Goal: Task Accomplishment & Management: Manage account settings

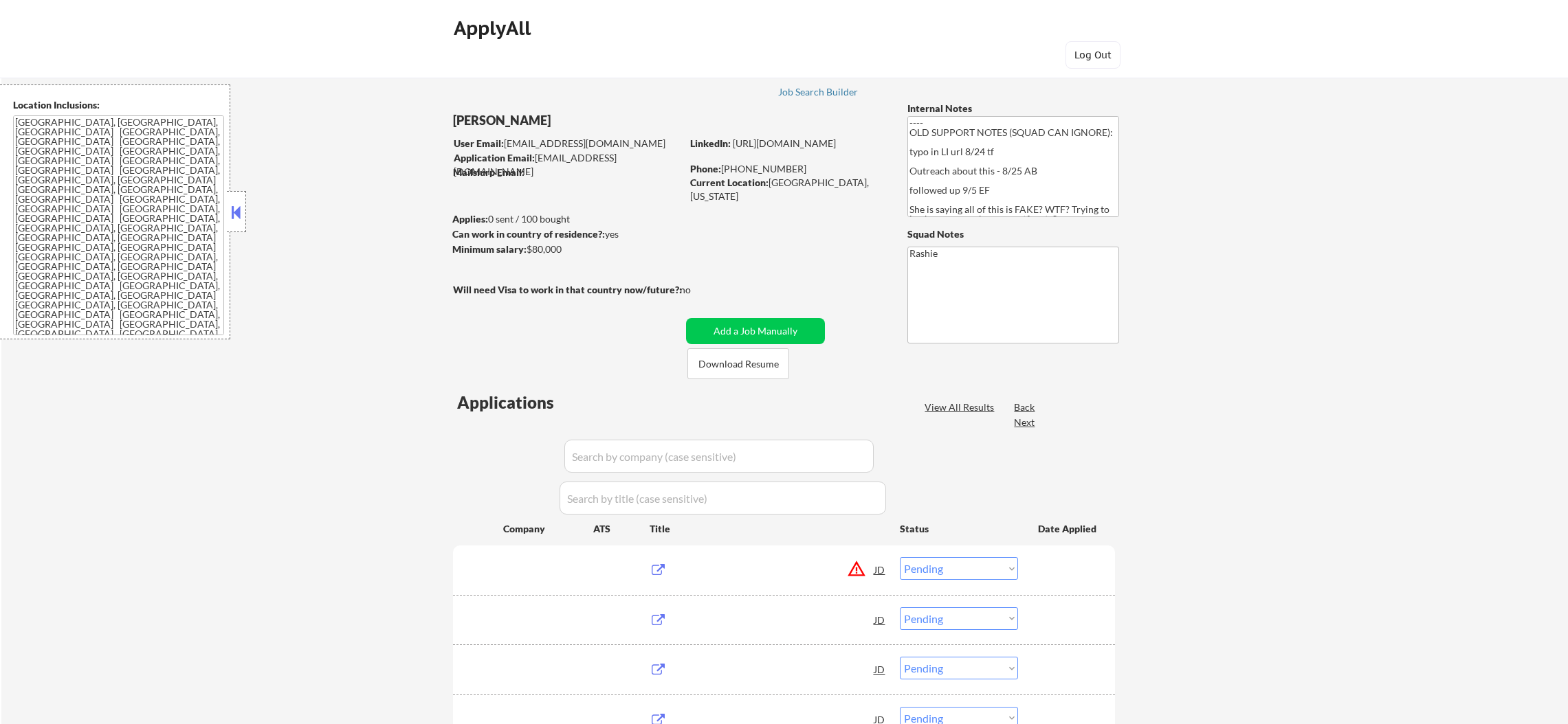
select select ""pending""
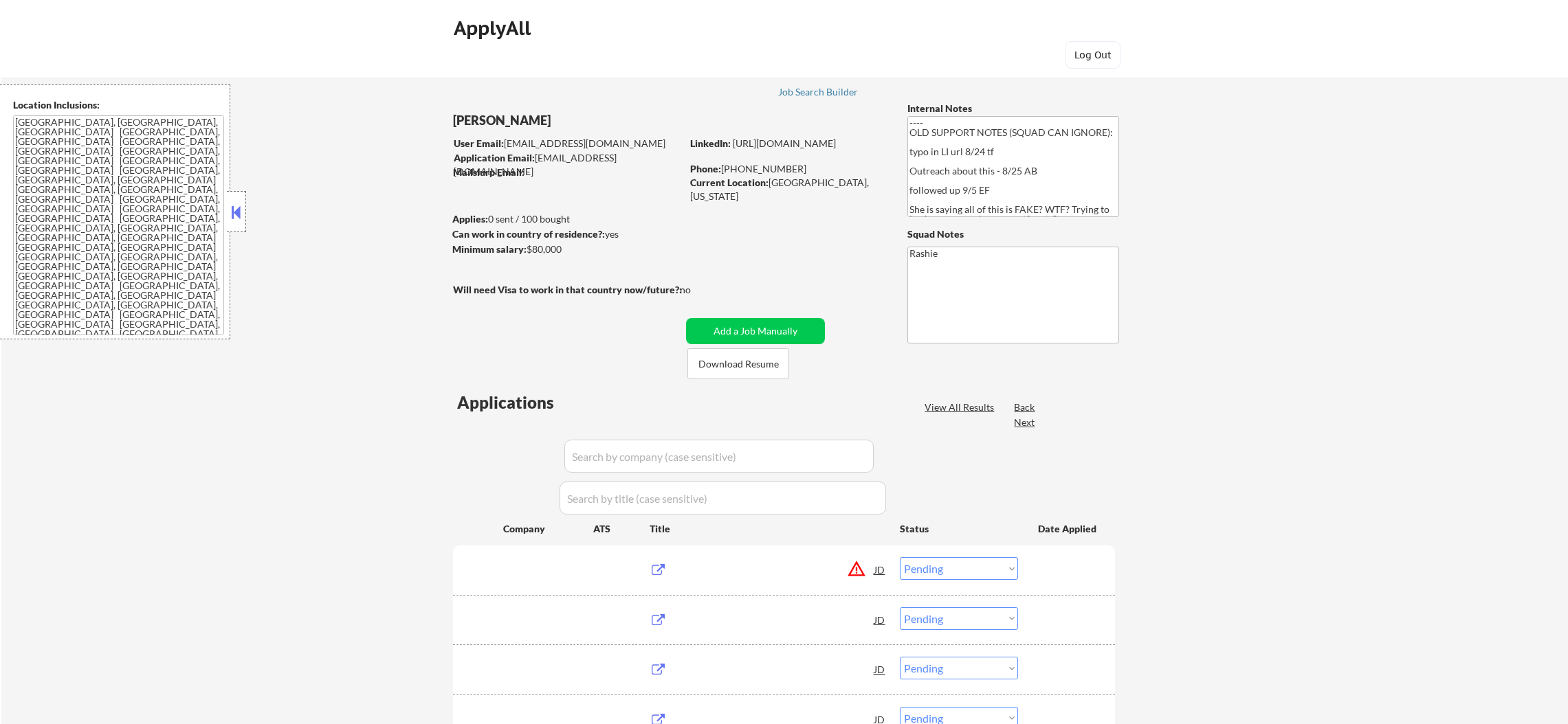
select select ""pending""
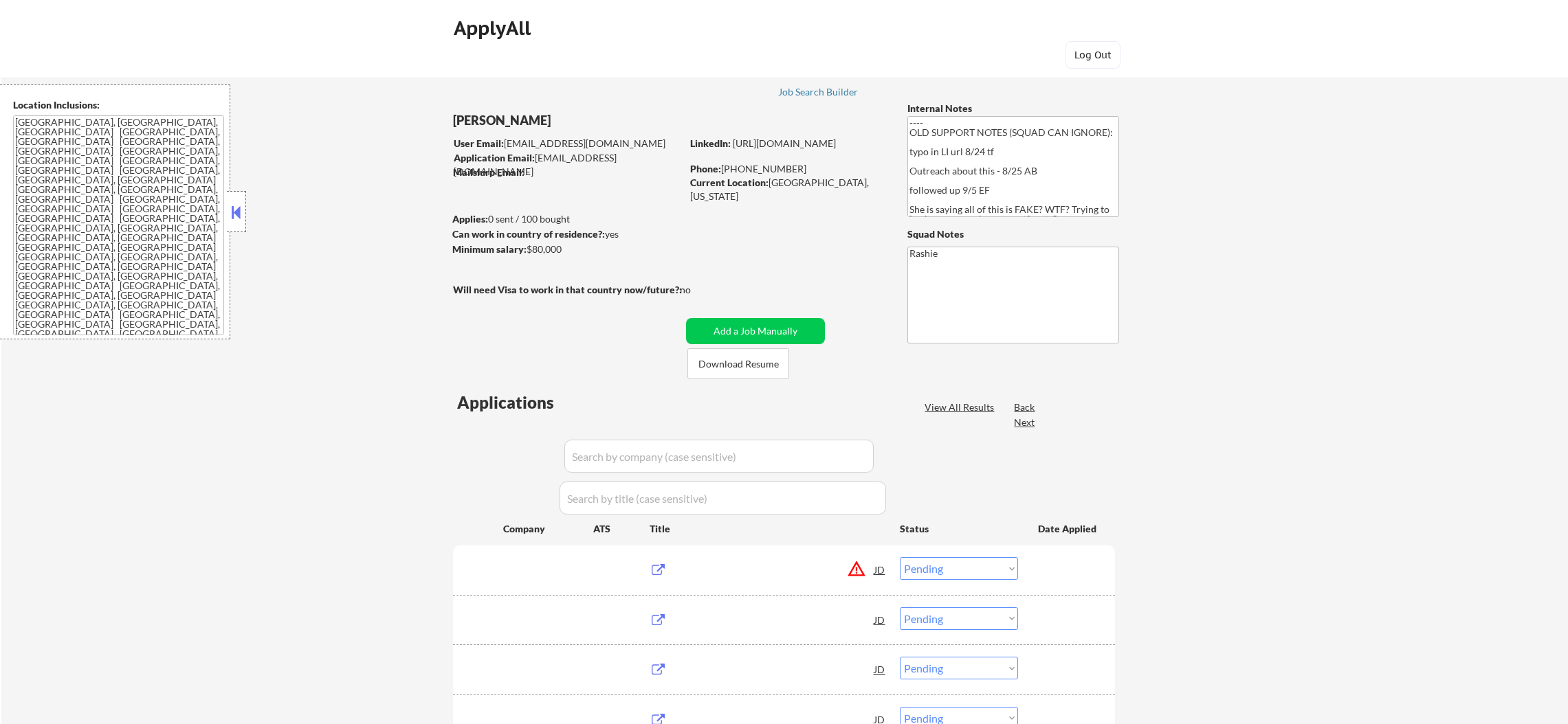
select select ""pending""
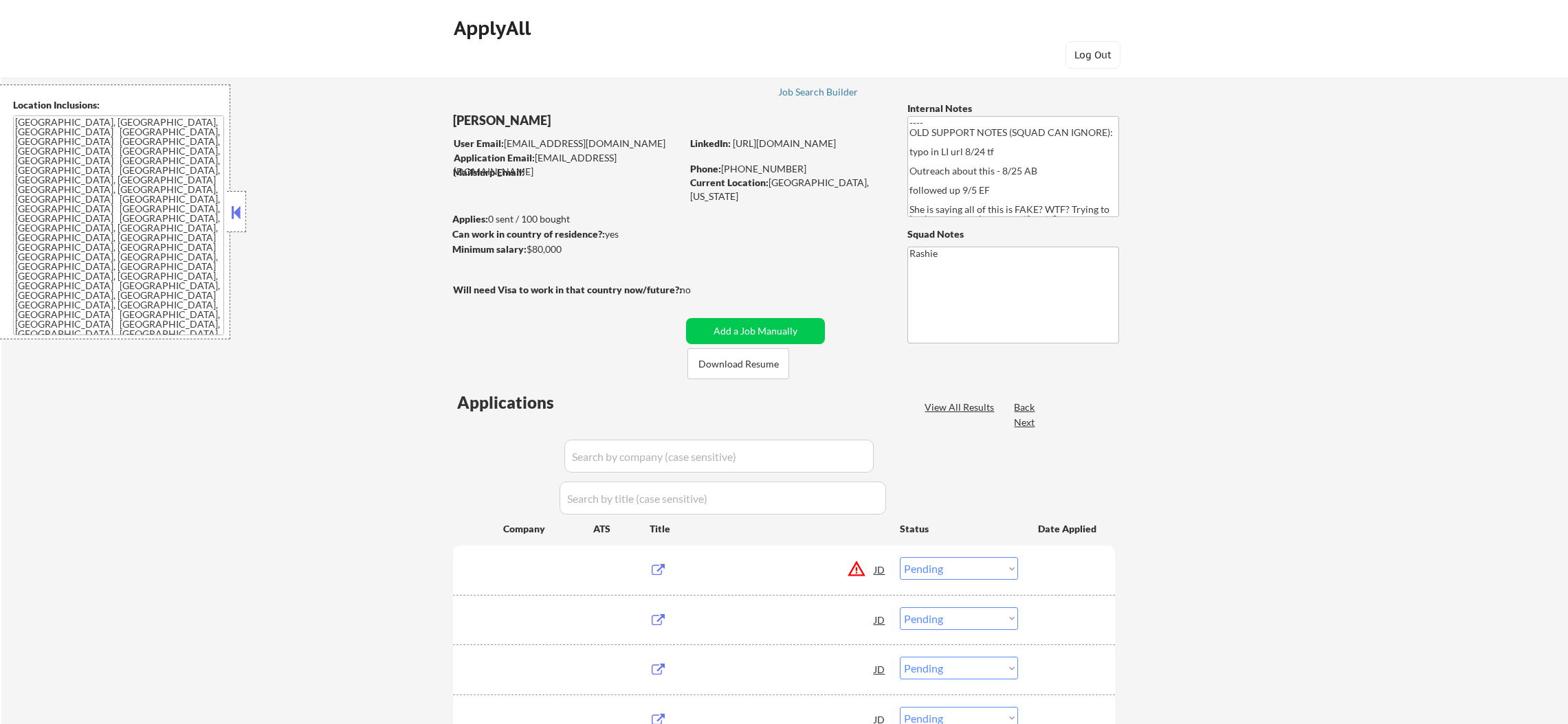
select select ""pending""
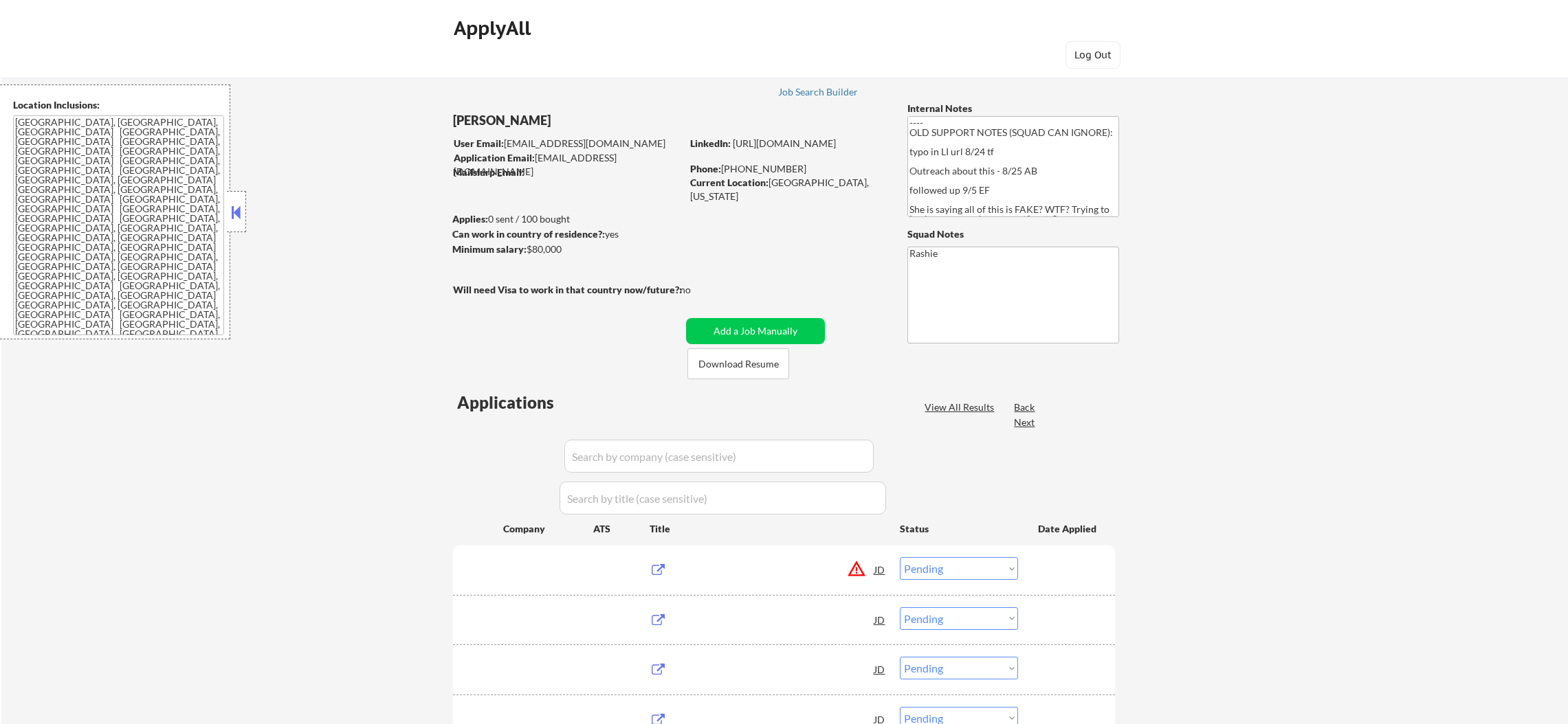
select select ""pending""
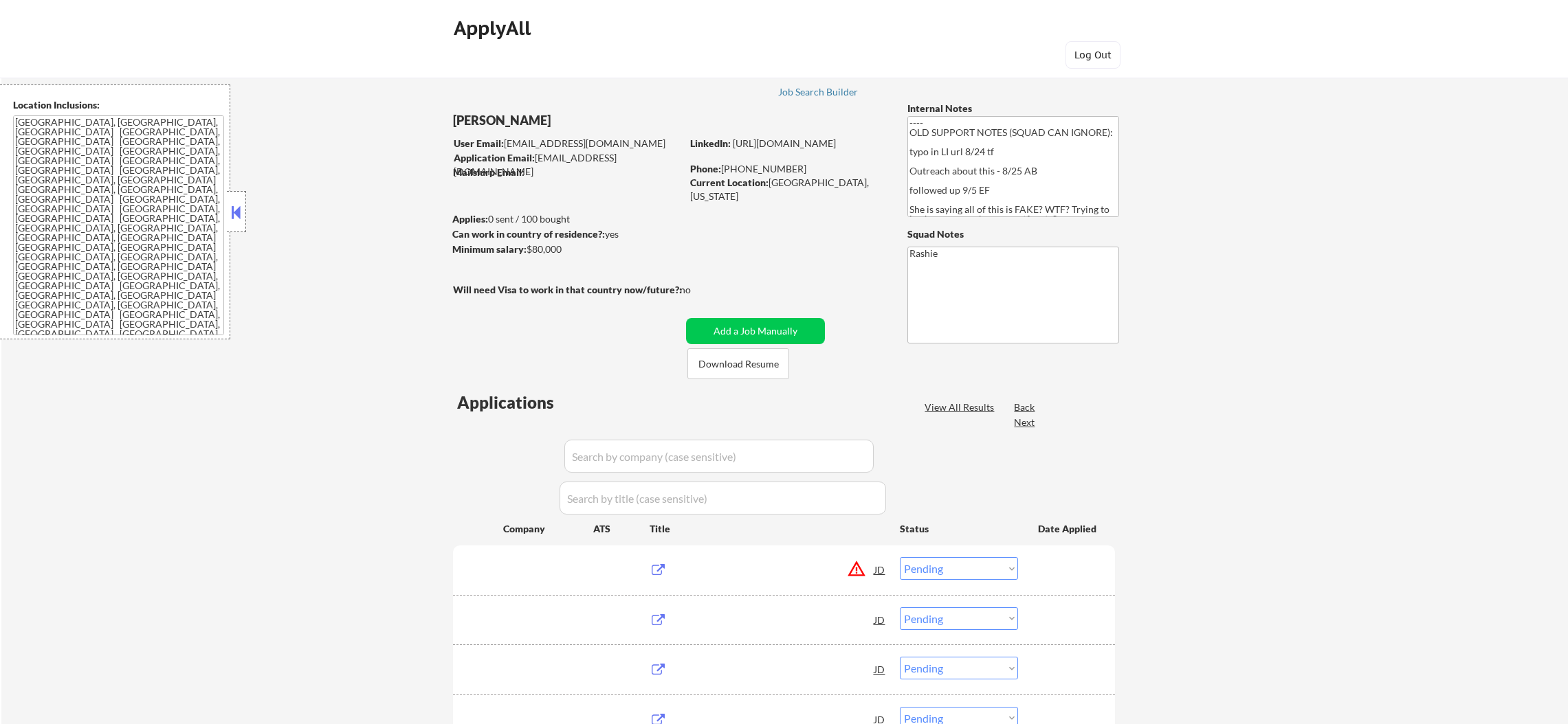
select select ""pending""
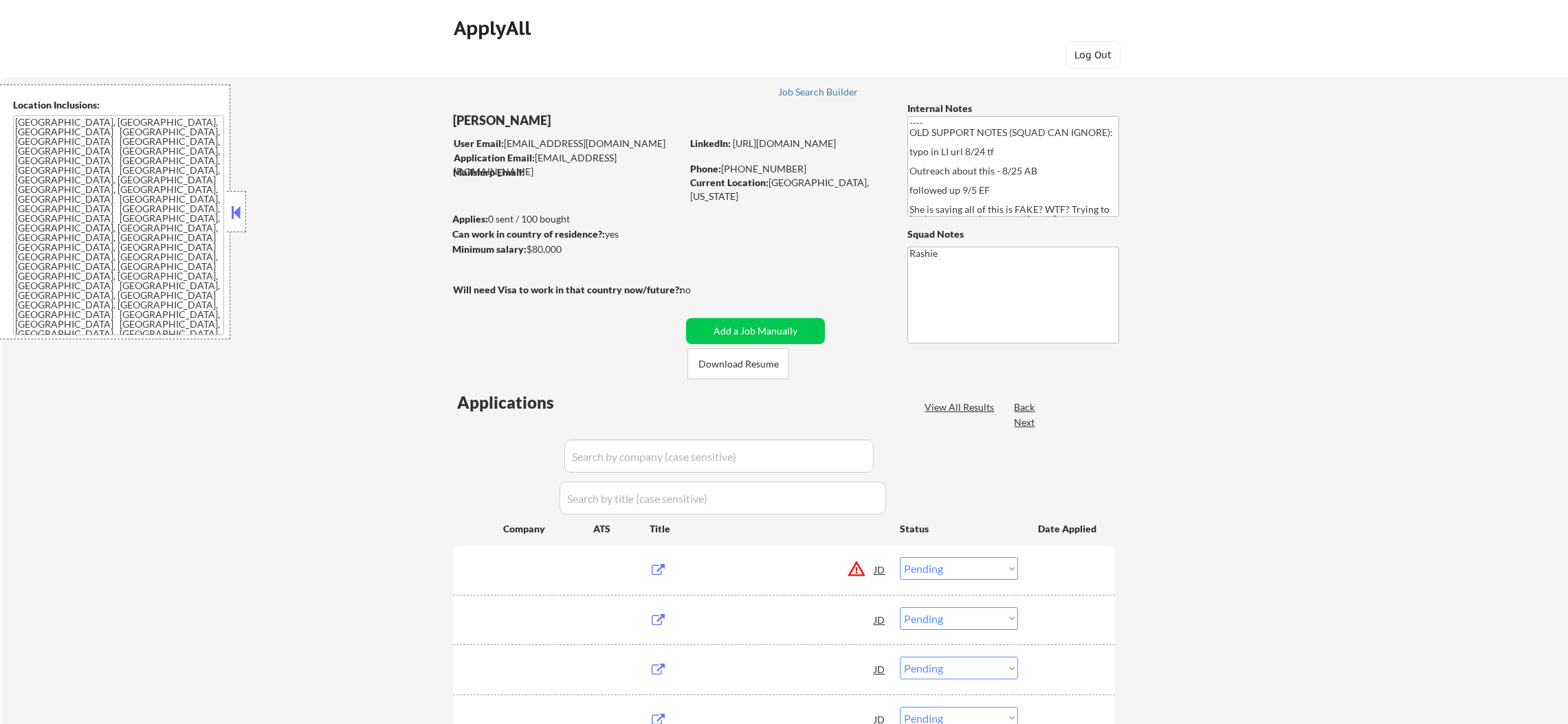
select select ""pending""
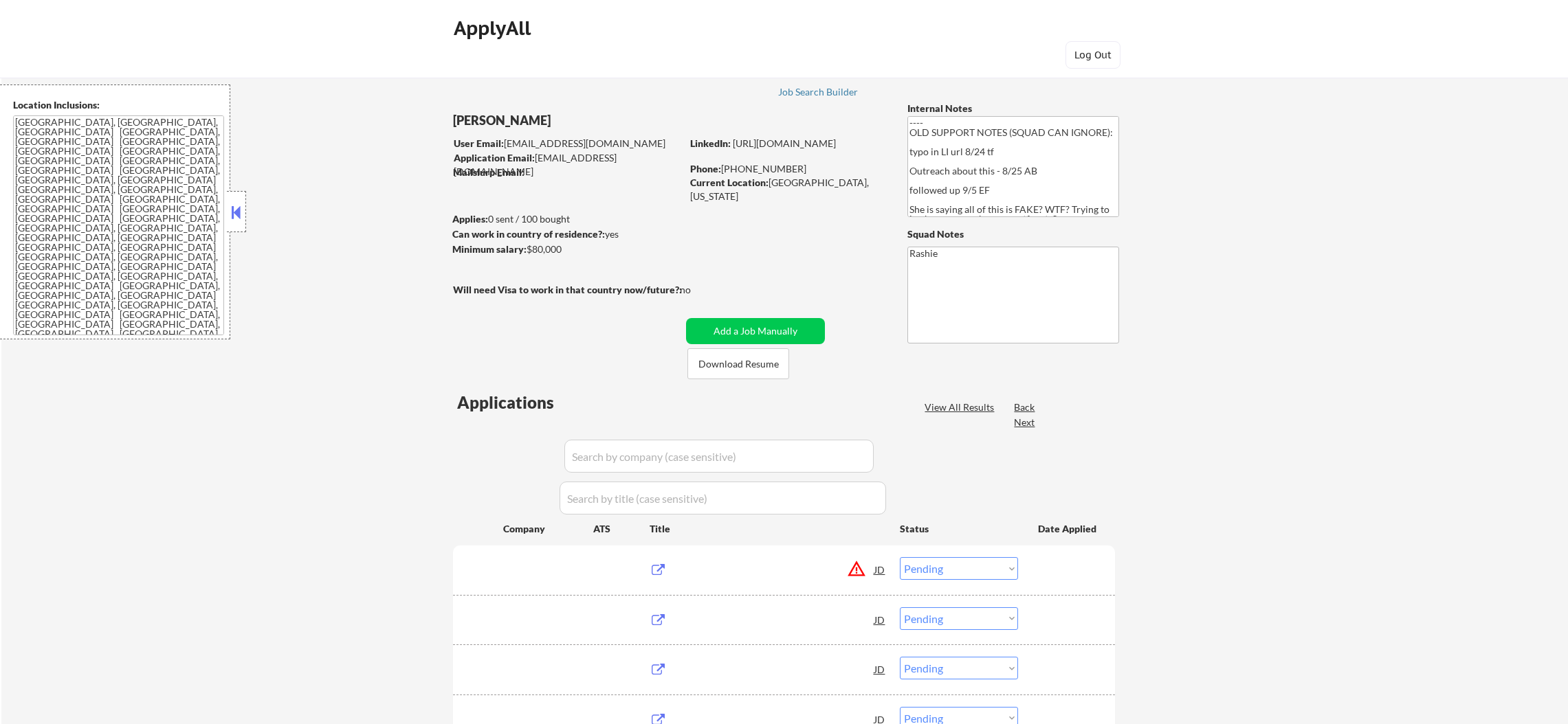
select select ""pending""
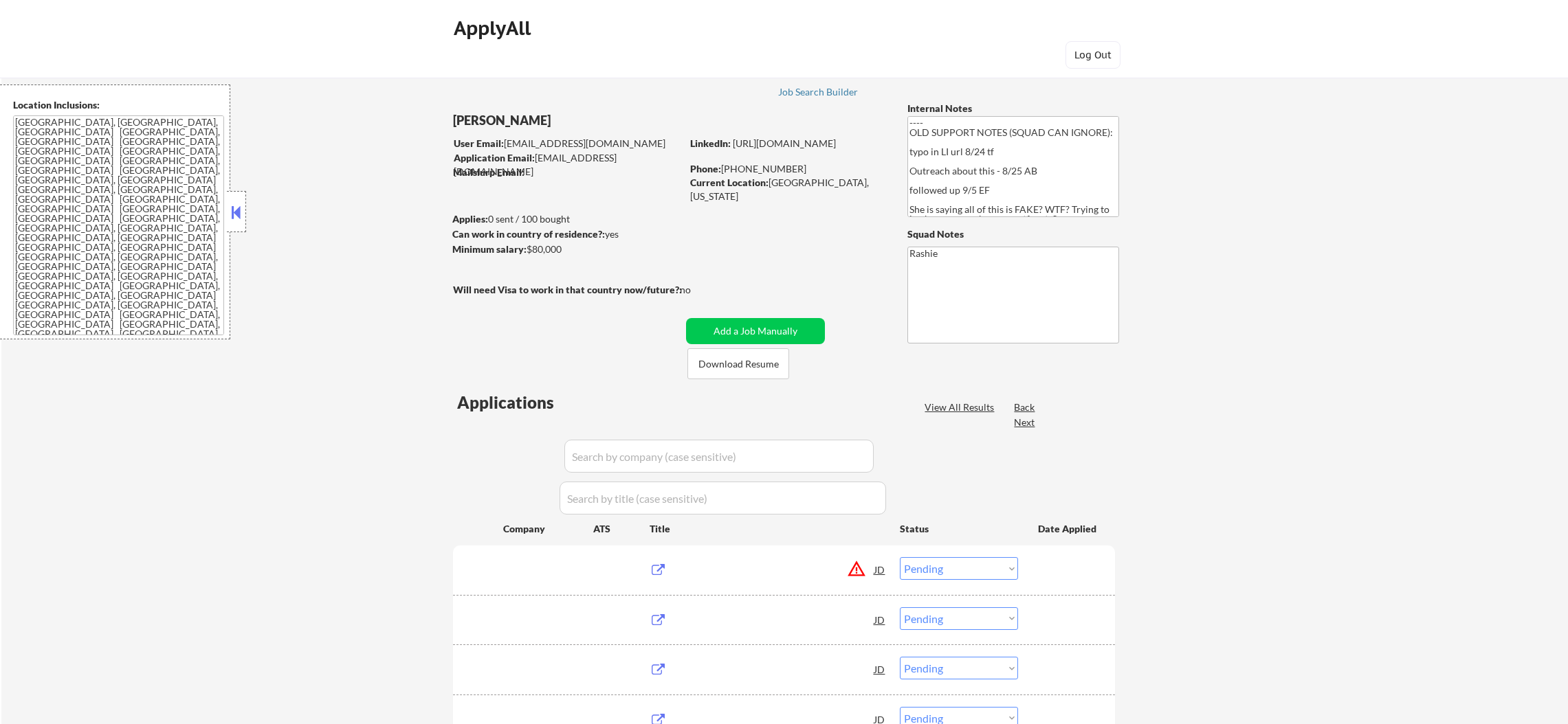
select select ""pending""
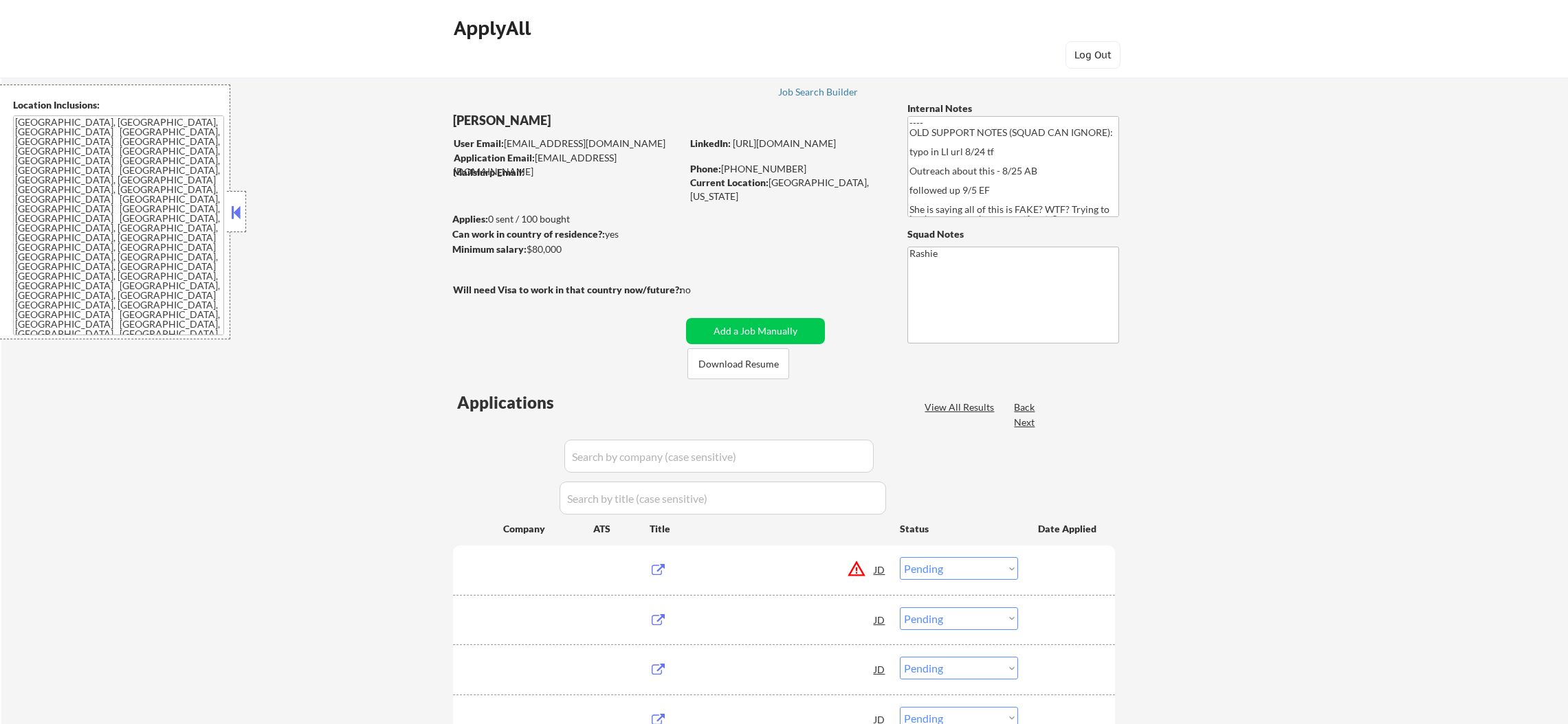
select select ""pending""
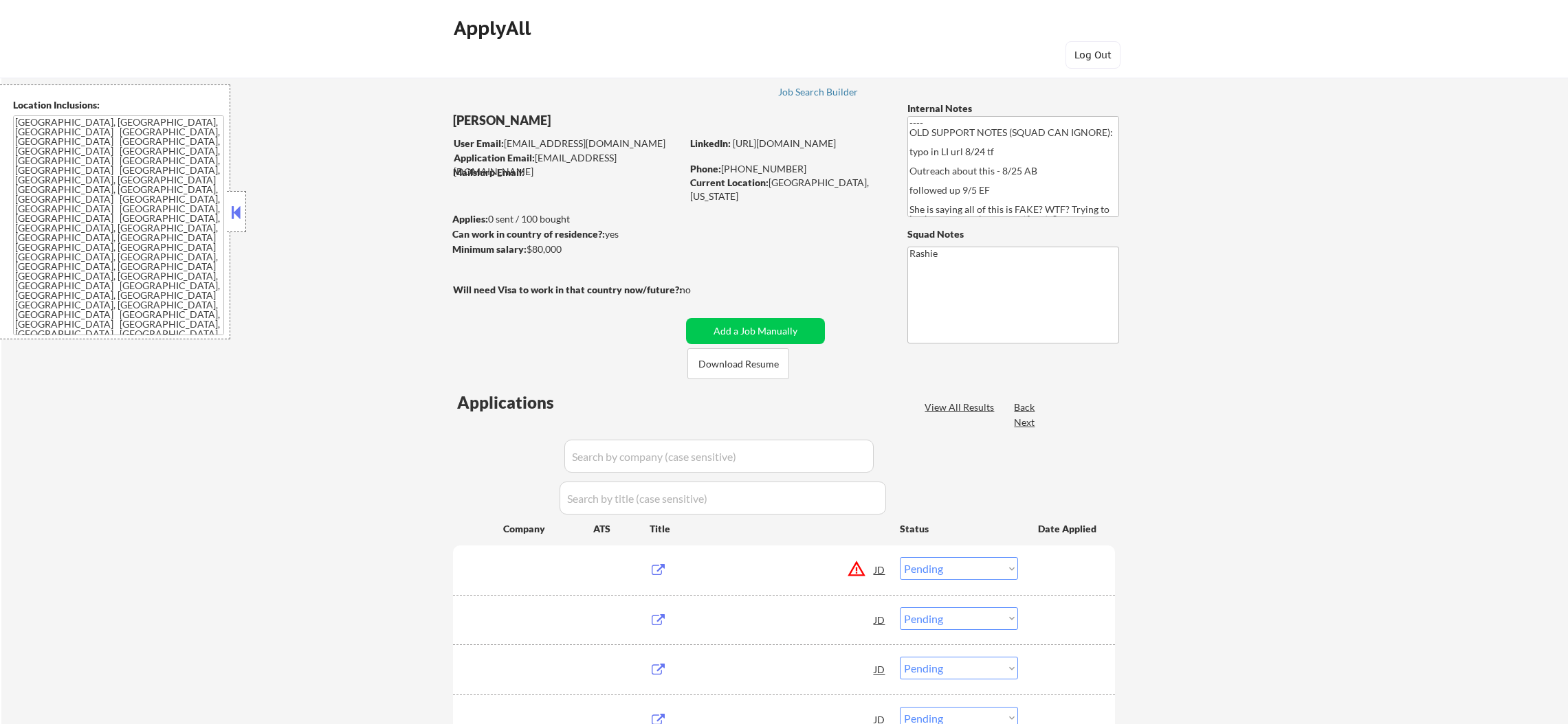
select select ""pending""
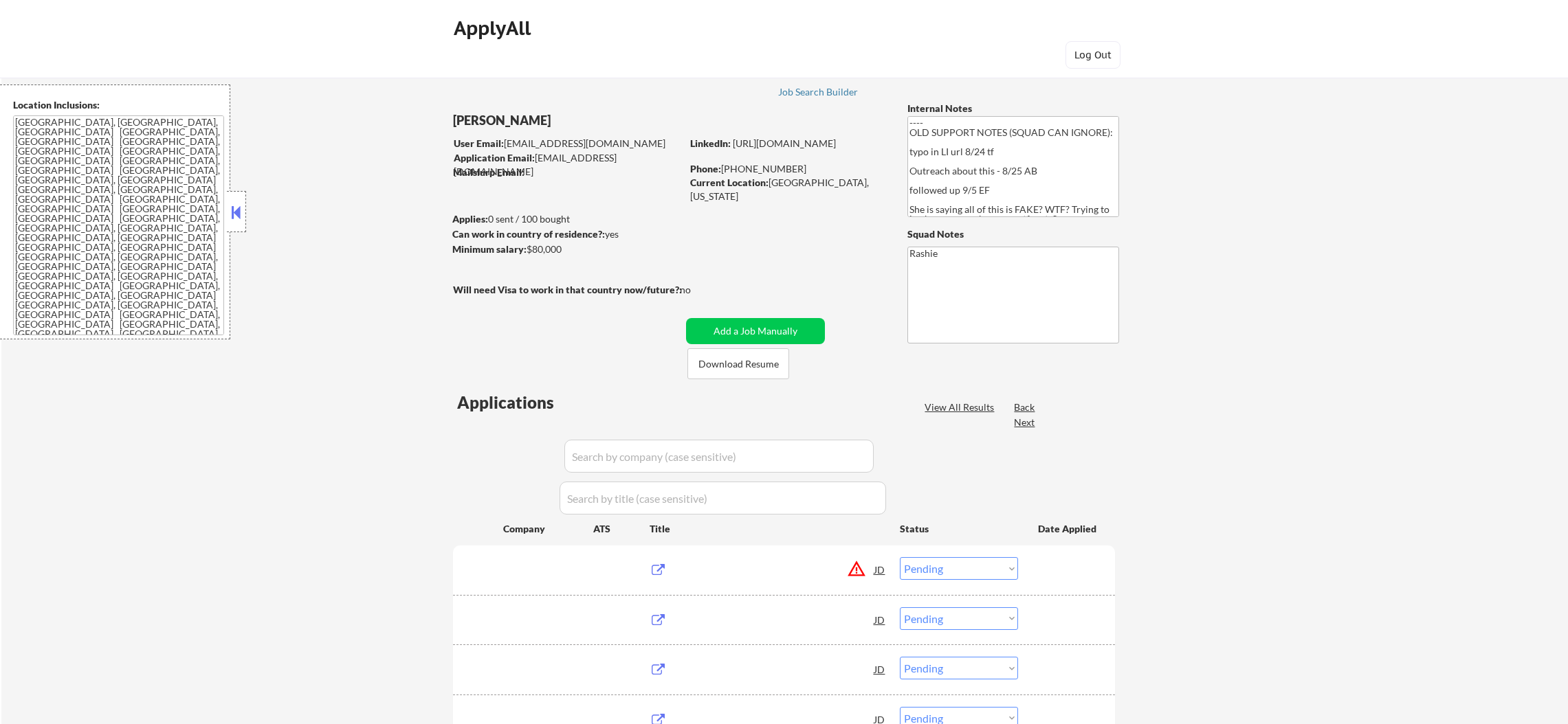
select select ""pending""
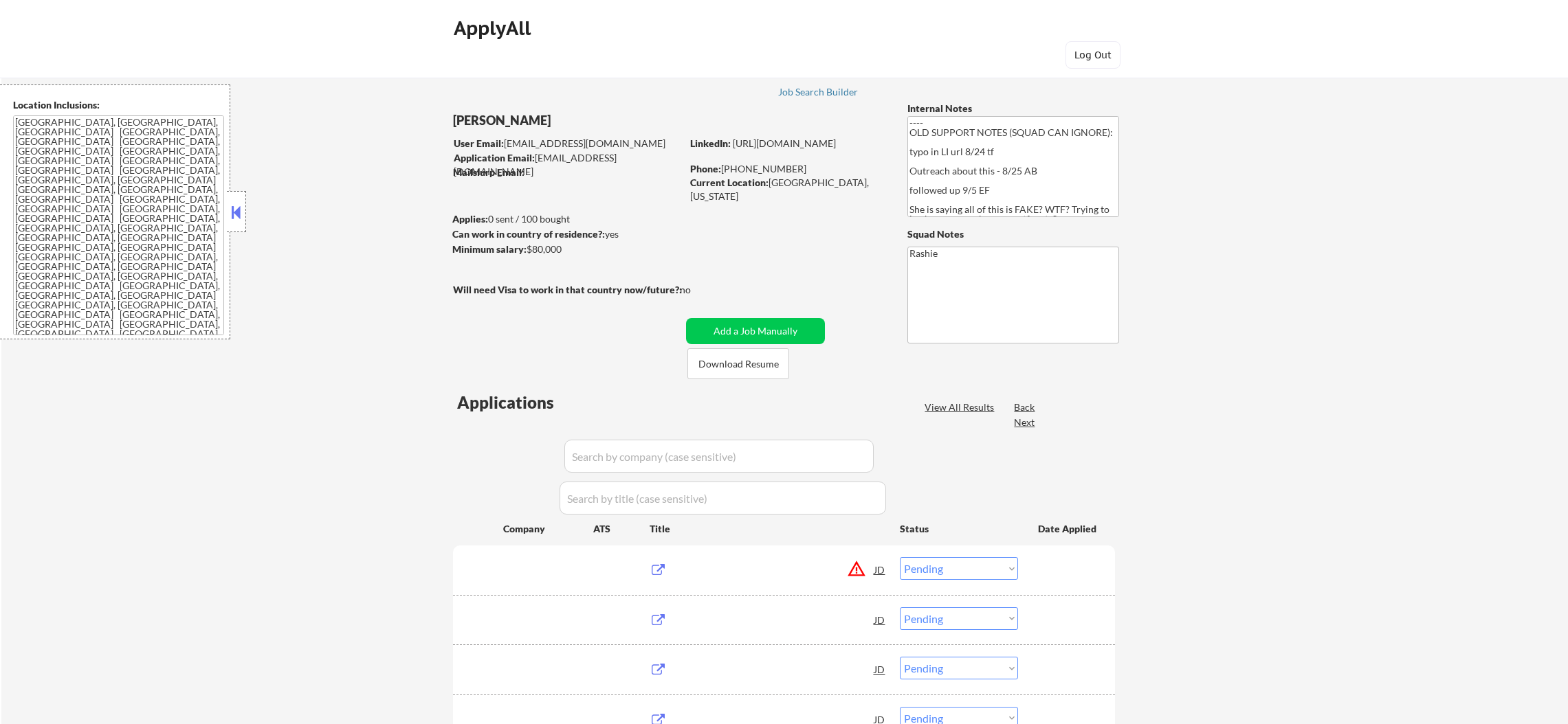
select select ""pending""
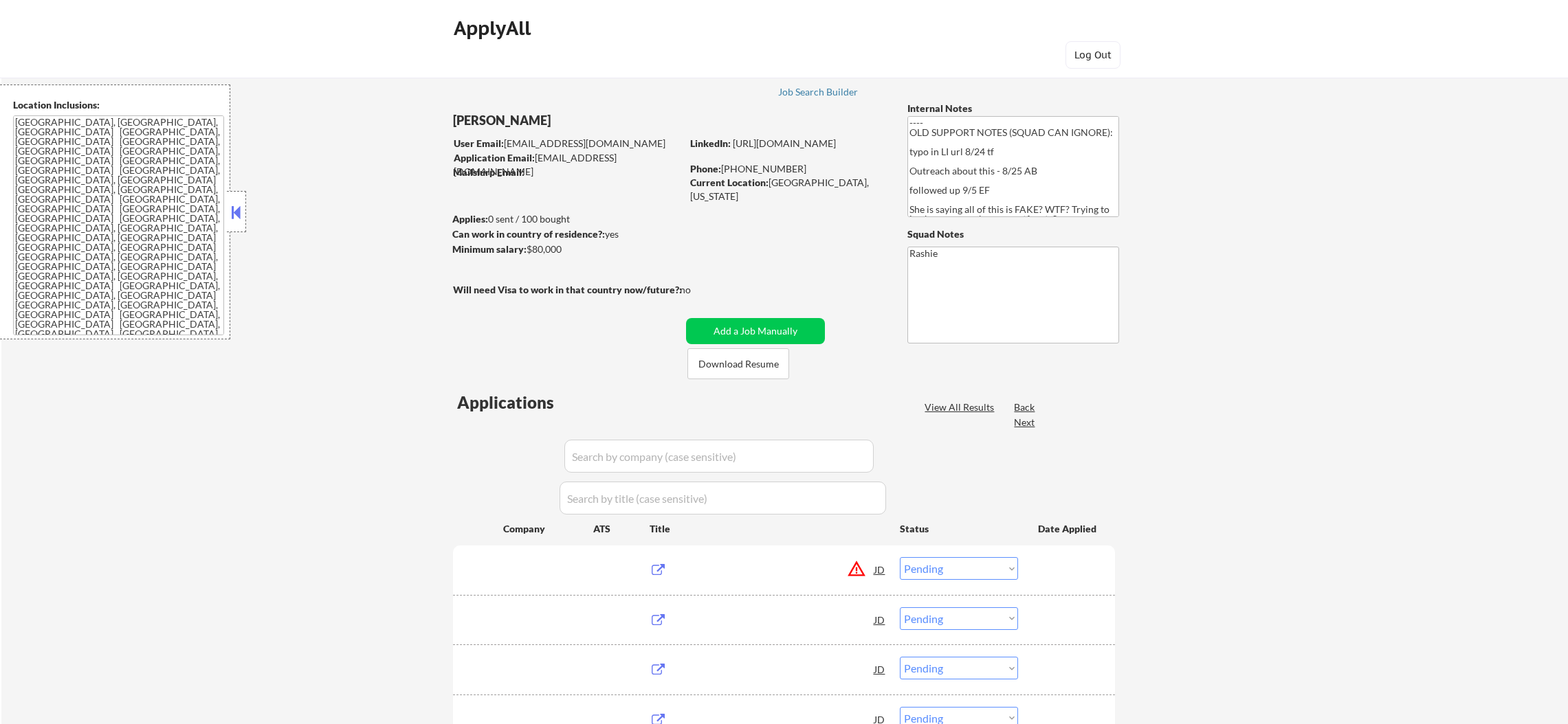
select select ""pending""
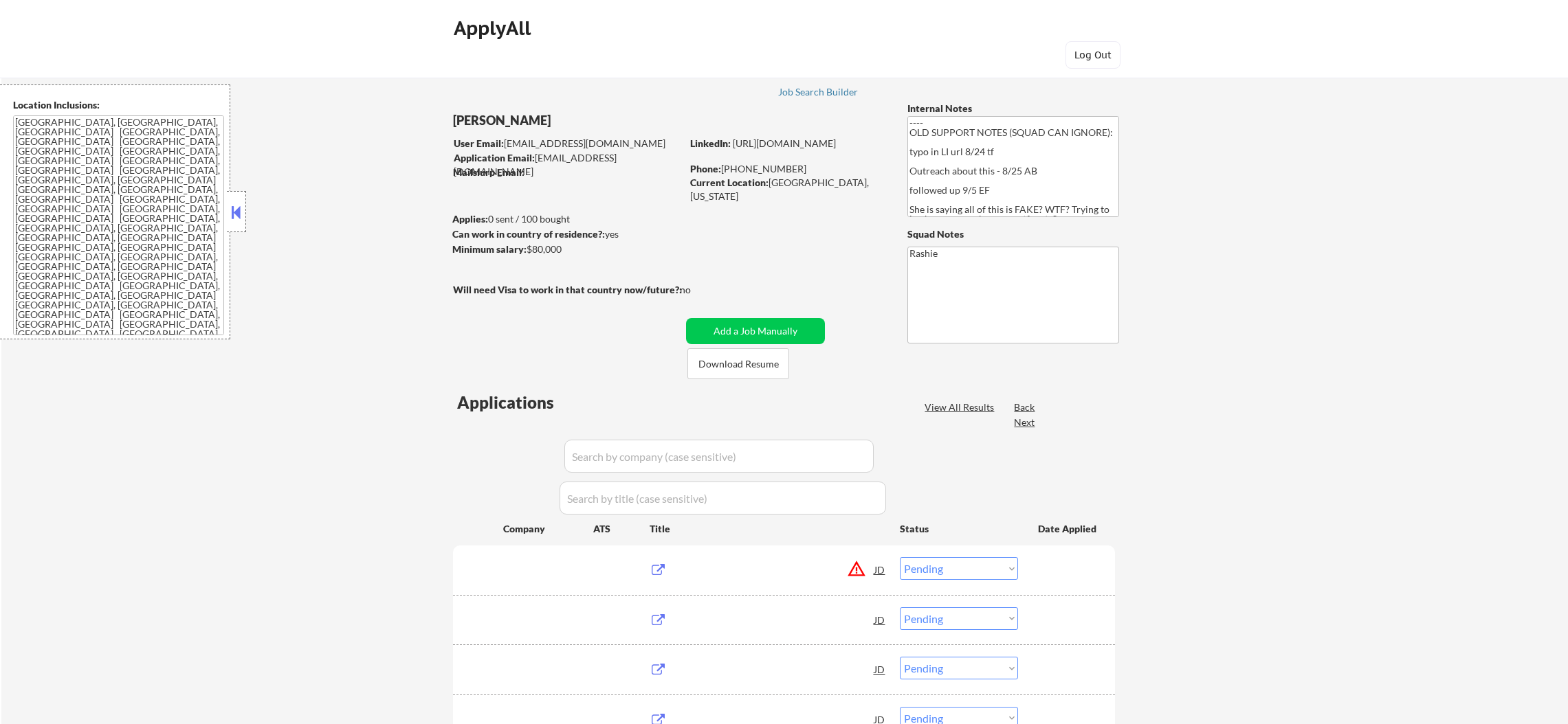
select select ""pending""
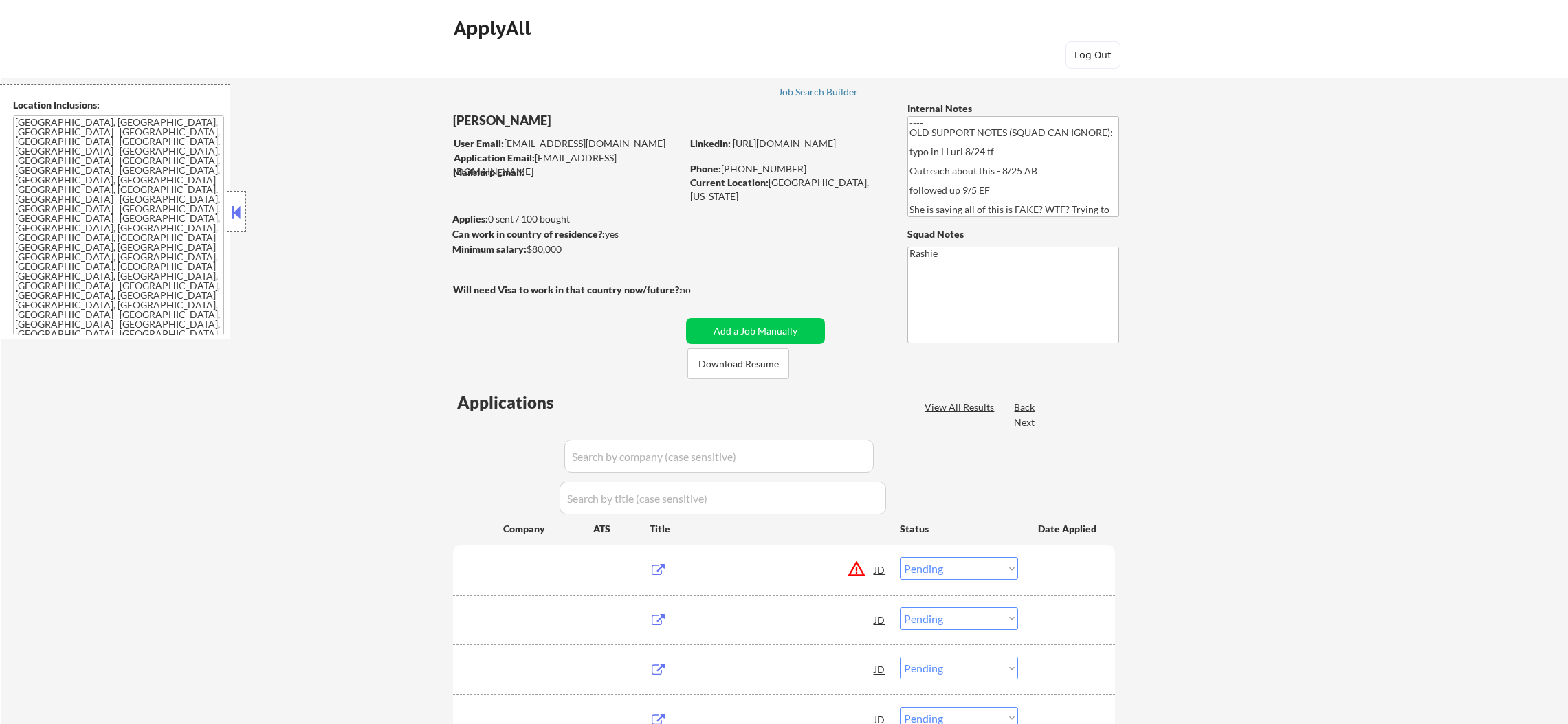
select select ""pending""
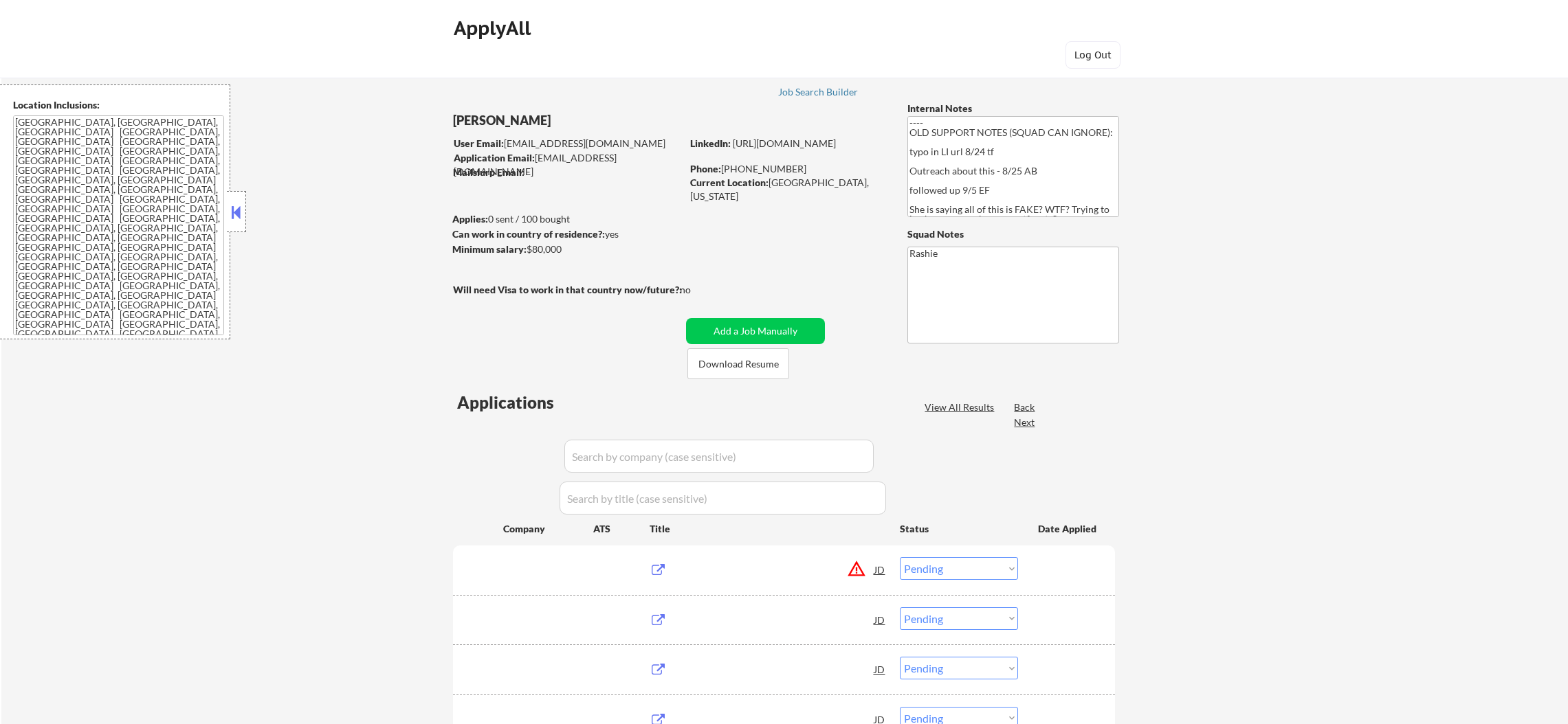
select select ""pending""
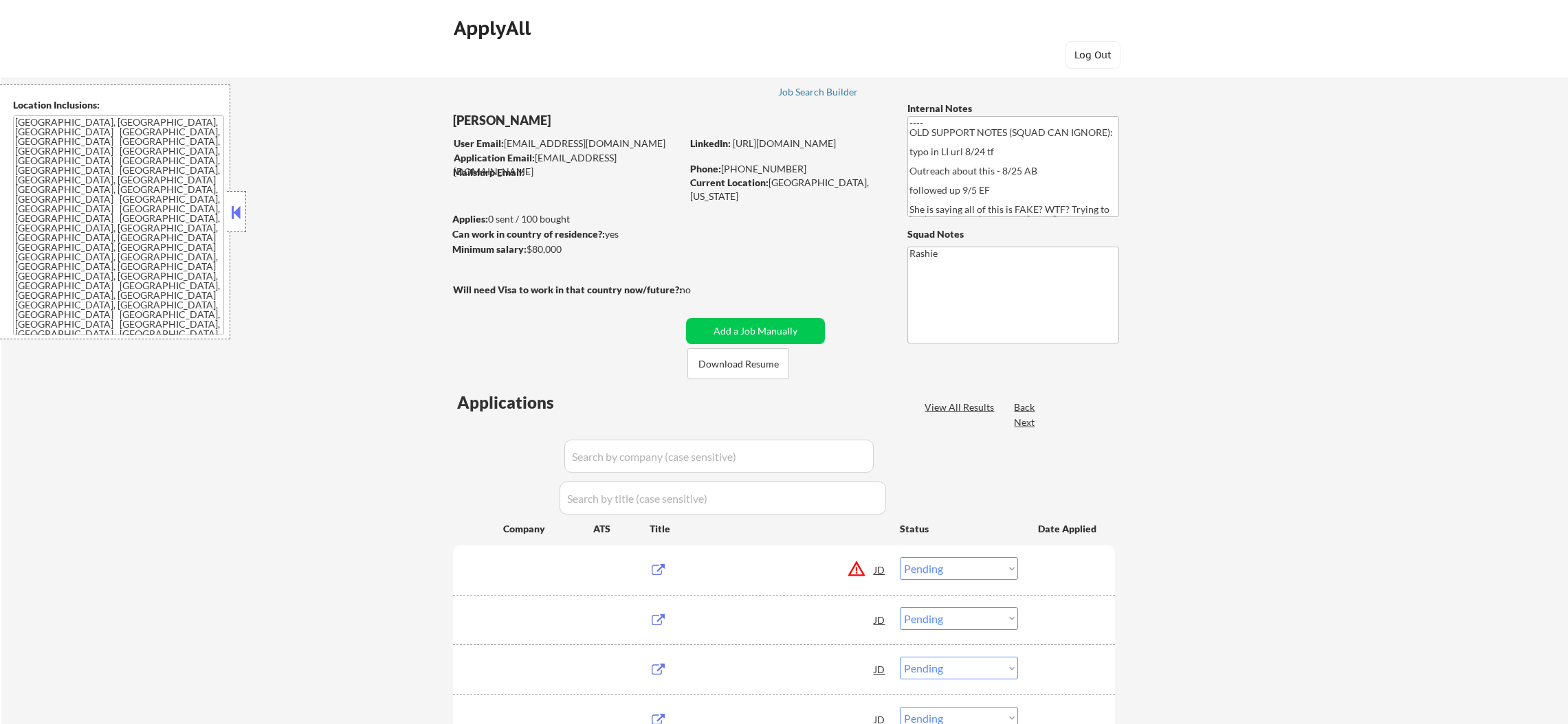
select select ""pending""
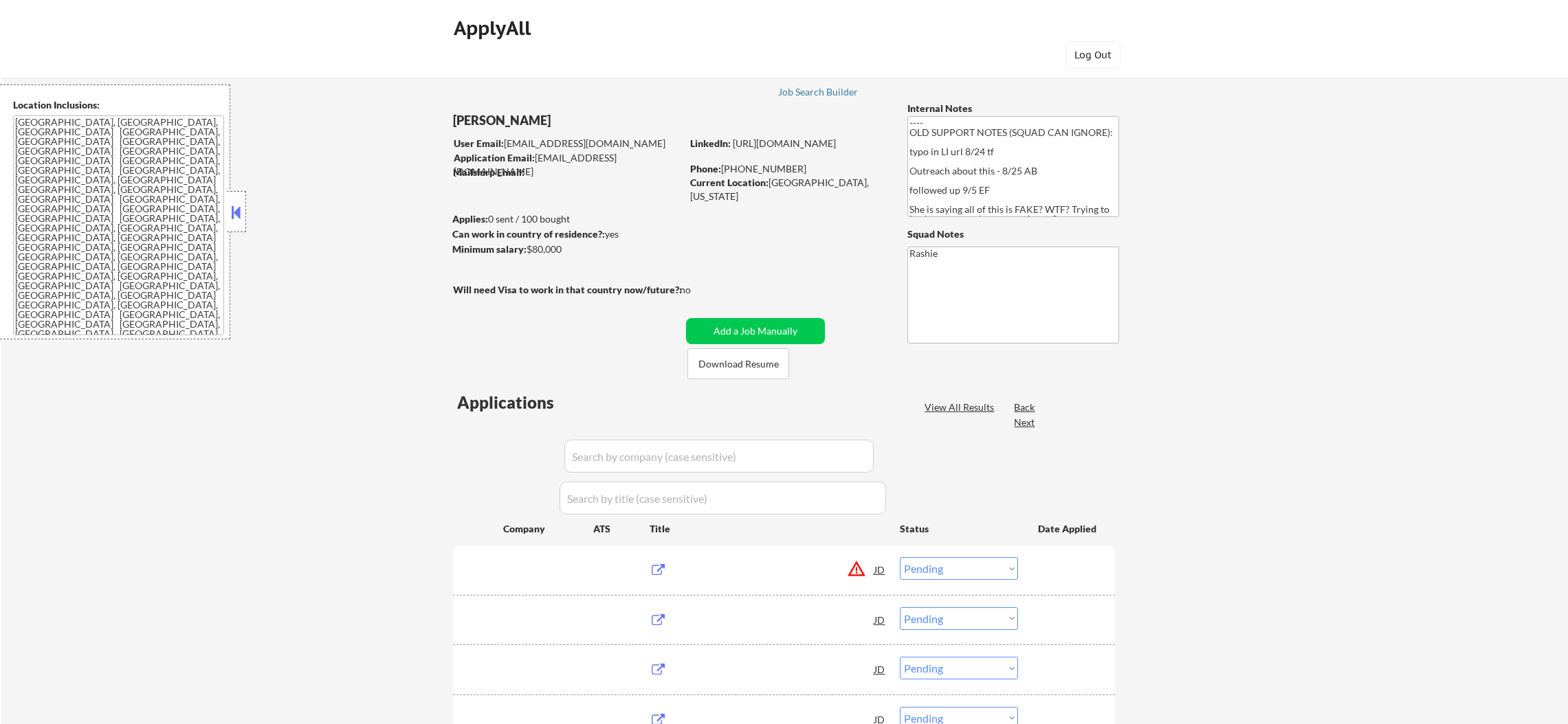
select select ""pending""
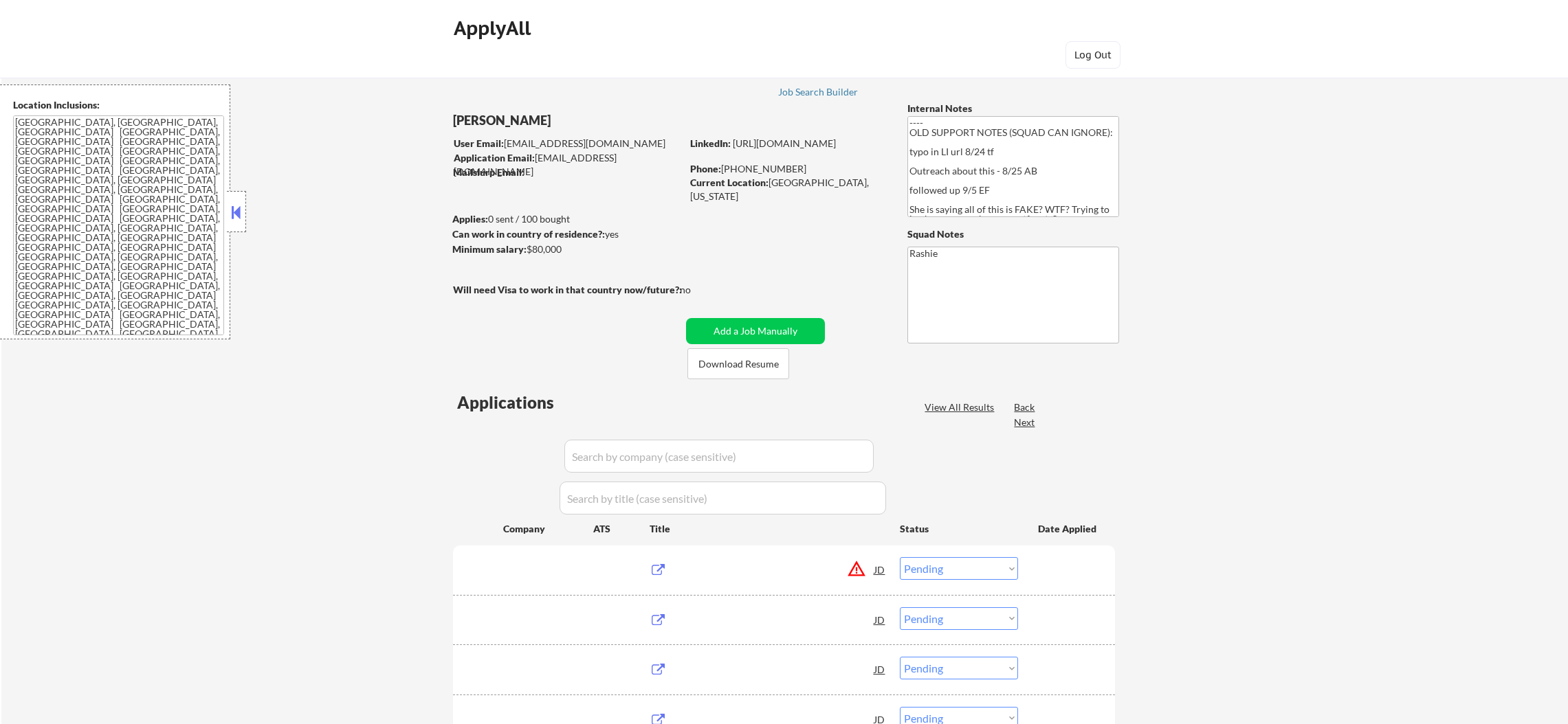
select select ""pending""
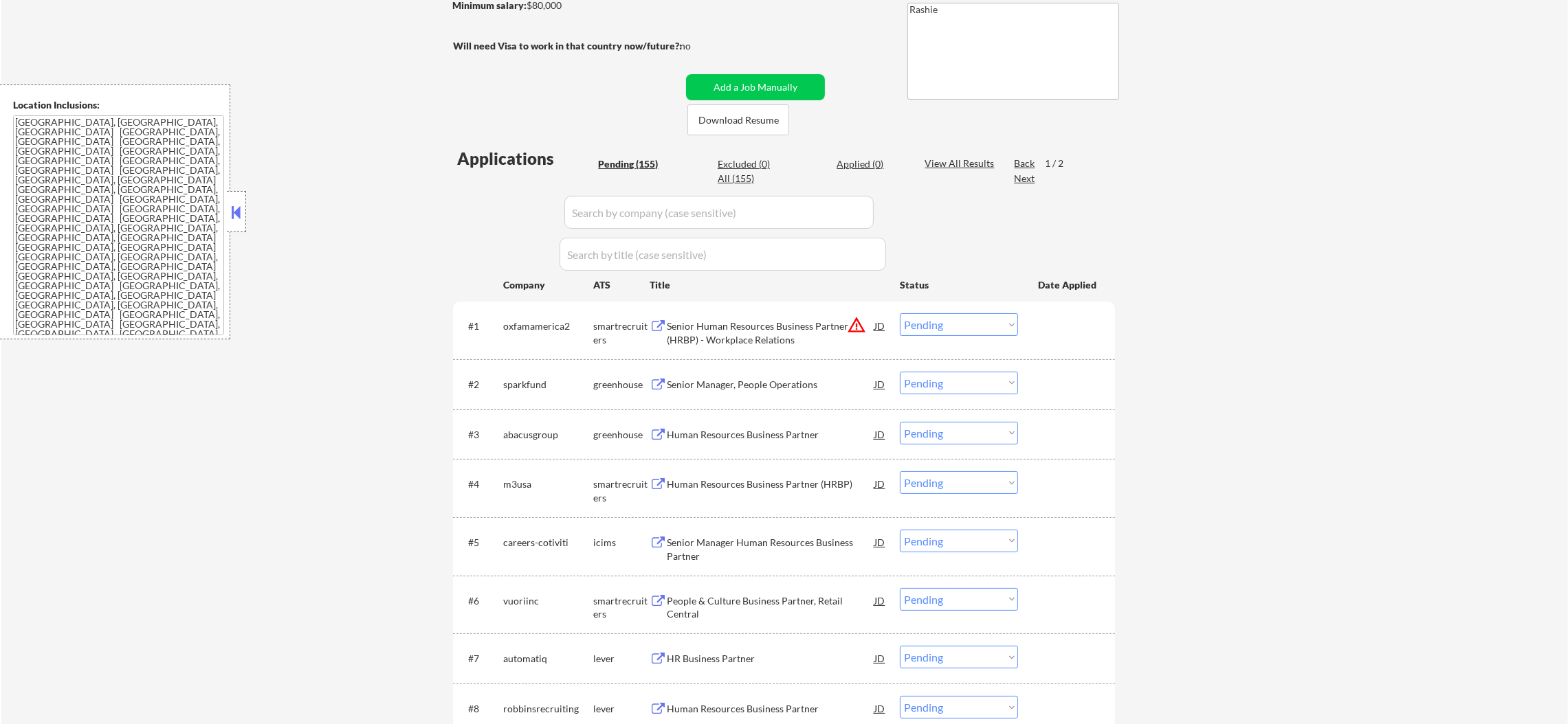
scroll to position [241, 0]
click at [856, 321] on button "warning_amber" at bounding box center [856, 328] width 19 height 19
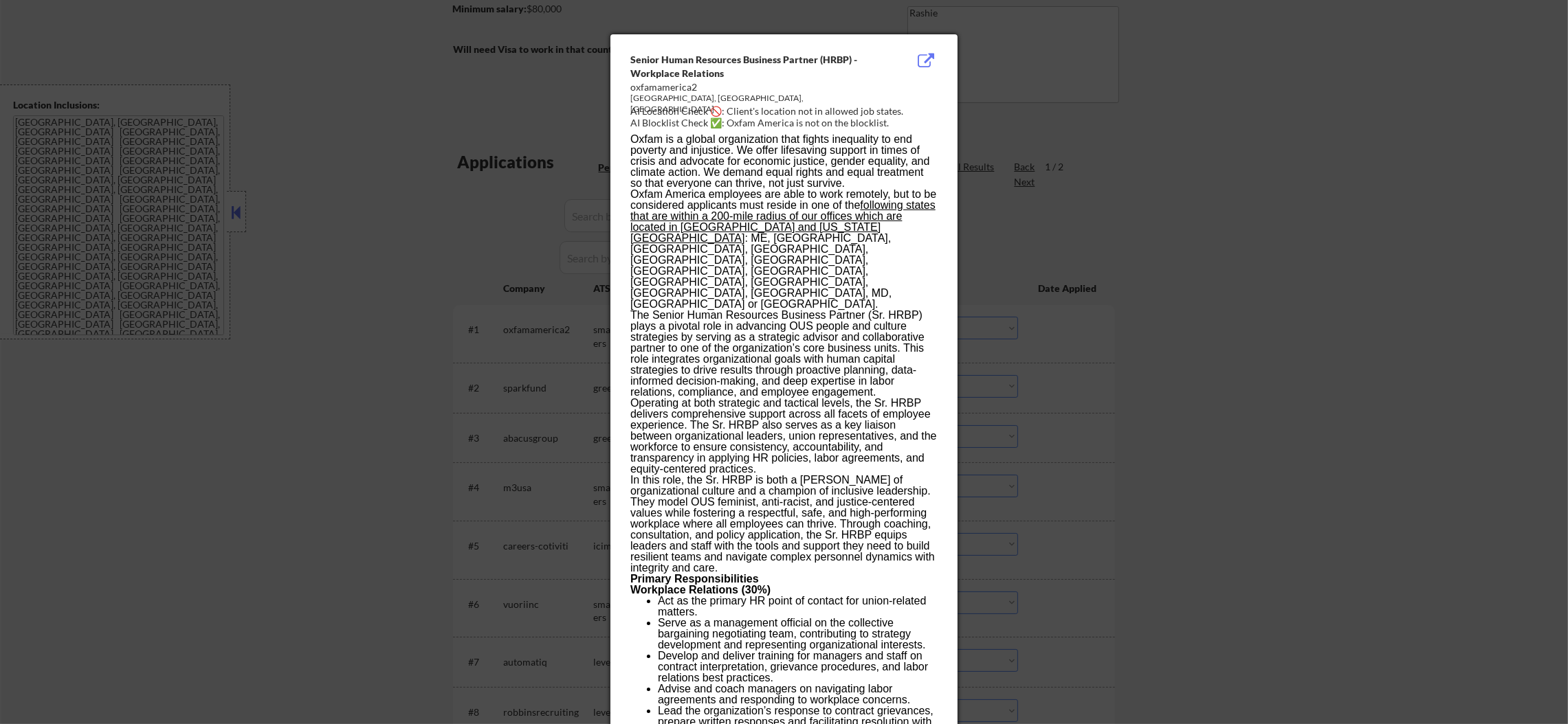
click at [1135, 319] on div at bounding box center [784, 362] width 1568 height 724
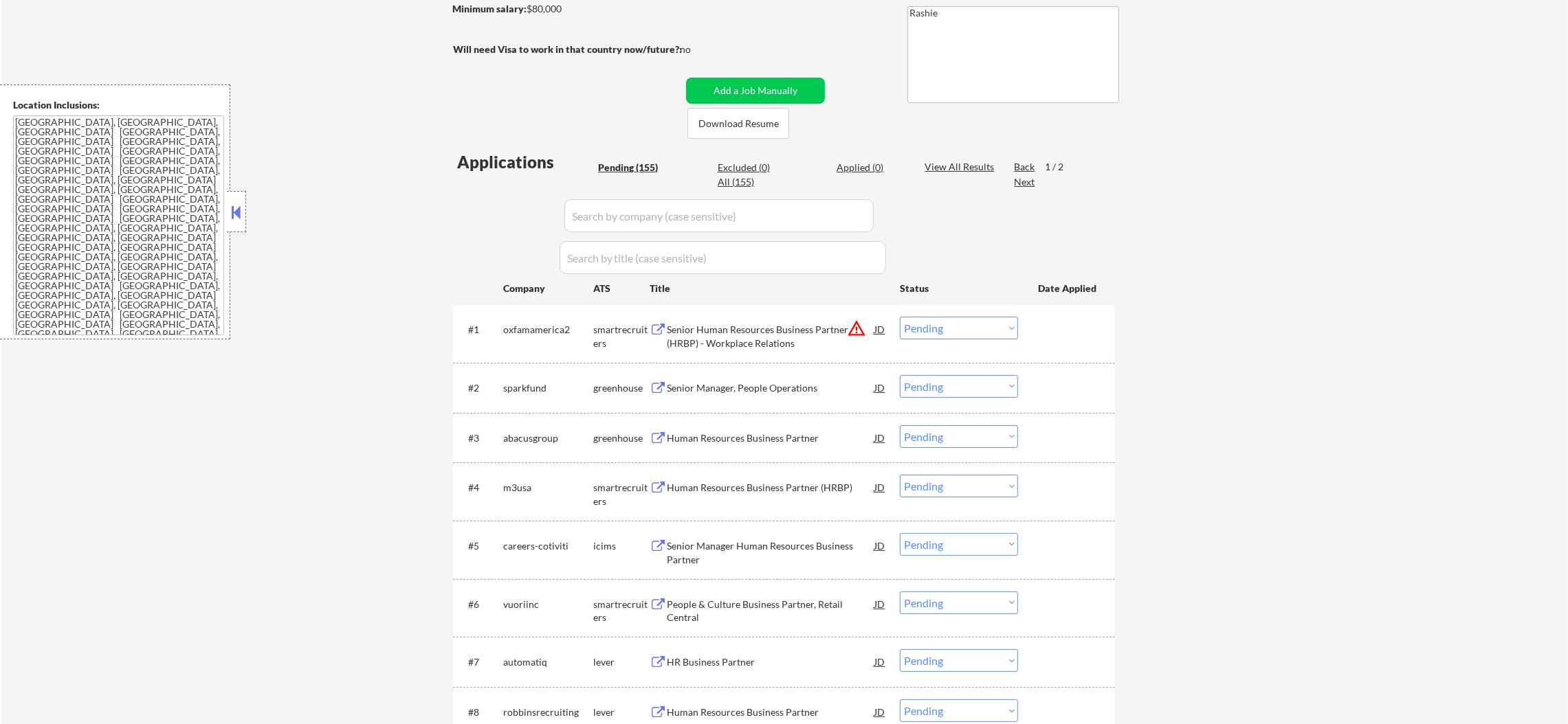
click at [934, 330] on select "Choose an option... Pending Applied Excluded (Questions) Excluded (Expired) Exc…" at bounding box center [959, 328] width 118 height 23
click at [900, 317] on select "Choose an option... Pending Applied Excluded (Questions) Excluded (Expired) Exc…" at bounding box center [959, 328] width 118 height 23
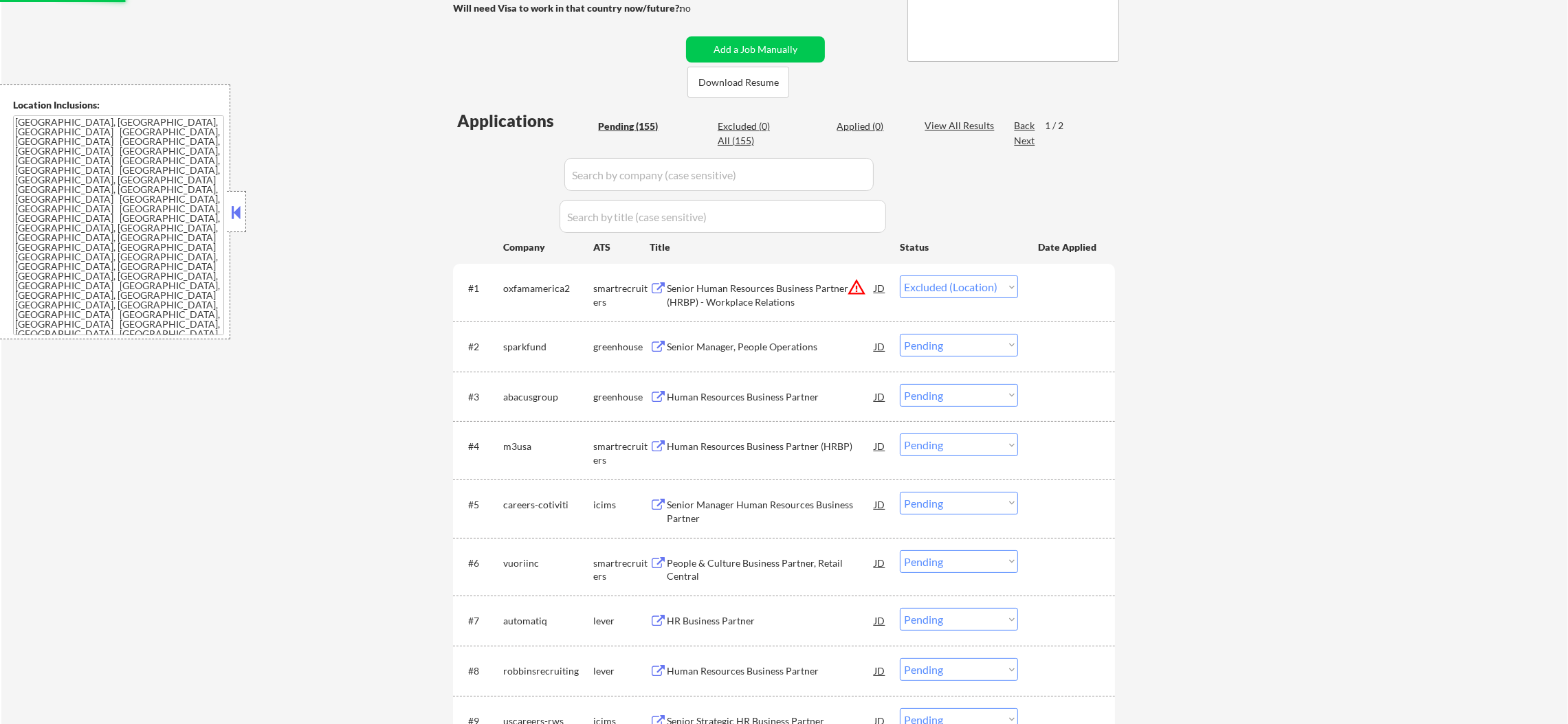
scroll to position [343, 0]
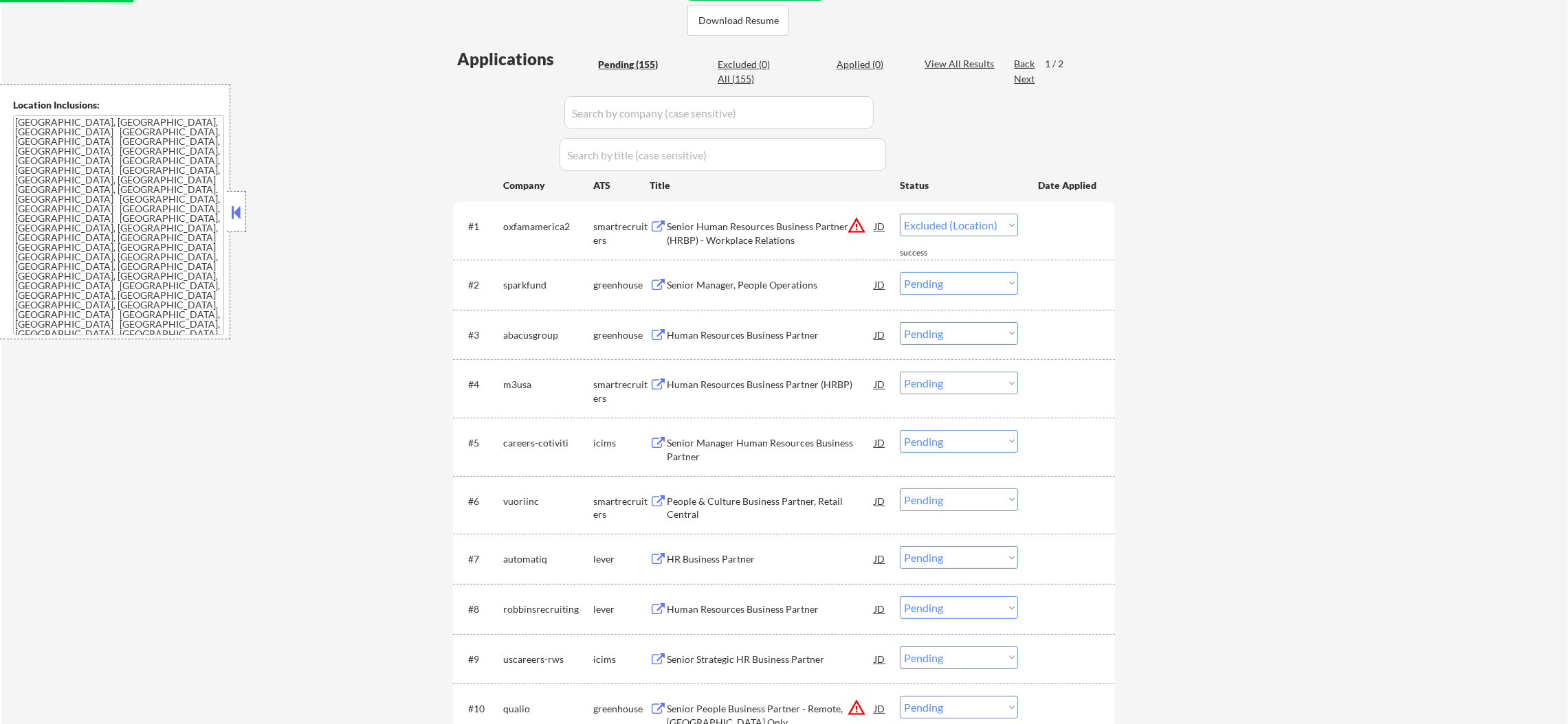
select select ""pending""
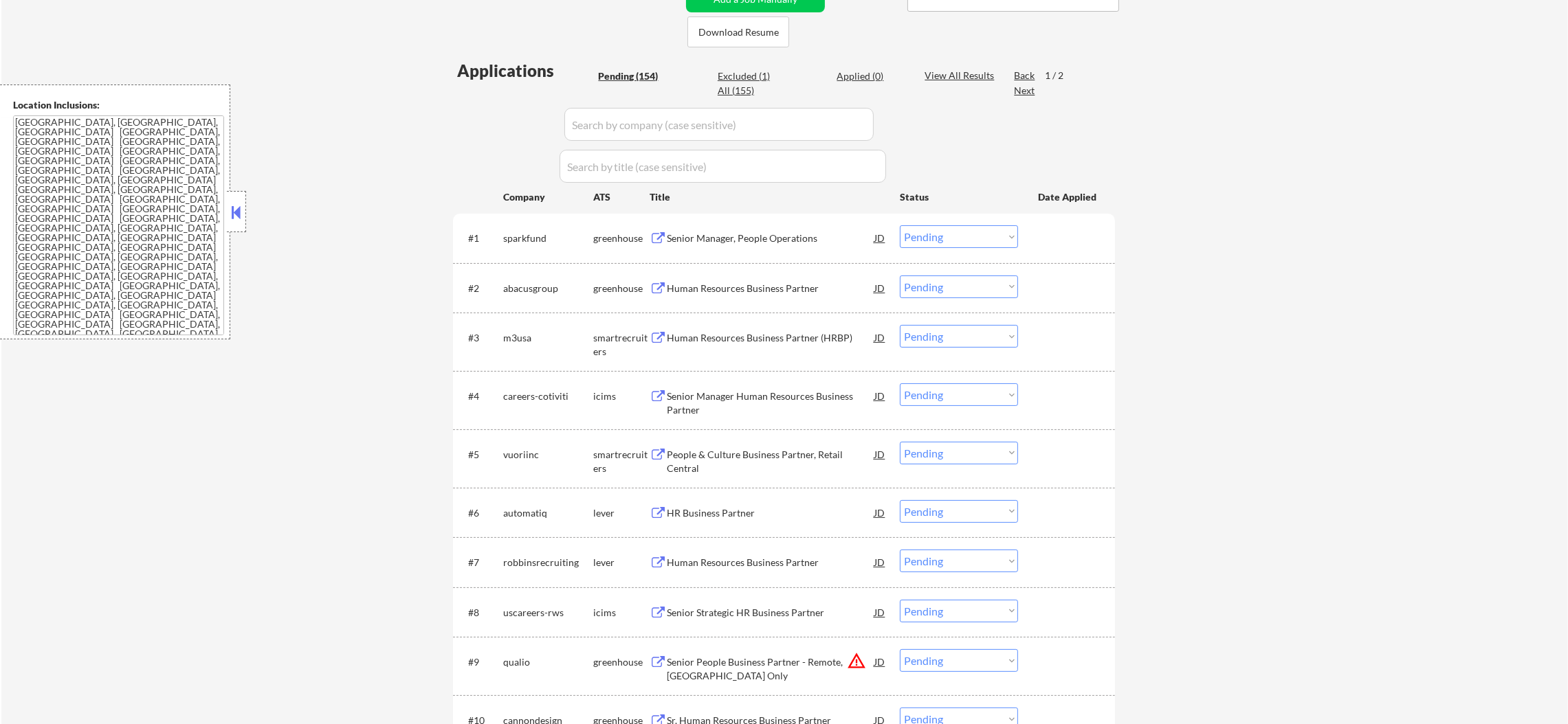
scroll to position [0, 0]
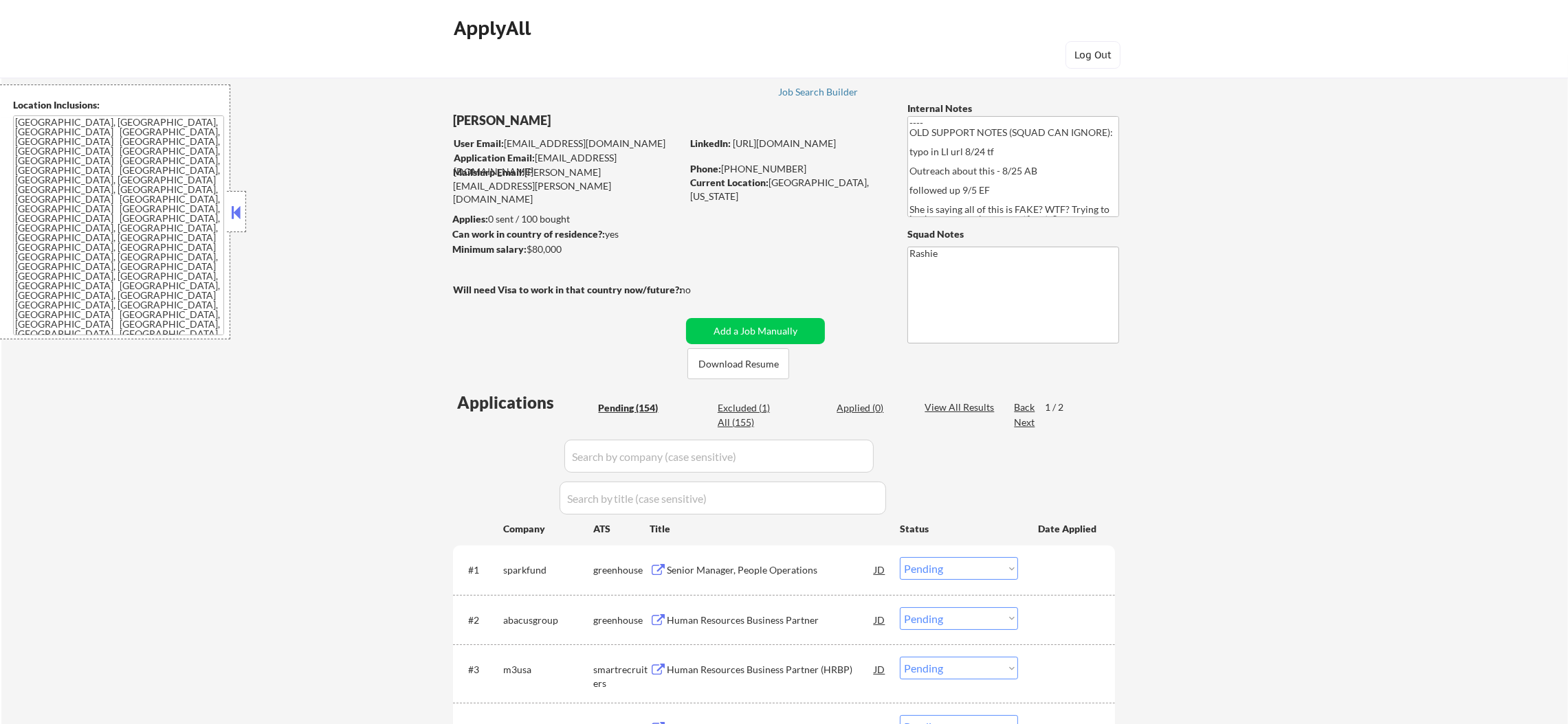
click at [164, 254] on textarea "[GEOGRAPHIC_DATA], [GEOGRAPHIC_DATA], [GEOGRAPHIC_DATA] [GEOGRAPHIC_DATA], [GEO…" at bounding box center [118, 225] width 211 height 220
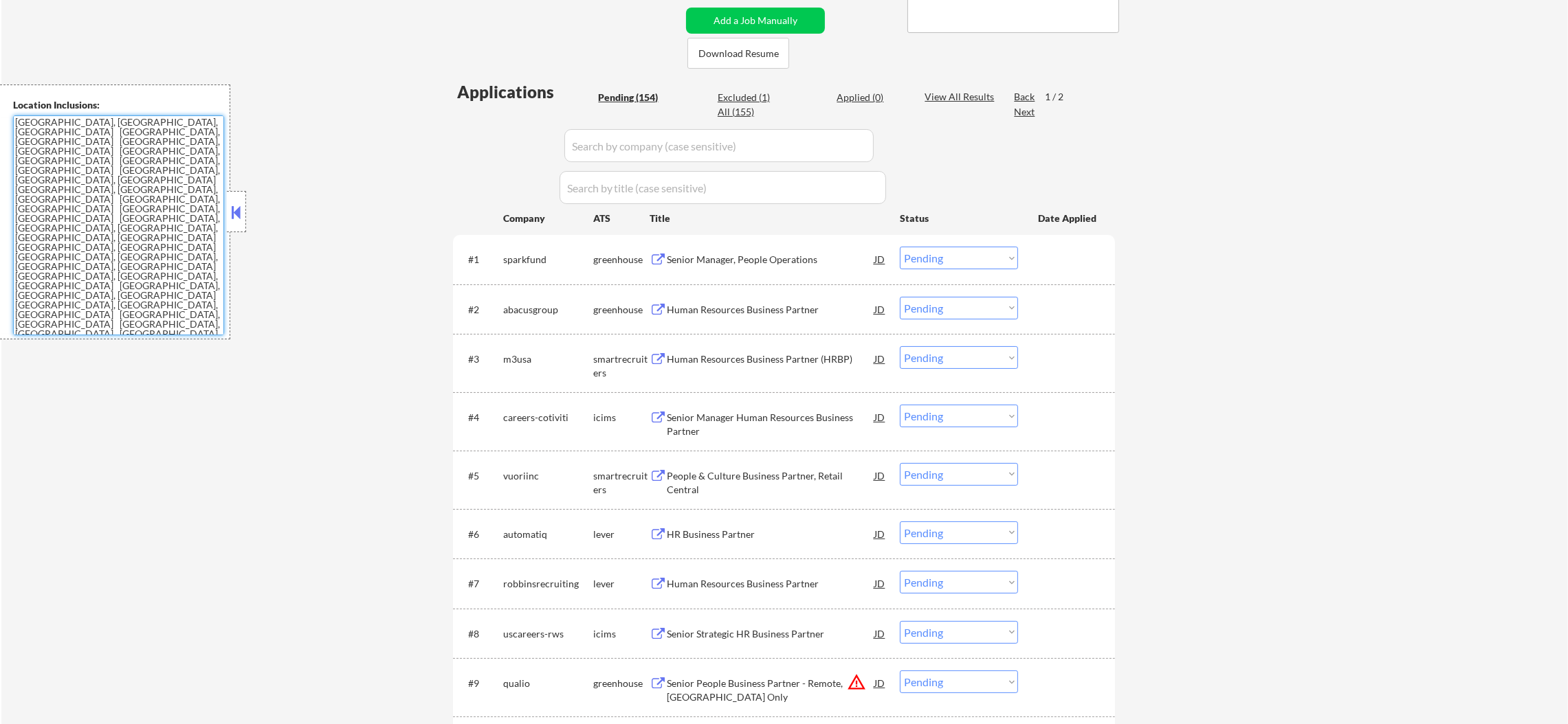
scroll to position [377, 0]
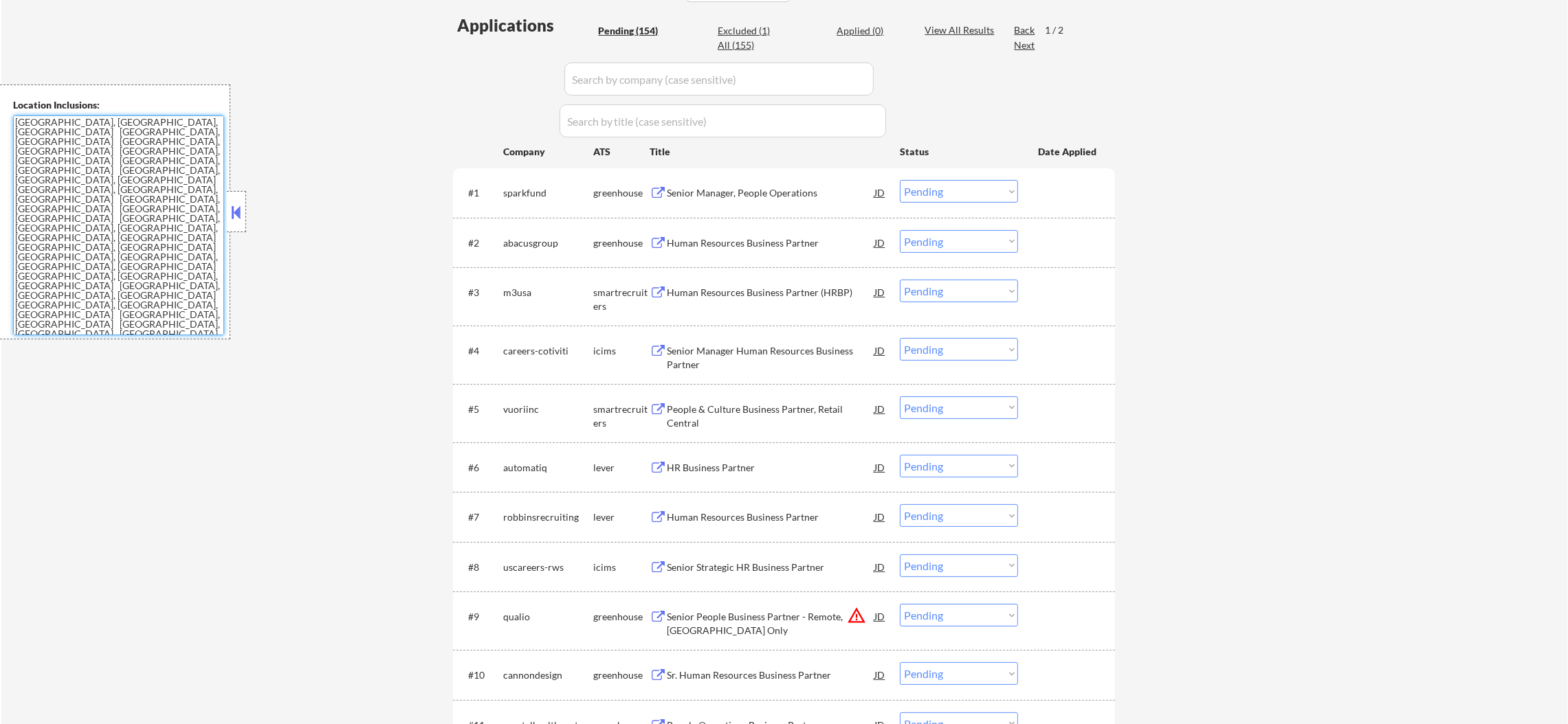
click at [756, 188] on div "Senior Manager, People Operations" at bounding box center [770, 192] width 208 height 14
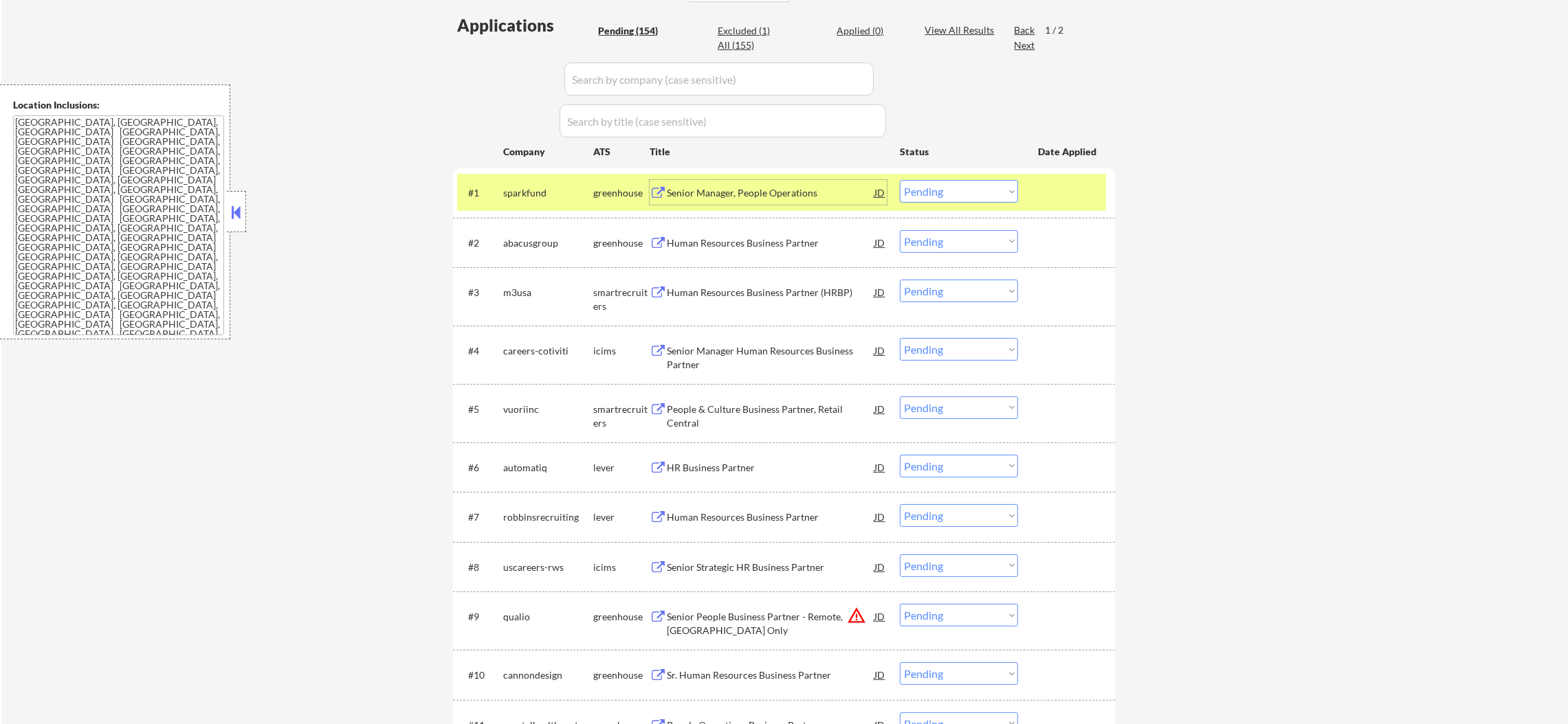
scroll to position [0, 0]
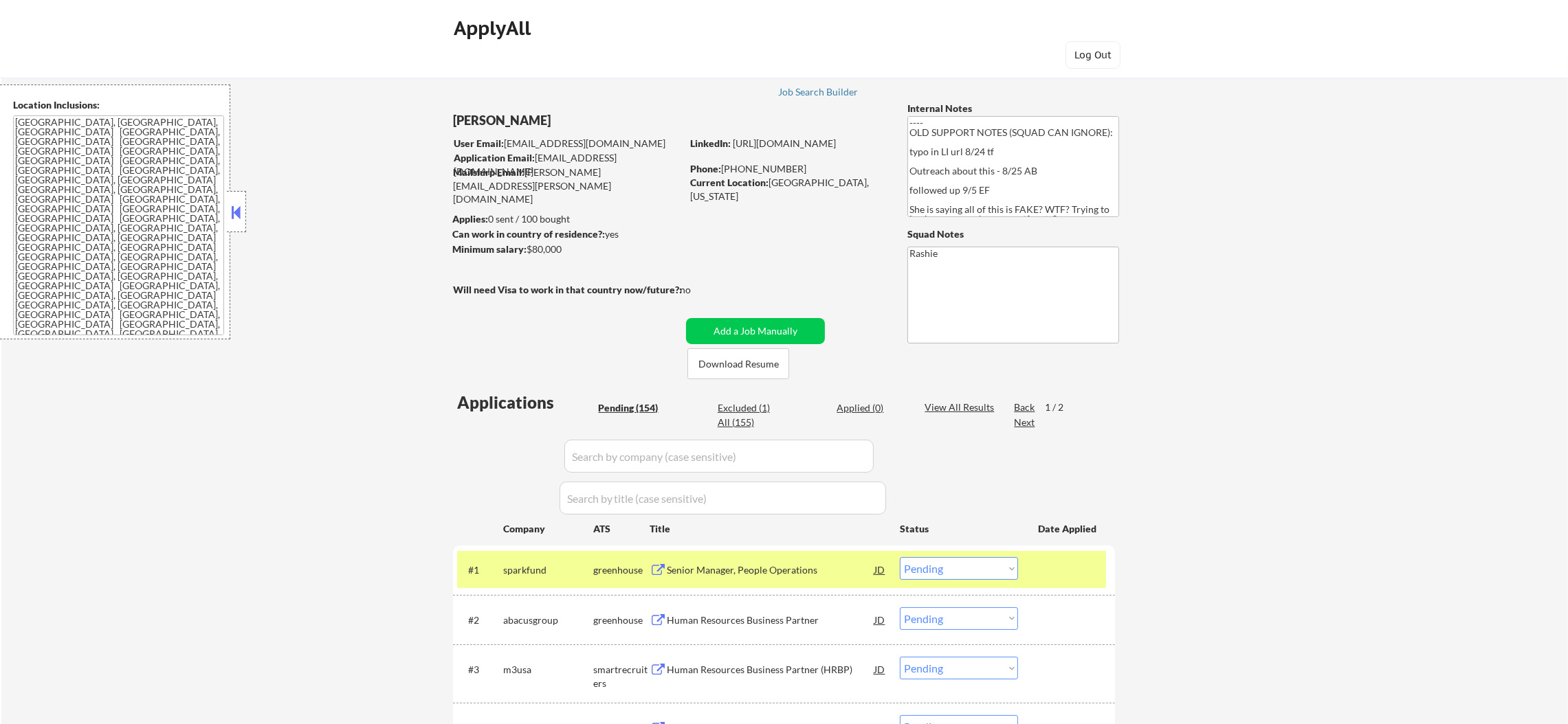
drag, startPoint x: 859, startPoint y: 97, endPoint x: 840, endPoint y: 93, distance: 19.4
drag, startPoint x: 840, startPoint y: 93, endPoint x: 860, endPoint y: 105, distance: 23.3
click at [842, 96] on div "Job Search Builder" at bounding box center [818, 92] width 80 height 10
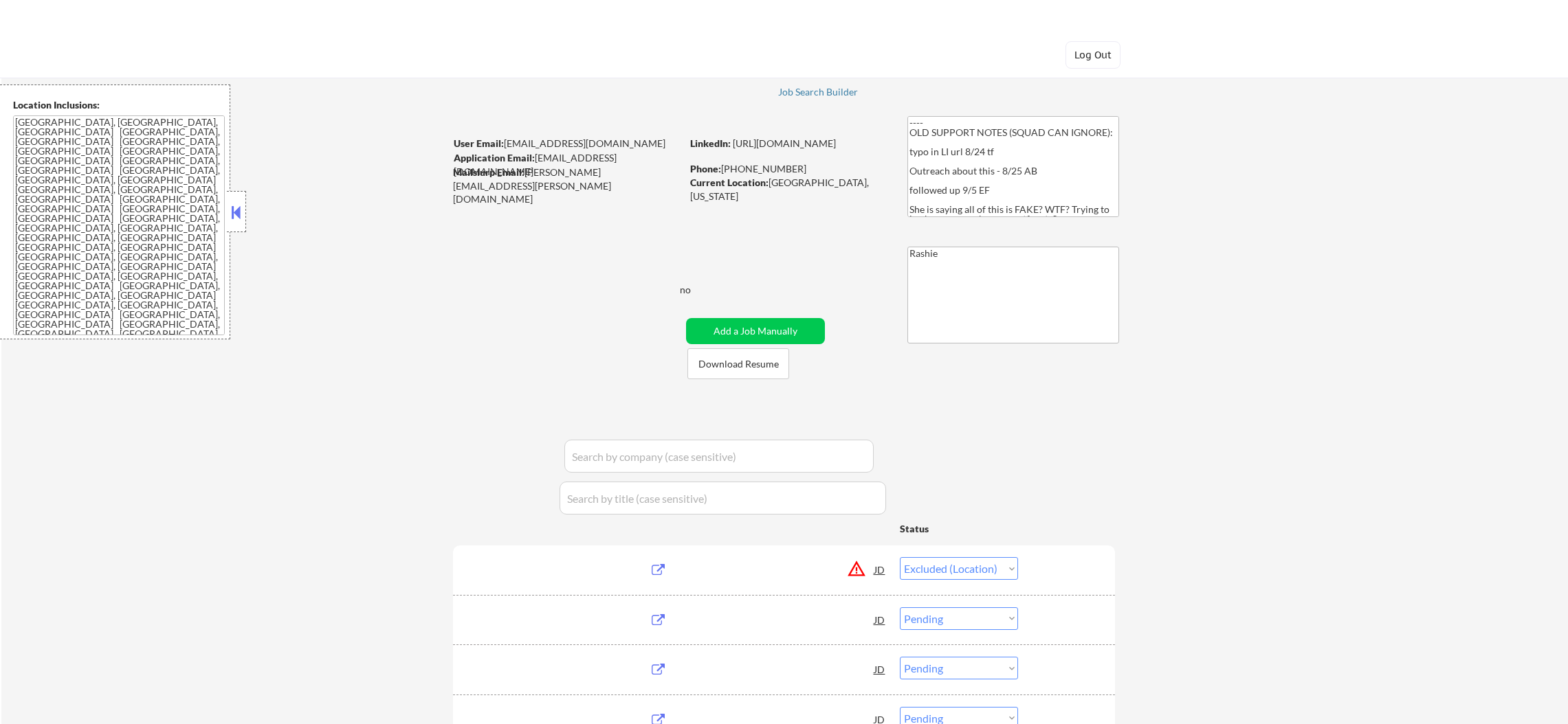
select select ""excluded__location_""
select select ""pending""
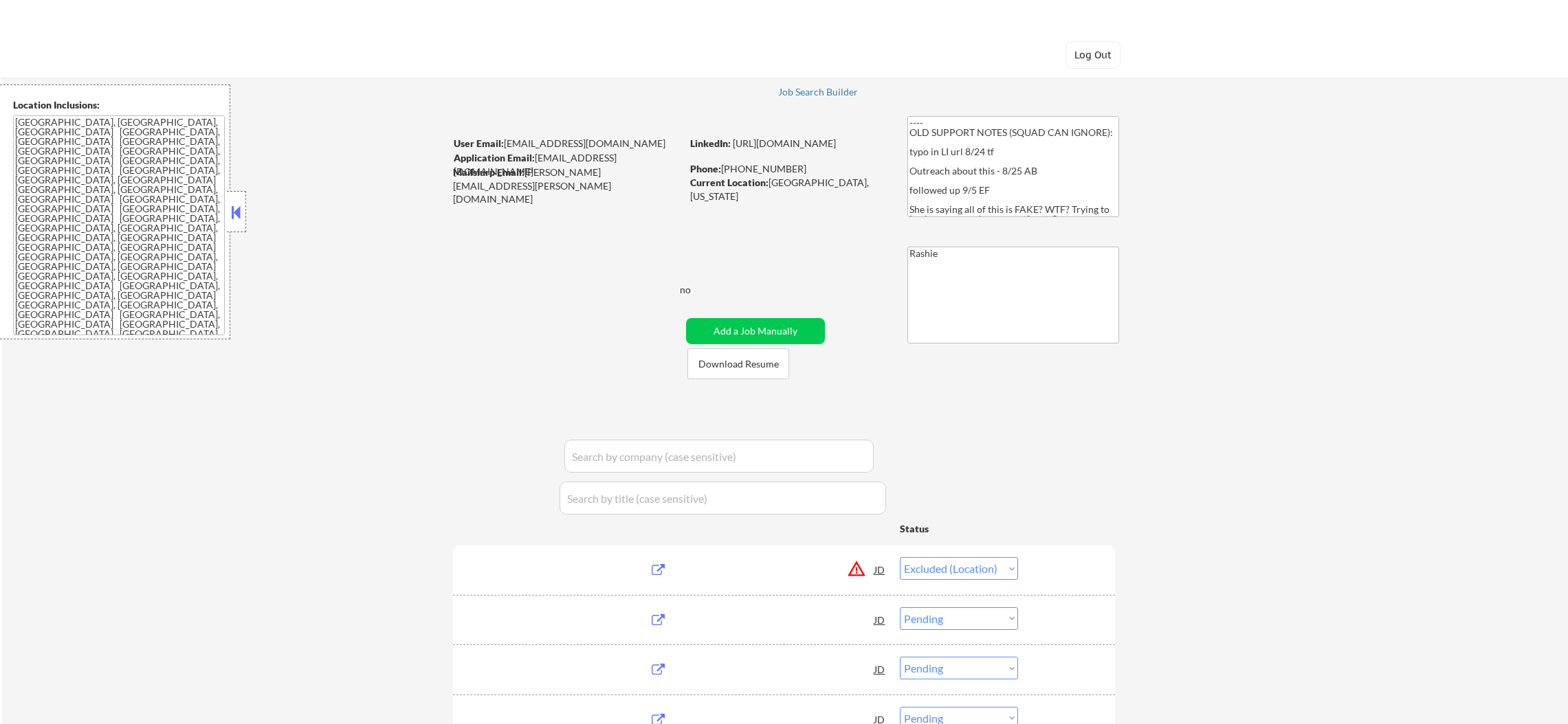
select select ""pending""
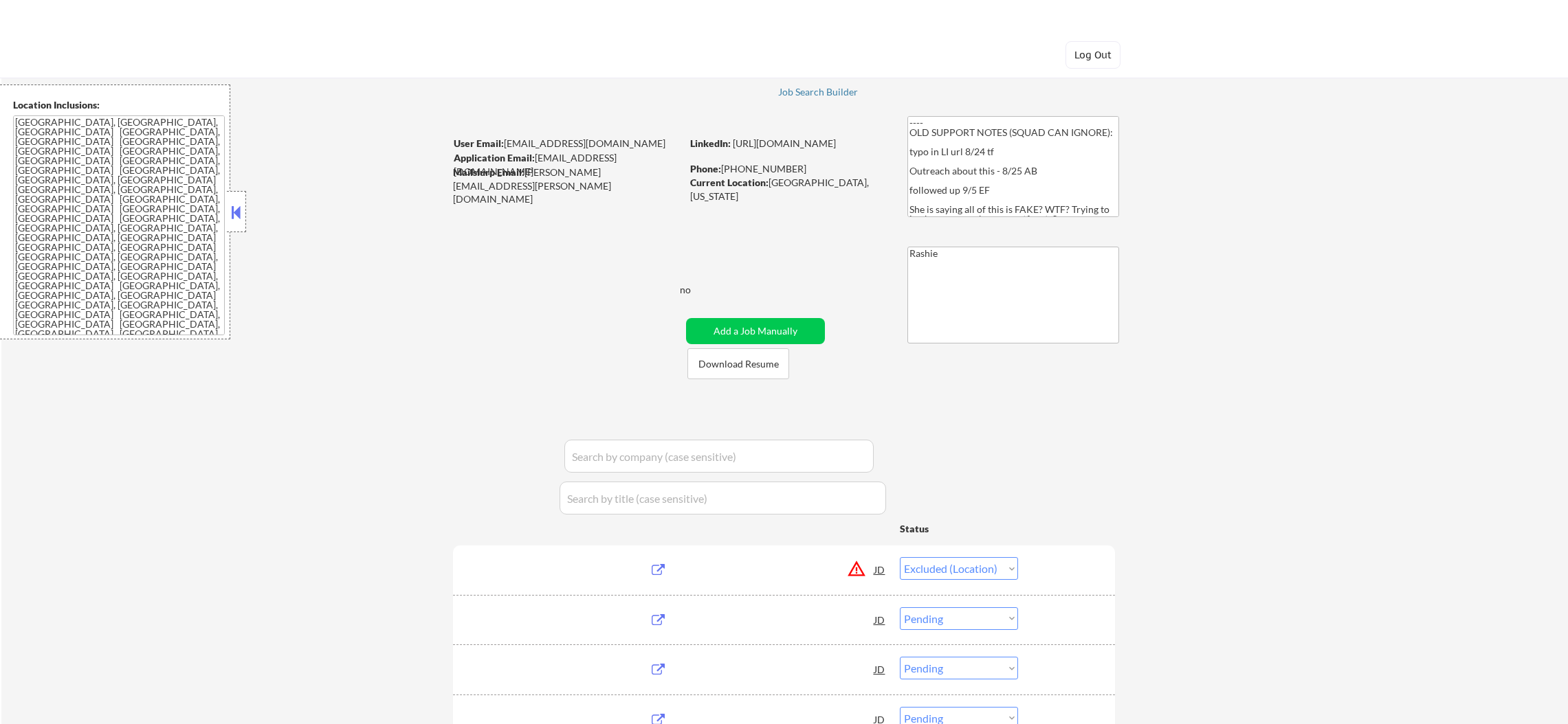
select select ""pending""
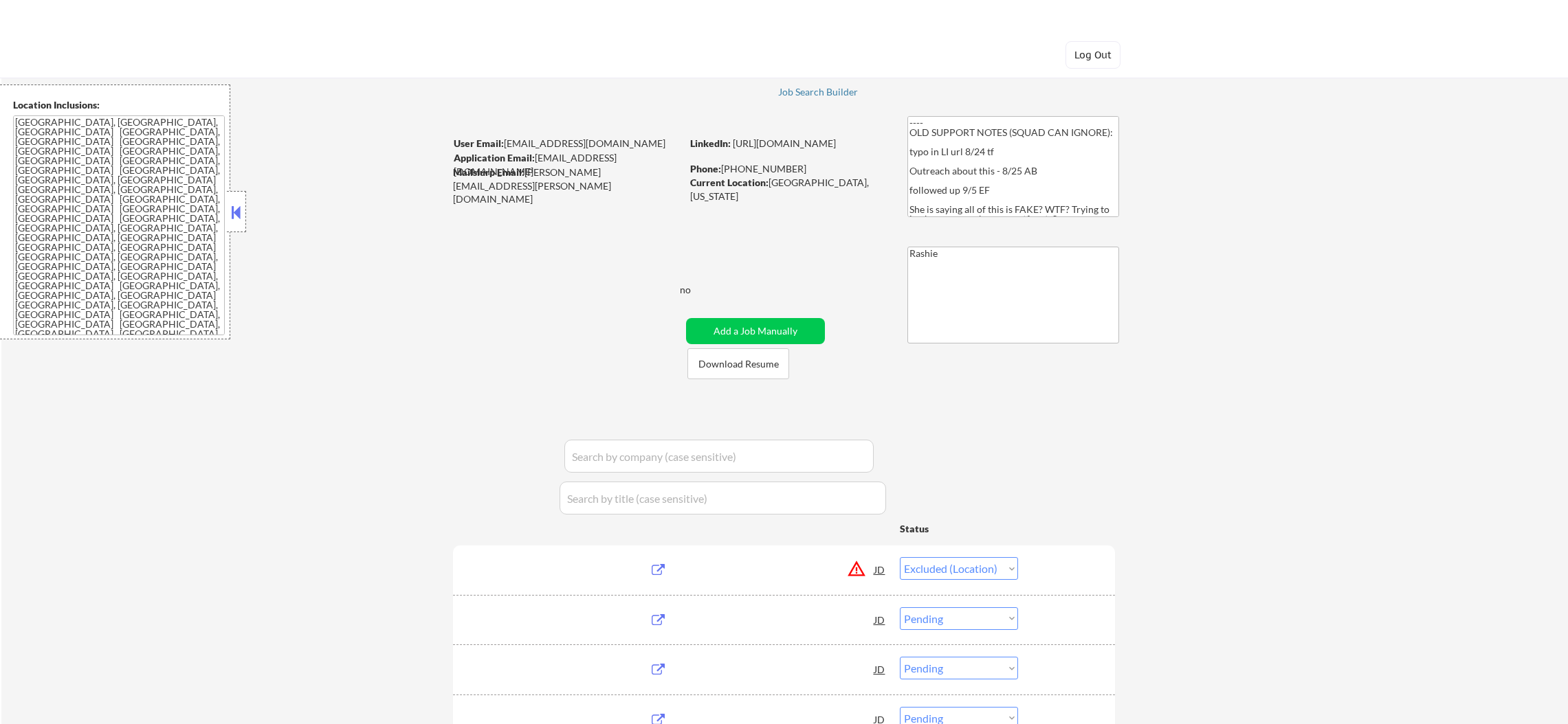
select select ""pending""
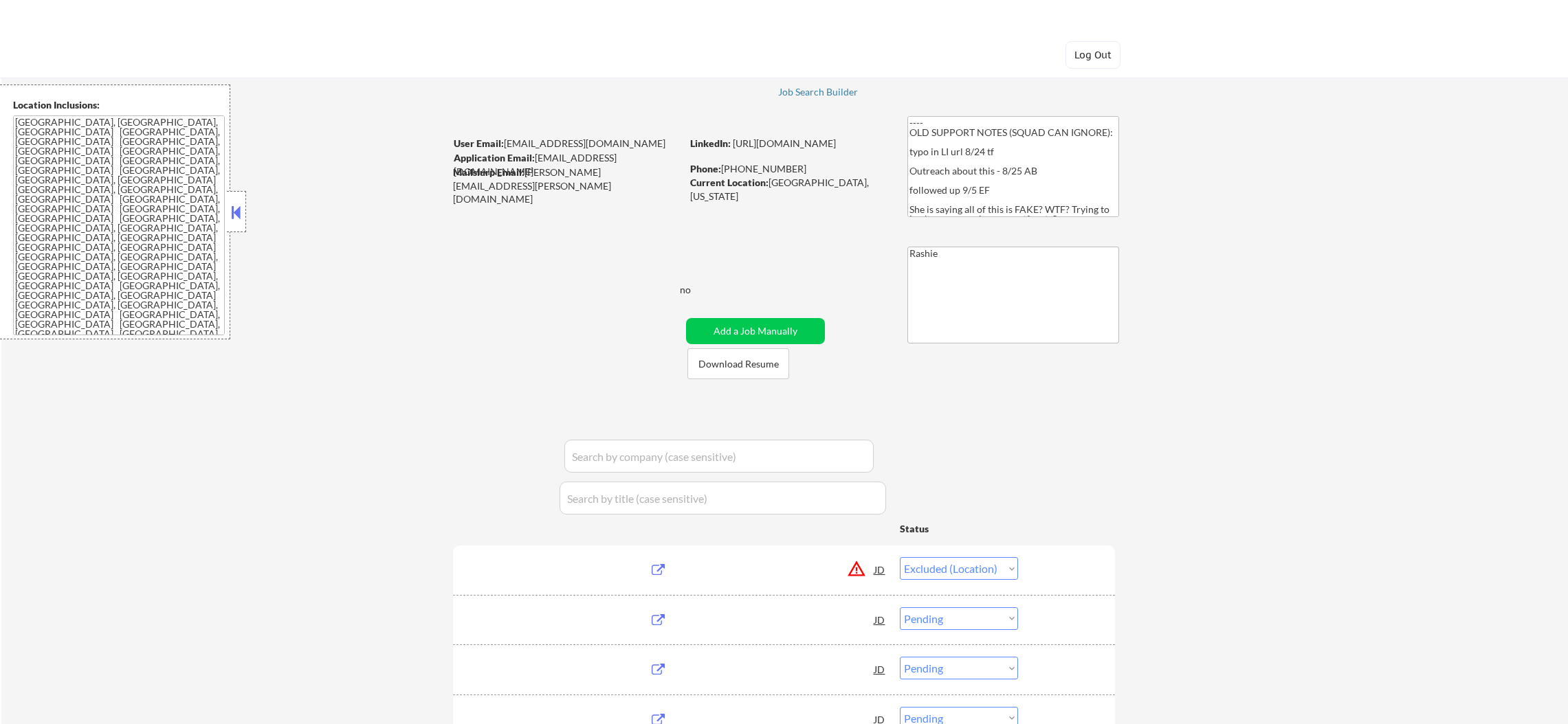
select select ""pending""
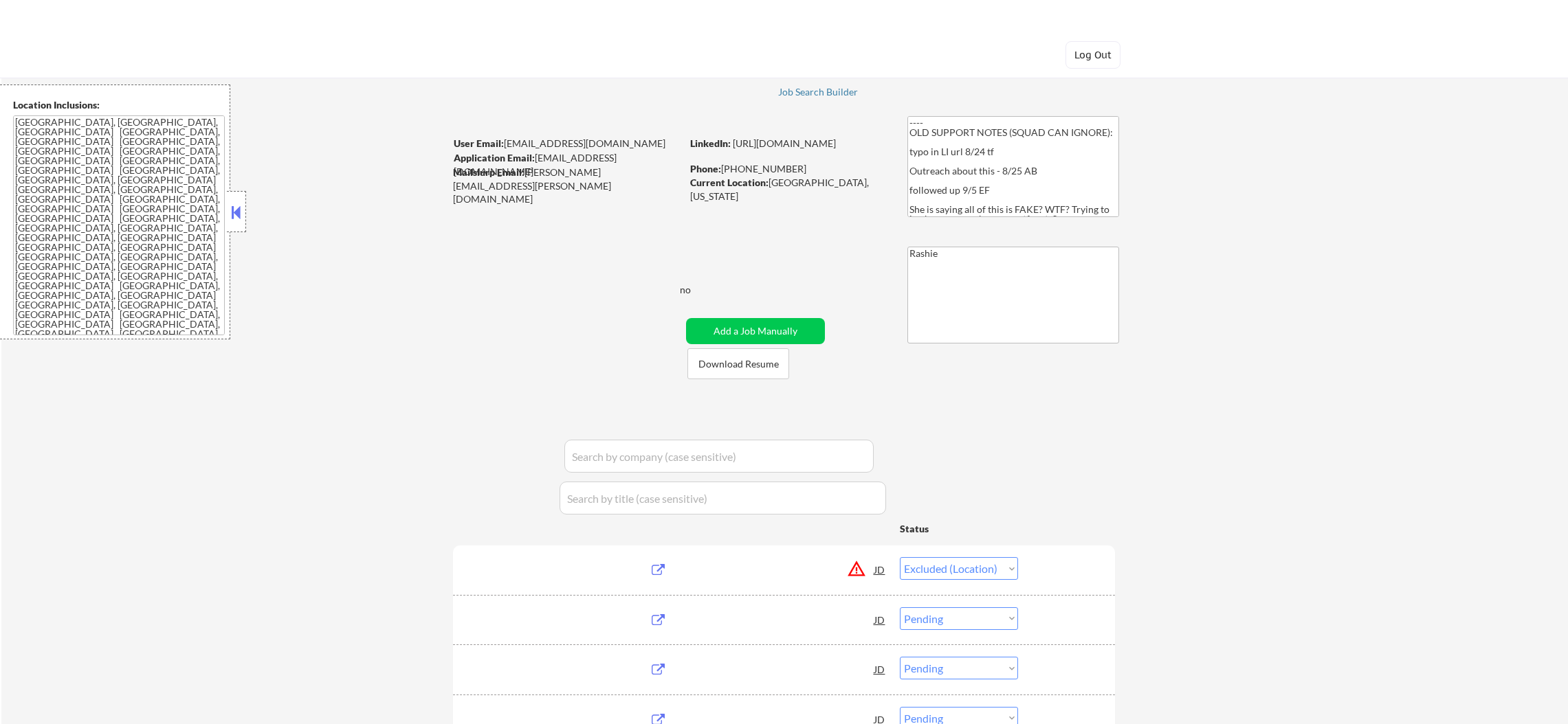
select select ""pending""
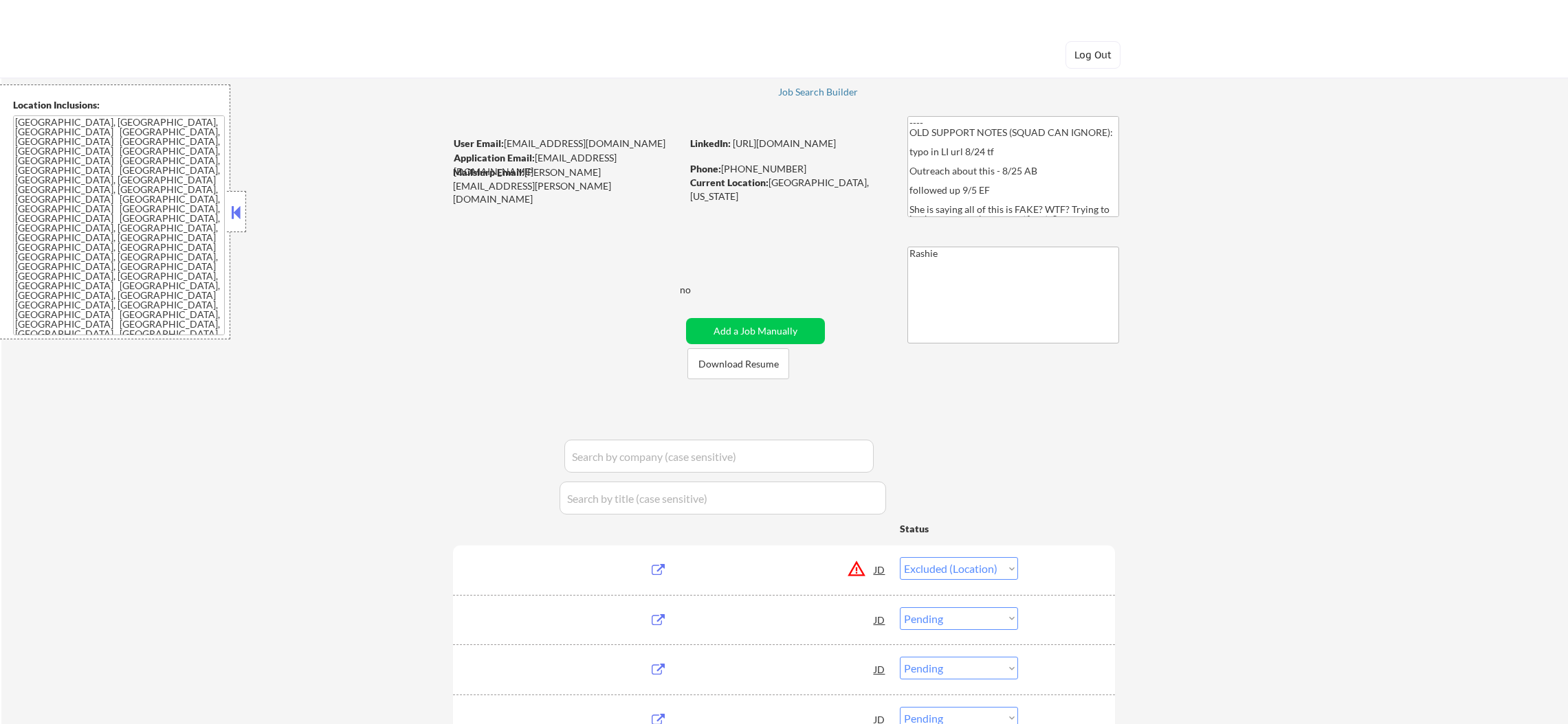
select select ""pending""
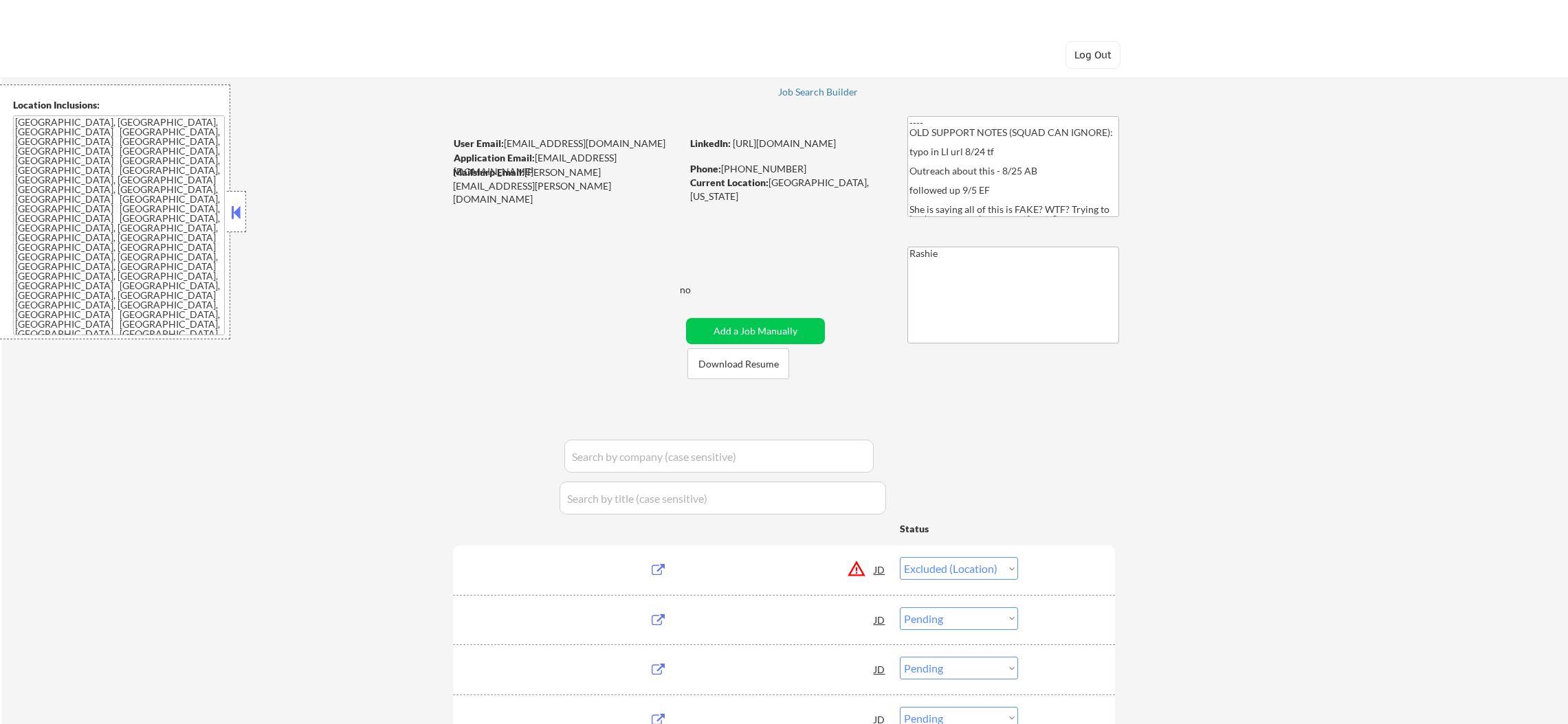
select select ""pending""
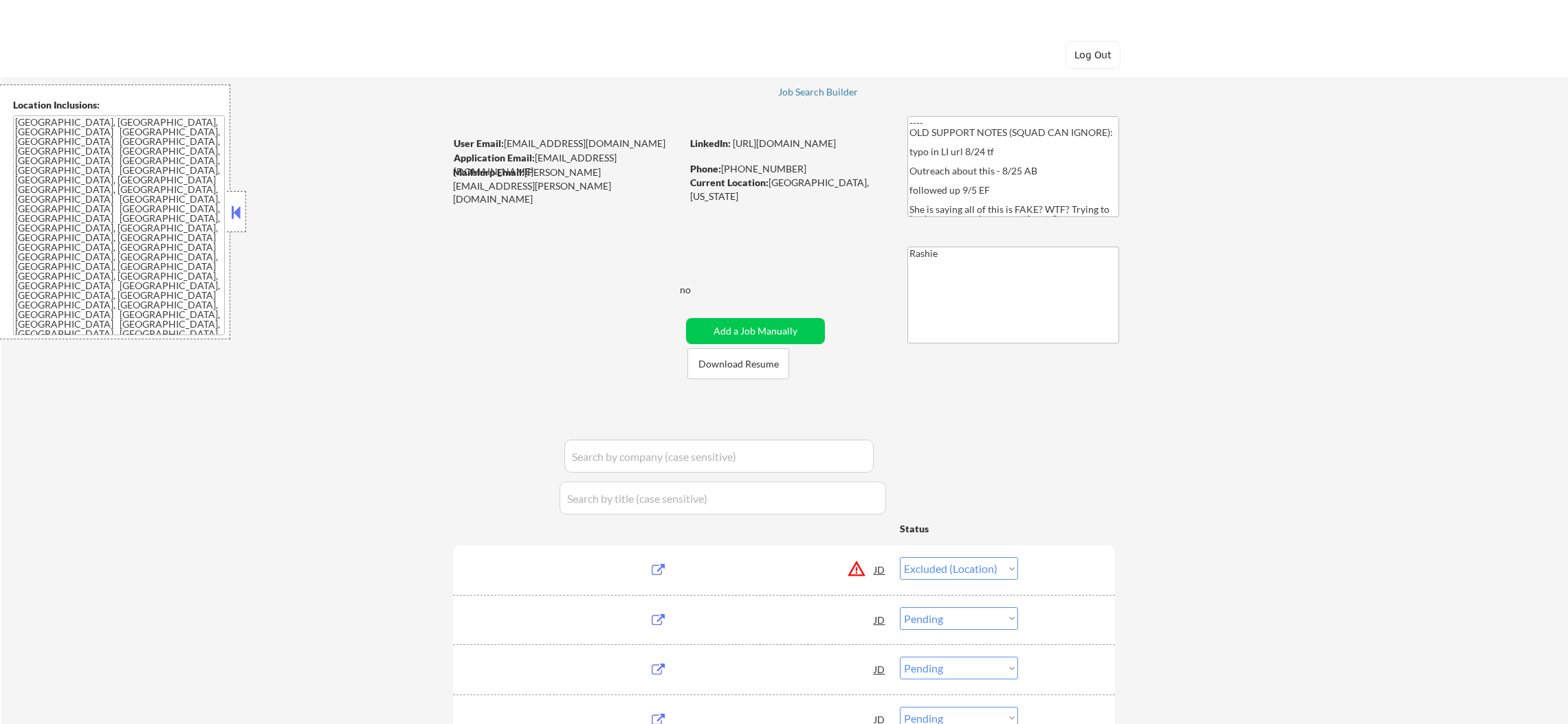
select select ""pending""
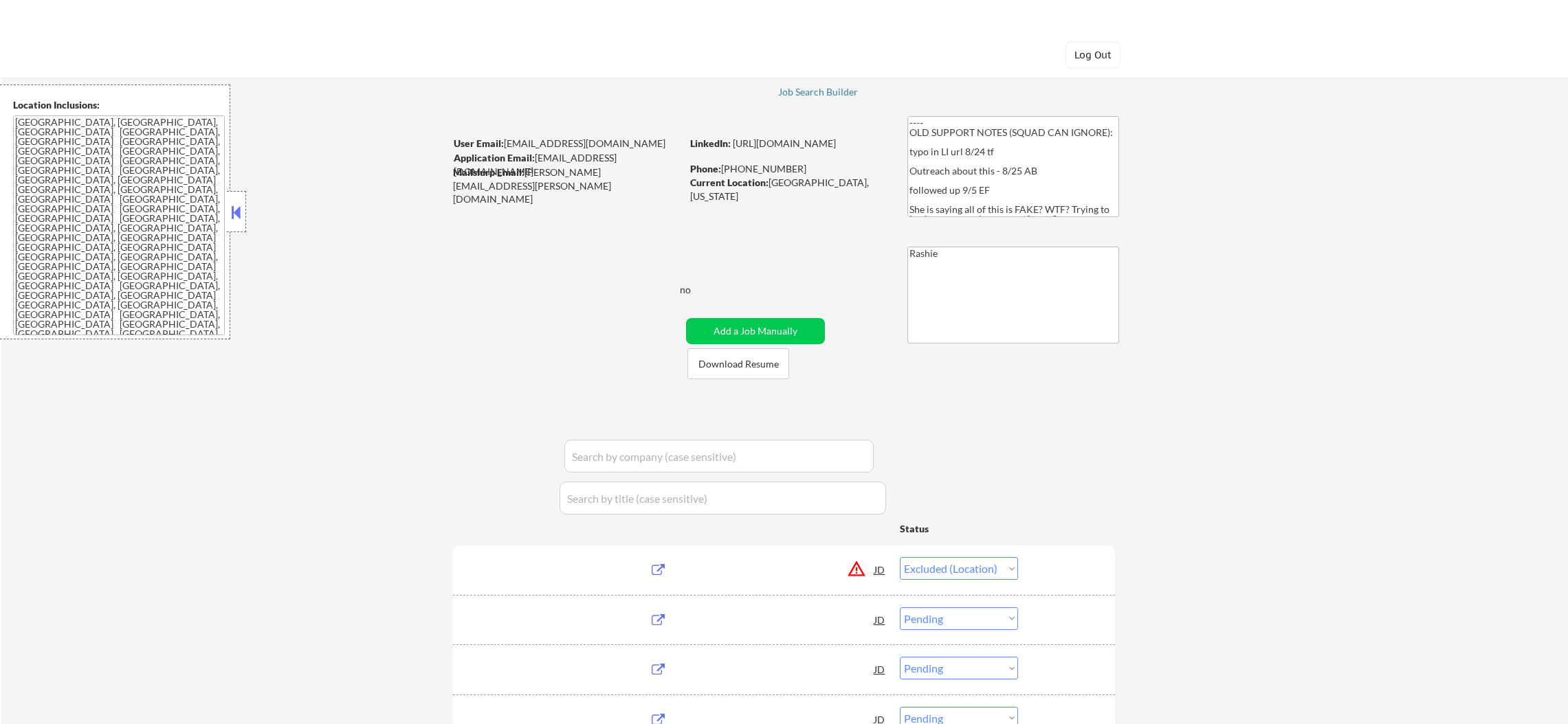
select select ""pending""
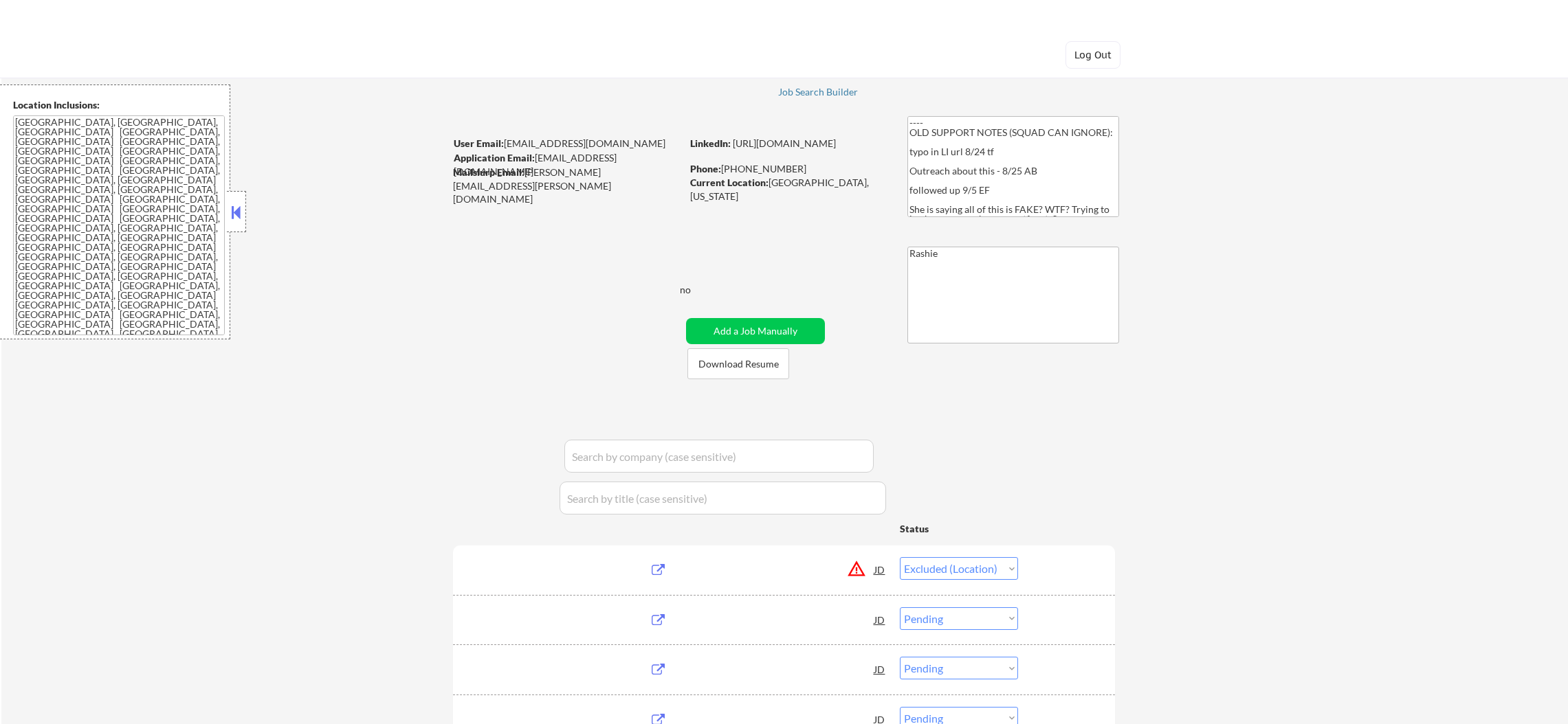
select select ""pending""
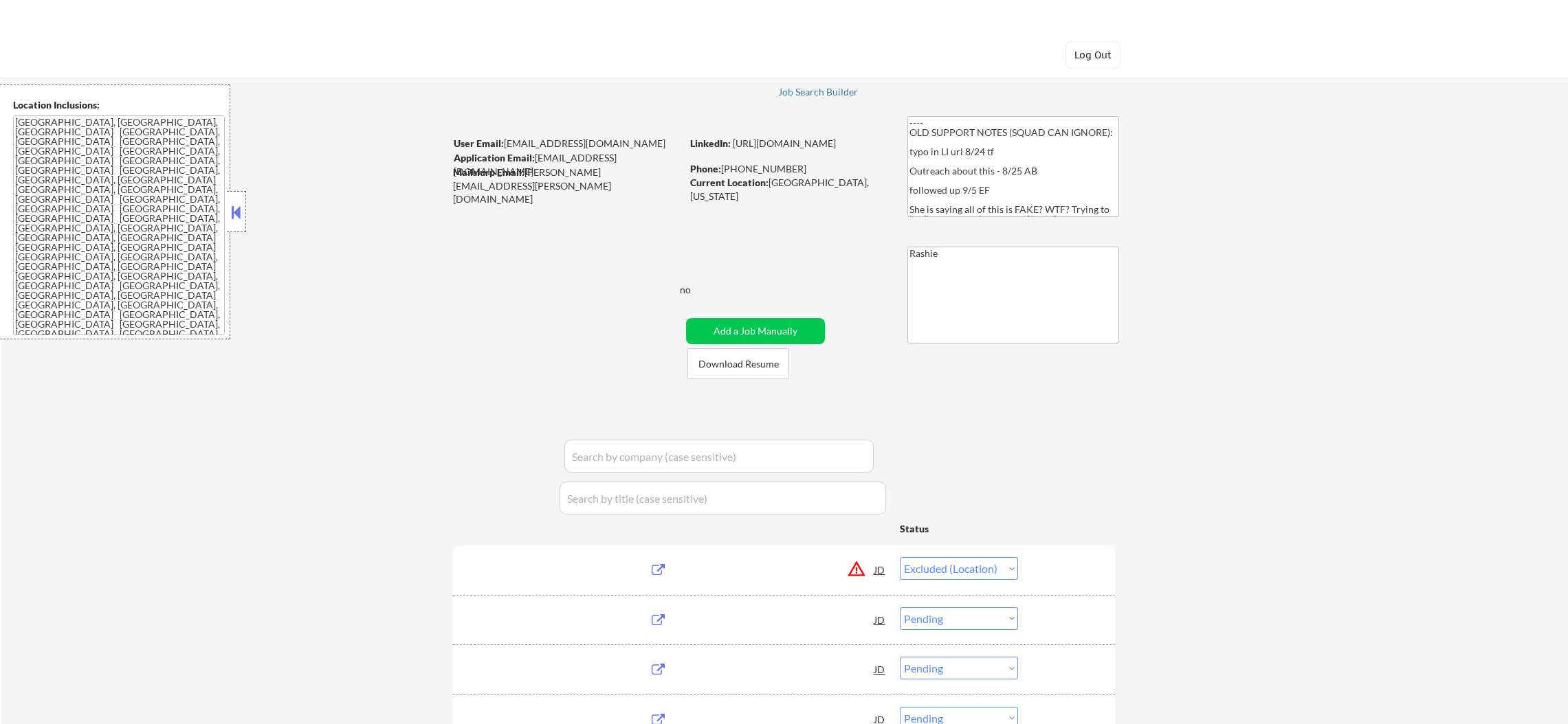
select select ""pending""
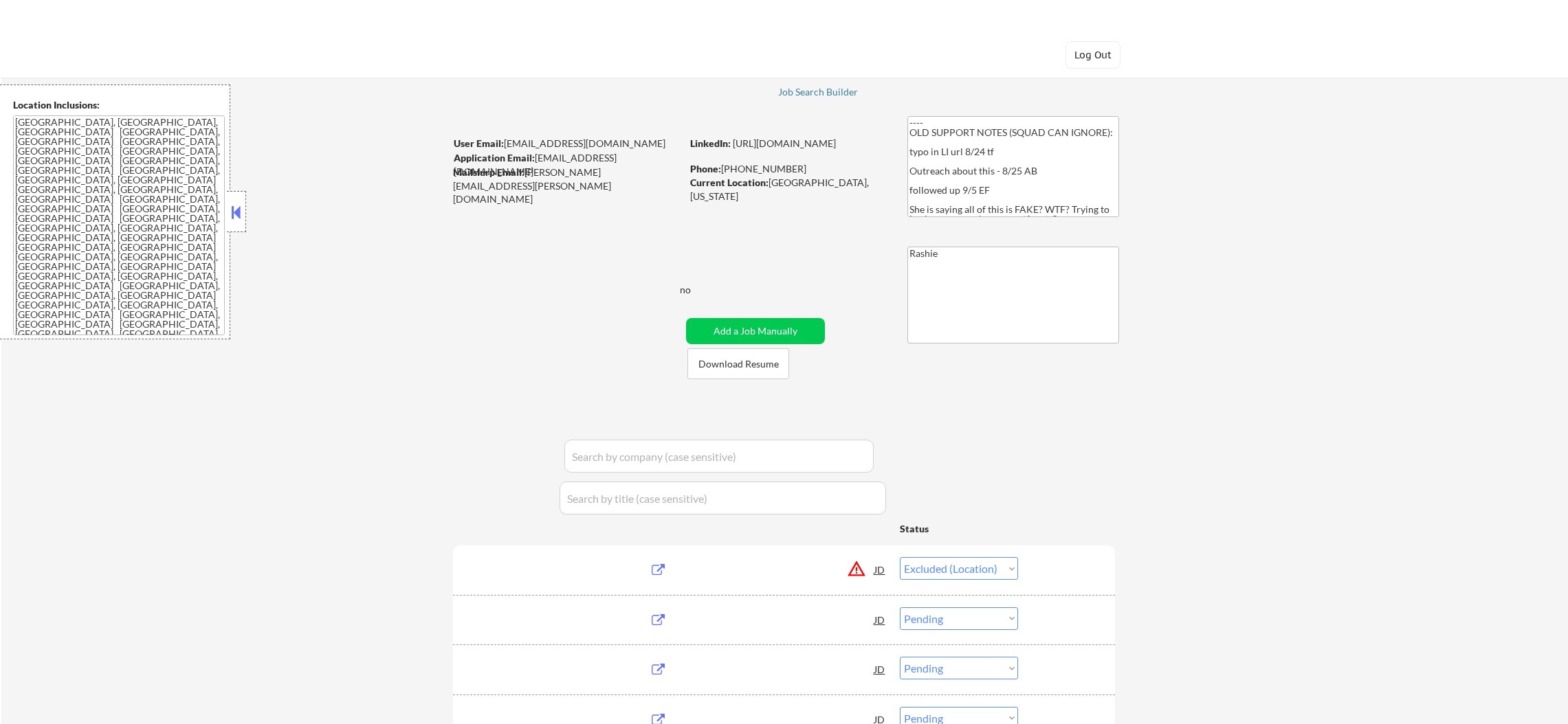
select select ""pending""
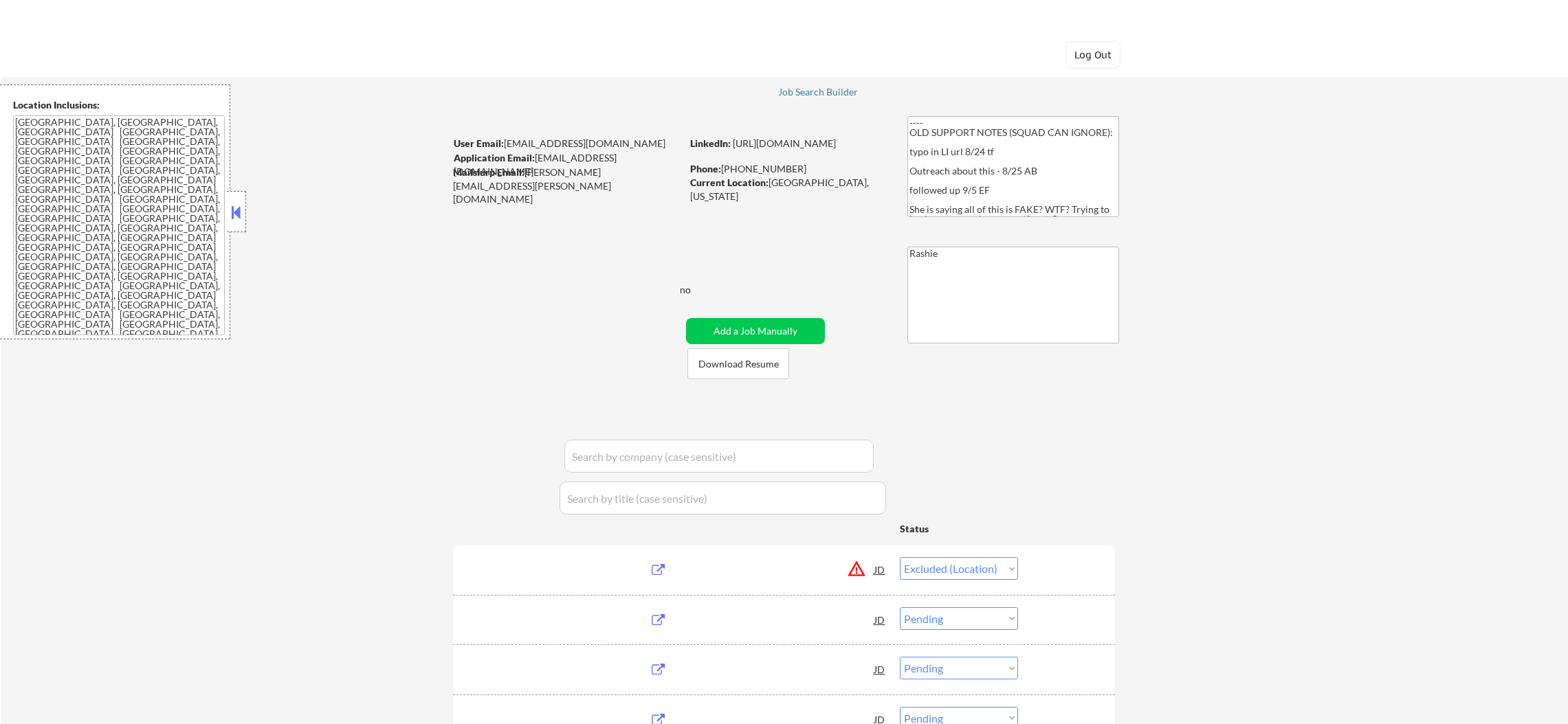
select select ""pending""
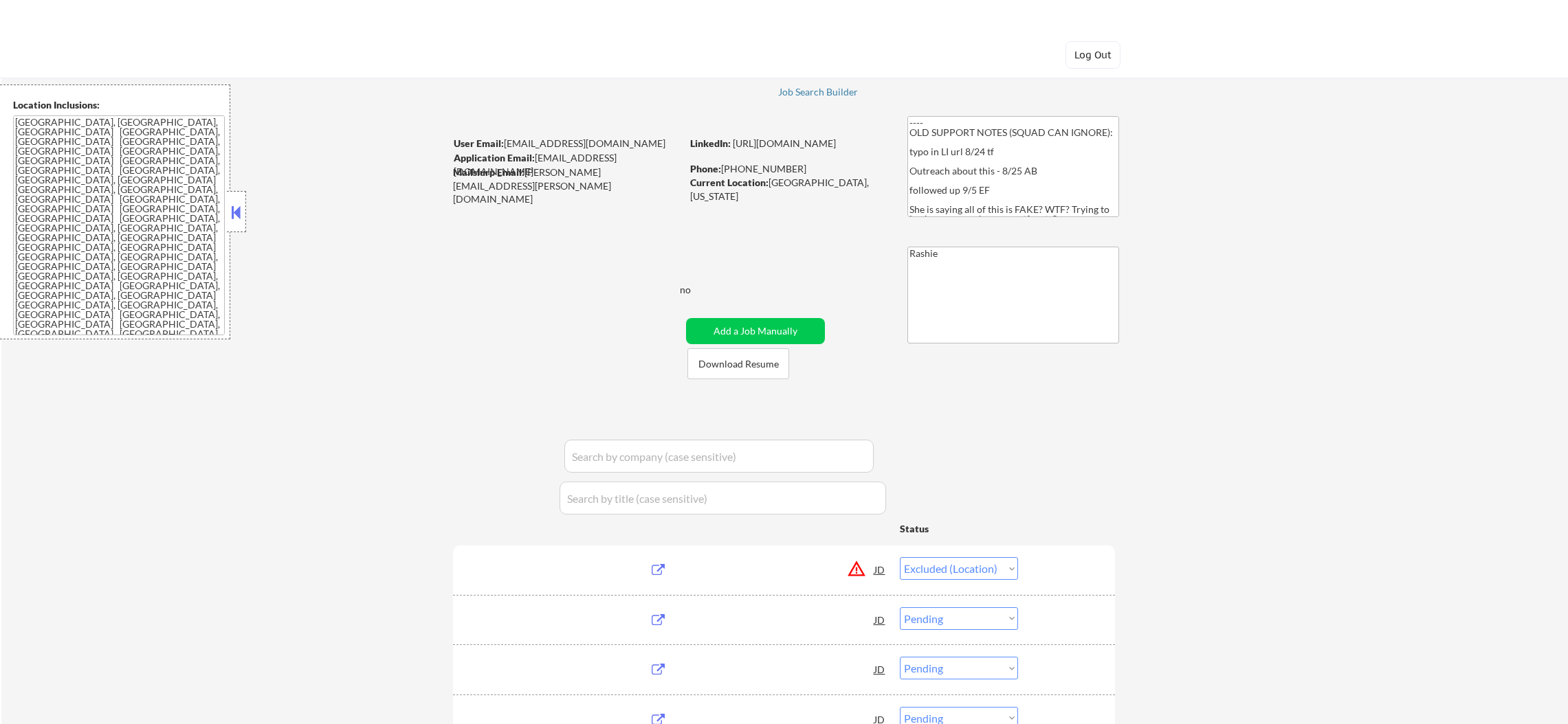
select select ""pending""
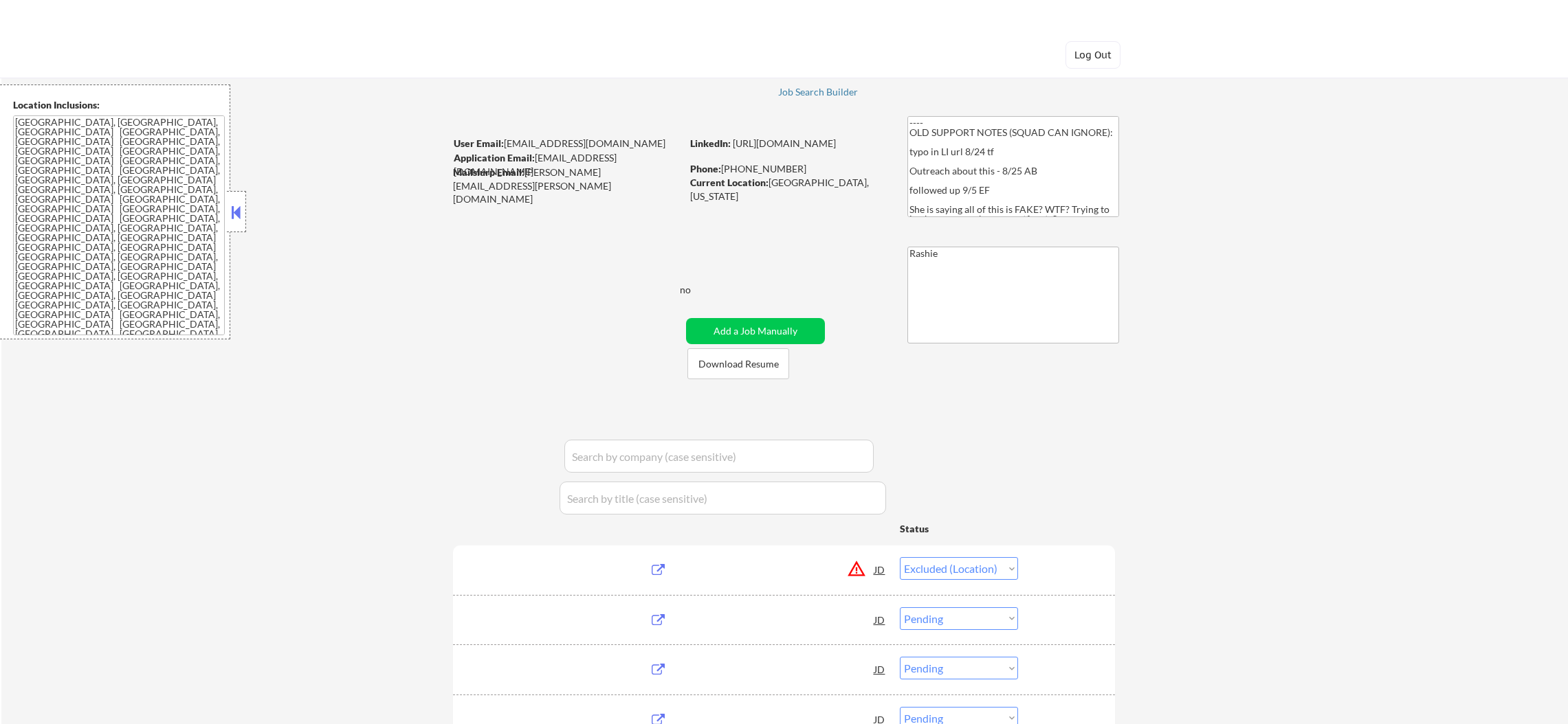
select select ""pending""
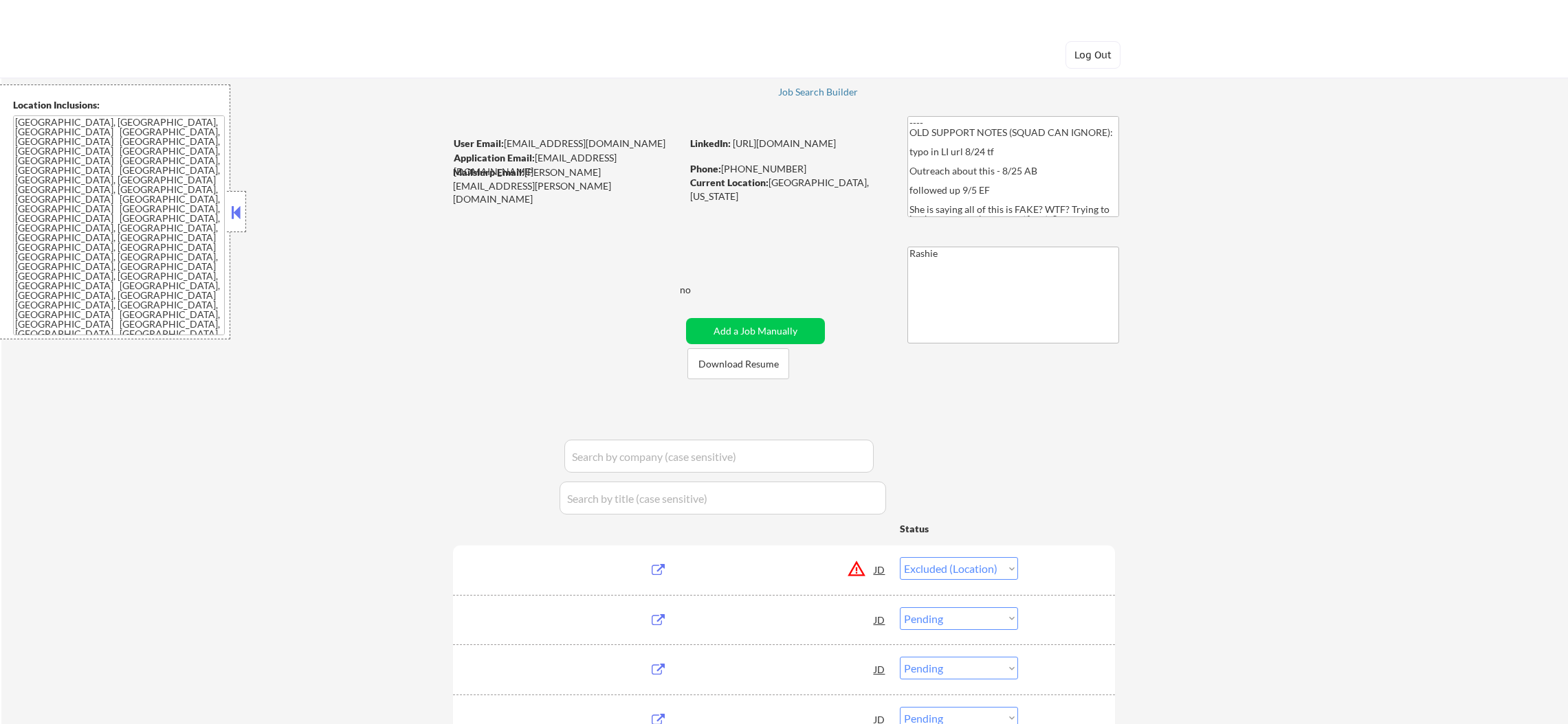
select select ""pending""
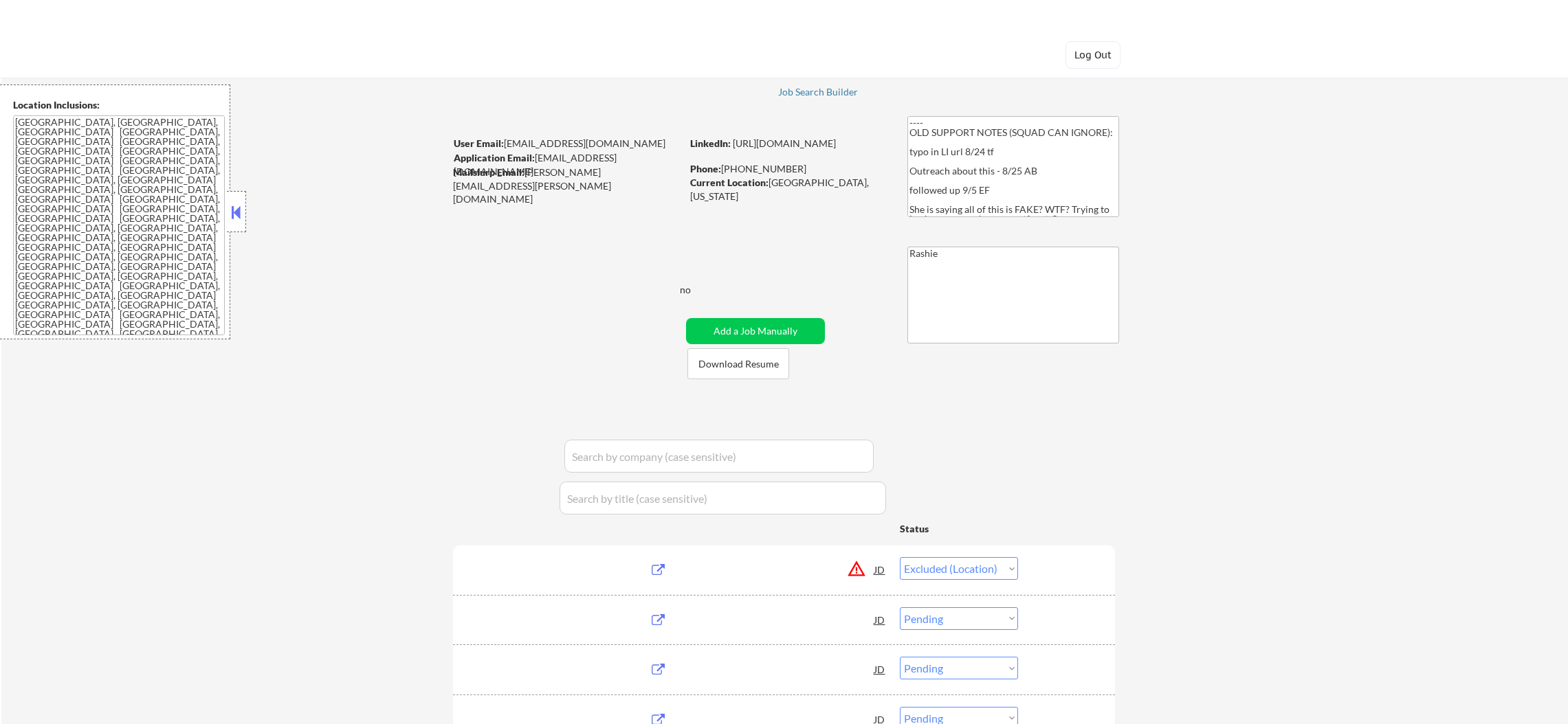
select select ""pending""
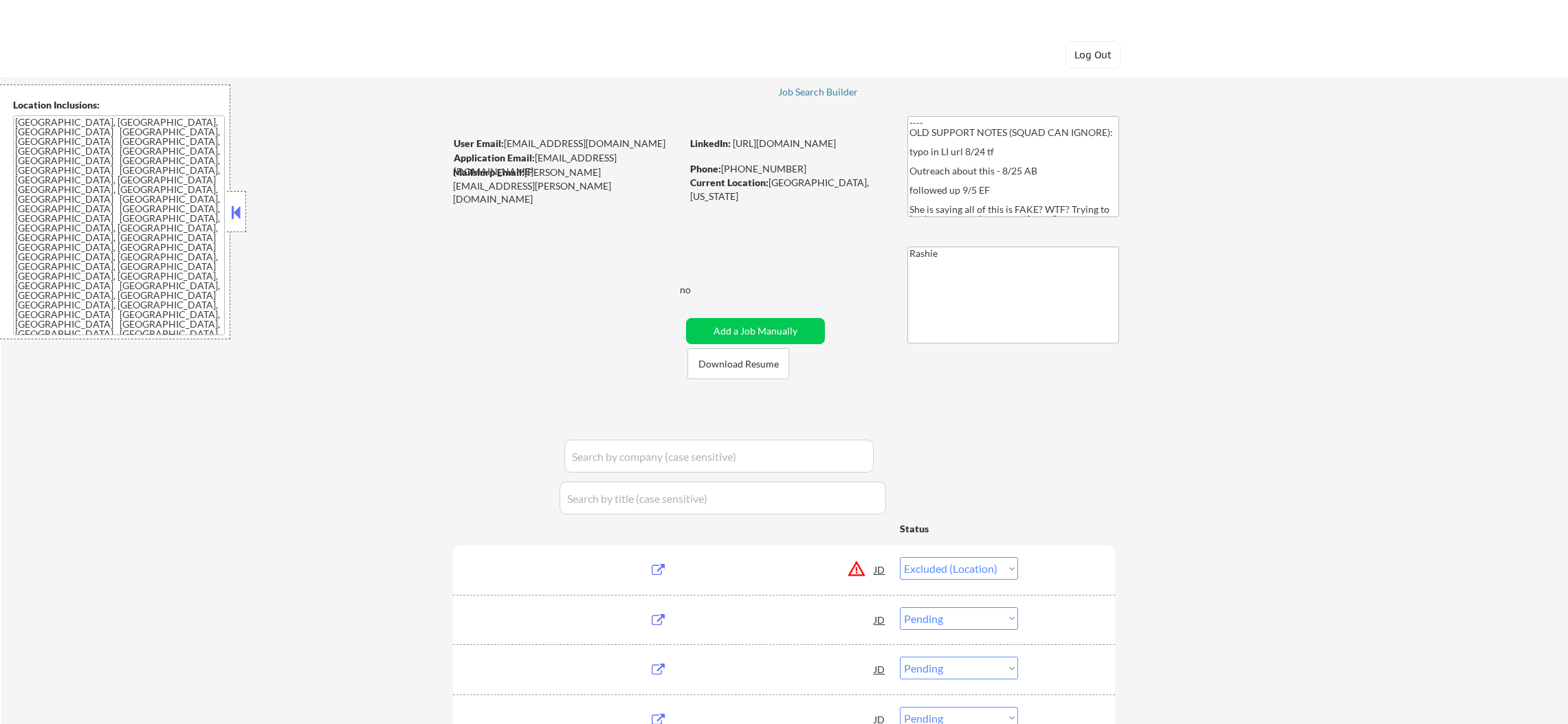
select select ""pending""
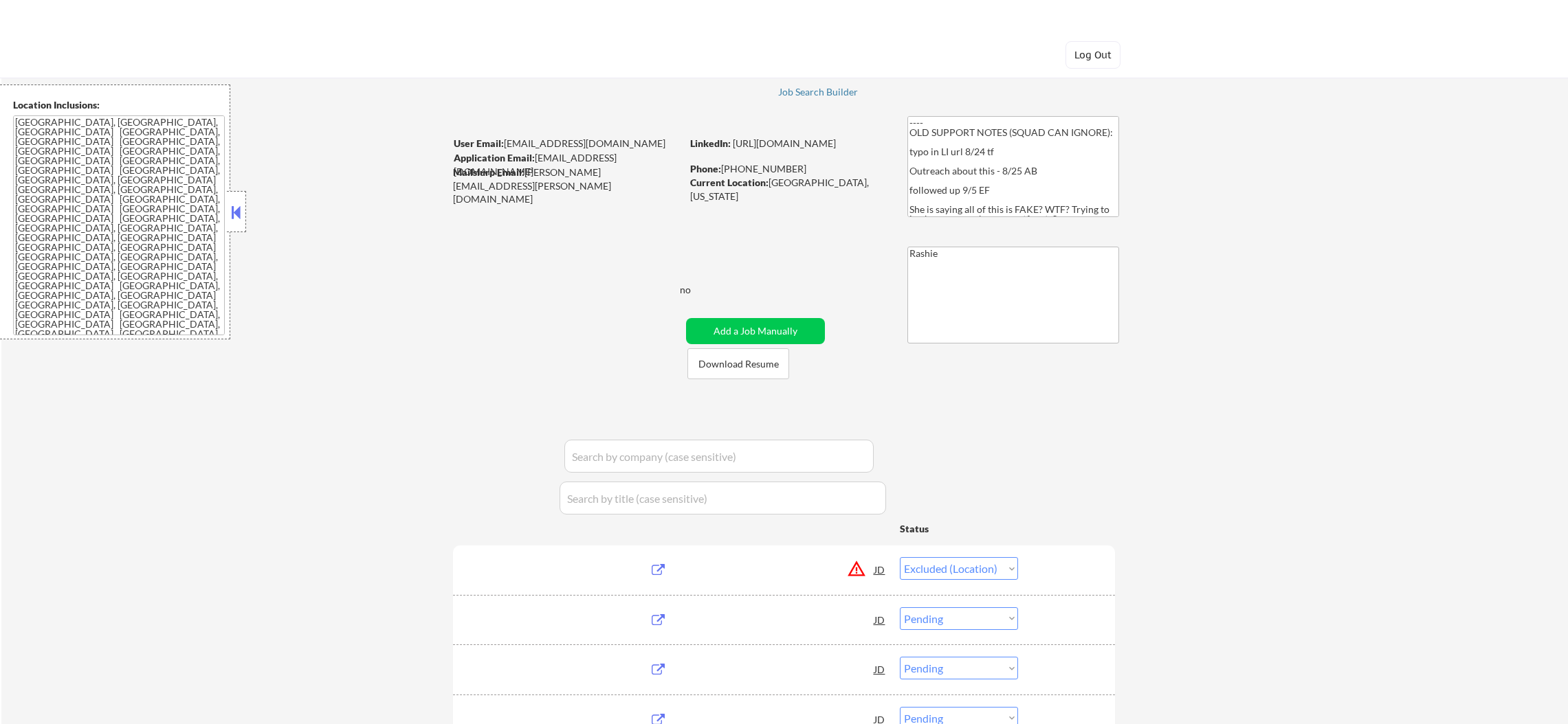
select select ""pending""
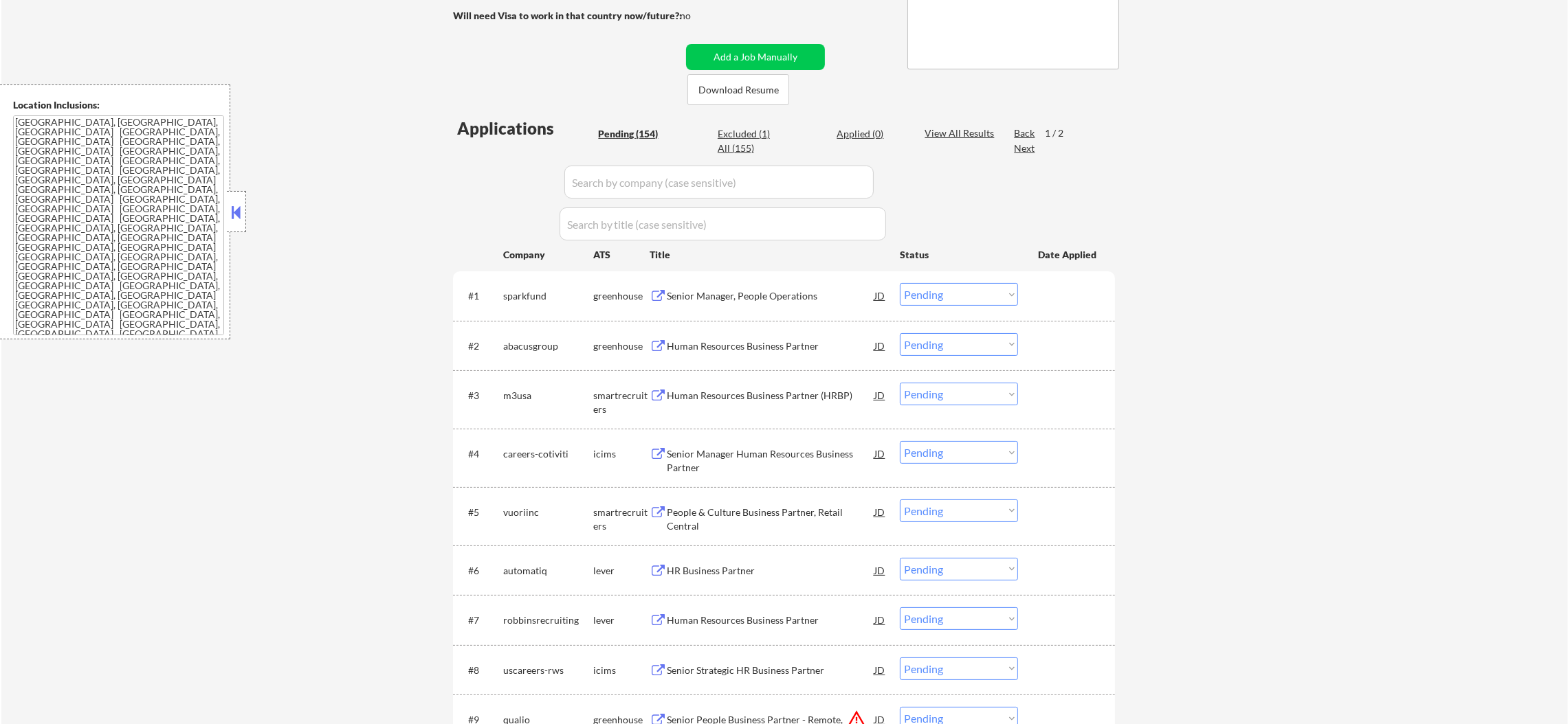
scroll to position [412, 0]
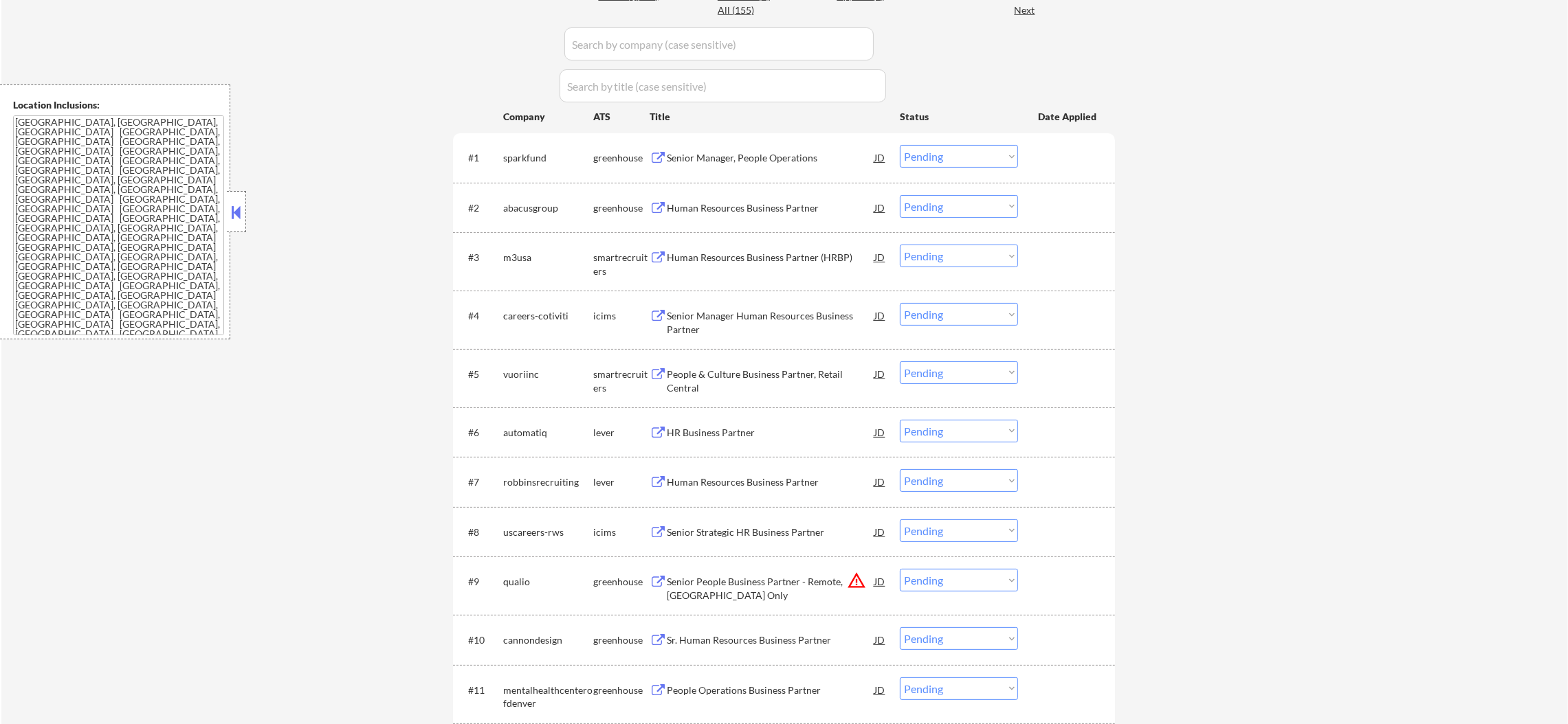
click at [959, 154] on select "Choose an option... Pending Applied Excluded (Questions) Excluded (Expired) Exc…" at bounding box center [959, 156] width 118 height 23
click at [900, 145] on select "Choose an option... Pending Applied Excluded (Questions) Excluded (Expired) Exc…" at bounding box center [959, 156] width 118 height 23
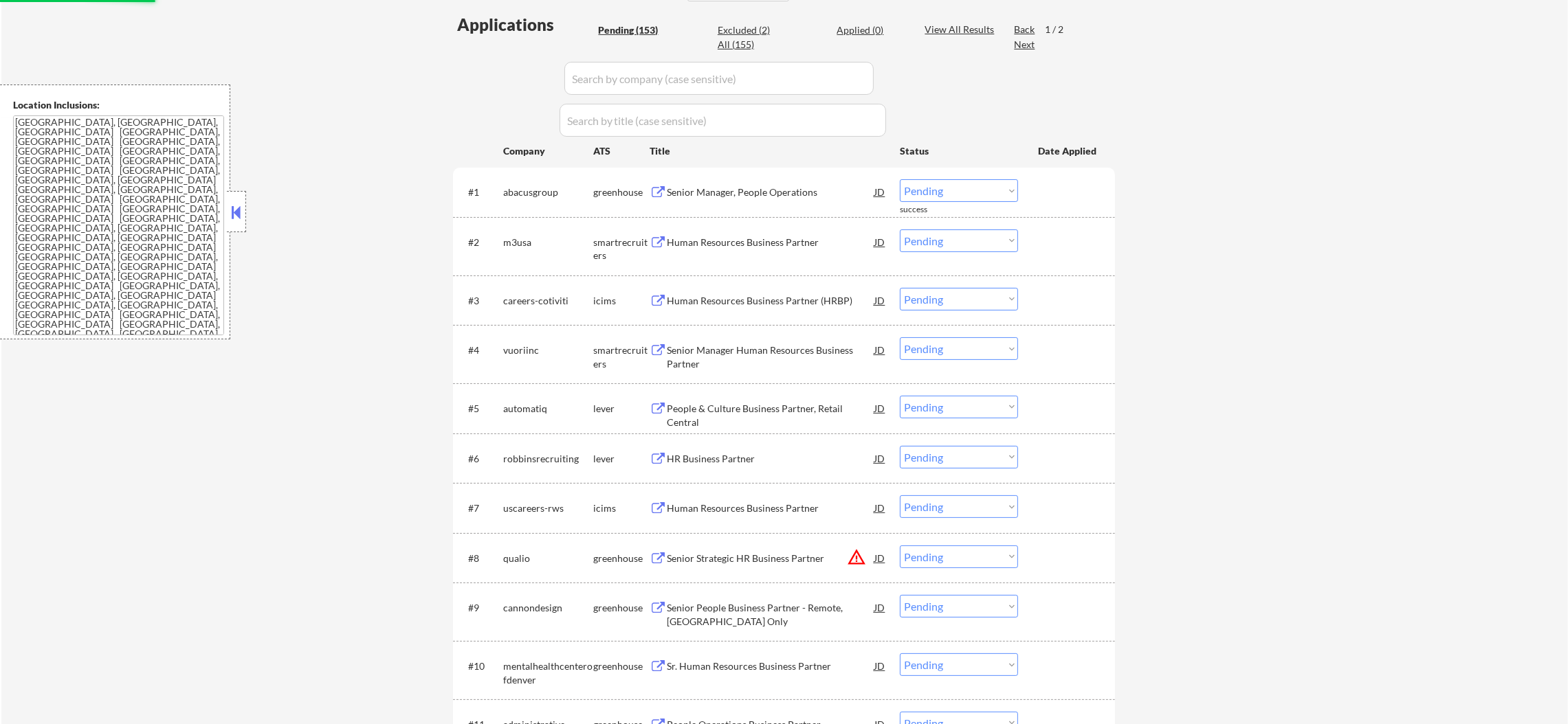
scroll to position [377, 0]
click at [750, 176] on div "#1 abacusgroup greenhouse Senior Manager, People Operations JD warning_amber Ch…" at bounding box center [782, 192] width 649 height 37
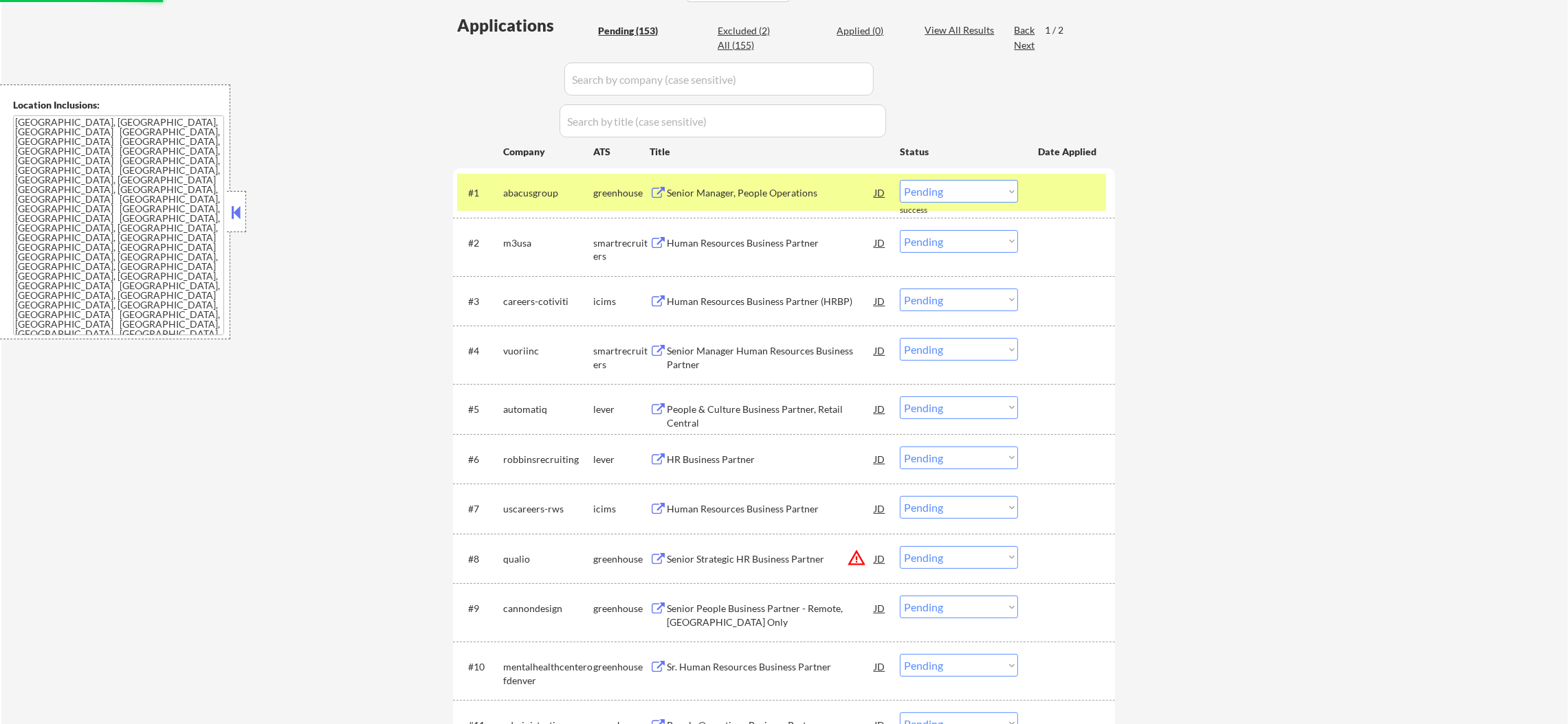
click at [746, 191] on div "Senior Manager, People Operations" at bounding box center [770, 192] width 208 height 14
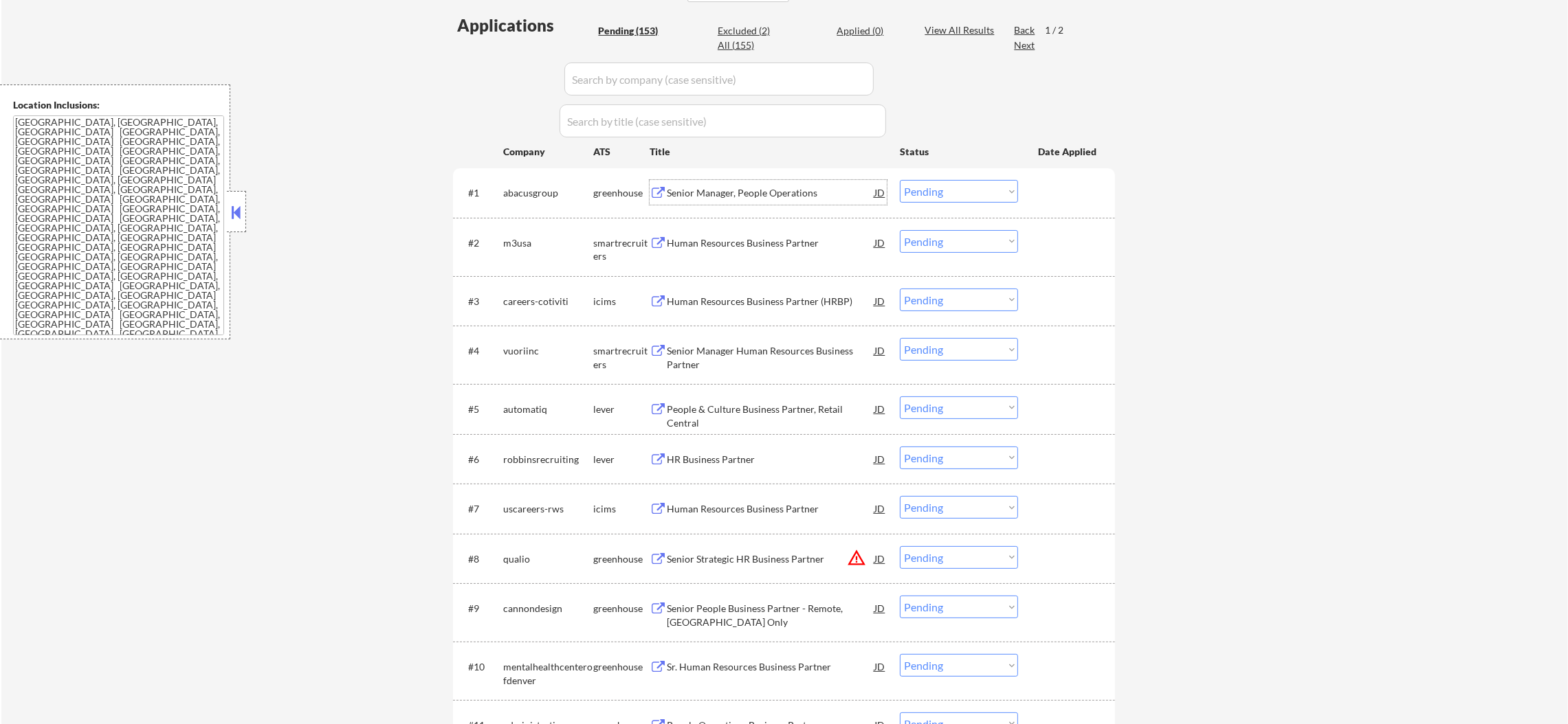
click at [537, 198] on div "abacusgroup" at bounding box center [548, 192] width 90 height 14
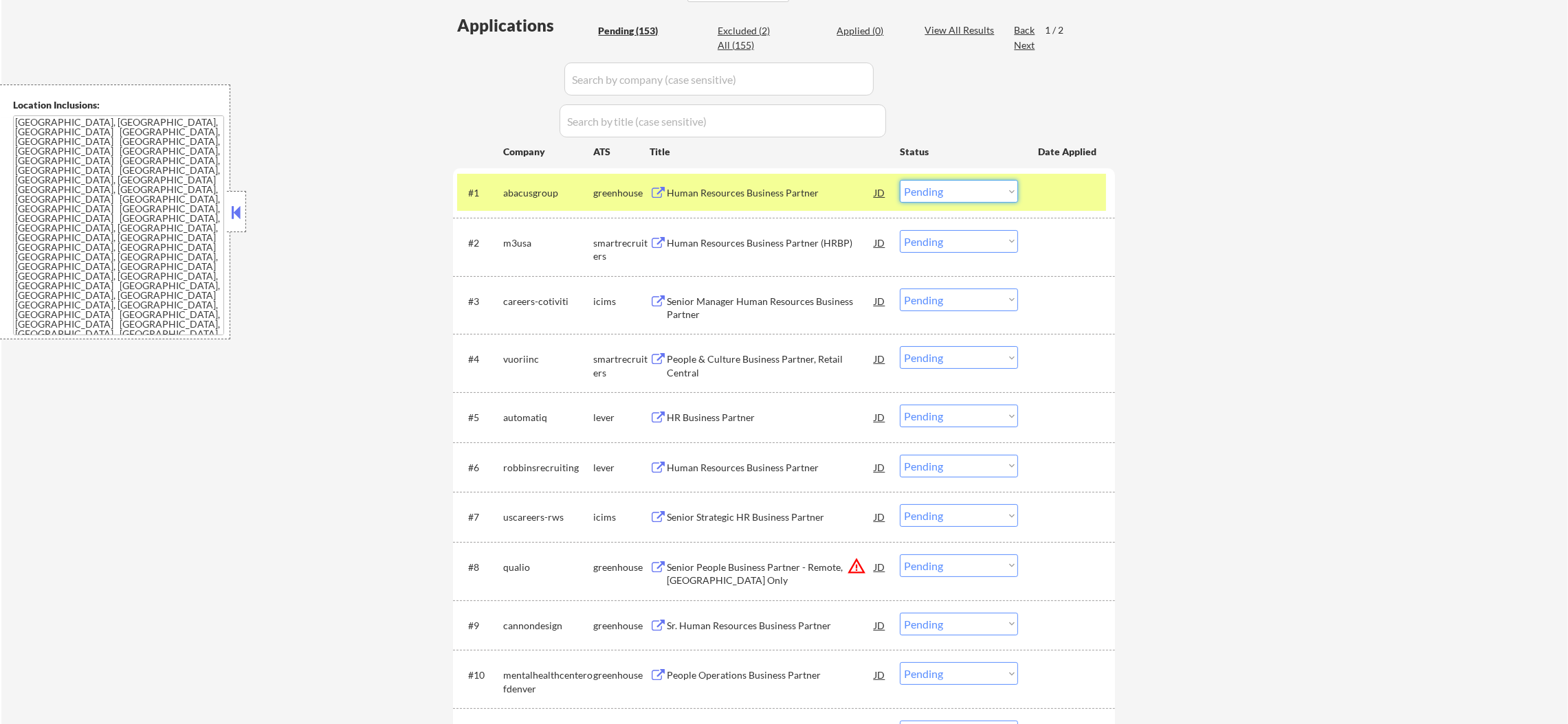
drag, startPoint x: 925, startPoint y: 188, endPoint x: 931, endPoint y: 200, distance: 13.4
click at [925, 188] on select "Choose an option... Pending Applied Excluded (Questions) Excluded (Expired) Exc…" at bounding box center [959, 192] width 118 height 23
click at [900, 180] on select "Choose an option... Pending Applied Excluded (Questions) Excluded (Expired) Exc…" at bounding box center [959, 192] width 118 height 23
click at [522, 206] on div "#1 abacusgroup greenhouse Human Resources Business Partner JD warning_amber Cho…" at bounding box center [782, 192] width 649 height 37
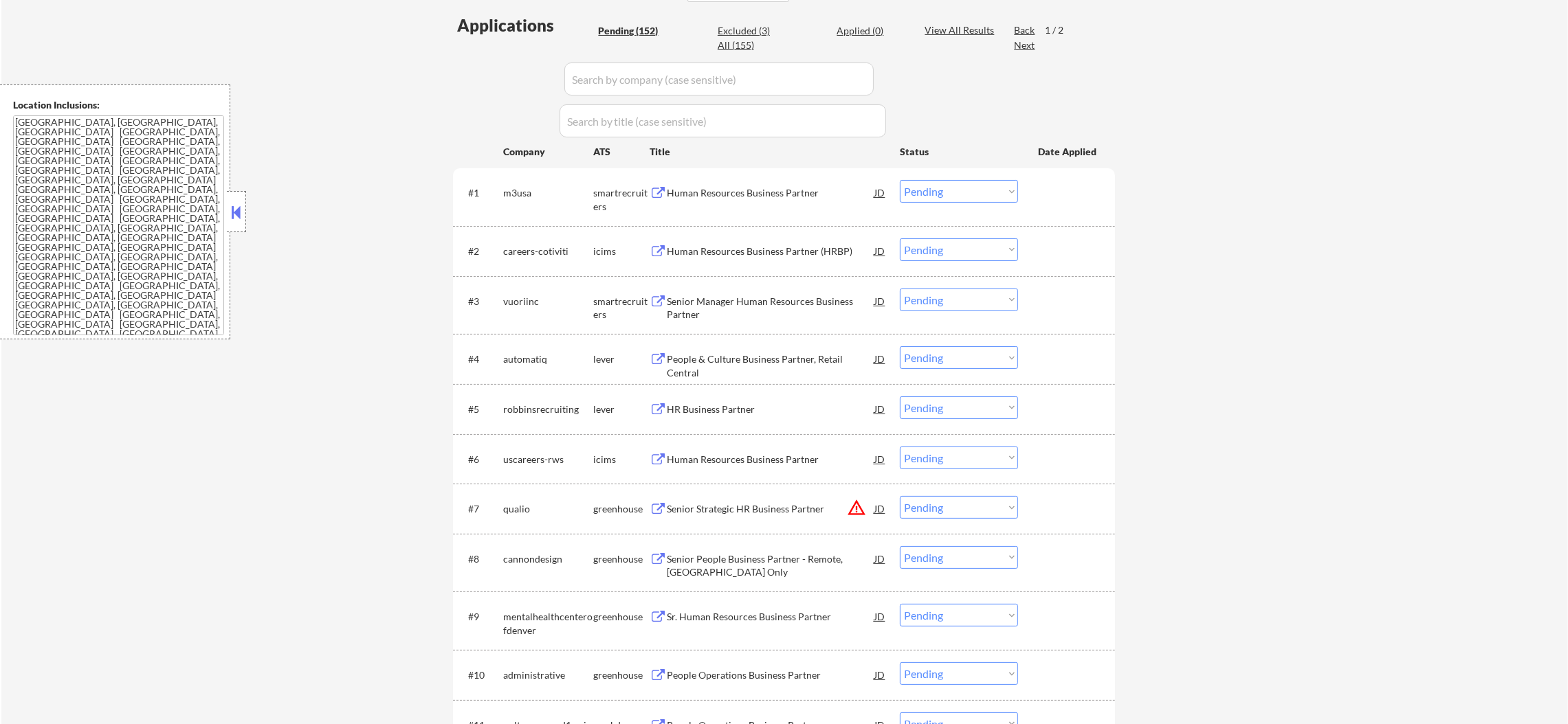
click at [756, 188] on div "Human Resources Business Partner" at bounding box center [770, 192] width 208 height 14
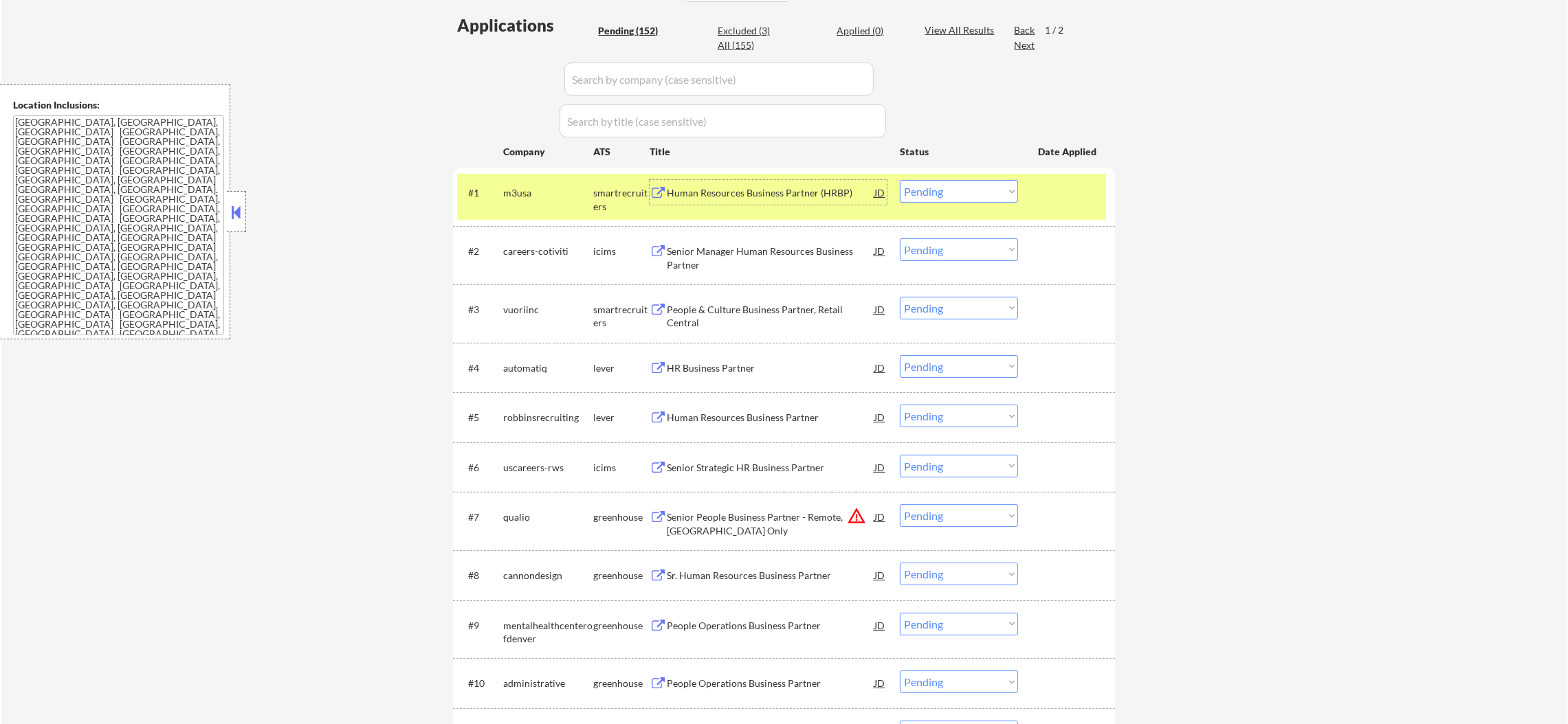
click at [929, 189] on select "Choose an option... Pending Applied Excluded (Questions) Excluded (Expired) Exc…" at bounding box center [959, 192] width 118 height 23
click at [900, 180] on select "Choose an option... Pending Applied Excluded (Questions) Excluded (Expired) Exc…" at bounding box center [959, 192] width 118 height 23
click at [548, 198] on div "m3usa" at bounding box center [548, 192] width 90 height 14
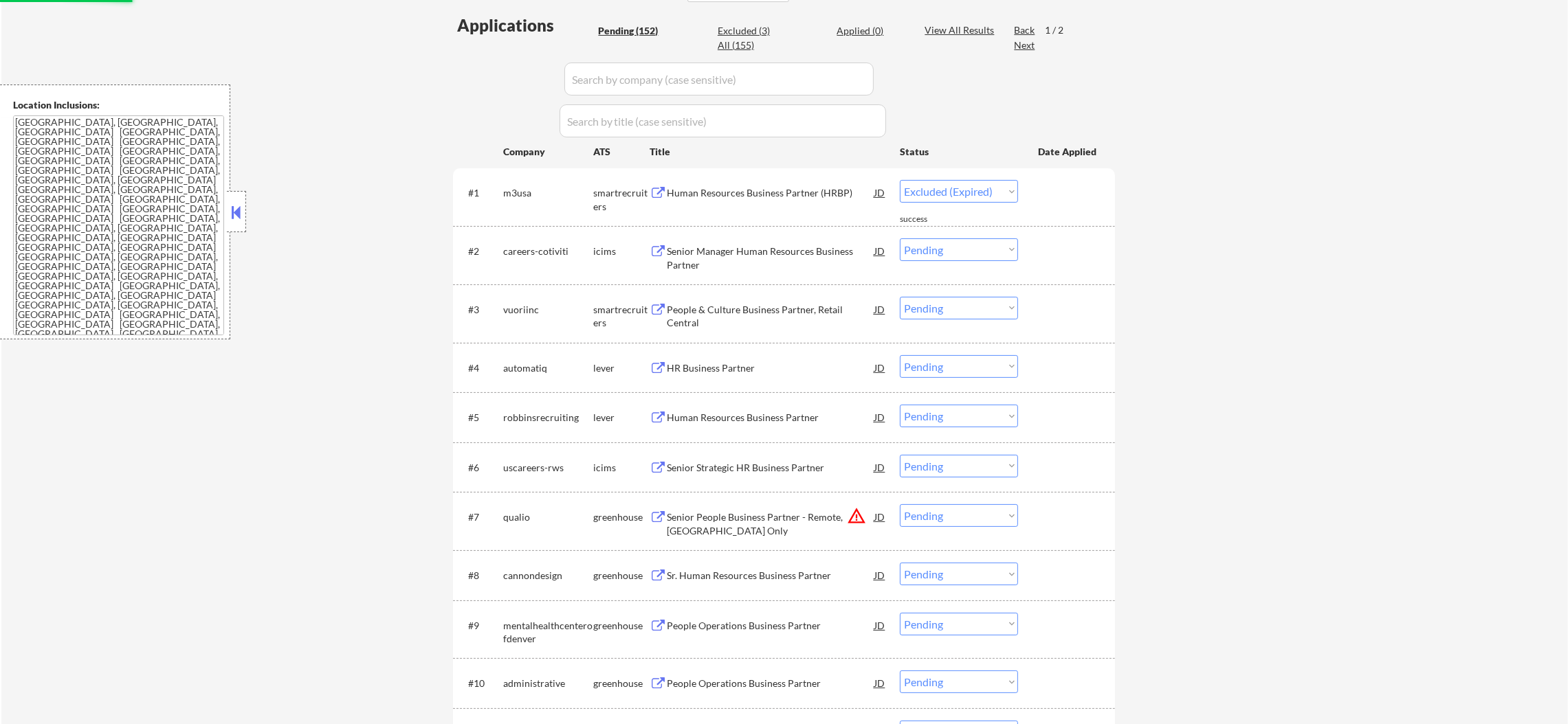
select select ""pending""
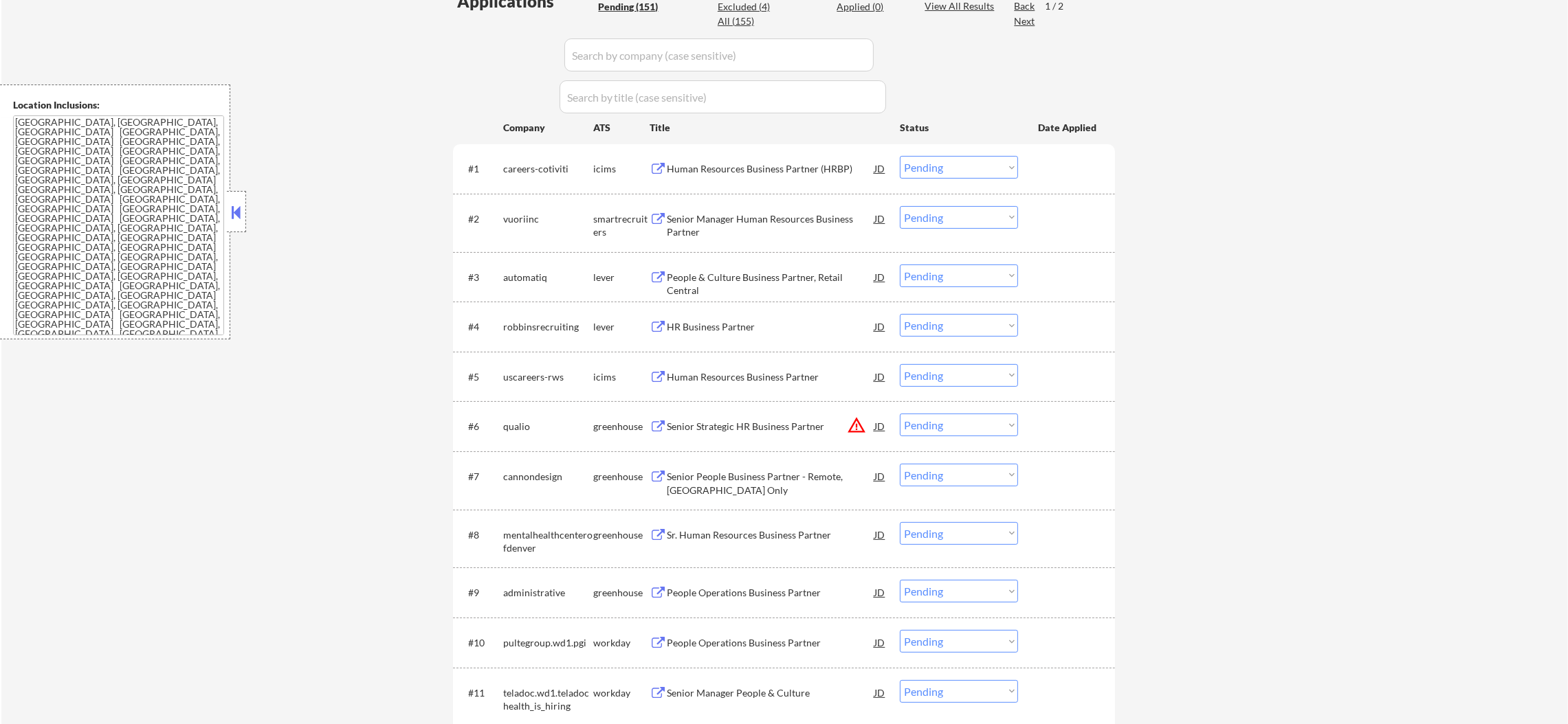
scroll to position [412, 0]
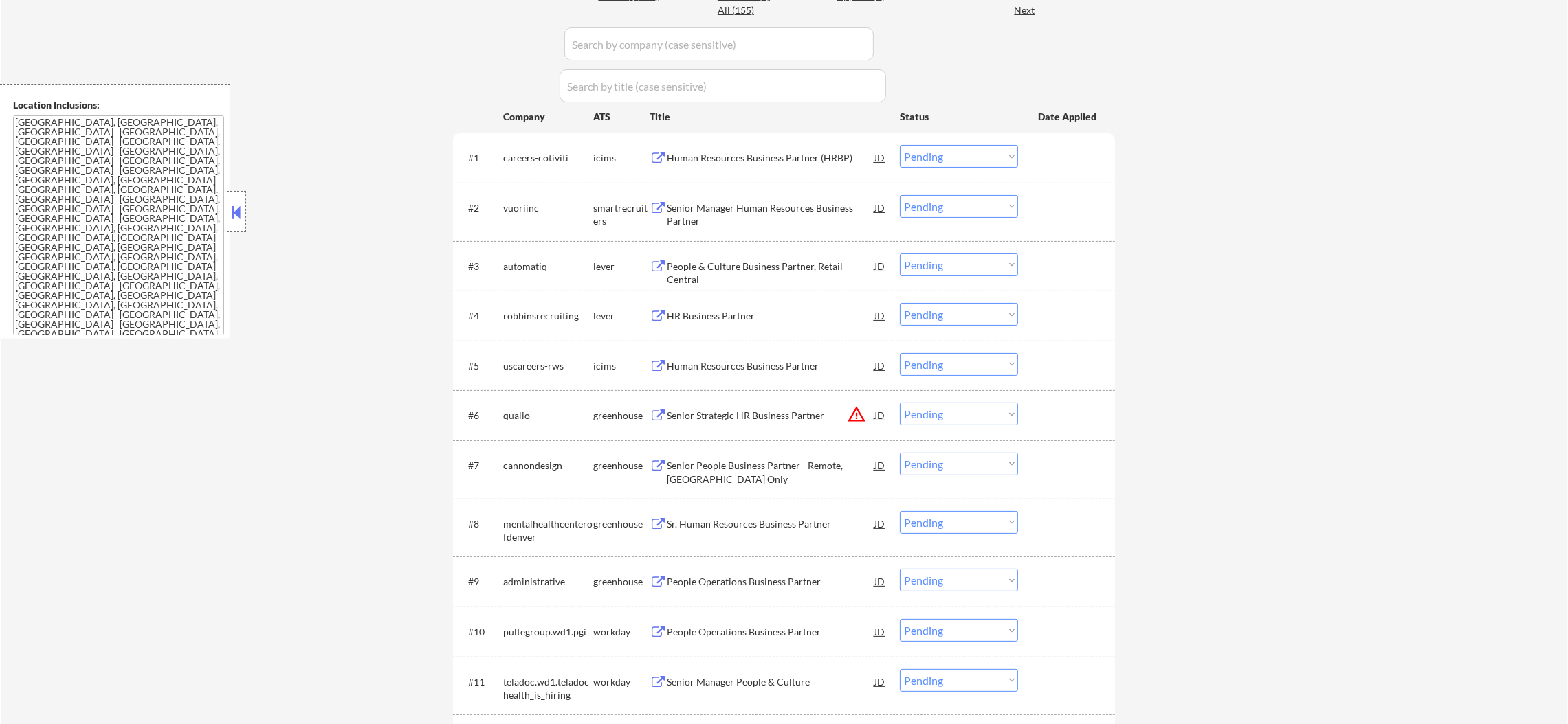
click at [753, 206] on div "Senior Manager Human Resources Business Partner" at bounding box center [770, 215] width 208 height 27
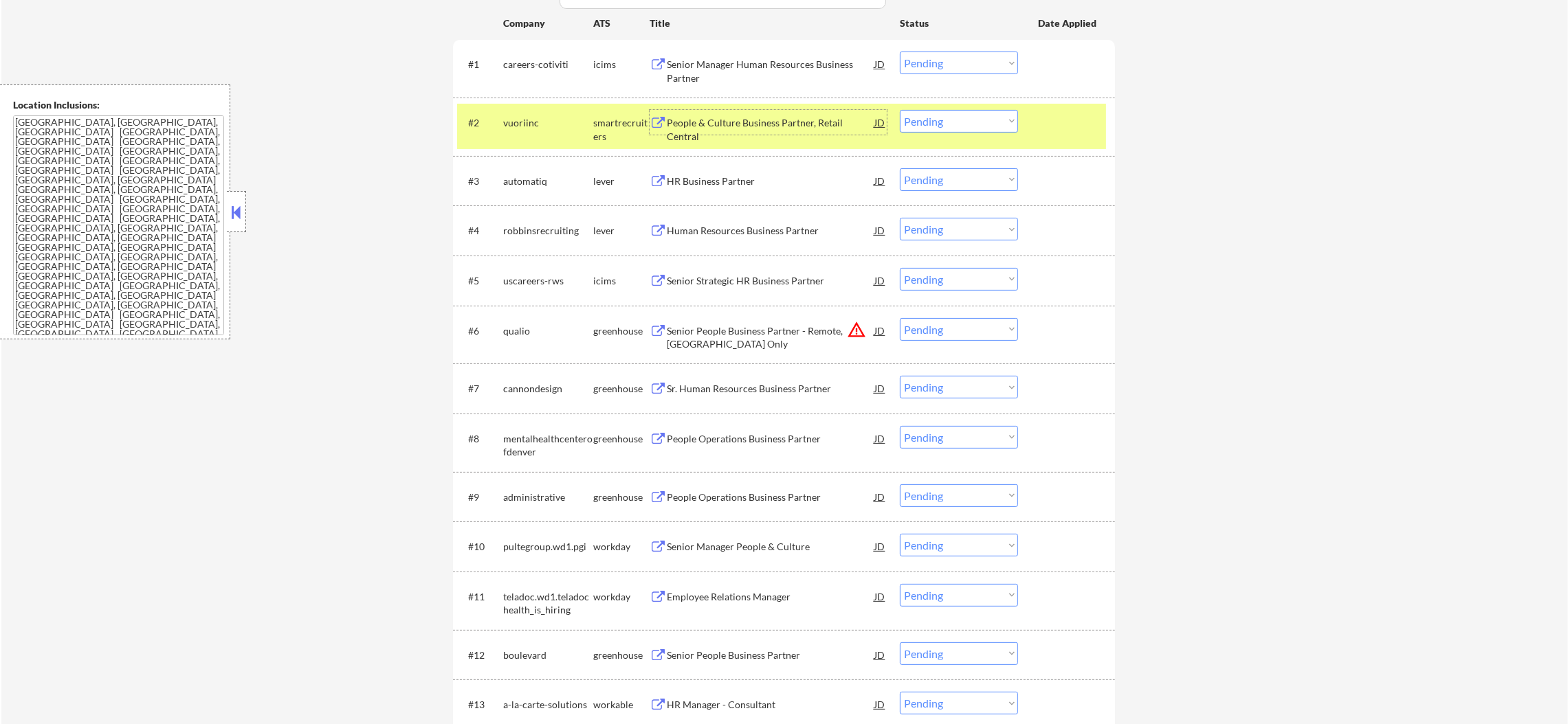
scroll to position [515, 0]
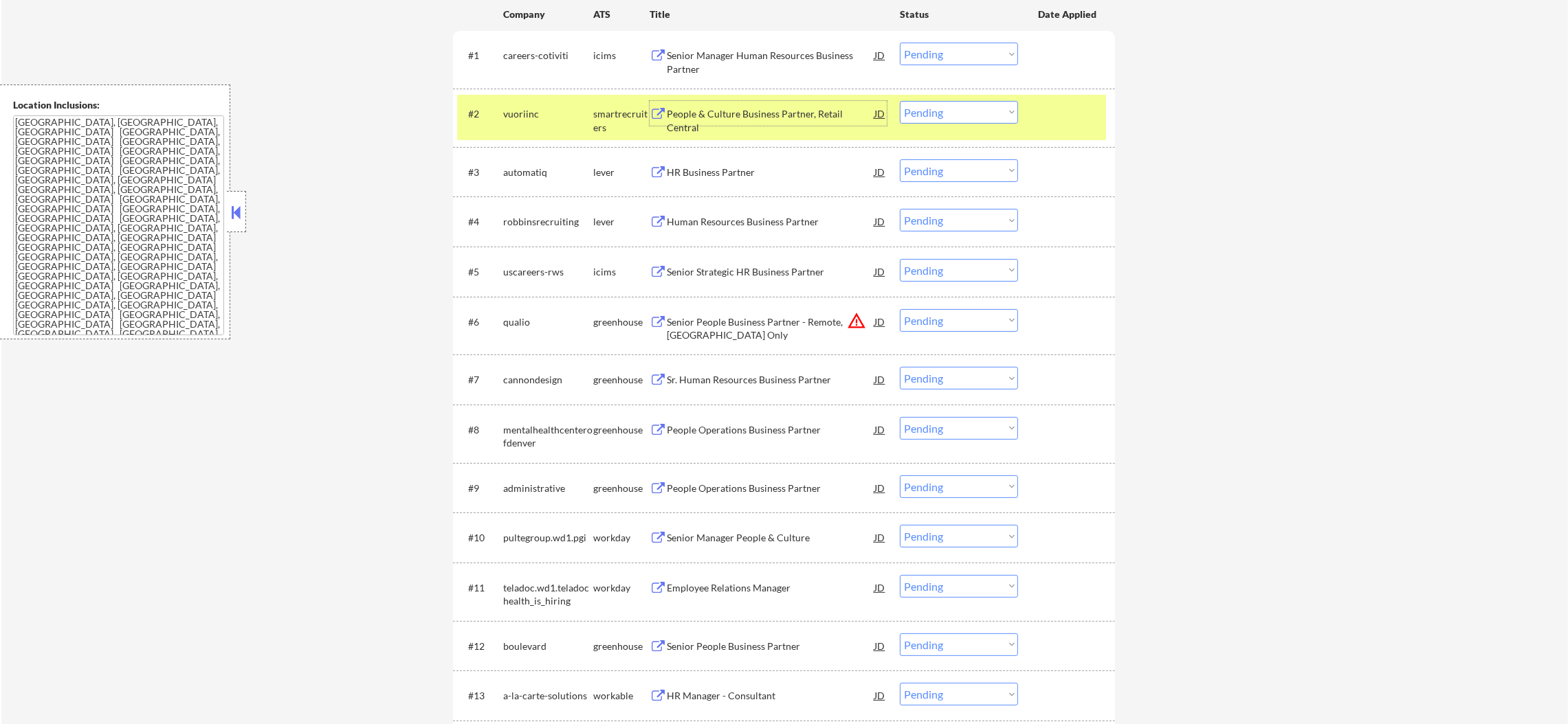
click at [942, 114] on select "Choose an option... Pending Applied Excluded (Questions) Excluded (Expired) Exc…" at bounding box center [959, 112] width 118 height 23
click at [900, 101] on select "Choose an option... Pending Applied Excluded (Questions) Excluded (Expired) Exc…" at bounding box center [959, 112] width 118 height 23
click at [562, 119] on div "vuoriinc" at bounding box center [548, 113] width 90 height 25
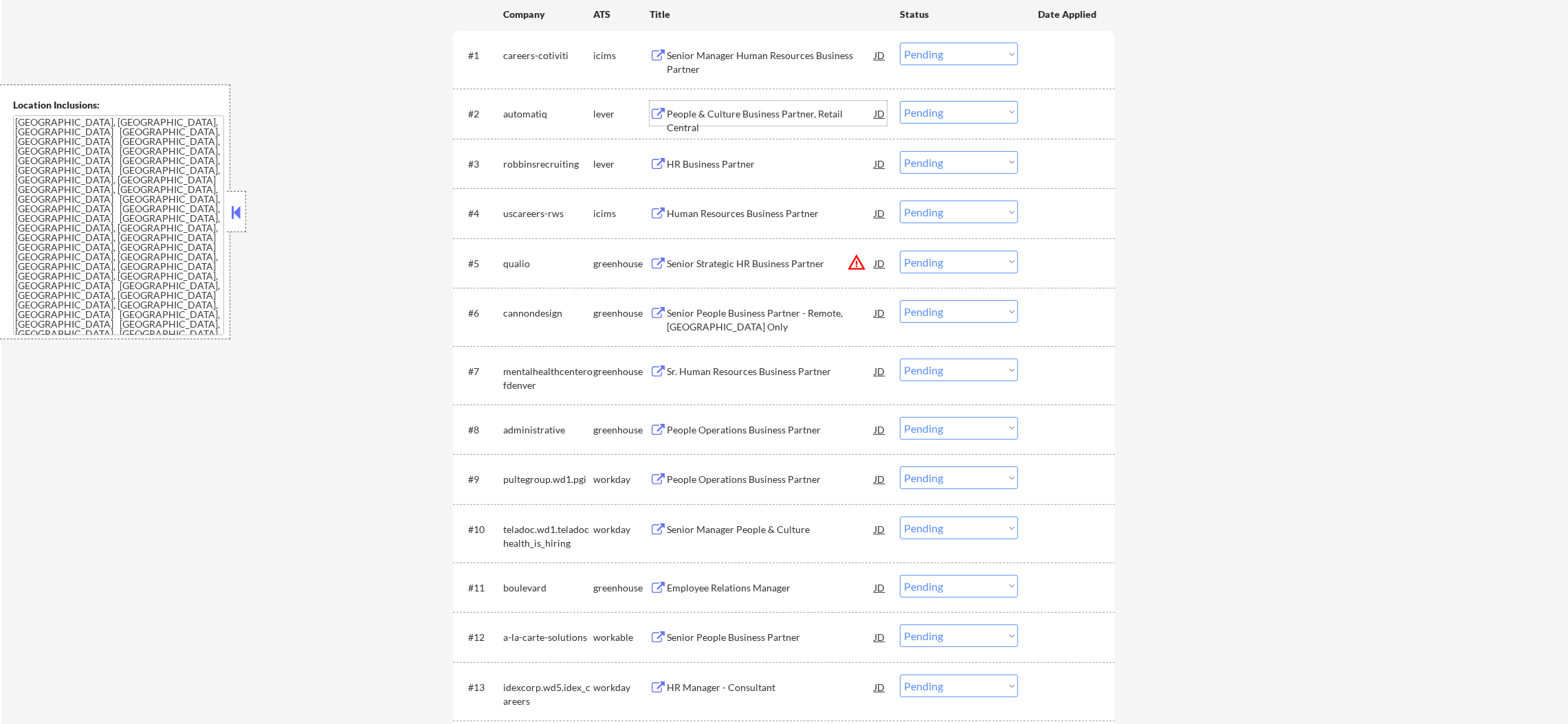
click at [704, 102] on div "People & Culture Business Partner, Retail Central" at bounding box center [770, 113] width 208 height 25
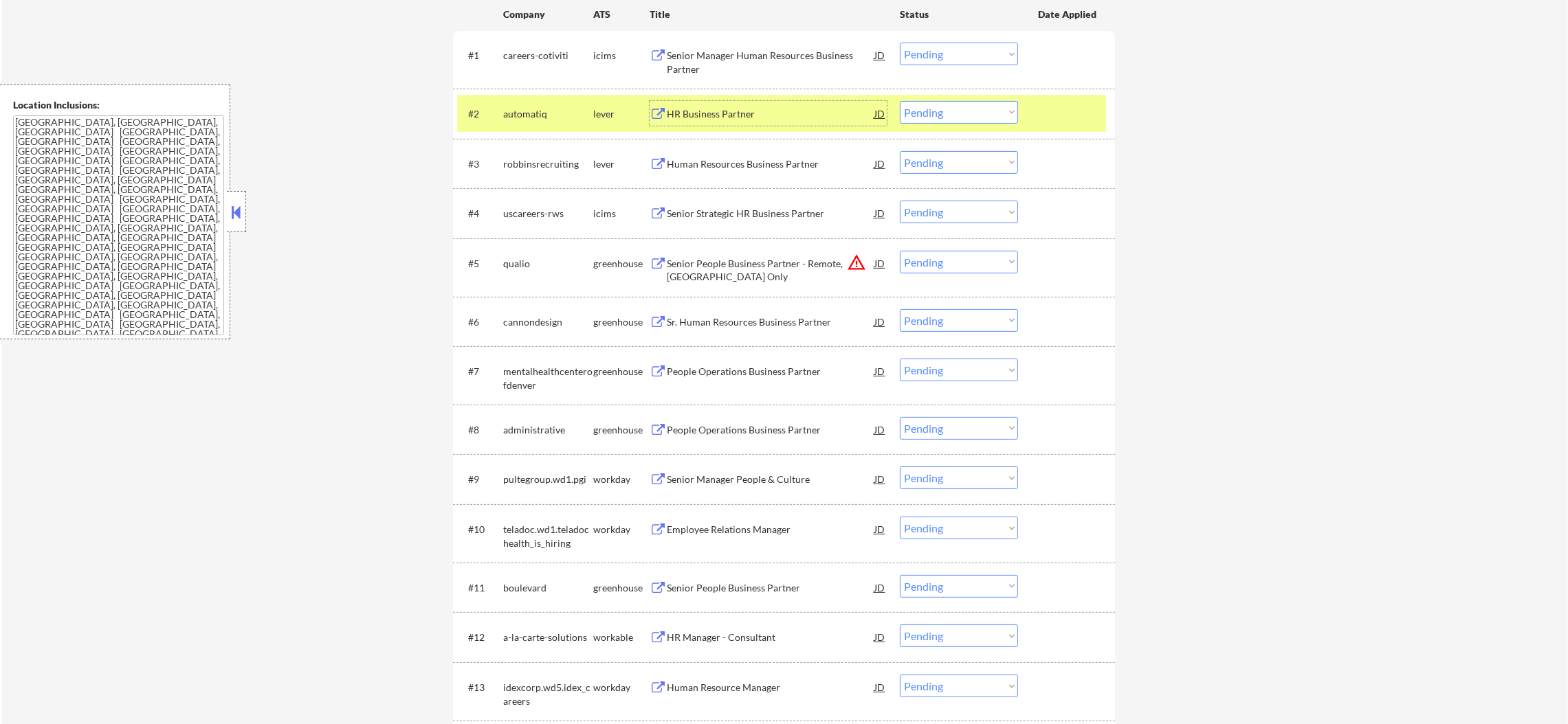
click at [930, 113] on select "Choose an option... Pending Applied Excluded (Questions) Excluded (Expired) Exc…" at bounding box center [959, 112] width 118 height 23
click at [900, 101] on select "Choose an option... Pending Applied Excluded (Questions) Excluded (Expired) Exc…" at bounding box center [959, 112] width 118 height 23
click at [547, 114] on div "automatiq" at bounding box center [548, 114] width 90 height 14
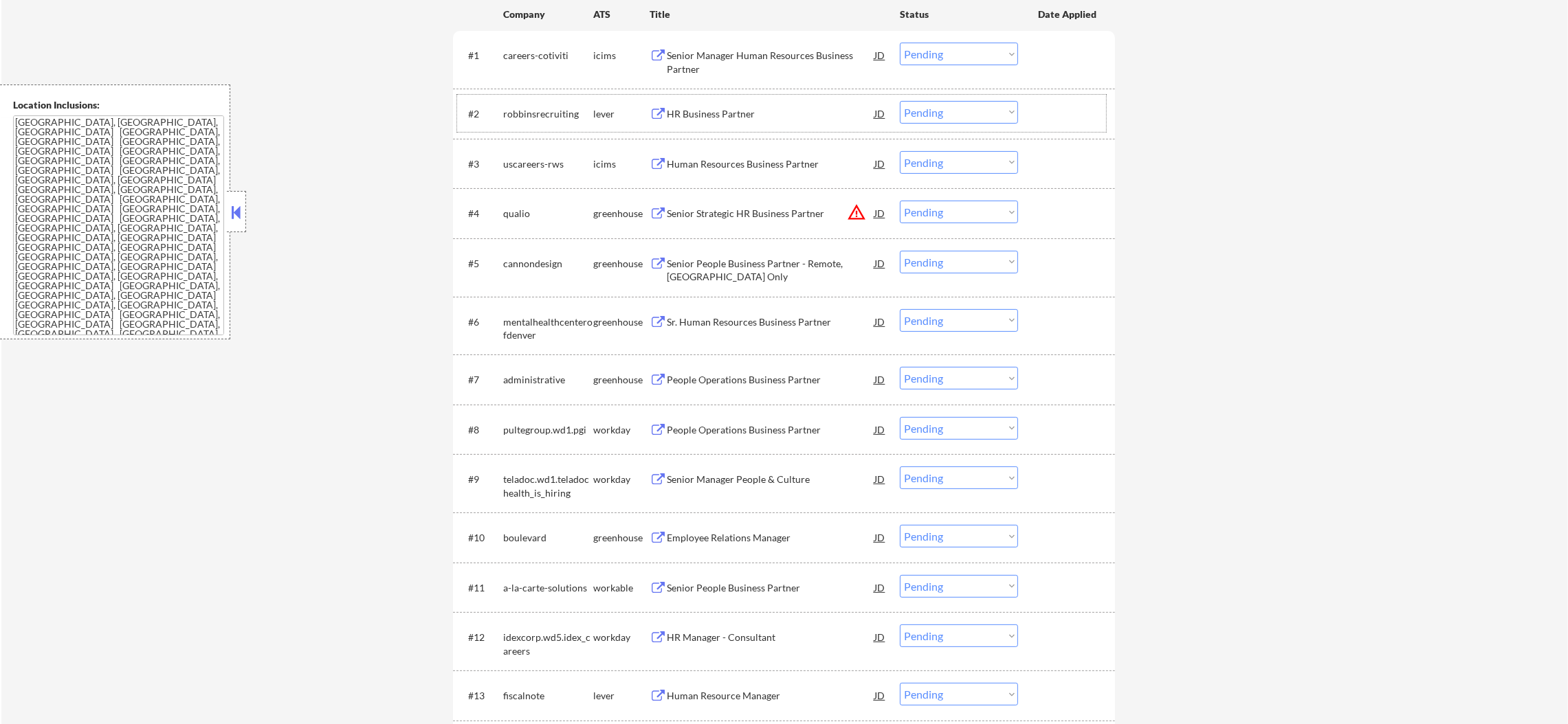
click at [735, 119] on div "HR Business Partner" at bounding box center [770, 114] width 208 height 14
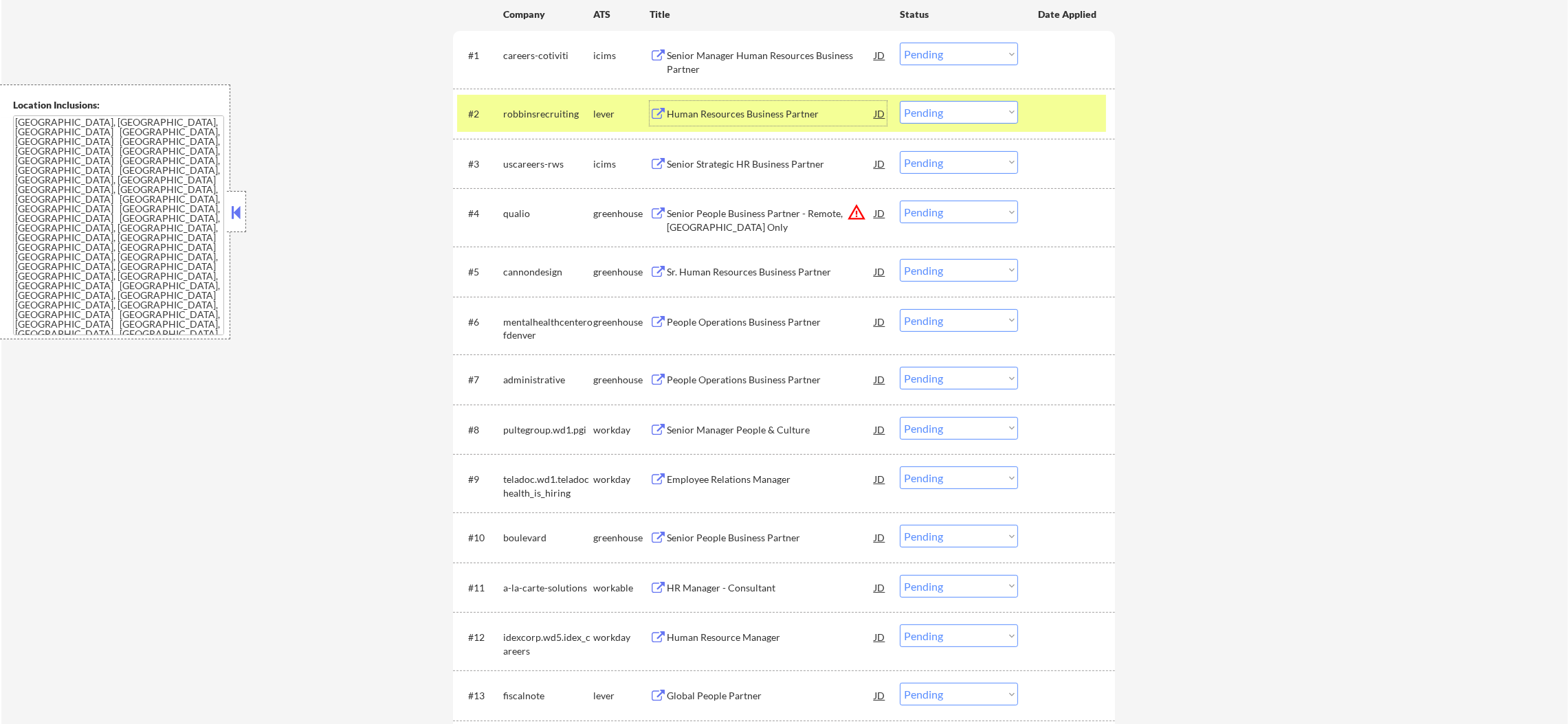
click at [967, 110] on select "Choose an option... Pending Applied Excluded (Questions) Excluded (Expired) Exc…" at bounding box center [959, 112] width 118 height 23
click at [900, 101] on select "Choose an option... Pending Applied Excluded (Questions) Excluded (Expired) Exc…" at bounding box center [959, 112] width 118 height 23
select select ""pending""
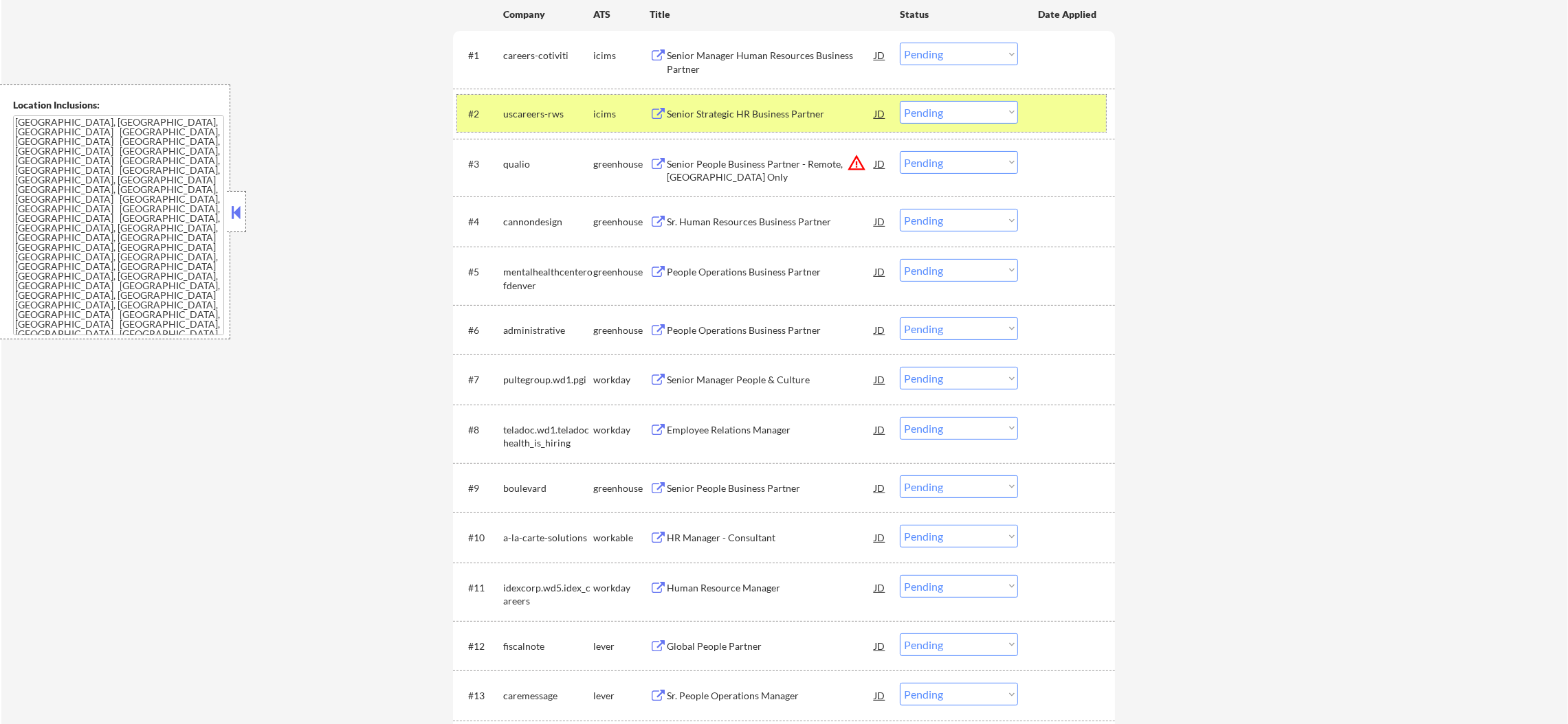
click at [576, 101] on div "uscareers-rws" at bounding box center [548, 113] width 90 height 25
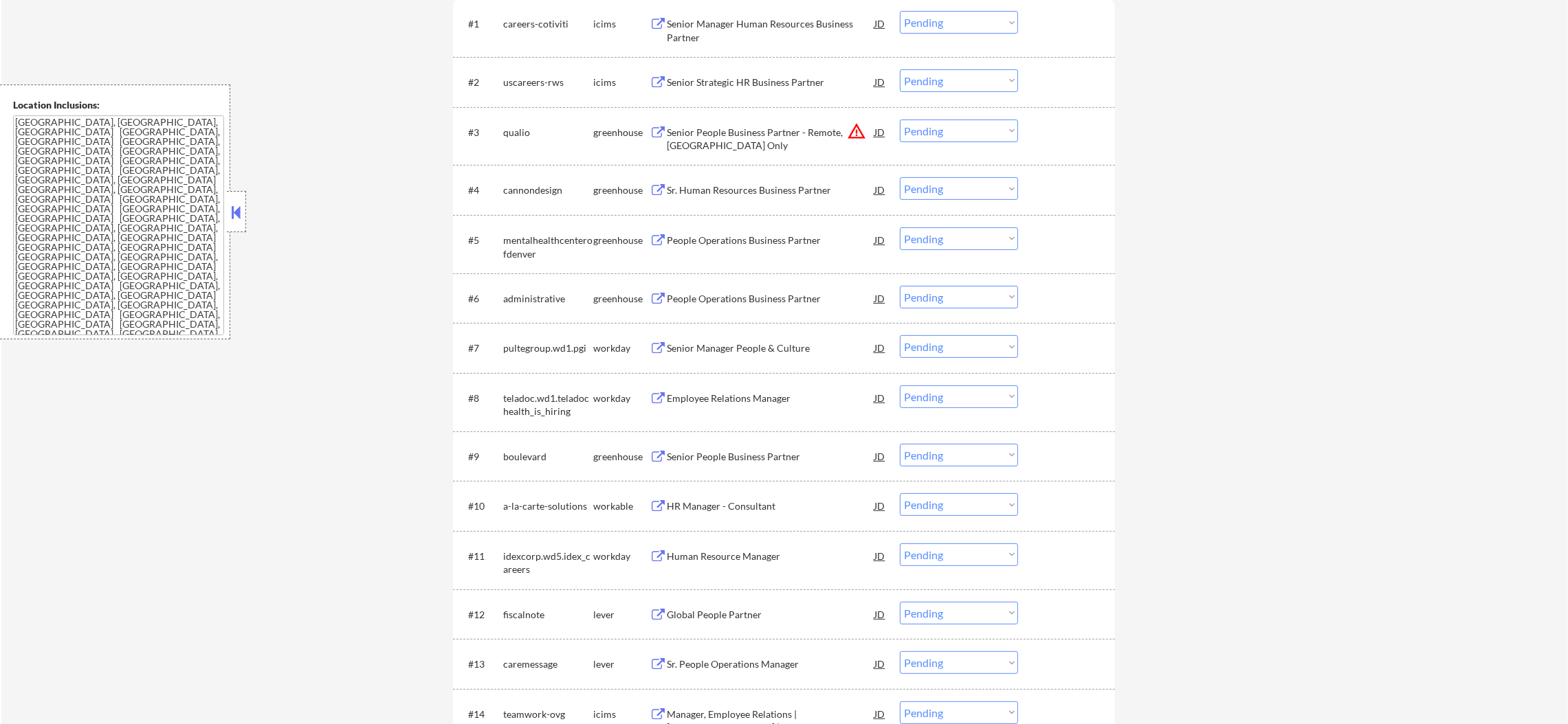
scroll to position [550, 0]
click at [926, 130] on select "Choose an option... Pending Applied Excluded (Questions) Excluded (Expired) Exc…" at bounding box center [959, 127] width 118 height 23
click at [857, 130] on button "warning_amber" at bounding box center [856, 128] width 19 height 19
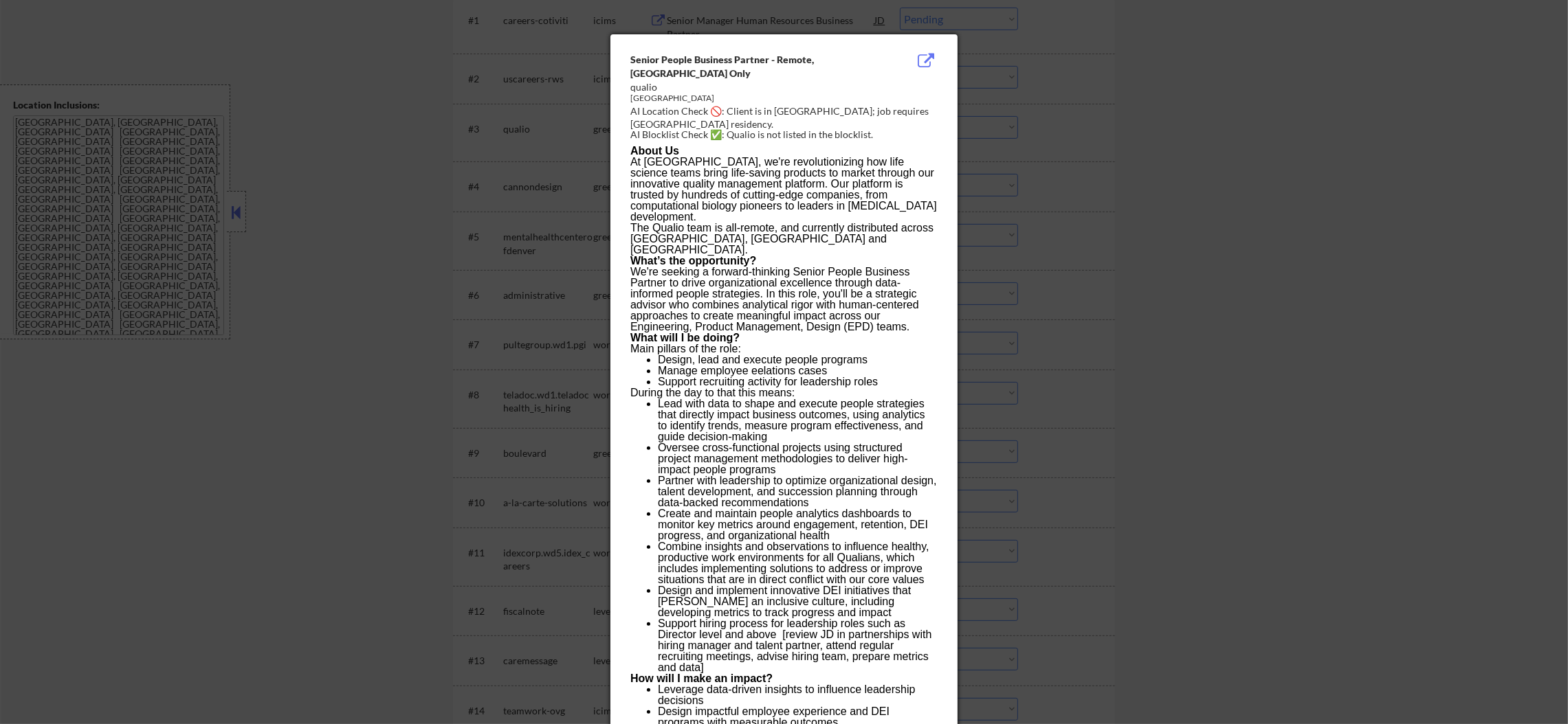
click at [1003, 165] on div at bounding box center [784, 362] width 1568 height 724
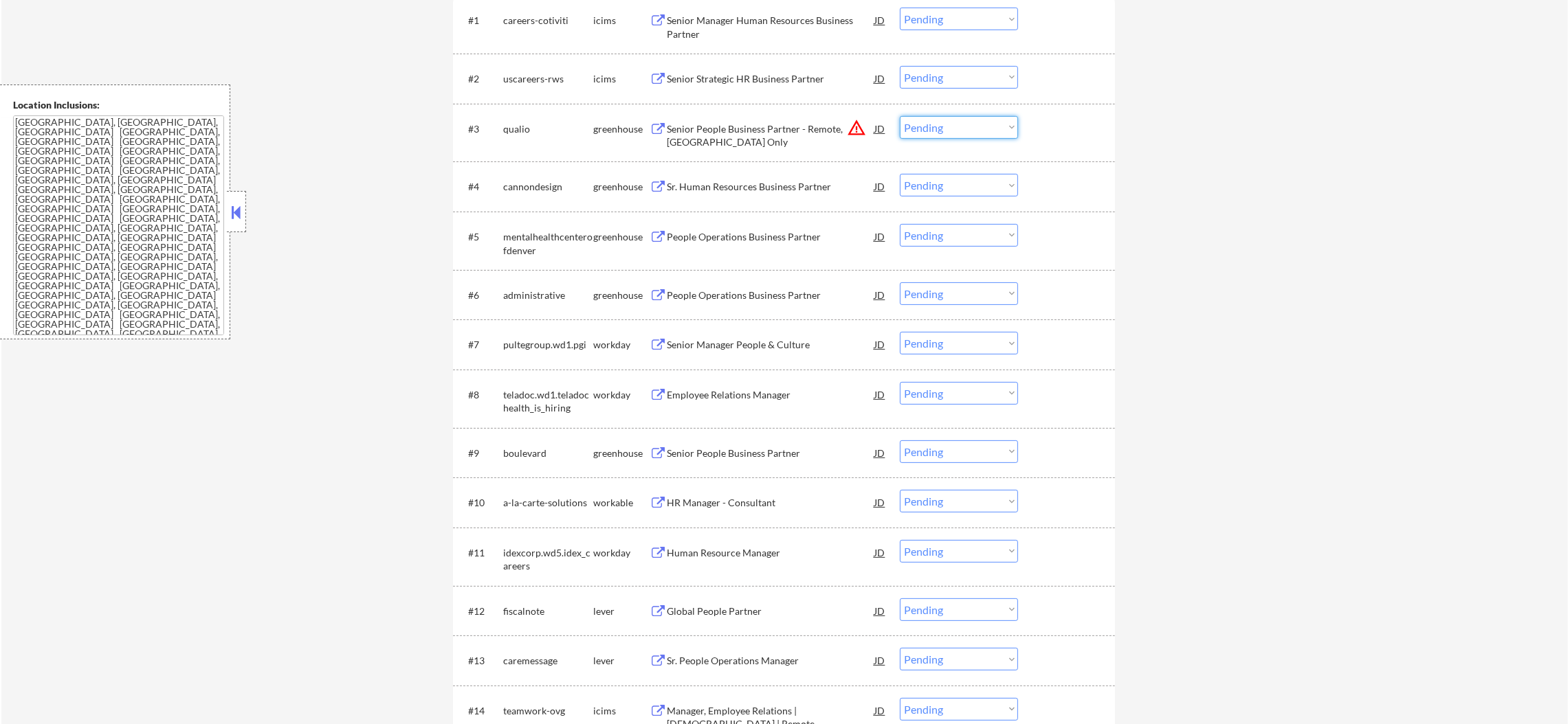
click at [937, 130] on select "Choose an option... Pending Applied Excluded (Questions) Excluded (Expired) Exc…" at bounding box center [959, 127] width 118 height 23
click at [900, 116] on select "Choose an option... Pending Applied Excluded (Questions) Excluded (Expired) Exc…" at bounding box center [959, 127] width 118 height 23
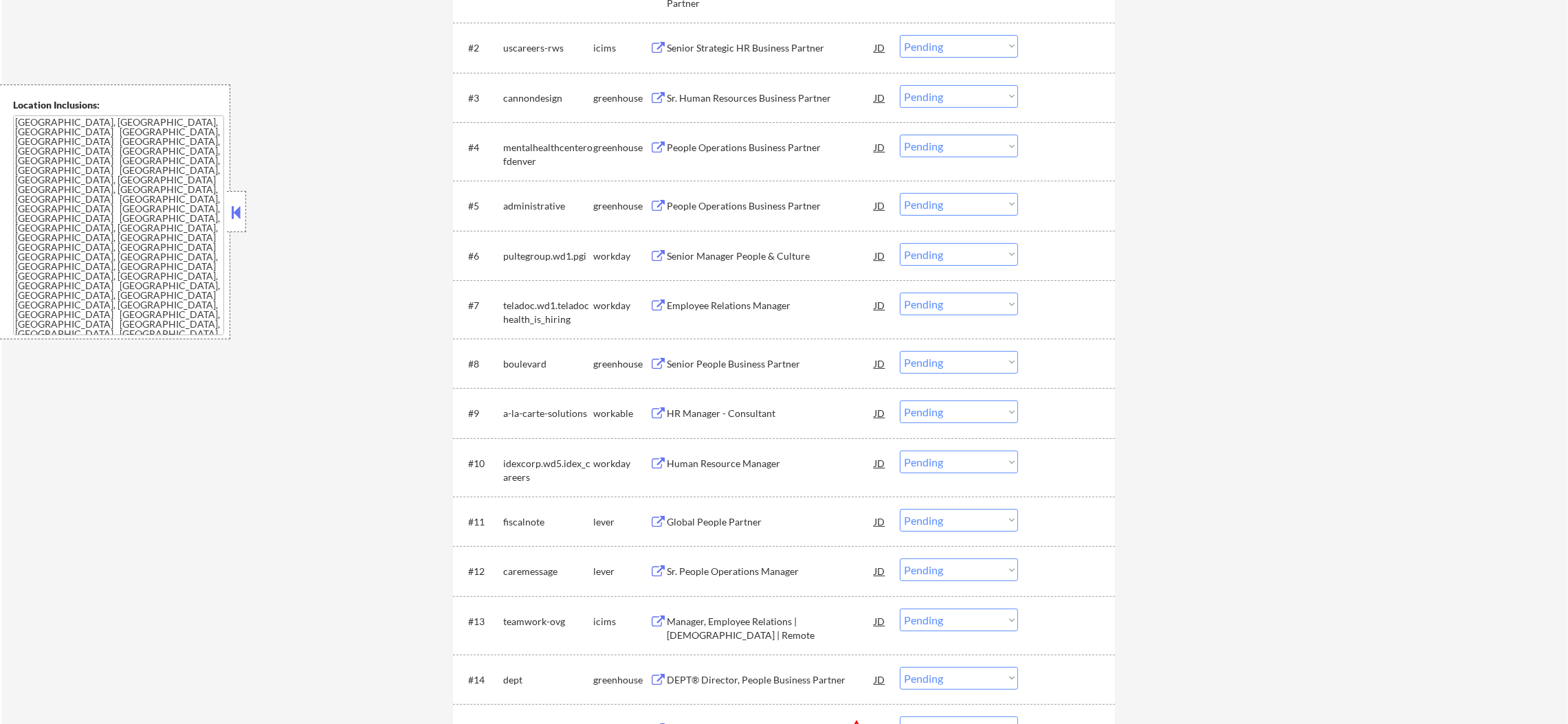
scroll to position [618, 0]
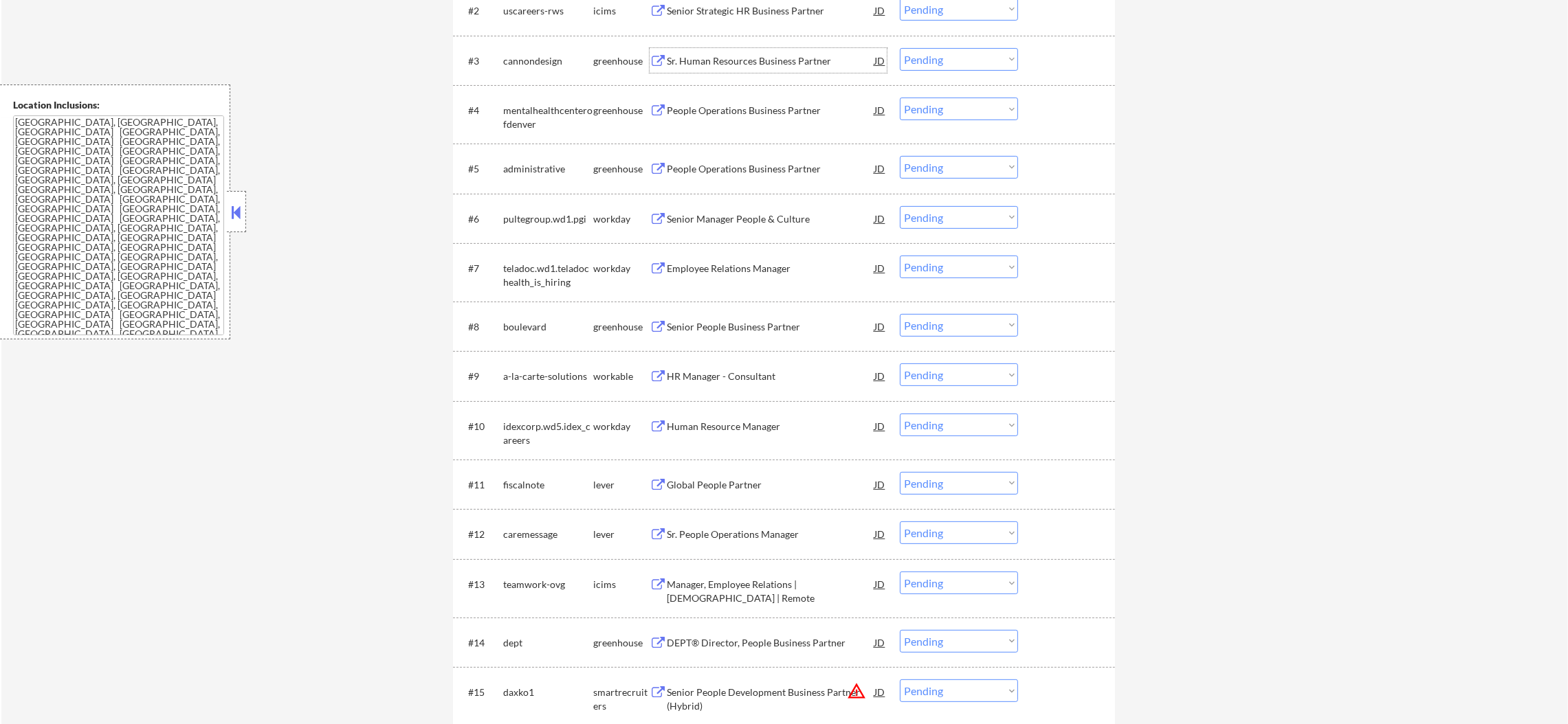
click at [776, 64] on div "Sr. Human Resources Business Partner" at bounding box center [770, 60] width 208 height 14
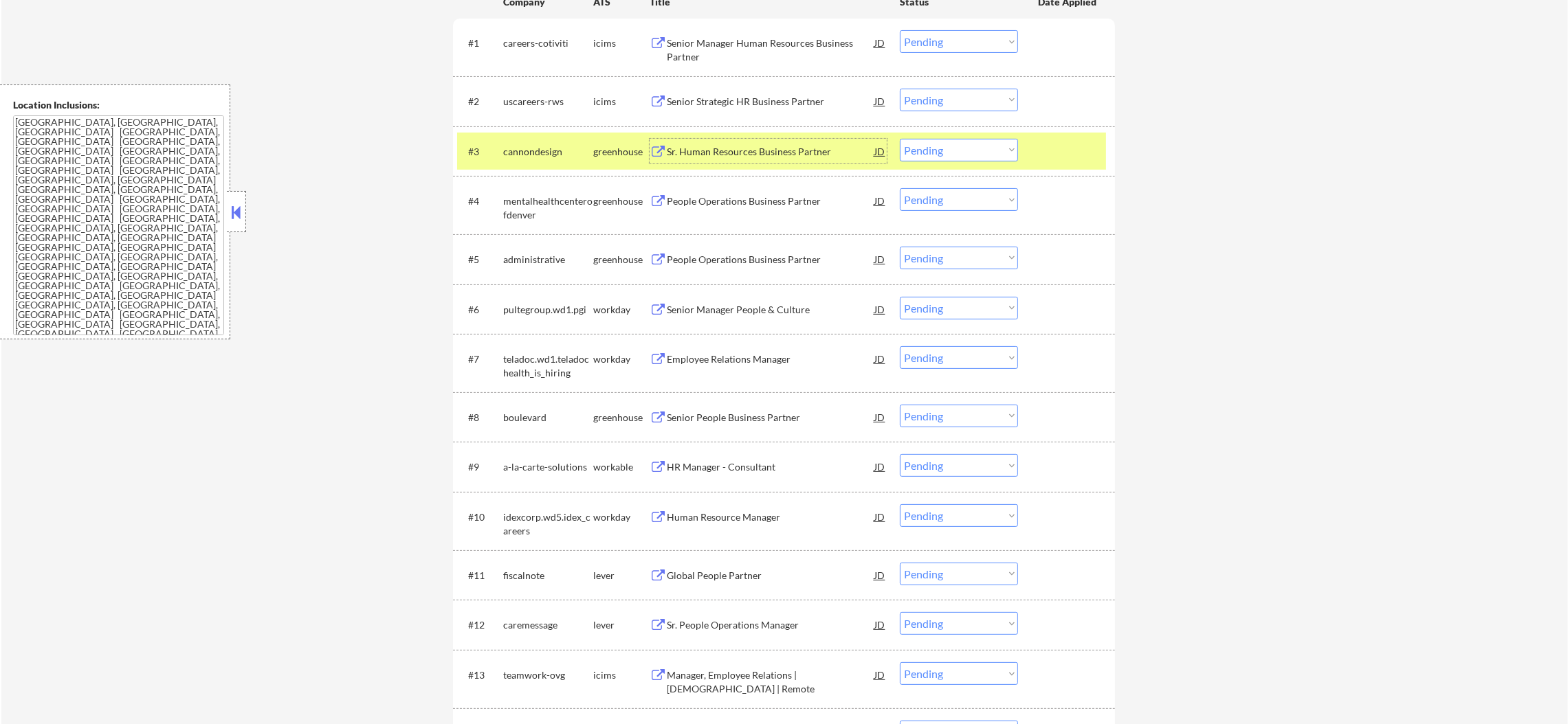
scroll to position [515, 0]
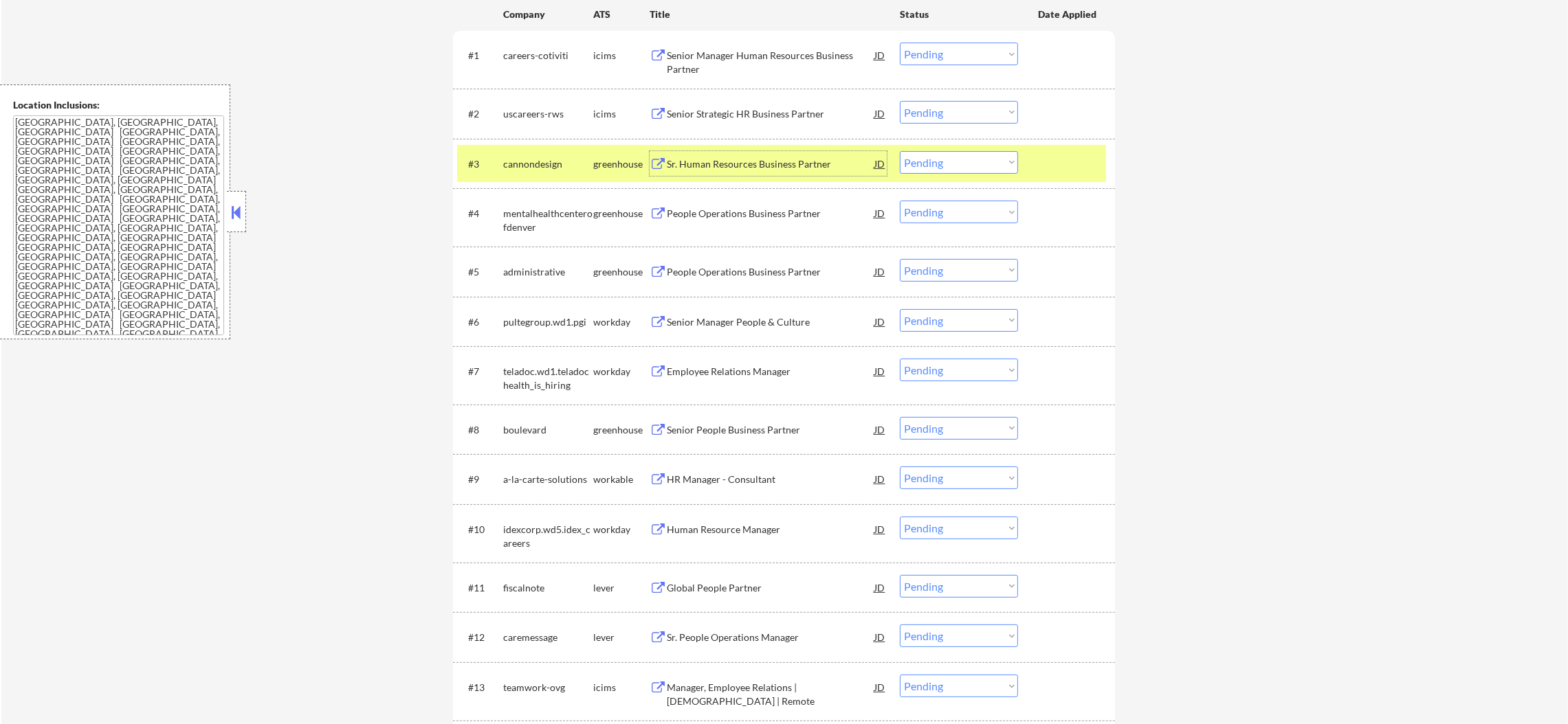
click at [912, 165] on select "Choose an option... Pending Applied Excluded (Questions) Excluded (Expired) Exc…" at bounding box center [959, 162] width 118 height 23
click at [900, 151] on select "Choose an option... Pending Applied Excluded (Questions) Excluded (Expired) Exc…" at bounding box center [959, 162] width 118 height 23
click at [549, 165] on div "cannondesign" at bounding box center [548, 164] width 90 height 14
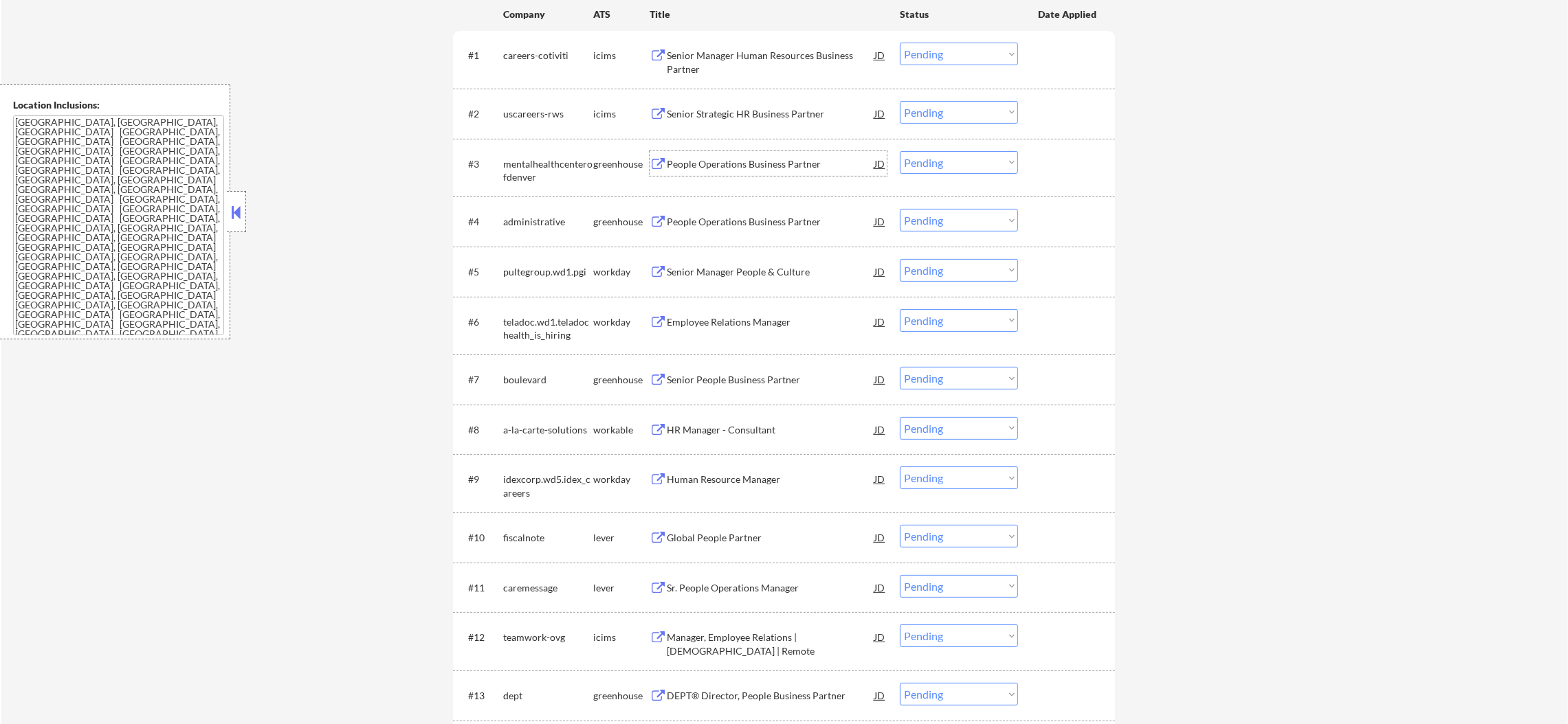
click at [760, 168] on div "People Operations Business Partner" at bounding box center [770, 164] width 208 height 14
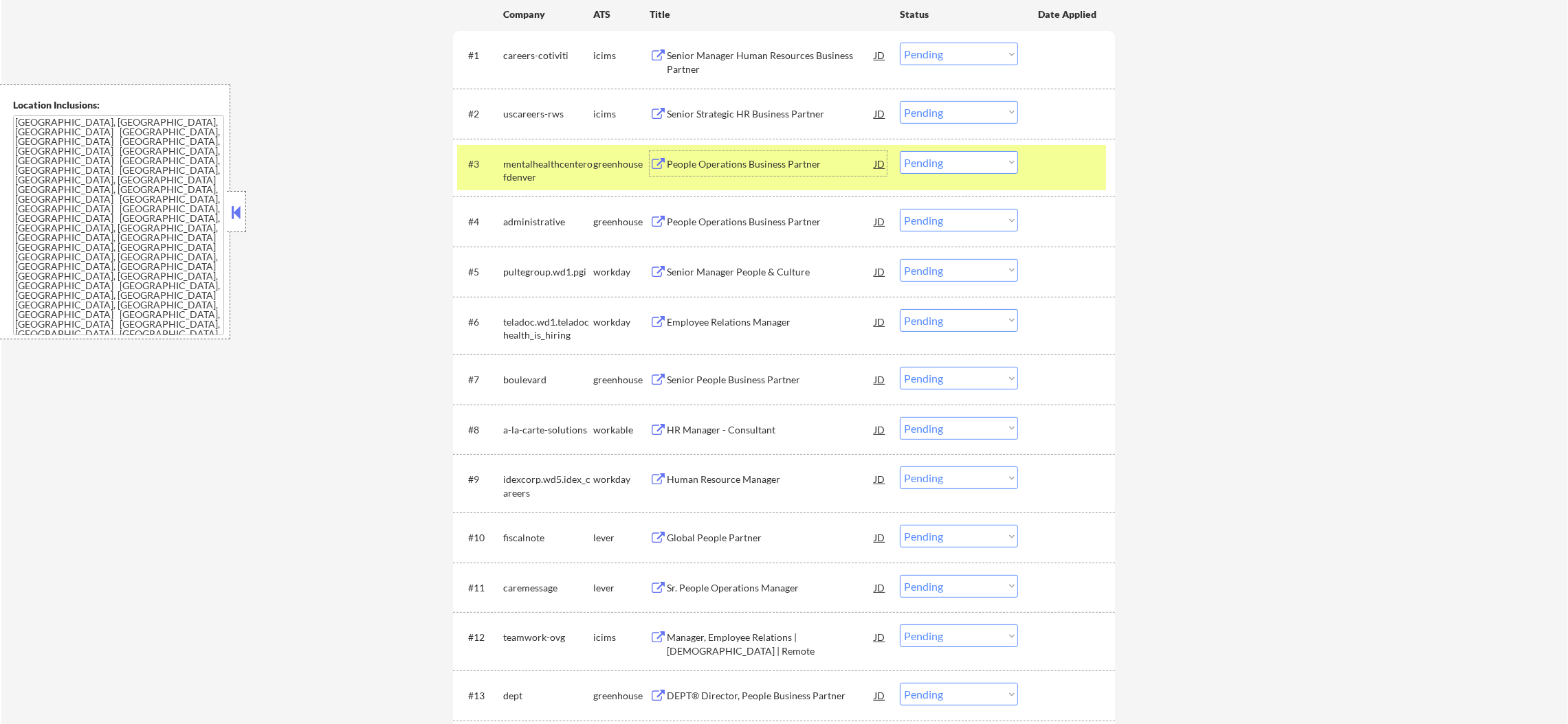
click at [950, 167] on select "Choose an option... Pending Applied Excluded (Questions) Excluded (Expired) Exc…" at bounding box center [959, 162] width 118 height 23
click at [900, 151] on select "Choose an option... Pending Applied Excluded (Questions) Excluded (Expired) Exc…" at bounding box center [959, 162] width 118 height 23
click at [579, 163] on div "mentalhealthcenterofdenver" at bounding box center [548, 171] width 90 height 27
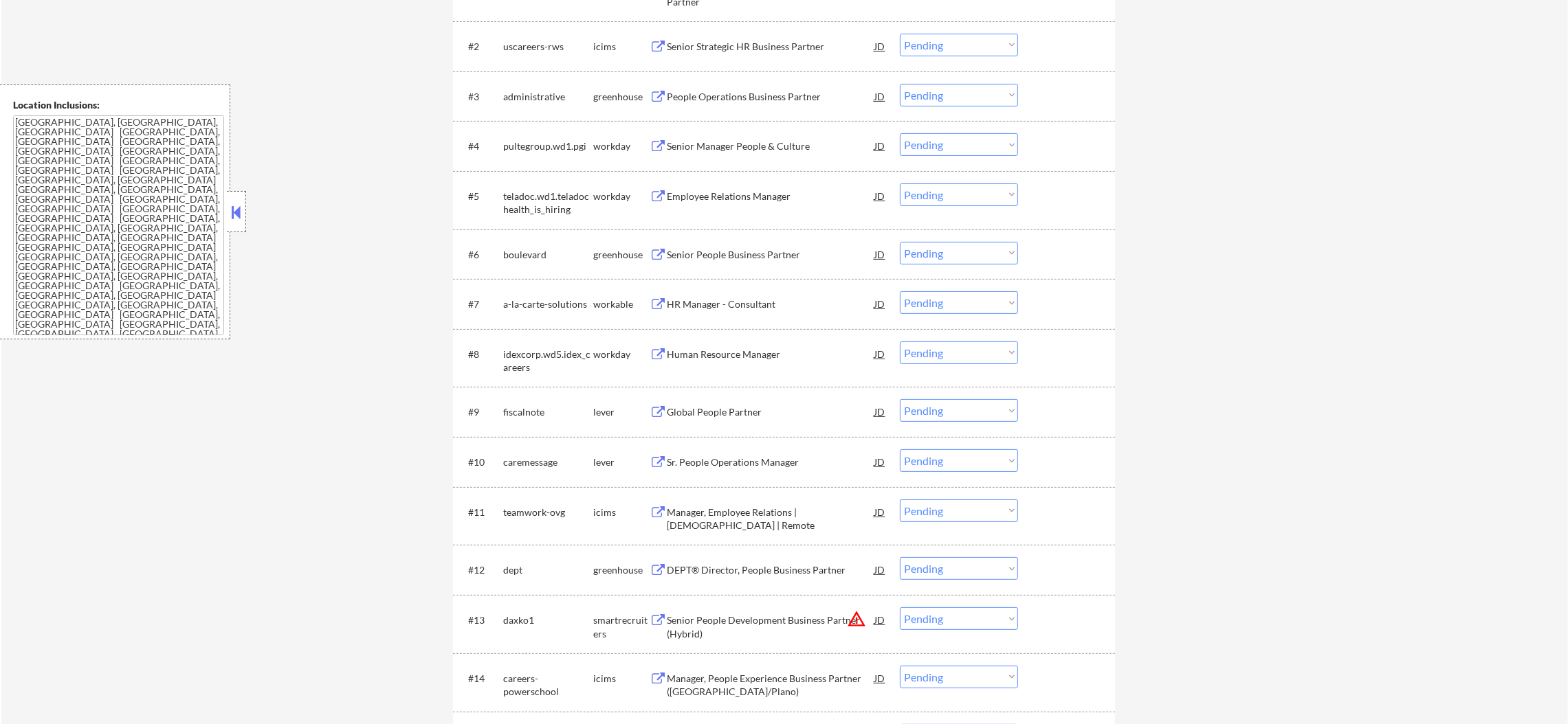
scroll to position [583, 0]
click at [790, 99] on div "People Operations Business Partner" at bounding box center [770, 95] width 208 height 14
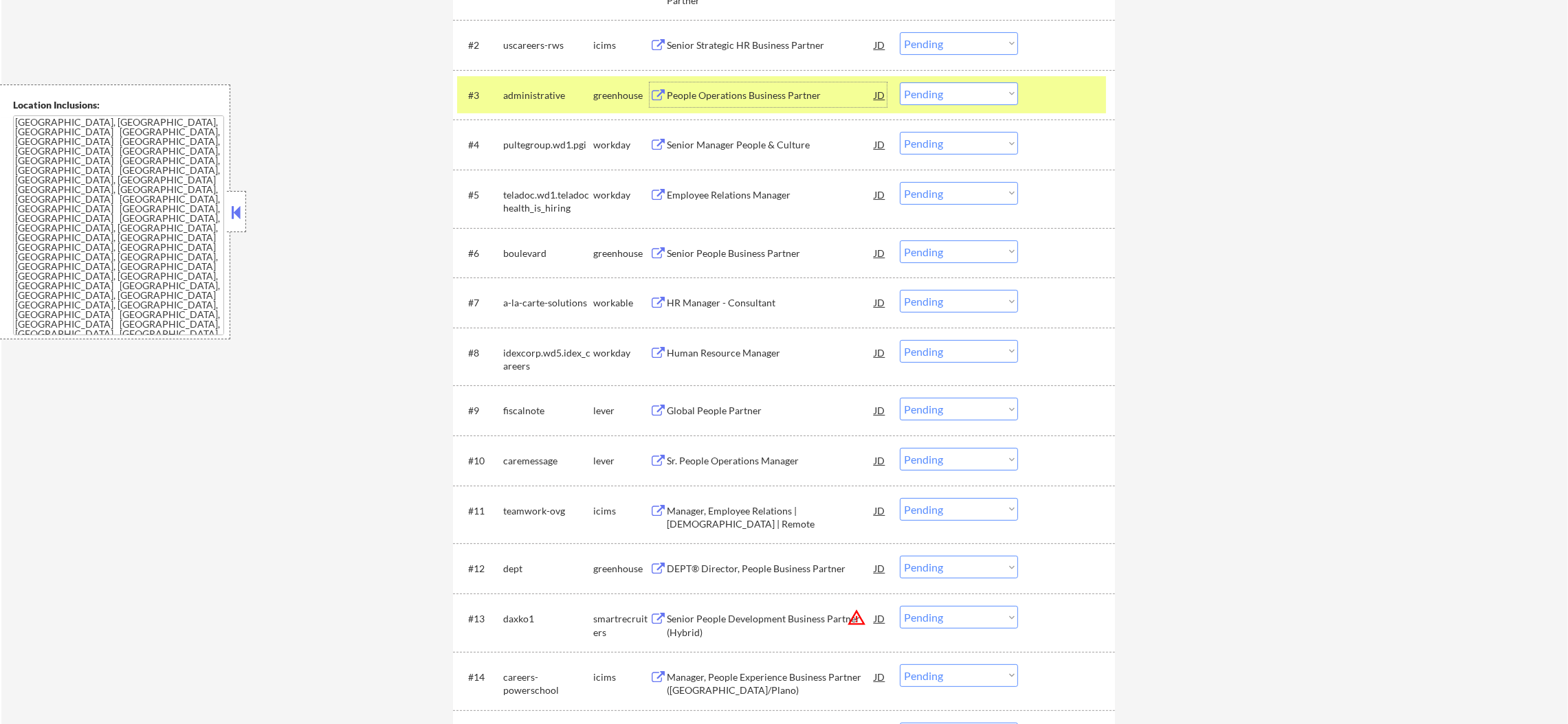
click at [930, 92] on select "Choose an option... Pending Applied Excluded (Questions) Excluded (Expired) Exc…" at bounding box center [959, 94] width 118 height 23
click at [900, 83] on select "Choose an option... Pending Applied Excluded (Questions) Excluded (Expired) Exc…" at bounding box center [959, 94] width 118 height 23
click at [584, 89] on div "administrative" at bounding box center [548, 95] width 90 height 14
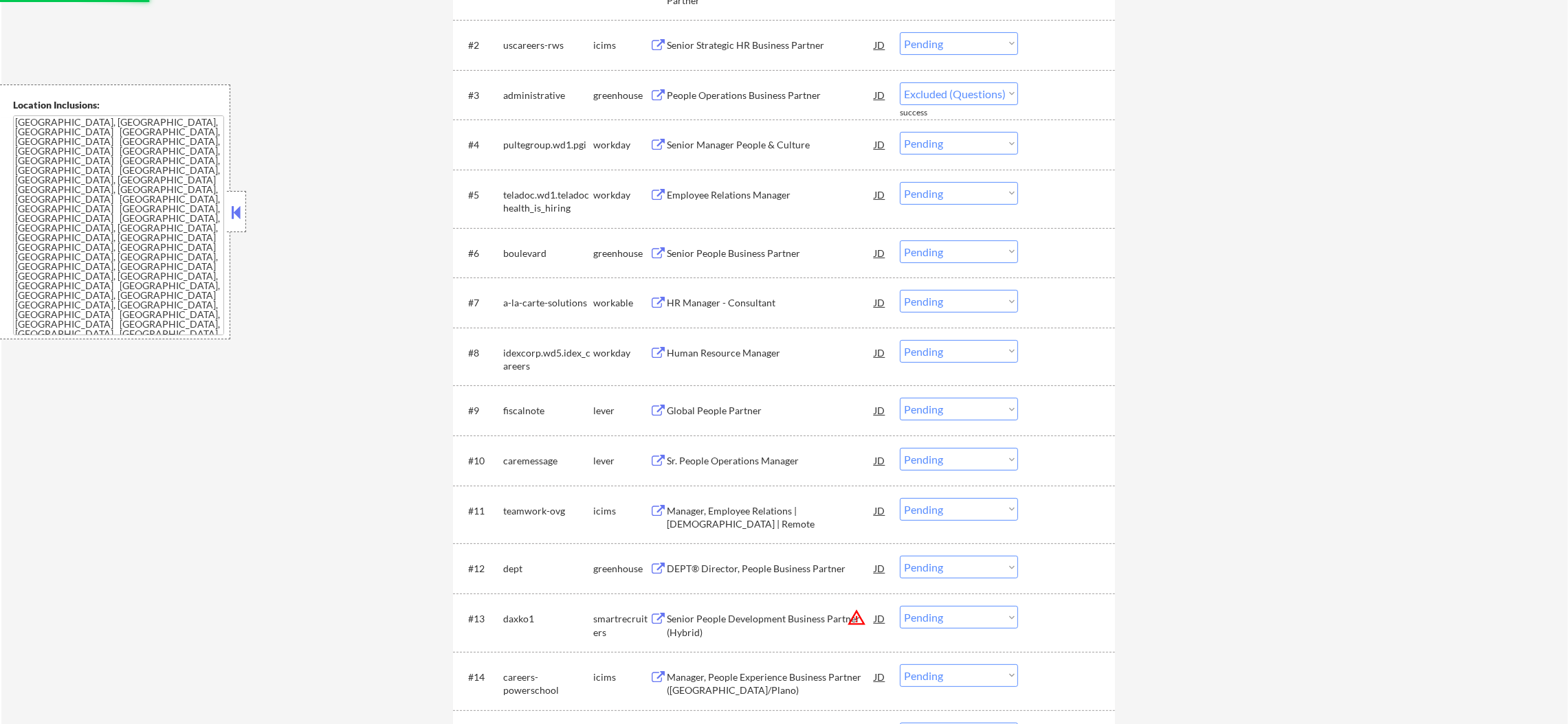
select select ""pending""
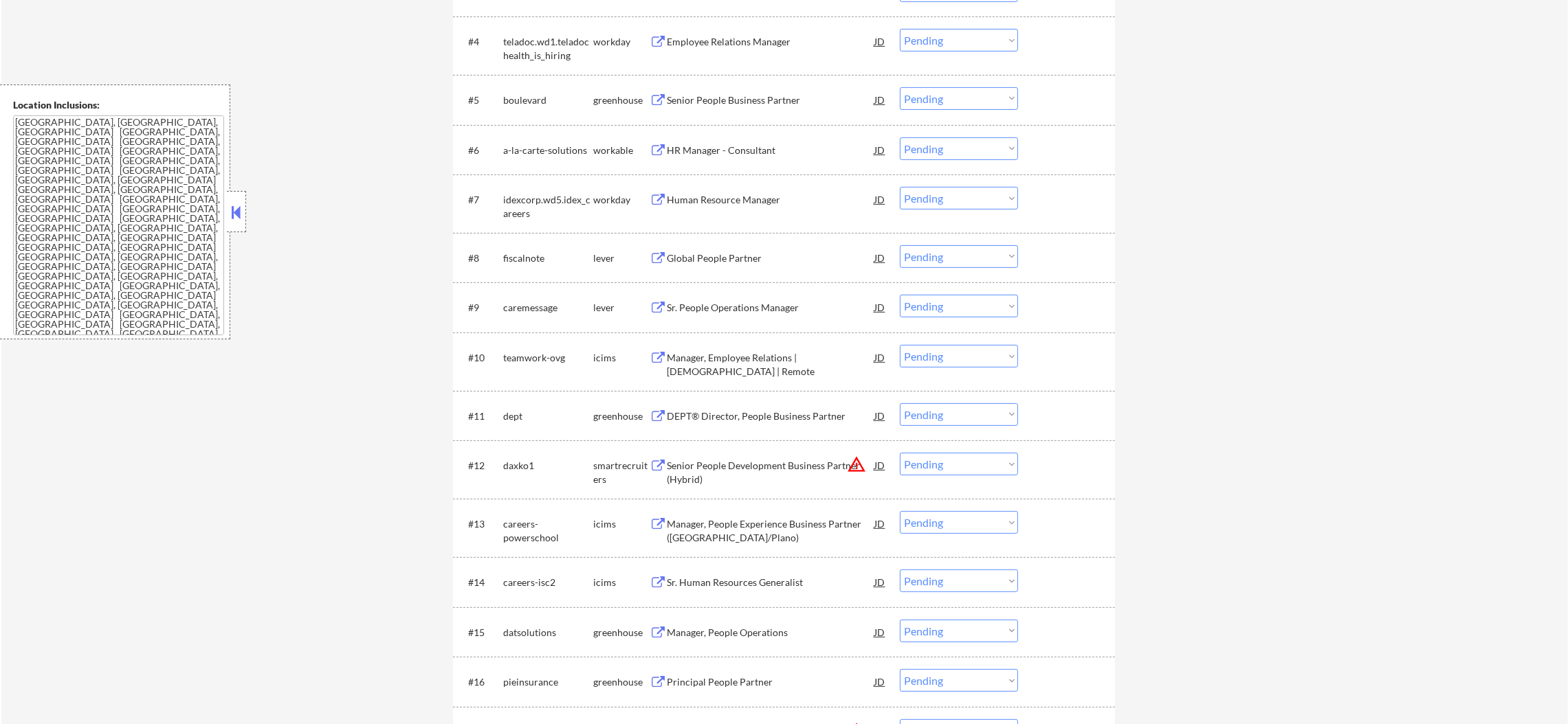
scroll to position [722, 0]
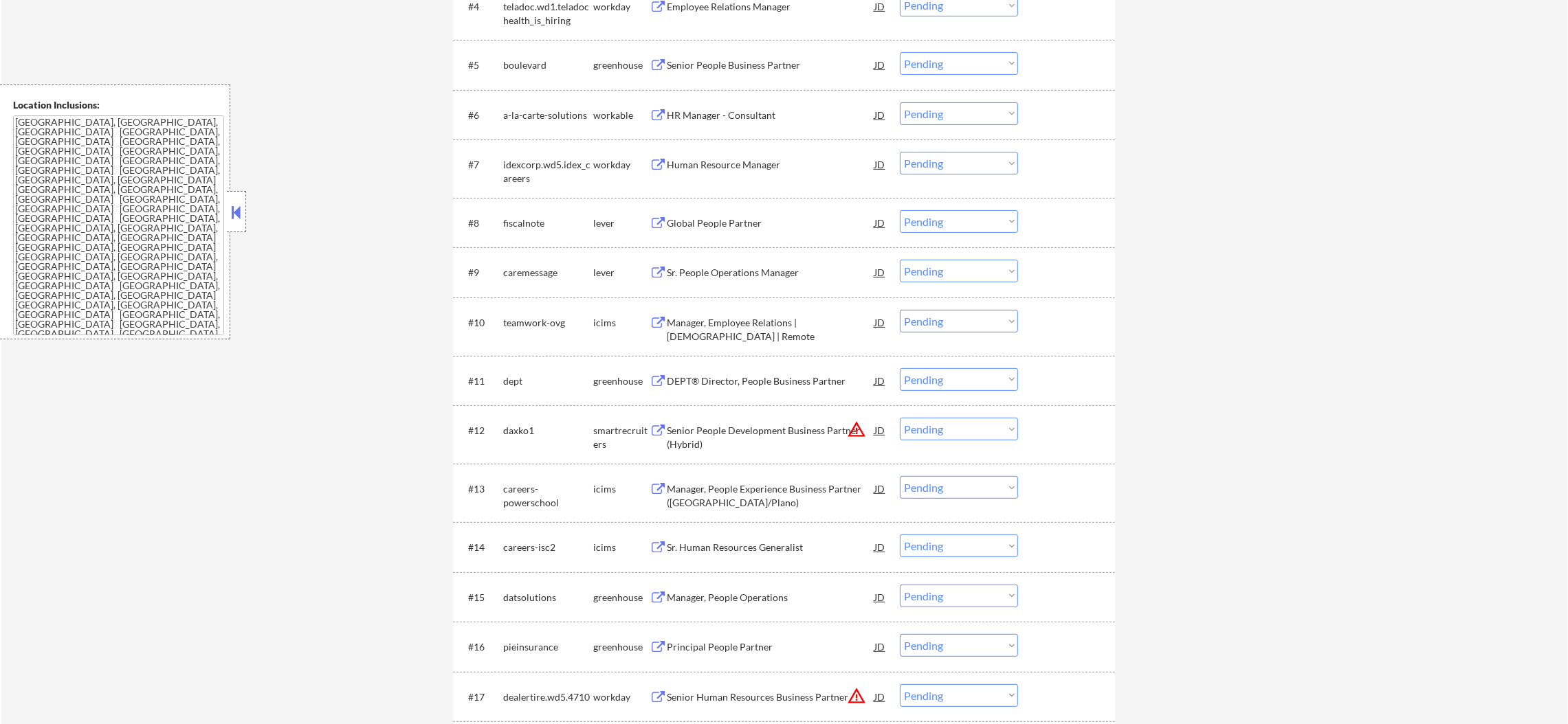
click at [723, 70] on div "Senior People Business Partner" at bounding box center [770, 64] width 208 height 14
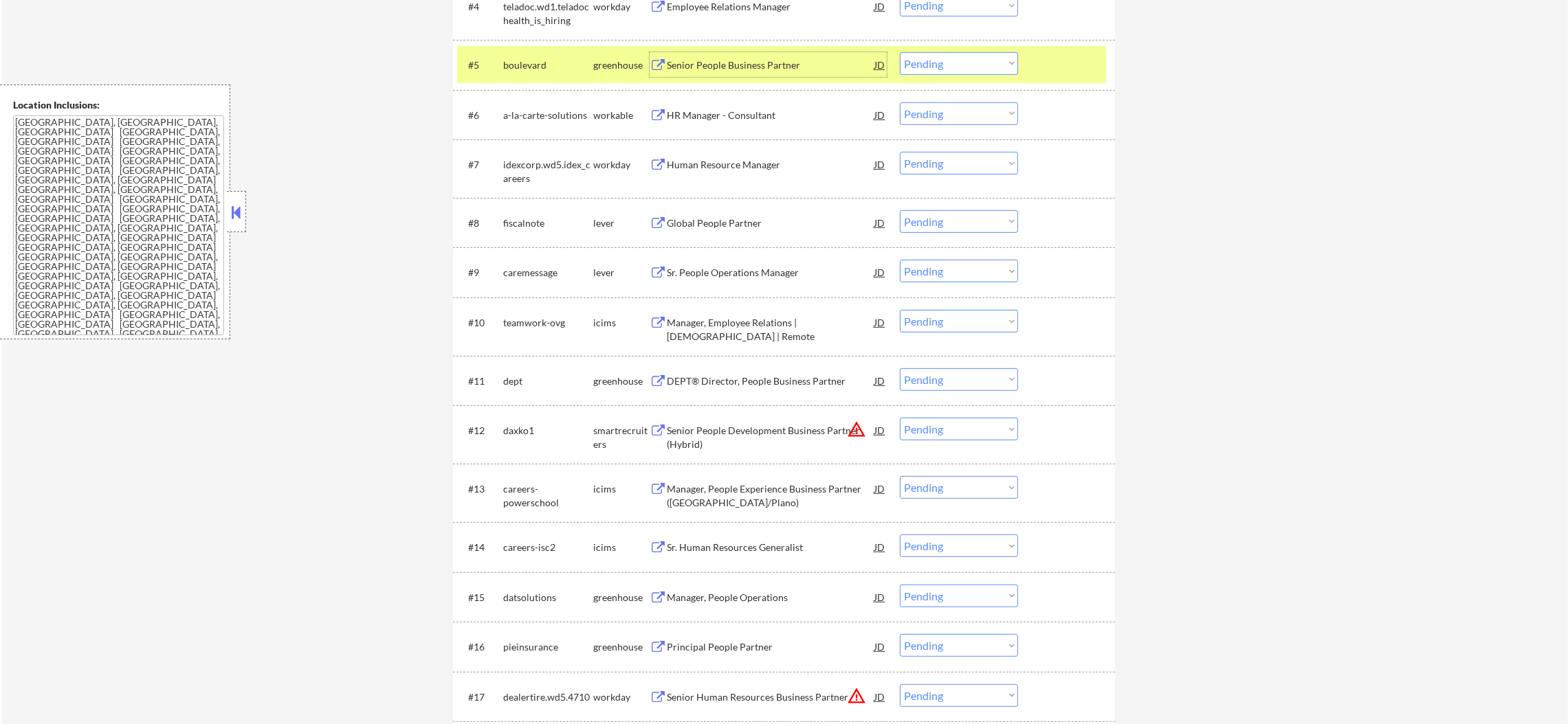
click at [900, 59] on select "Choose an option... Pending Applied Excluded (Questions) Excluded (Expired) Exc…" at bounding box center [959, 64] width 118 height 23
click at [900, 52] on select "Choose an option... Pending Applied Excluded (Questions) Excluded (Expired) Exc…" at bounding box center [959, 64] width 118 height 23
click at [560, 68] on div "boulevard" at bounding box center [548, 64] width 90 height 14
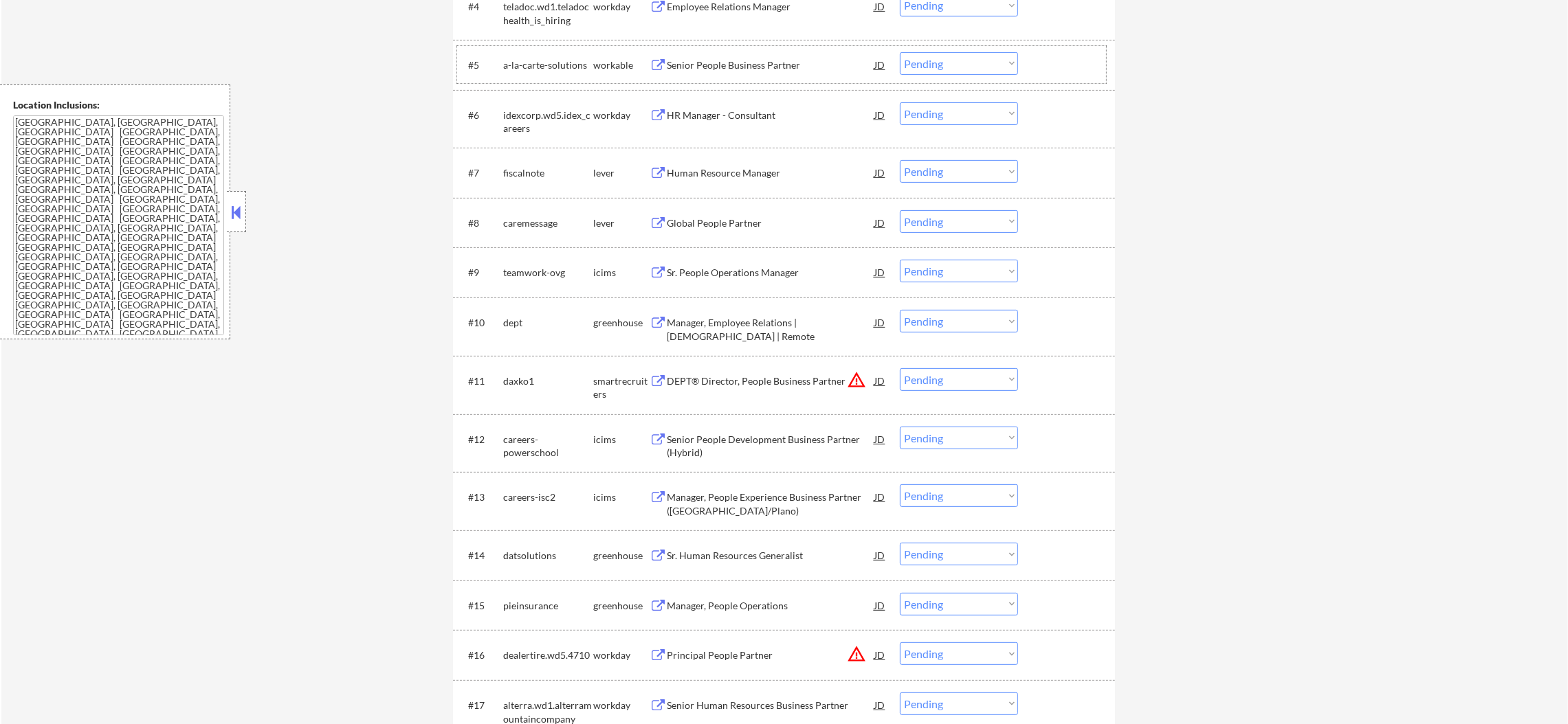
click at [740, 61] on div "Senior People Business Partner" at bounding box center [770, 64] width 208 height 14
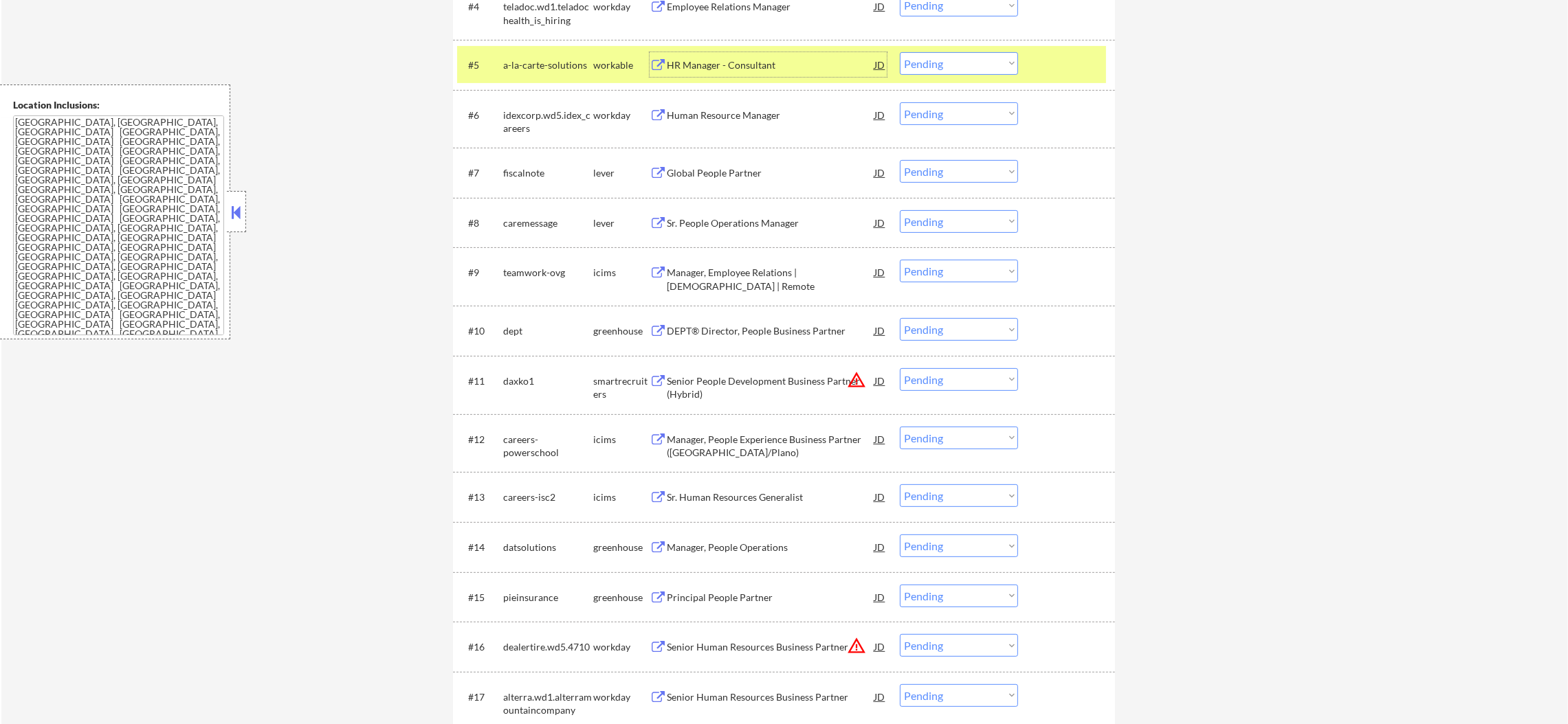
click at [942, 61] on select "Choose an option... Pending Applied Excluded (Questions) Excluded (Expired) Exc…" at bounding box center [959, 64] width 118 height 23
click at [900, 52] on select "Choose an option... Pending Applied Excluded (Questions) Excluded (Expired) Exc…" at bounding box center [959, 64] width 118 height 23
click at [544, 74] on div "a-la-carte-solutions" at bounding box center [548, 64] width 90 height 25
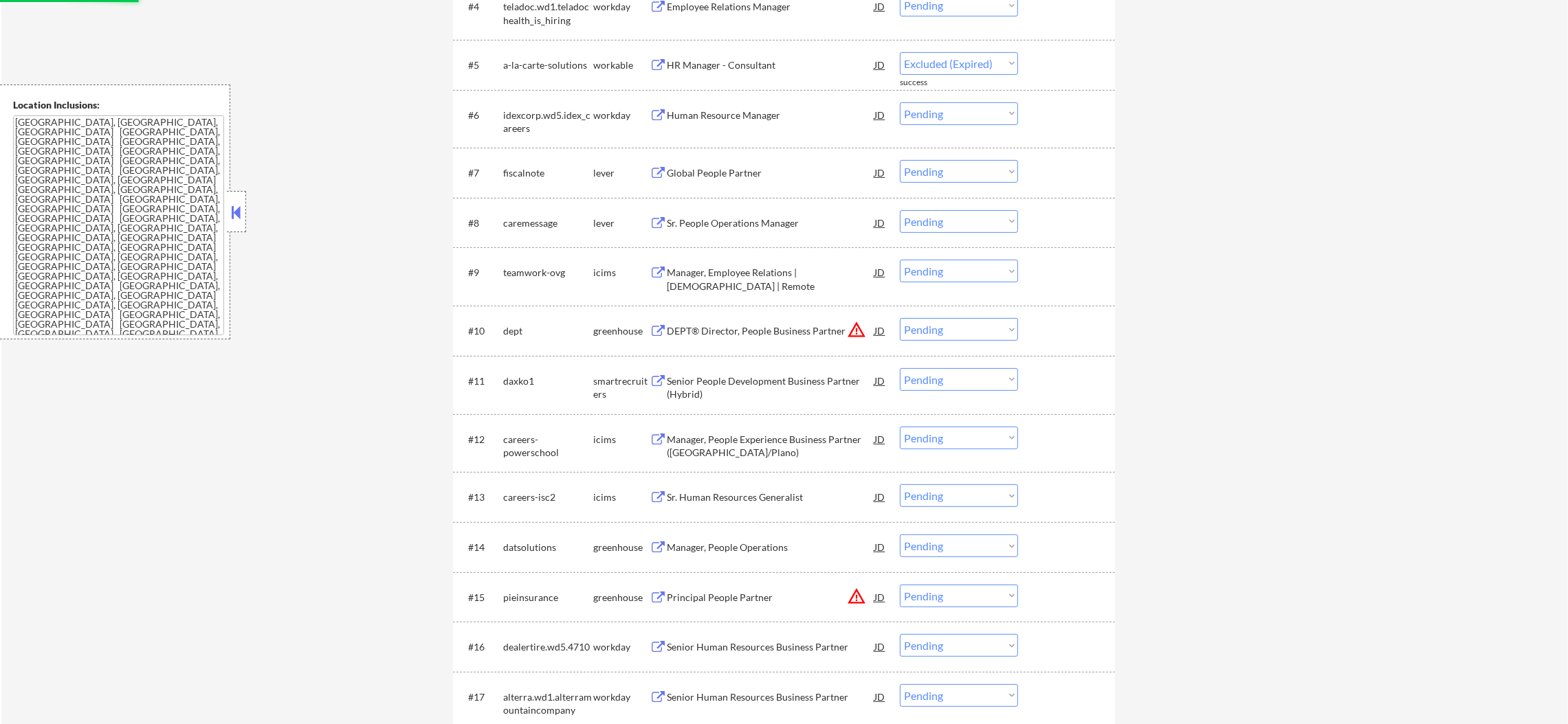
select select ""pending""
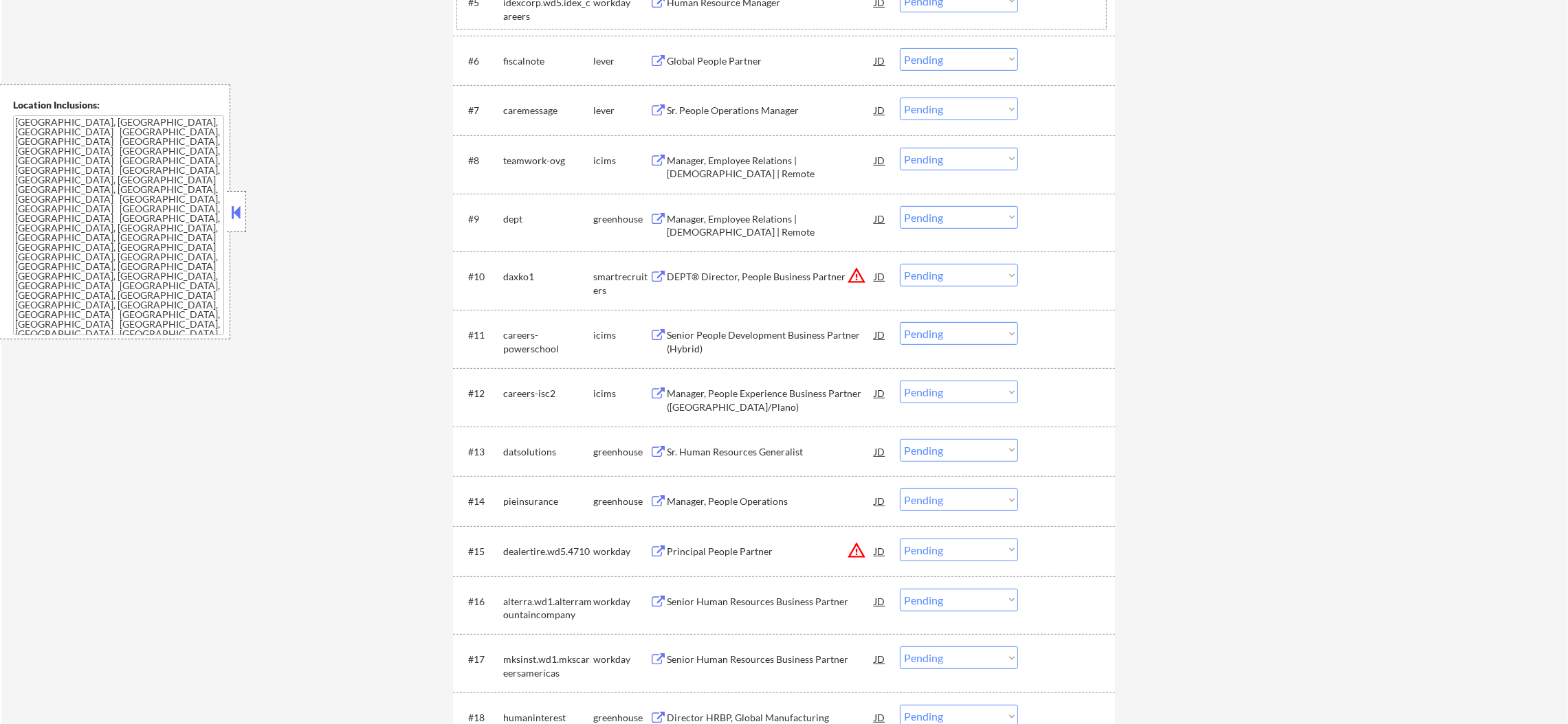
scroll to position [789, 0]
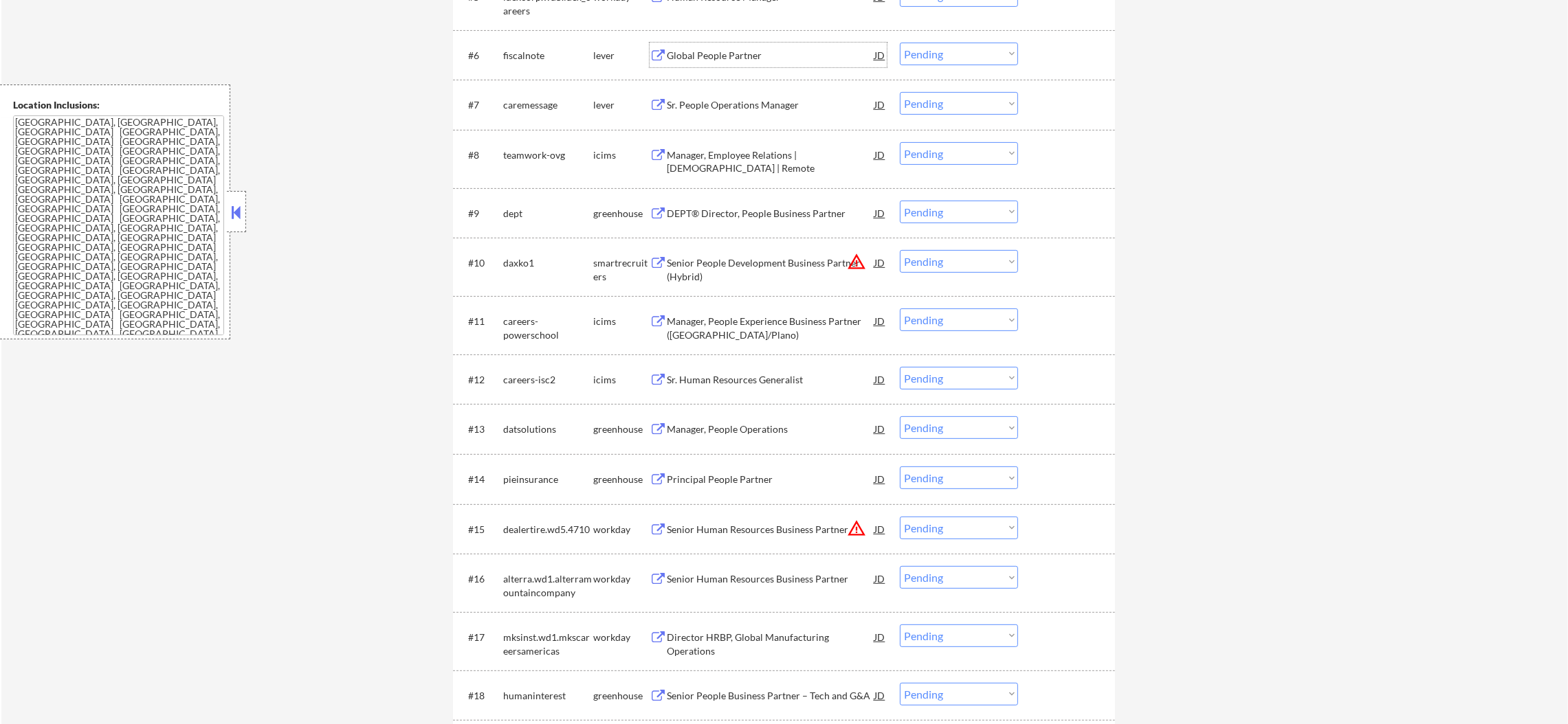
click at [754, 44] on div "Global People Partner" at bounding box center [770, 55] width 208 height 25
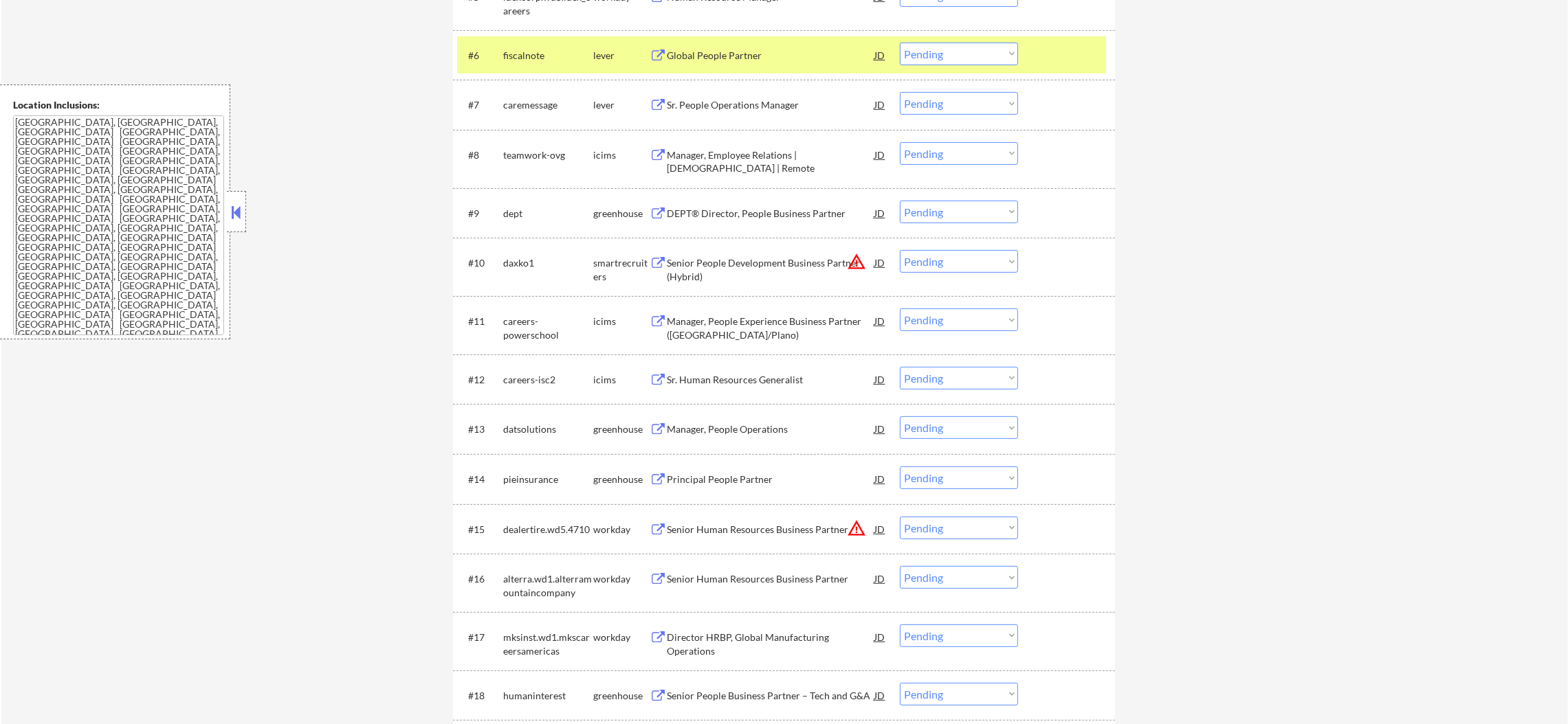
click at [954, 33] on div "#6 fiscalnote lever Global People Partner JD warning_amber Choose an option... …" at bounding box center [784, 55] width 662 height 50
drag, startPoint x: 952, startPoint y: 47, endPoint x: 952, endPoint y: 59, distance: 12.0
click at [952, 47] on select "Choose an option... Pending Applied Excluded (Questions) Excluded (Expired) Exc…" at bounding box center [959, 54] width 118 height 23
click at [900, 43] on select "Choose an option... Pending Applied Excluded (Questions) Excluded (Expired) Exc…" at bounding box center [959, 54] width 118 height 23
click at [558, 69] on div "#6 fiscalnote lever Global People Partner JD warning_amber Choose an option... …" at bounding box center [782, 55] width 649 height 37
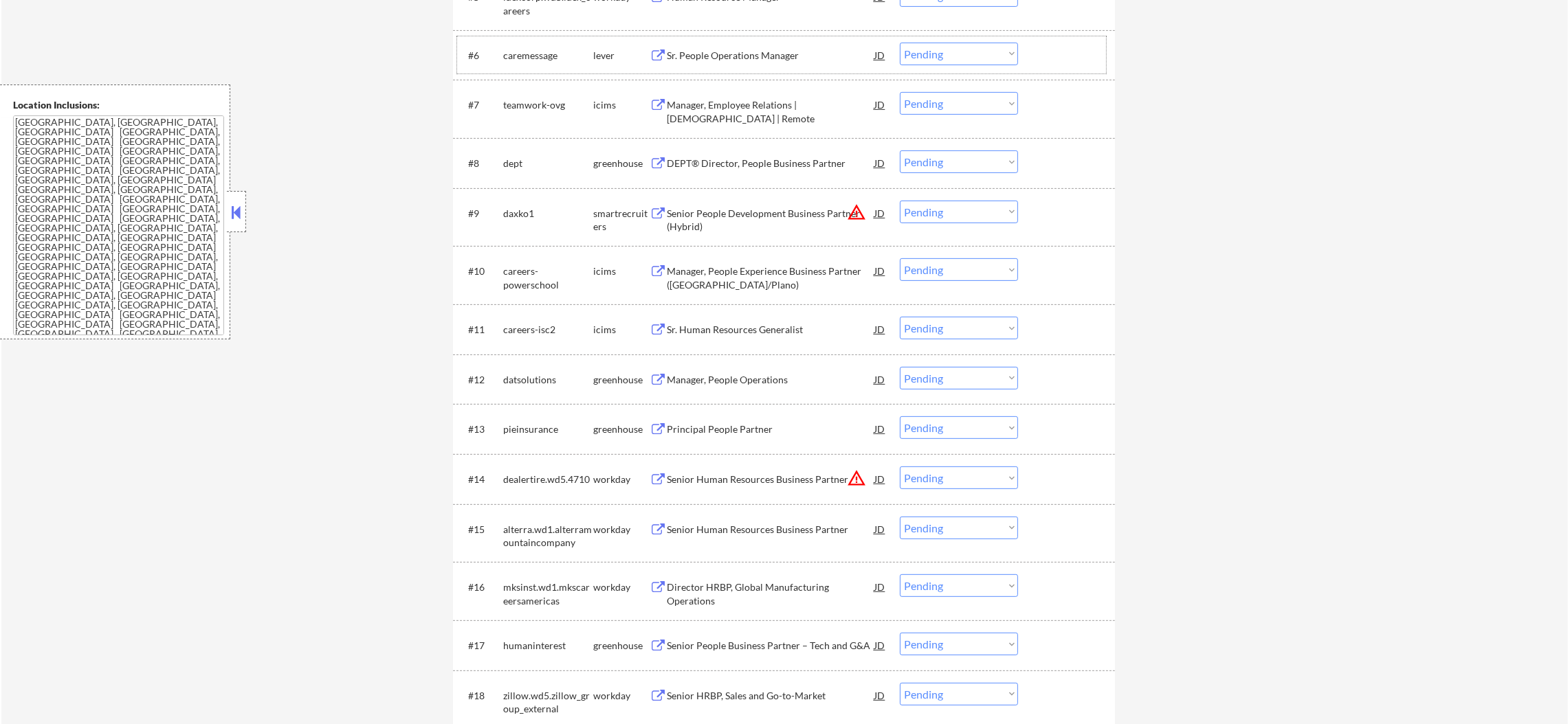
click at [717, 64] on div "Sr. People Operations Manager" at bounding box center [770, 55] width 208 height 25
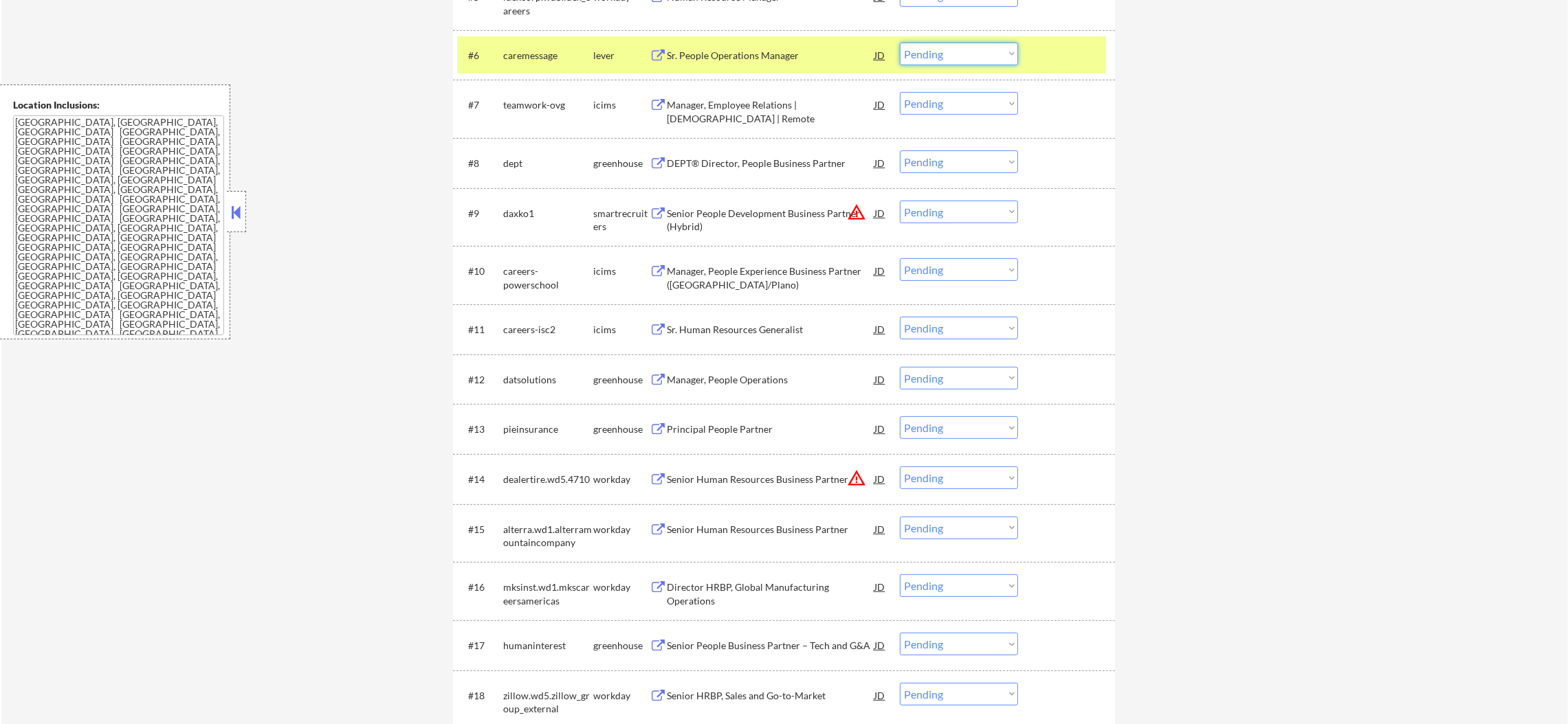
drag, startPoint x: 951, startPoint y: 43, endPoint x: 951, endPoint y: 52, distance: 9.0
click at [951, 43] on select "Choose an option... Pending Applied Excluded (Questions) Excluded (Expired) Exc…" at bounding box center [959, 54] width 118 height 23
select select ""excluded""
click at [900, 43] on select "Choose an option... Pending Applied Excluded (Questions) Excluded (Expired) Exc…" at bounding box center [959, 54] width 118 height 23
click at [557, 51] on div "caremessage" at bounding box center [548, 55] width 90 height 14
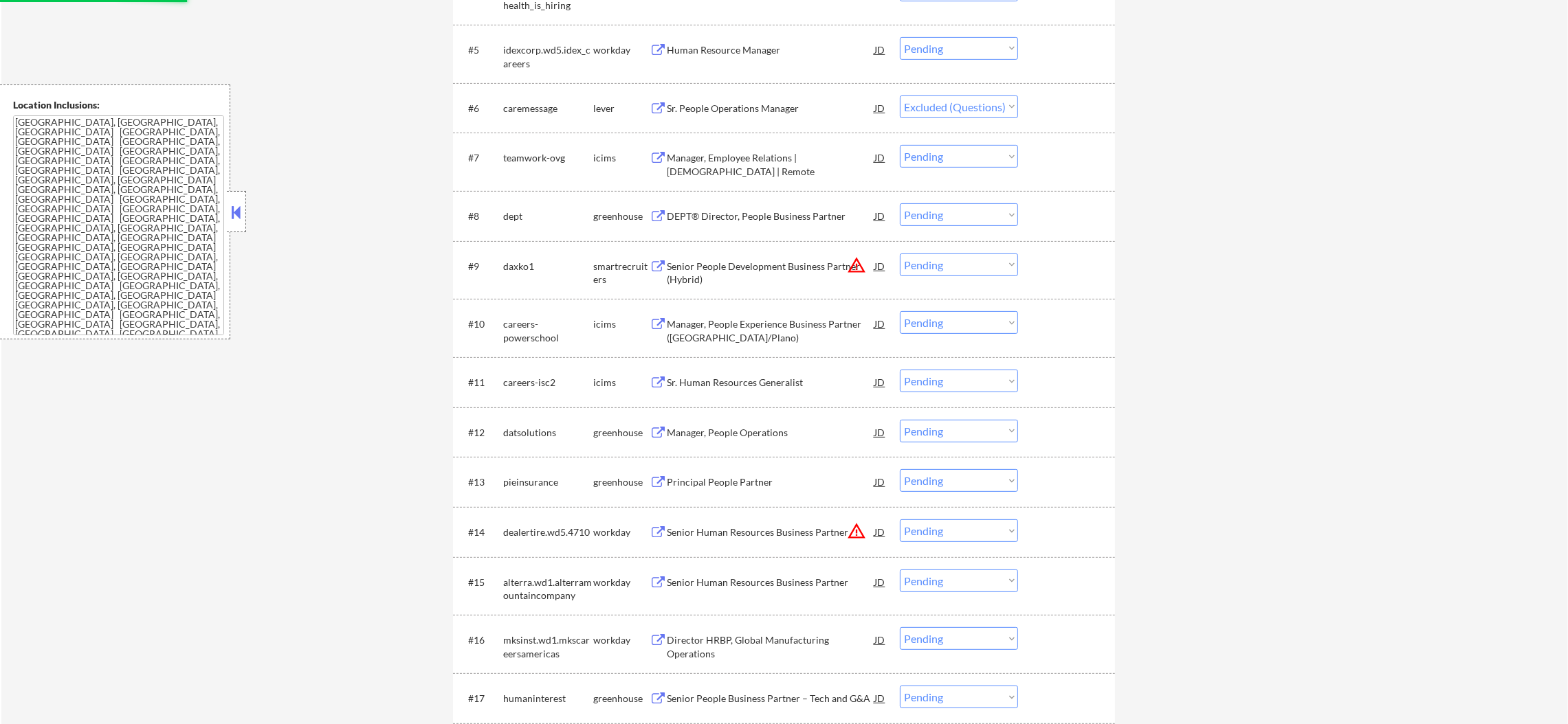
scroll to position [756, 0]
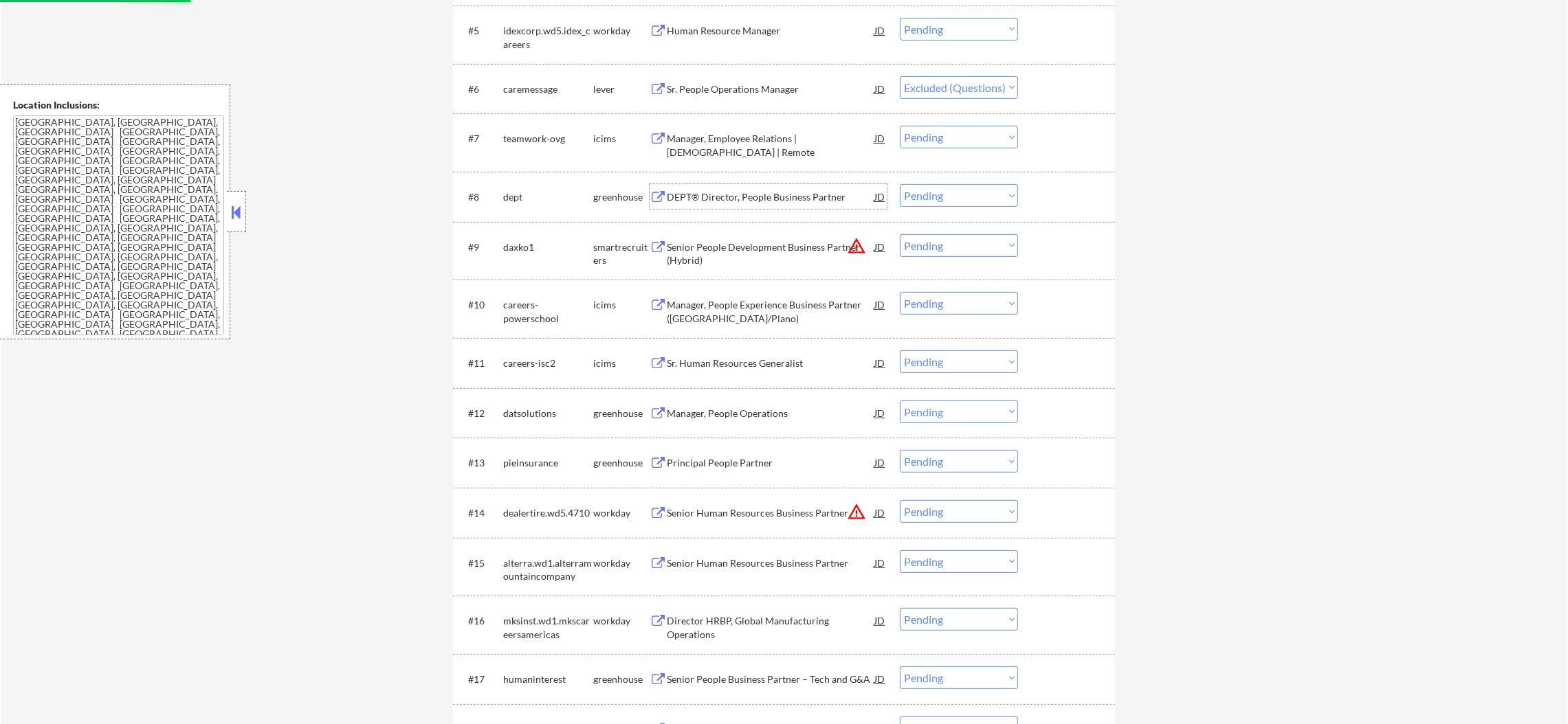
click at [728, 184] on div "DEPT® Director, People Business Partner" at bounding box center [770, 196] width 208 height 25
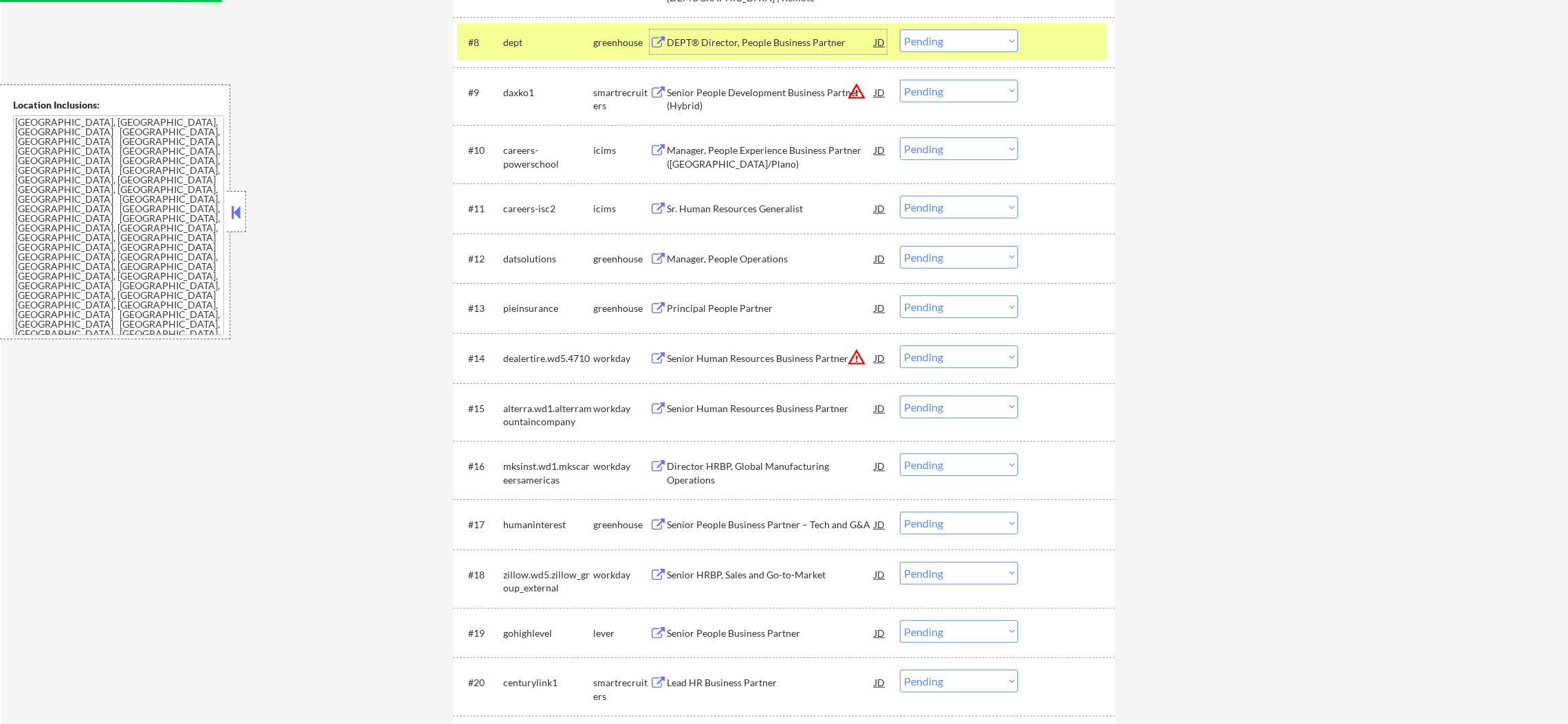
scroll to position [927, 0]
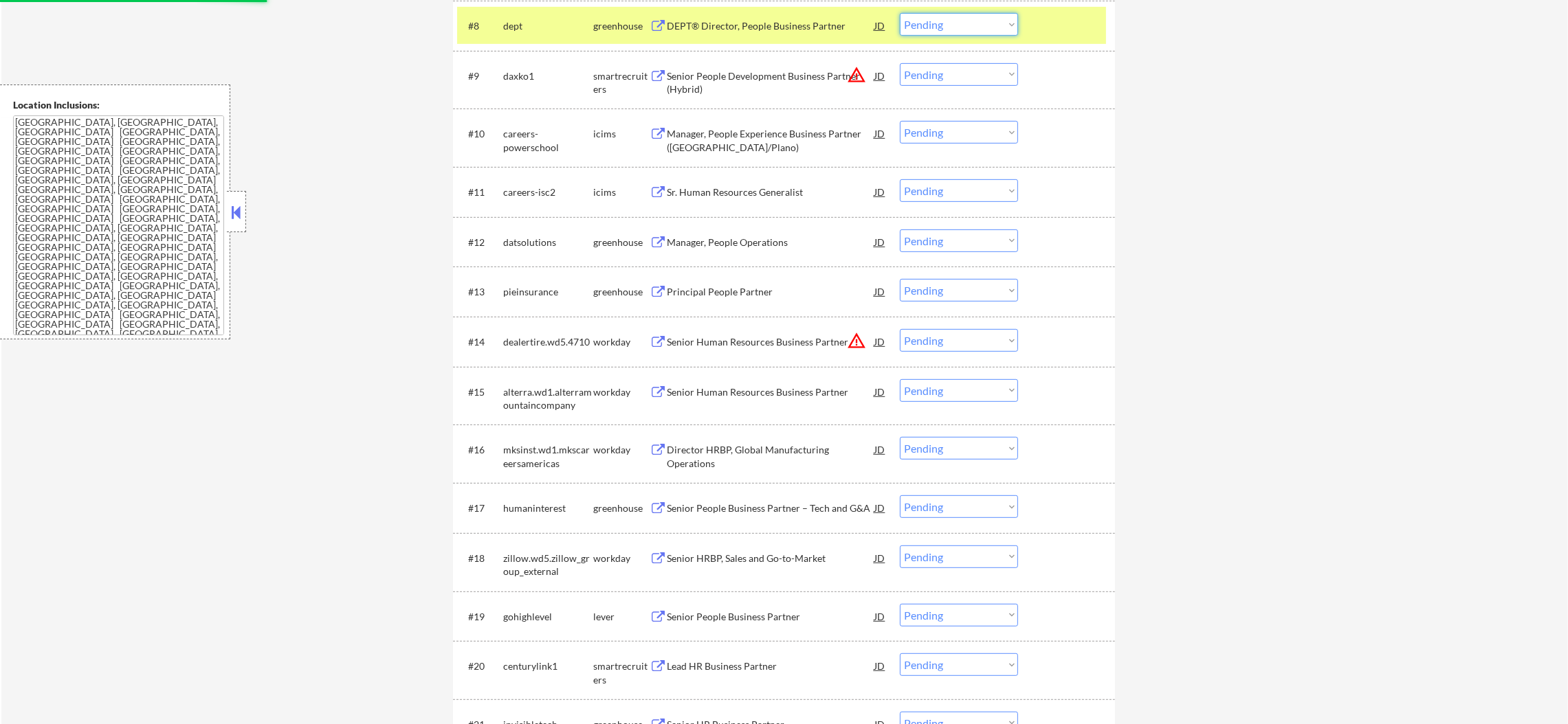
click at [921, 23] on select "Choose an option... Pending Applied Excluded (Questions) Excluded (Expired) Exc…" at bounding box center [959, 24] width 118 height 23
click at [900, 13] on select "Choose an option... Pending Applied Excluded (Questions) Excluded (Expired) Exc…" at bounding box center [959, 24] width 118 height 23
click at [510, 40] on div "#8 dept greenhouse DEPT® Director, People Business Partner JD warning_amber Cho…" at bounding box center [782, 25] width 649 height 37
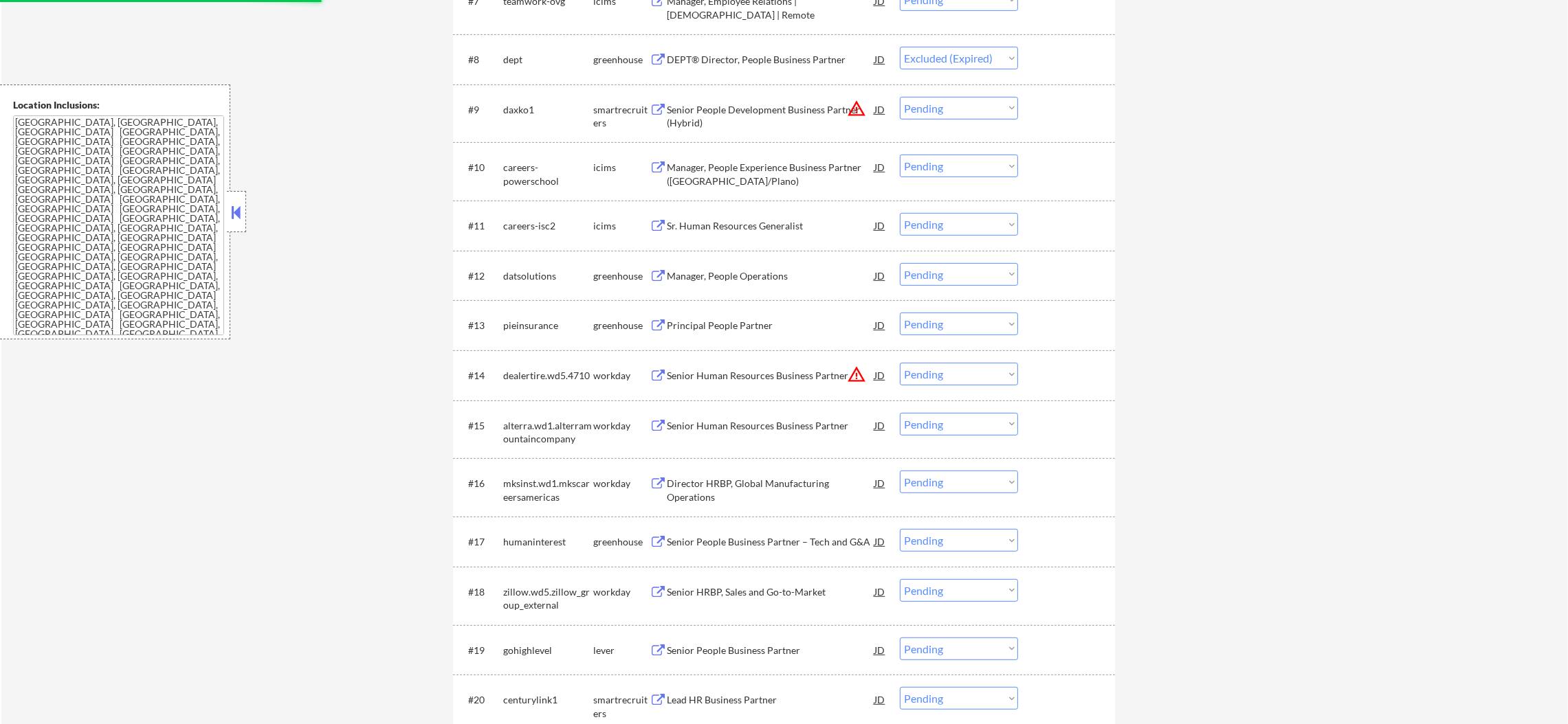
scroll to position [892, 0]
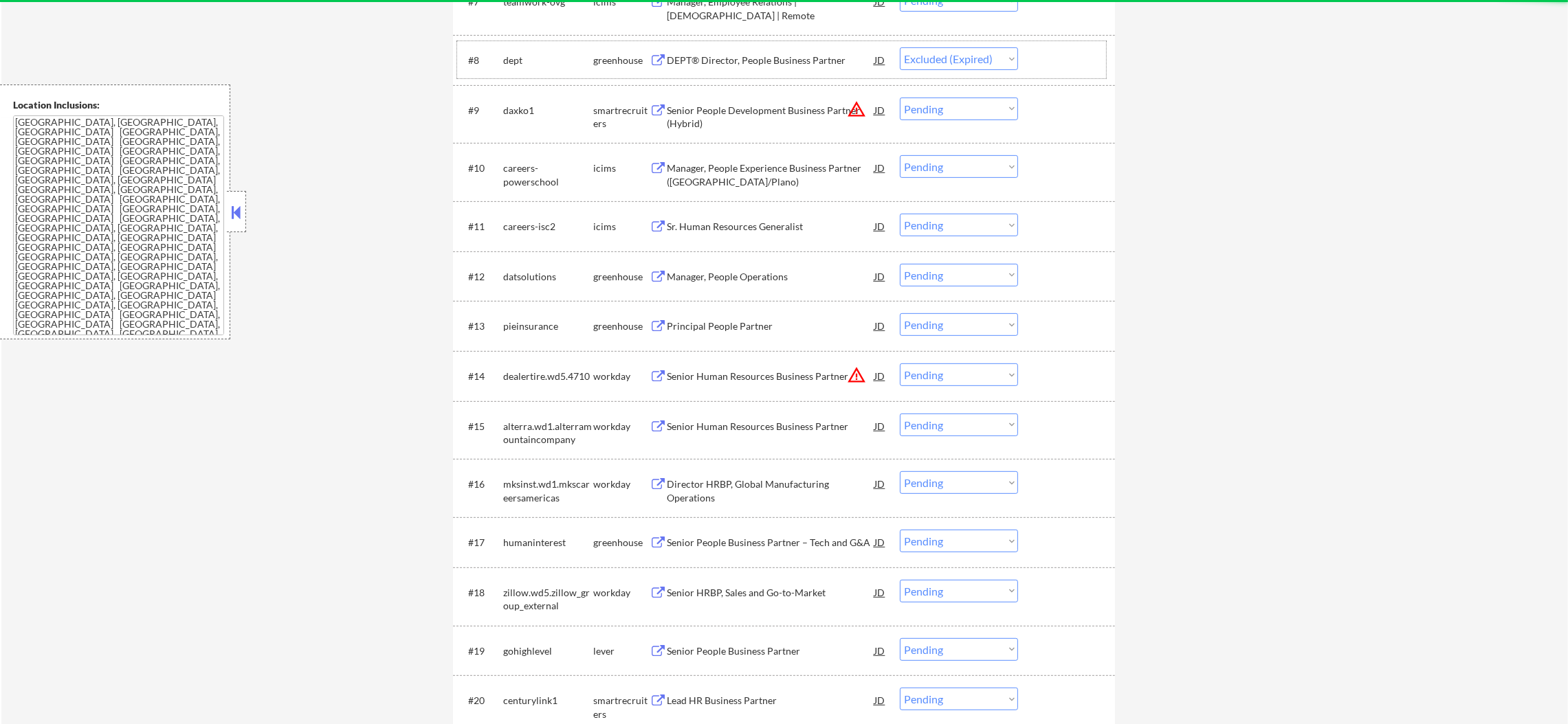
click at [857, 85] on div "#8 dept greenhouse DEPT® Director, People Business Partner JD warning_amber Cho…" at bounding box center [784, 60] width 662 height 50
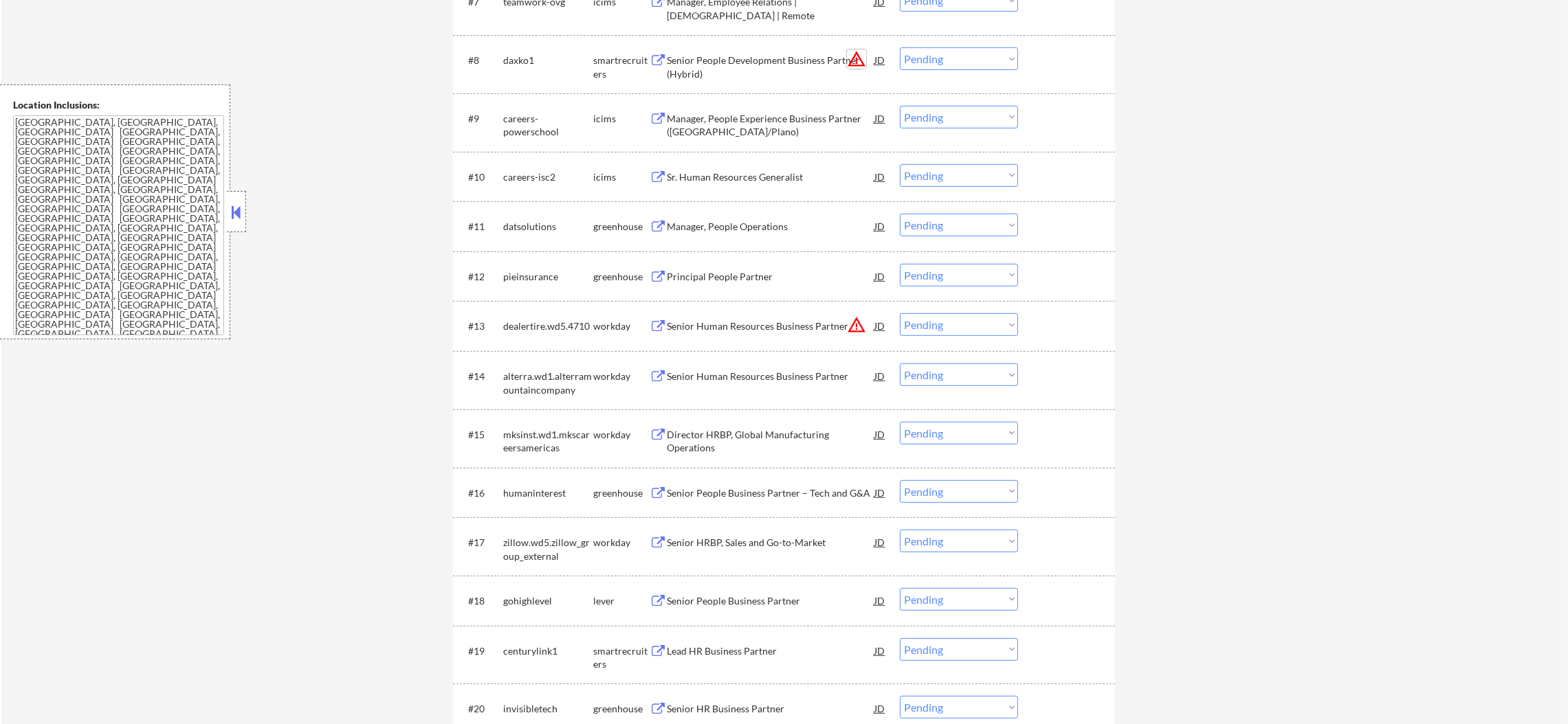
click at [859, 68] on button "warning_amber" at bounding box center [856, 59] width 19 height 19
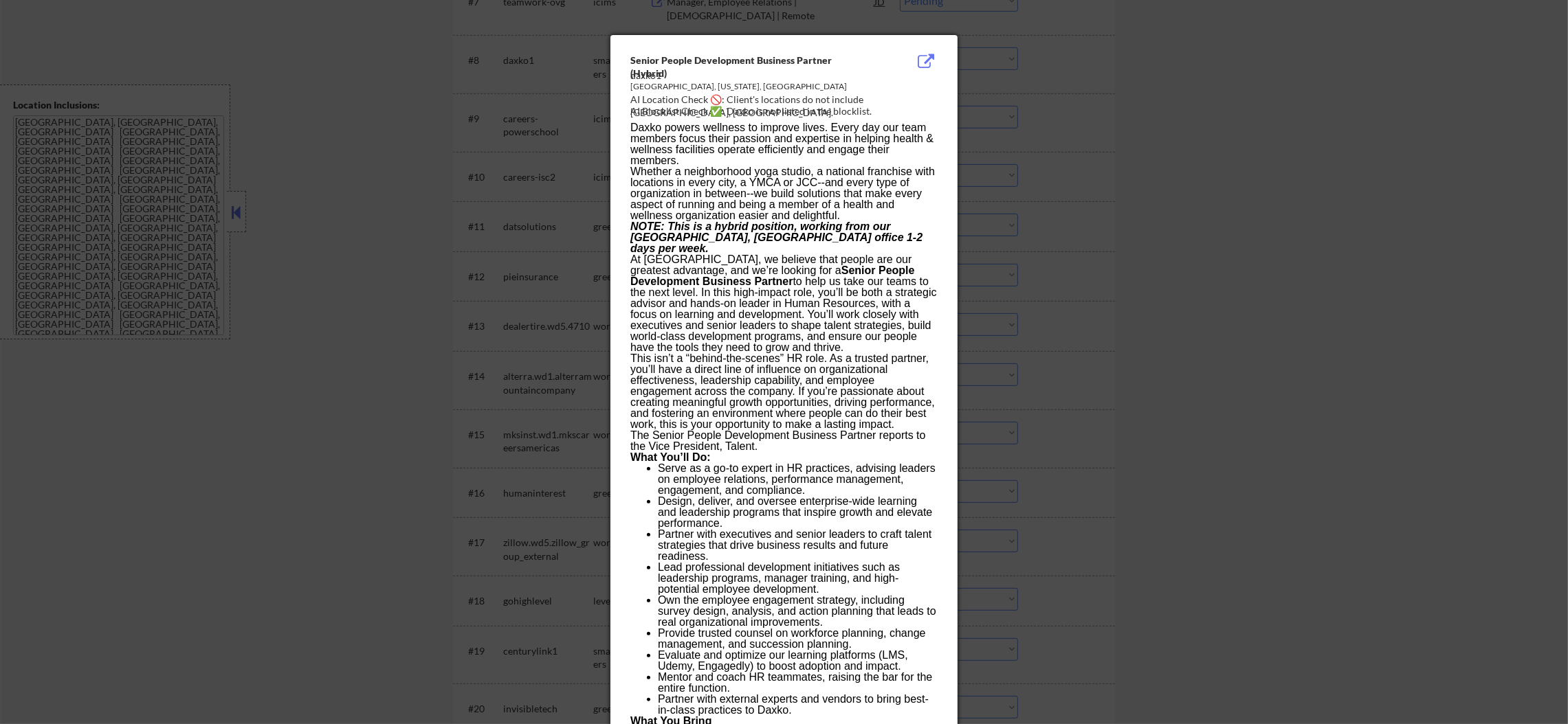
click at [988, 81] on div at bounding box center [784, 362] width 1568 height 724
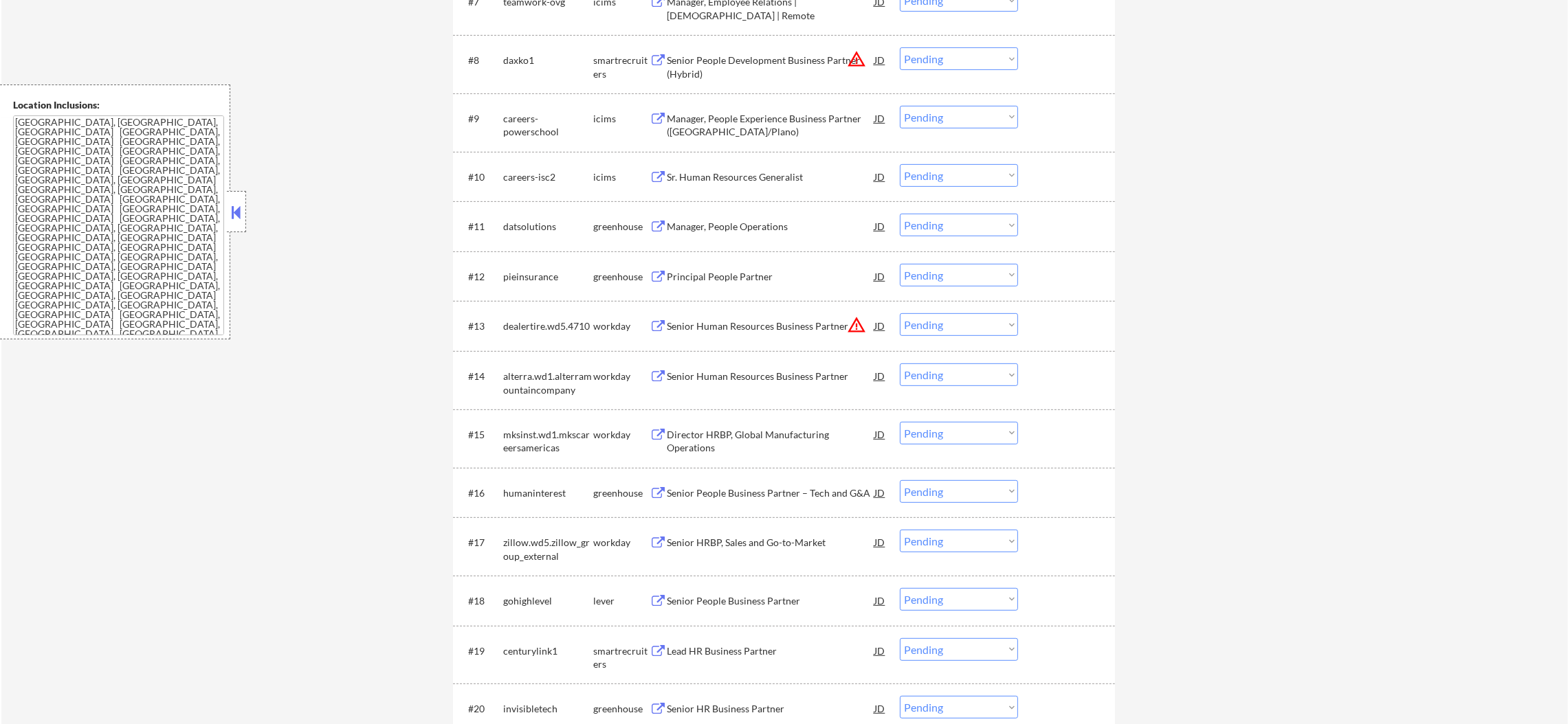
drag, startPoint x: 967, startPoint y: 58, endPoint x: 962, endPoint y: 68, distance: 11.2
click at [967, 58] on select "Choose an option... Pending Applied Excluded (Questions) Excluded (Expired) Exc…" at bounding box center [959, 59] width 118 height 23
click at [900, 48] on select "Choose an option... Pending Applied Excluded (Questions) Excluded (Expired) Exc…" at bounding box center [959, 59] width 118 height 23
select select ""pending""
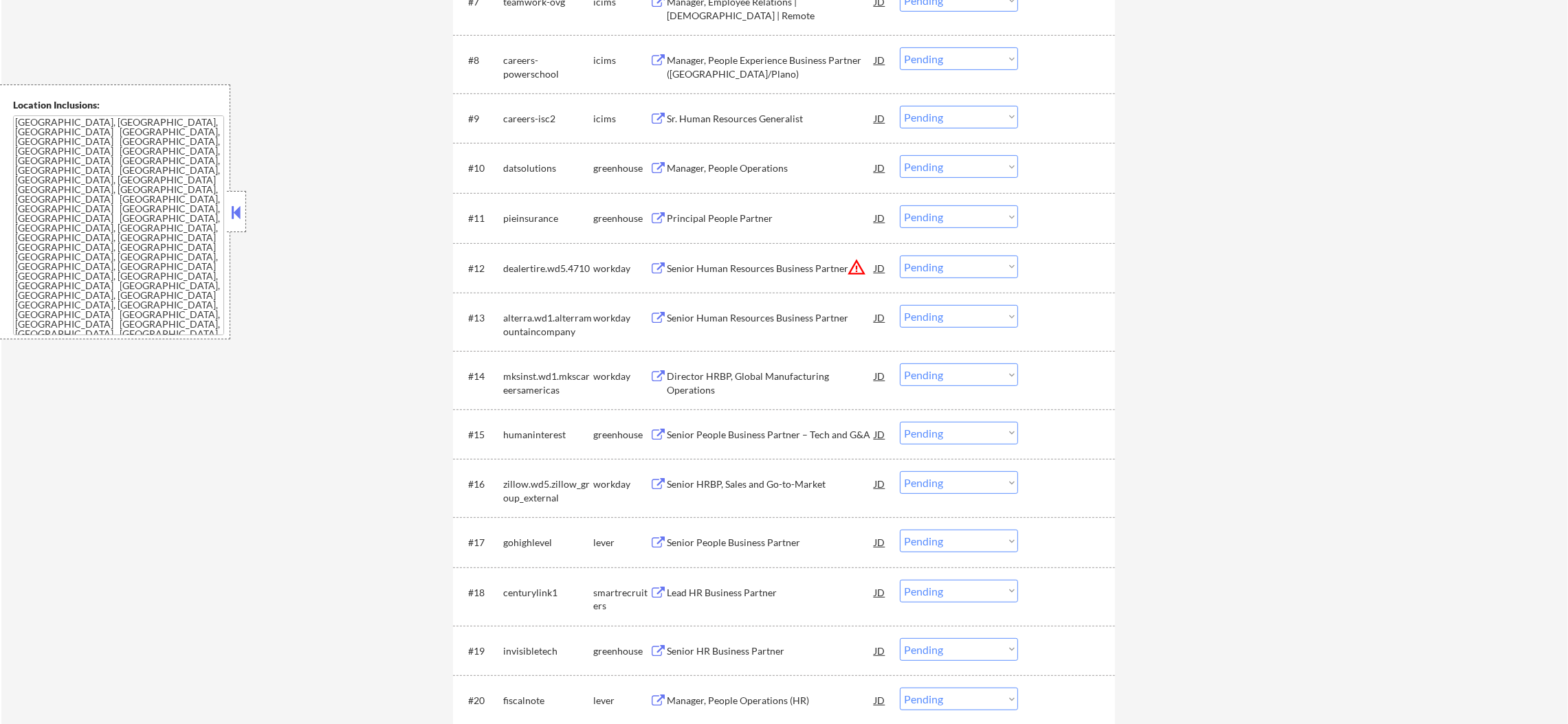
select select ""pending""
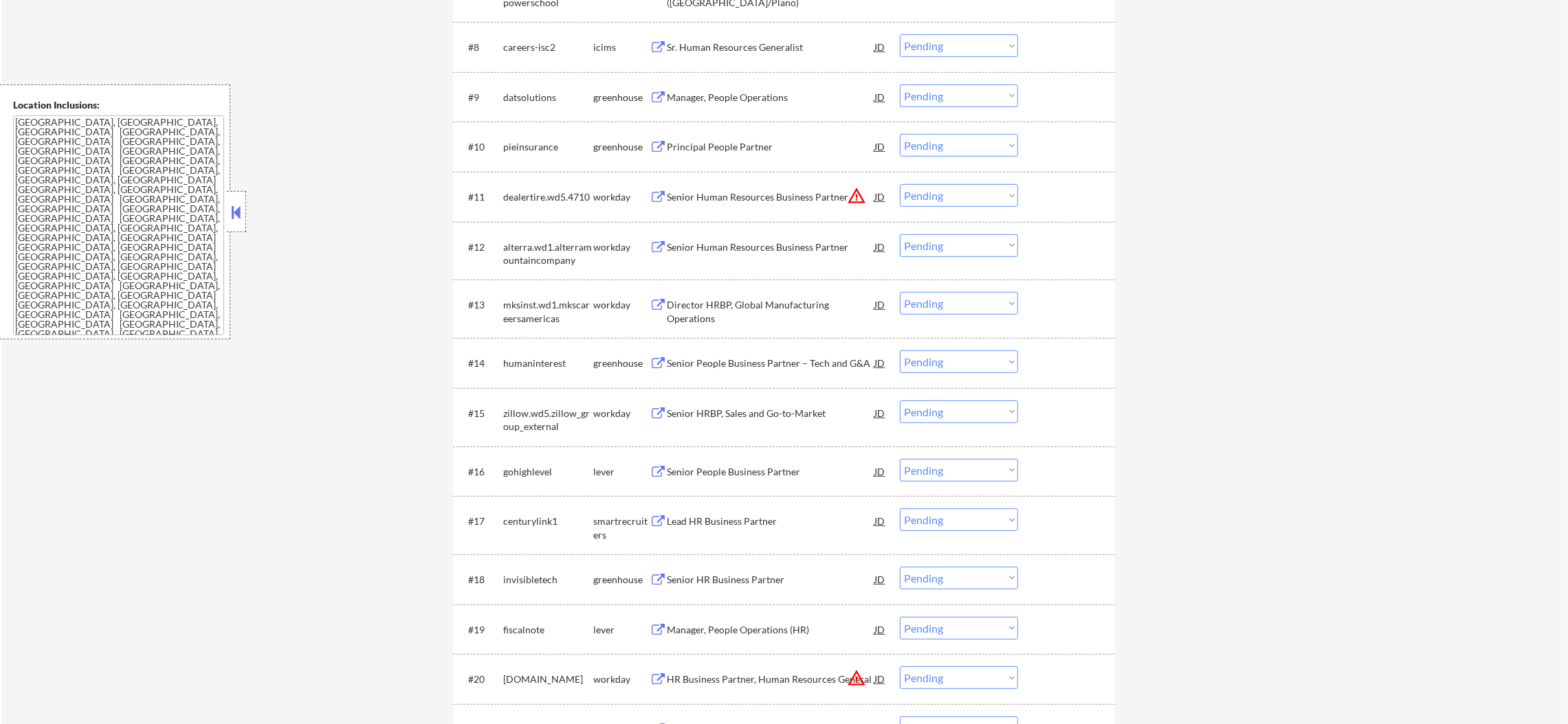
scroll to position [962, 0]
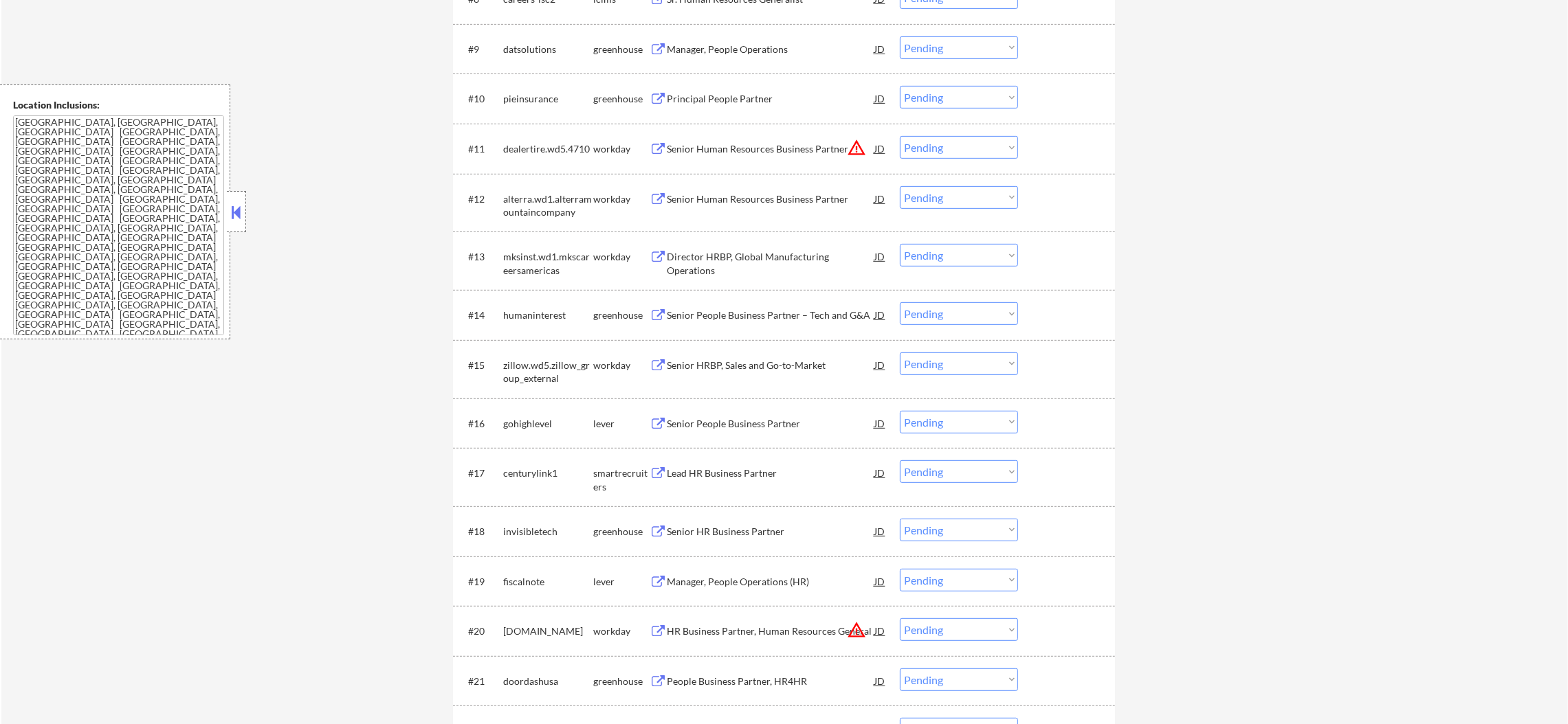
click at [757, 45] on div "Manager, People Operations" at bounding box center [770, 49] width 208 height 14
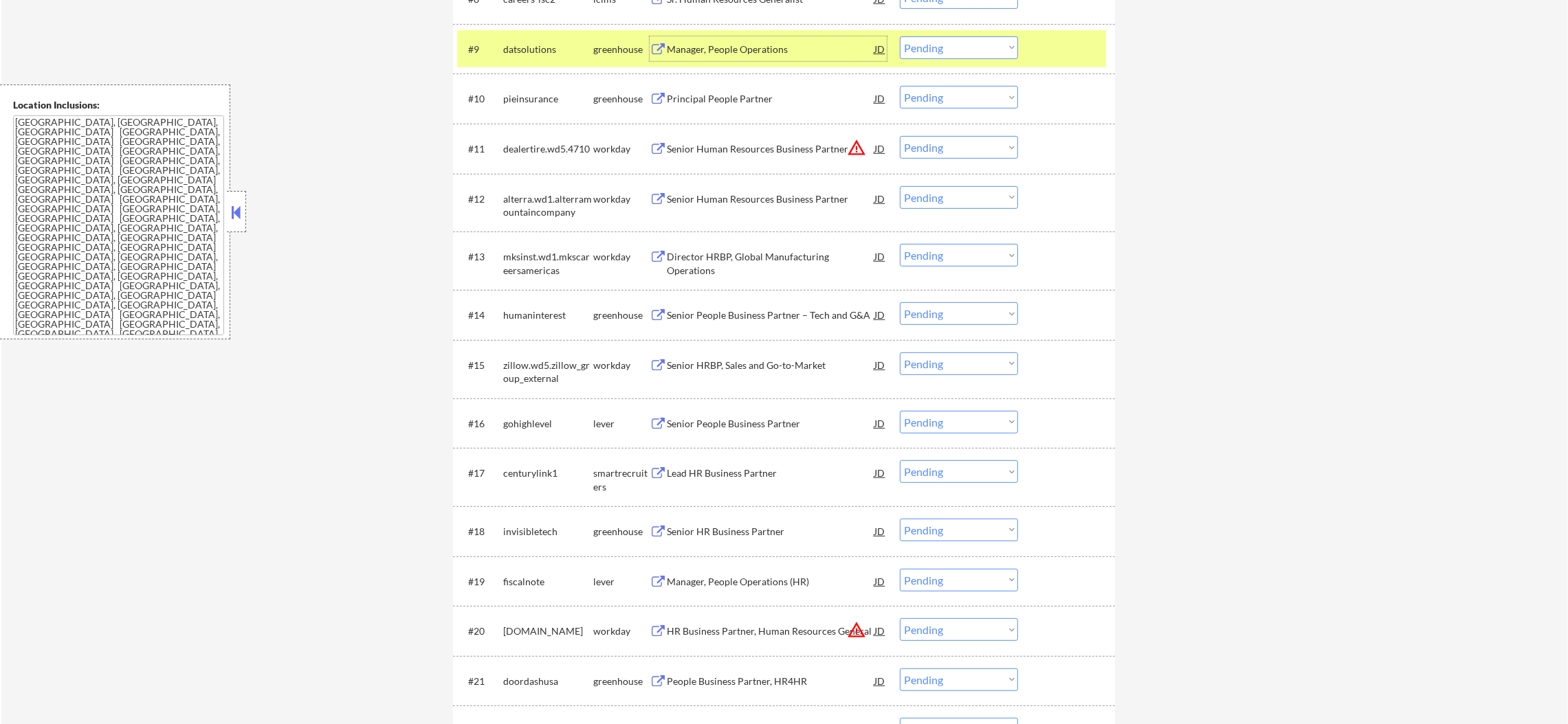
click at [931, 45] on select "Choose an option... Pending Applied Excluded (Questions) Excluded (Expired) Exc…" at bounding box center [959, 48] width 118 height 23
click at [900, 37] on select "Choose an option... Pending Applied Excluded (Questions) Excluded (Expired) Exc…" at bounding box center [959, 48] width 118 height 23
click at [515, 53] on div "datsolutions" at bounding box center [548, 49] width 90 height 14
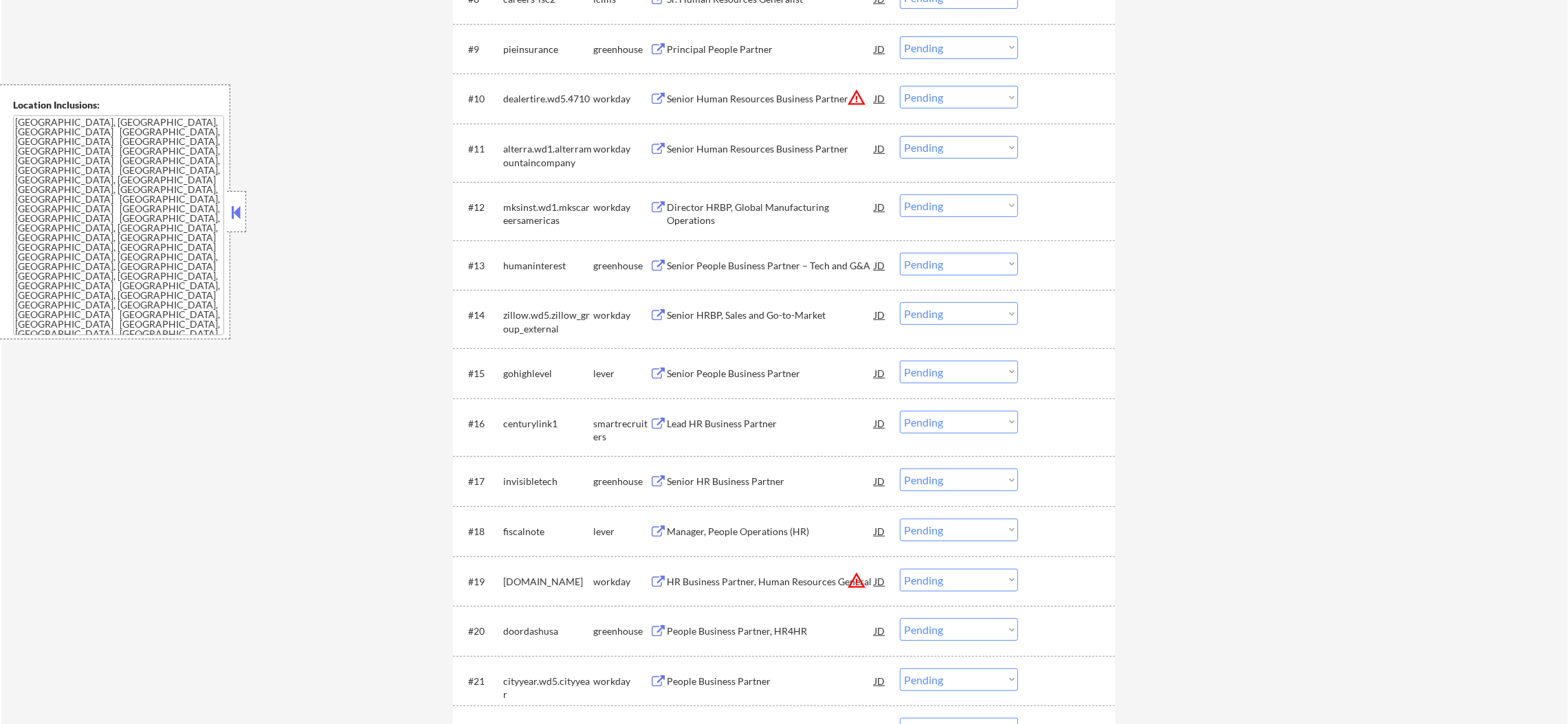
click at [759, 47] on div "Principal People Partner" at bounding box center [770, 49] width 208 height 14
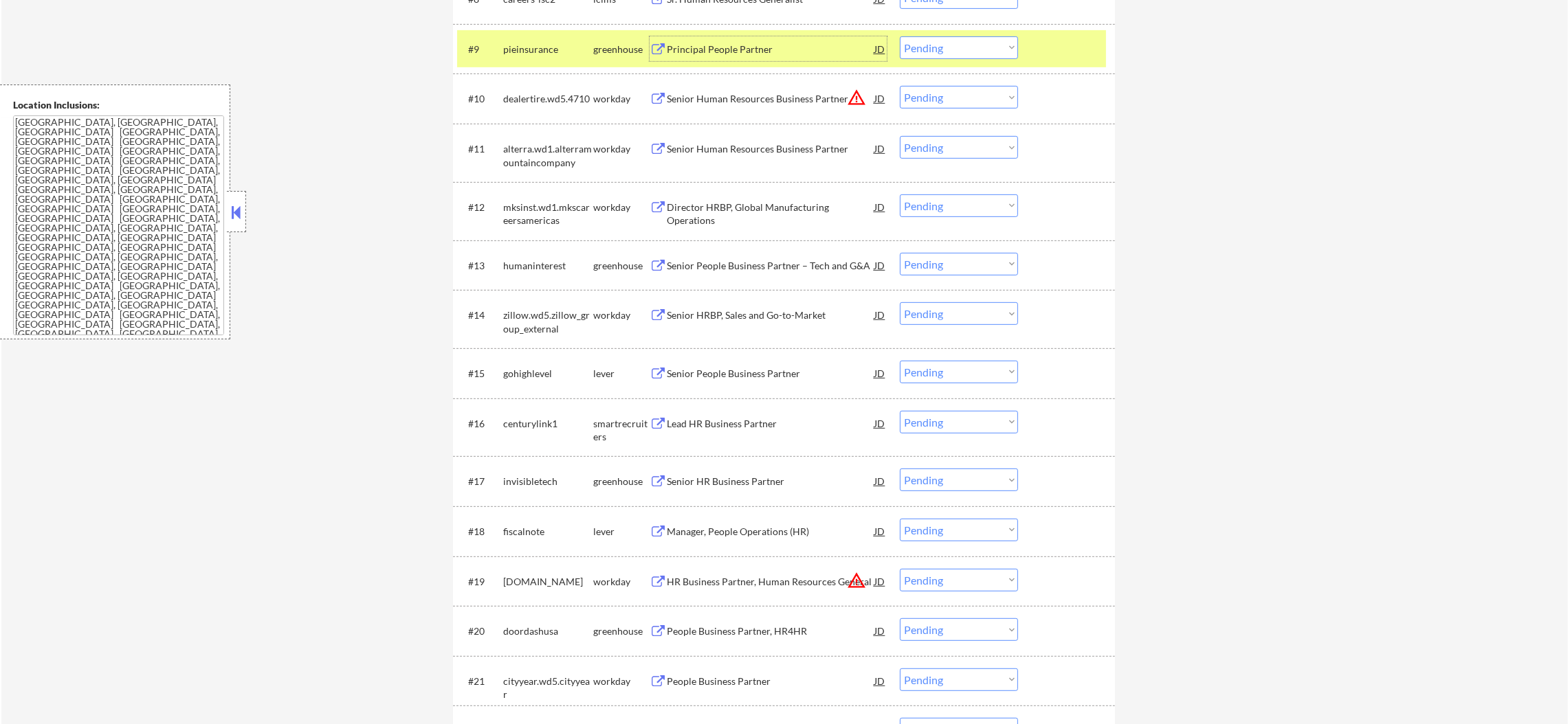
click at [902, 47] on select "Choose an option... Pending Applied Excluded (Questions) Excluded (Expired) Exc…" at bounding box center [959, 48] width 118 height 23
click at [900, 37] on select "Choose an option... Pending Applied Excluded (Questions) Excluded (Expired) Exc…" at bounding box center [959, 48] width 118 height 23
drag, startPoint x: 530, startPoint y: 52, endPoint x: 538, endPoint y: 52, distance: 8.0
click at [530, 52] on div "pieinsurance" at bounding box center [548, 49] width 90 height 14
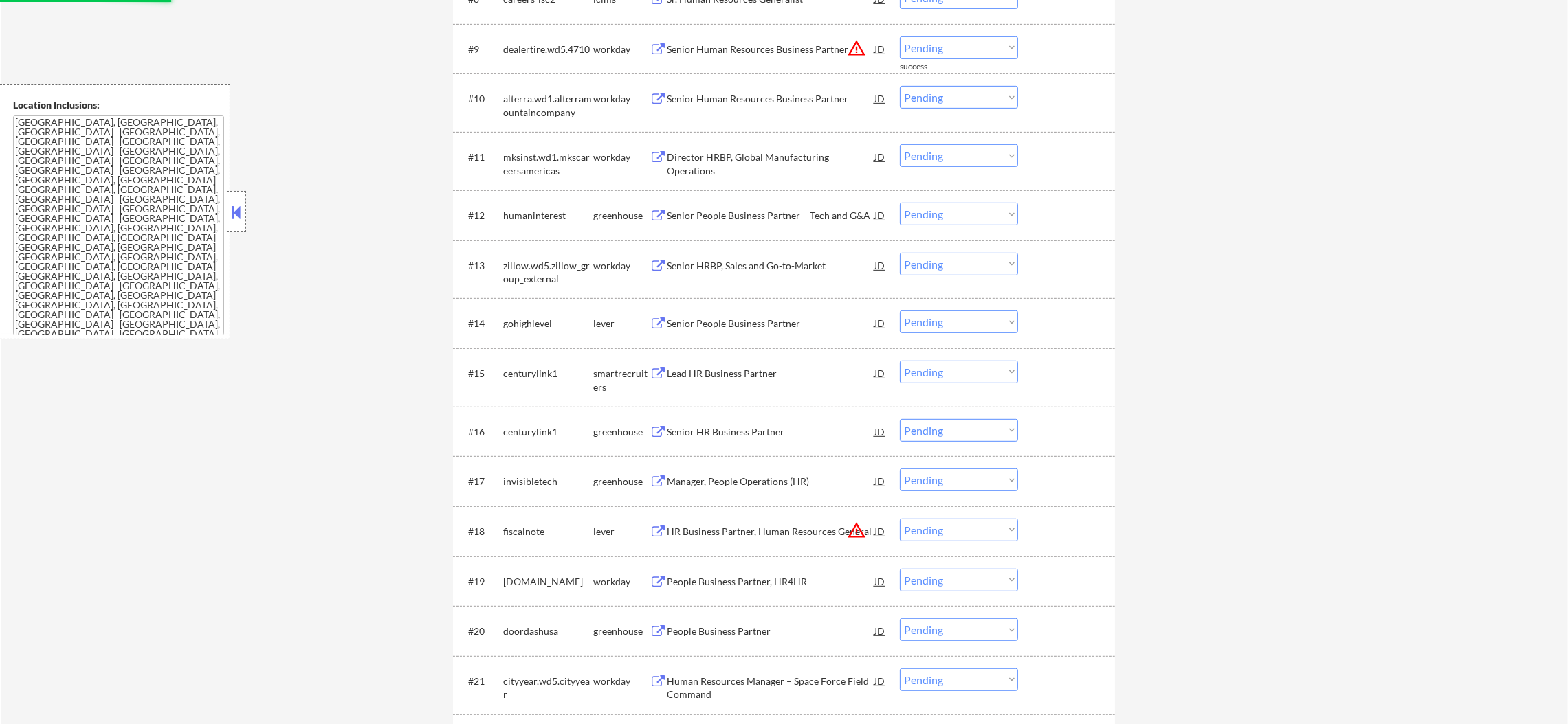
click at [856, 48] on button "warning_amber" at bounding box center [856, 48] width 19 height 19
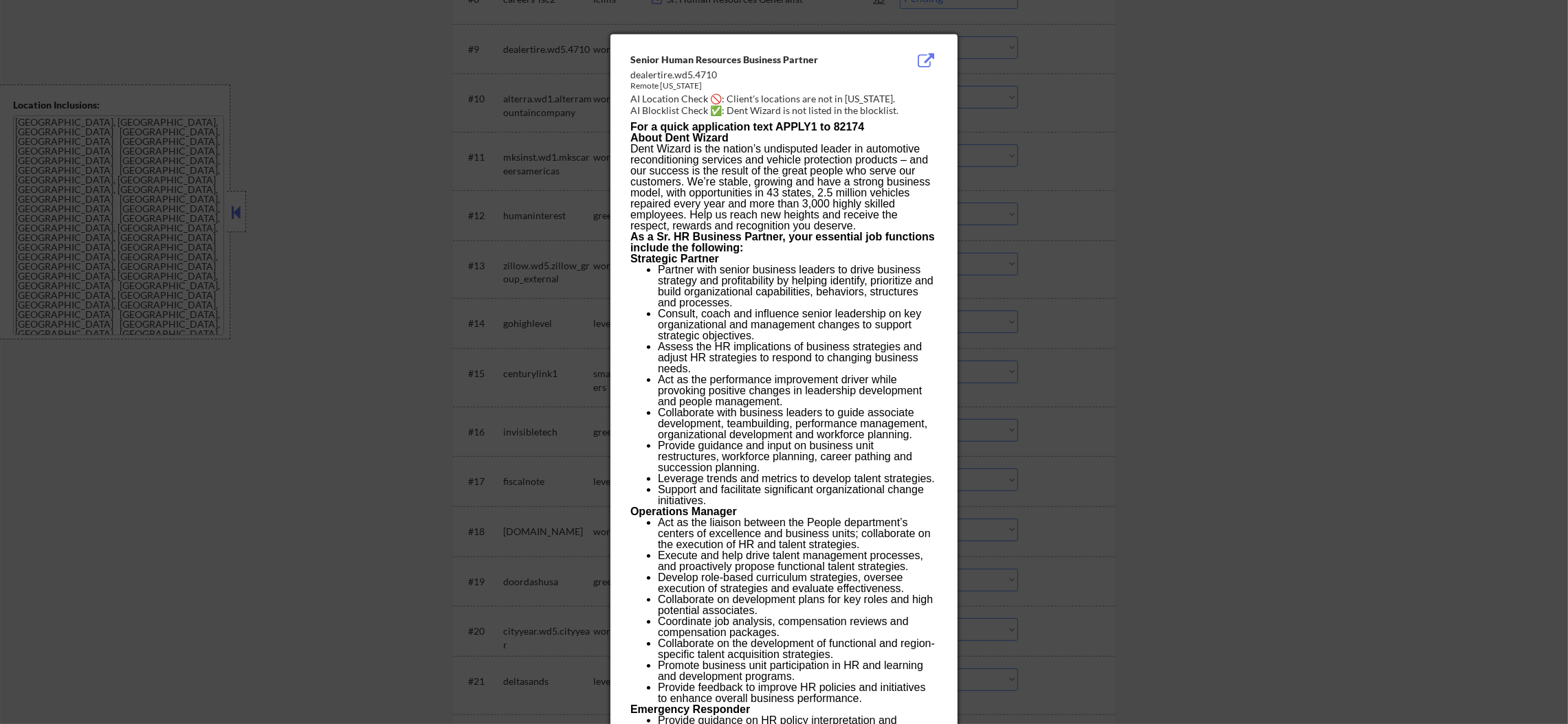
click at [1081, 99] on div at bounding box center [784, 362] width 1568 height 724
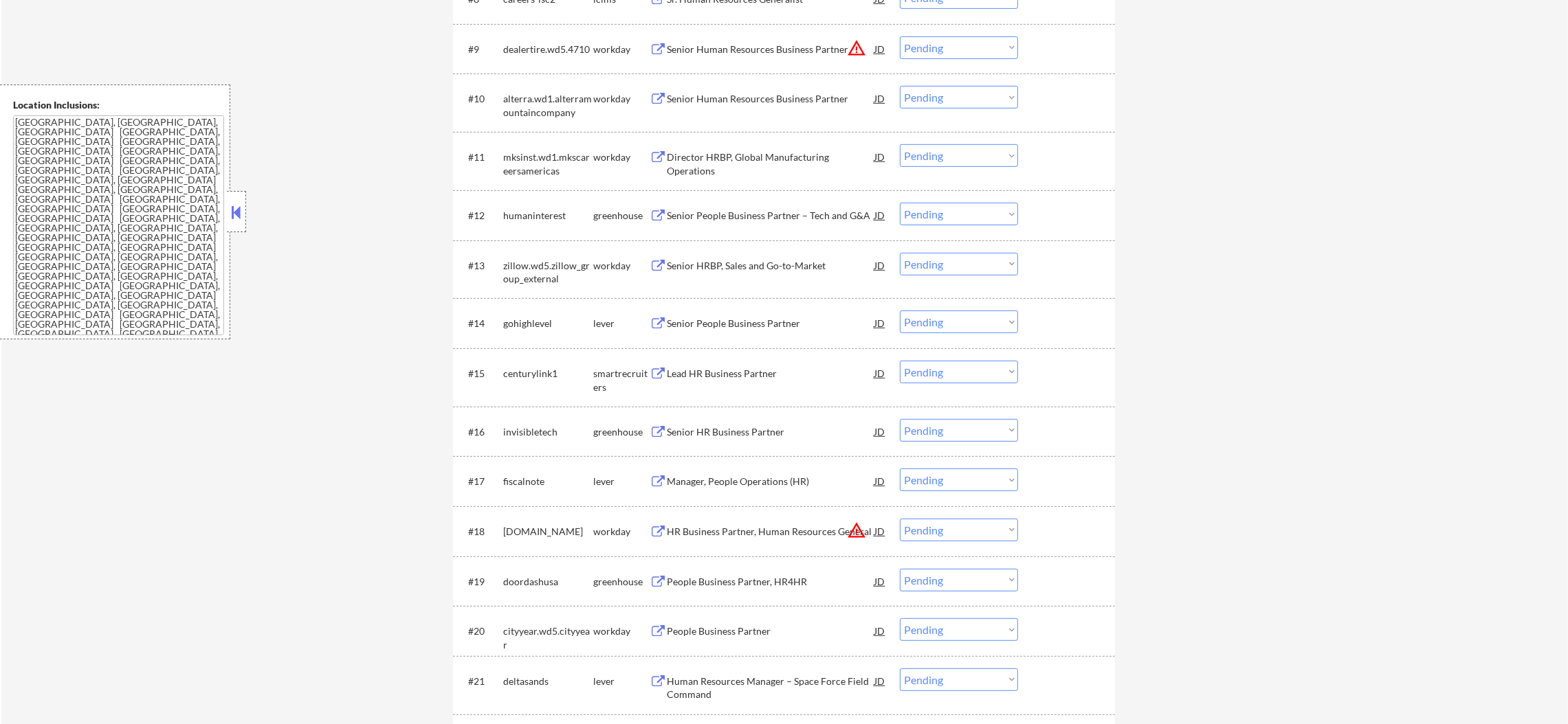
click at [963, 48] on select "Choose an option... Pending Applied Excluded (Questions) Excluded (Expired) Exc…" at bounding box center [959, 48] width 118 height 23
click at [900, 37] on select "Choose an option... Pending Applied Excluded (Questions) Excluded (Expired) Exc…" at bounding box center [959, 48] width 118 height 23
select select ""pending""
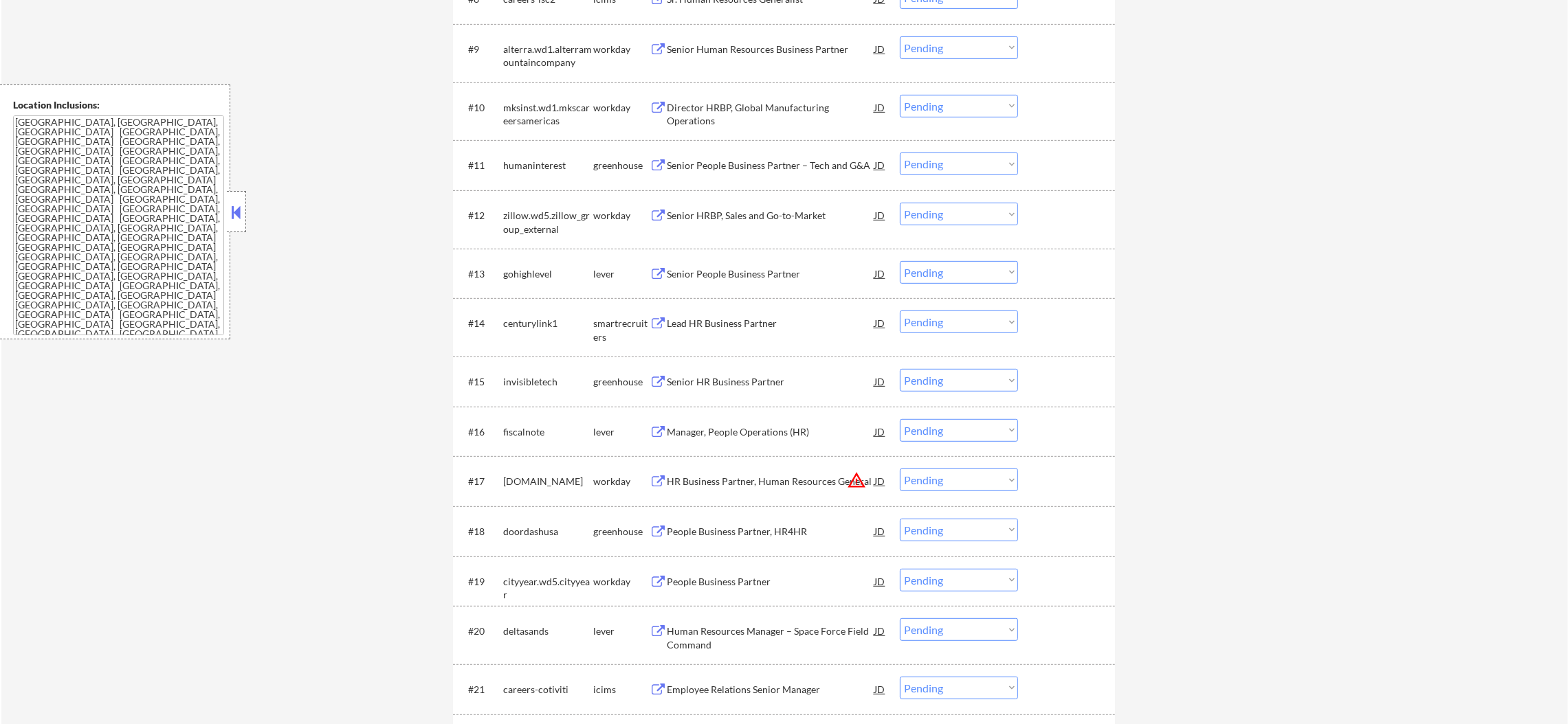
scroll to position [1030, 0]
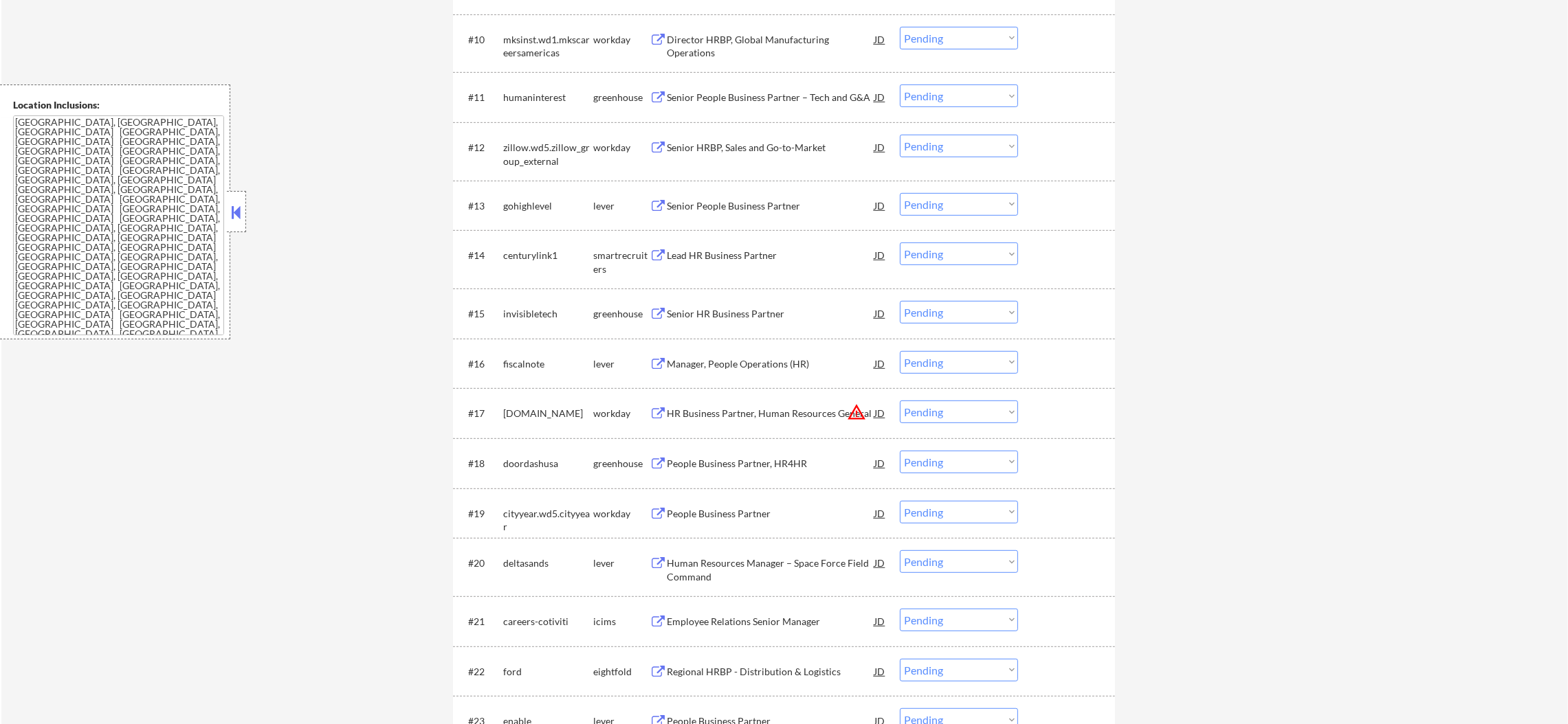
click at [816, 86] on div "Senior People Business Partner – Tech and G&A" at bounding box center [770, 96] width 208 height 25
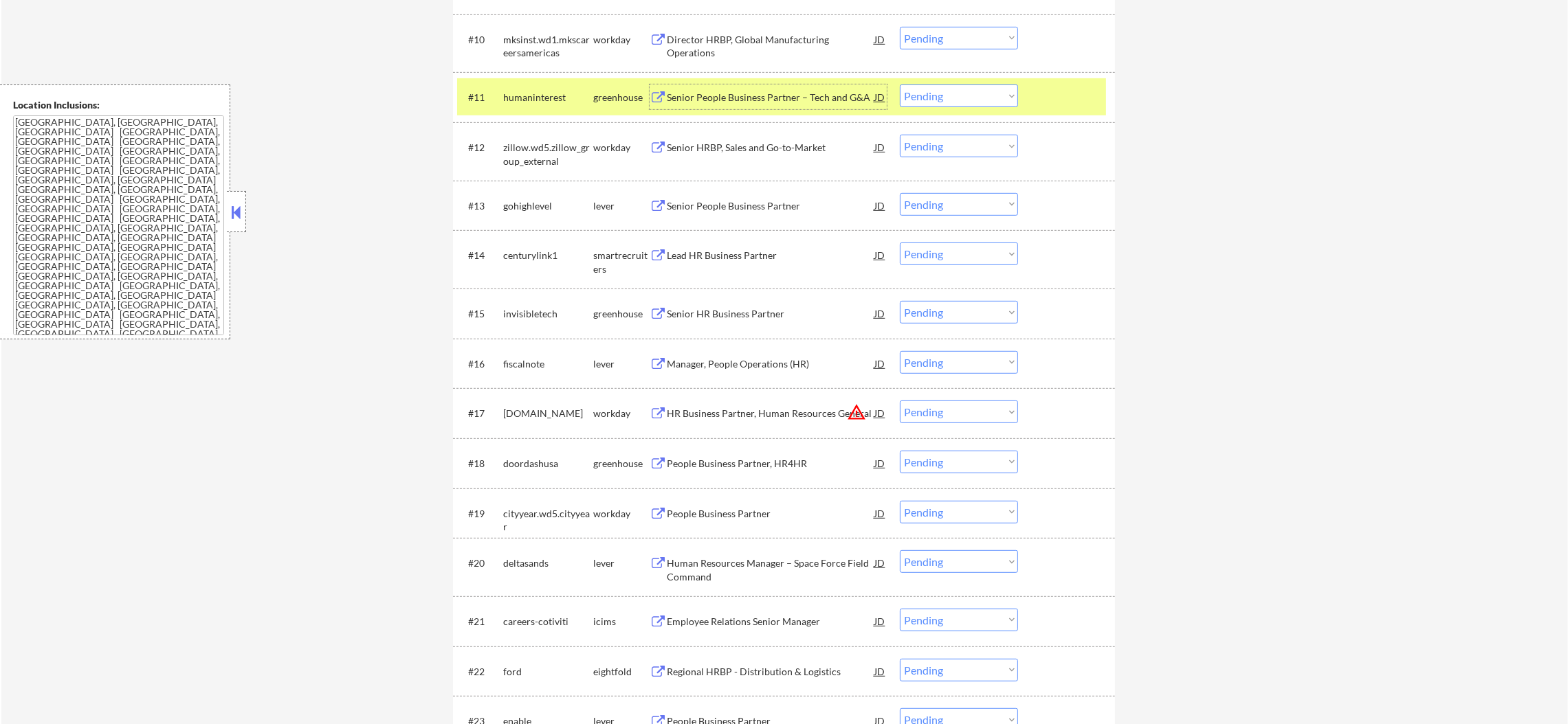
click at [961, 100] on select "Choose an option... Pending Applied Excluded (Questions) Excluded (Expired) Exc…" at bounding box center [959, 95] width 118 height 23
click at [900, 84] on select "Choose an option... Pending Applied Excluded (Questions) Excluded (Expired) Exc…" at bounding box center [959, 95] width 118 height 23
click at [541, 76] on div "#11 humaninterest greenhouse Senior People Business Partner – Tech and G&A JD w…" at bounding box center [784, 97] width 662 height 50
click at [548, 89] on div "humaninterest" at bounding box center [548, 96] width 90 height 25
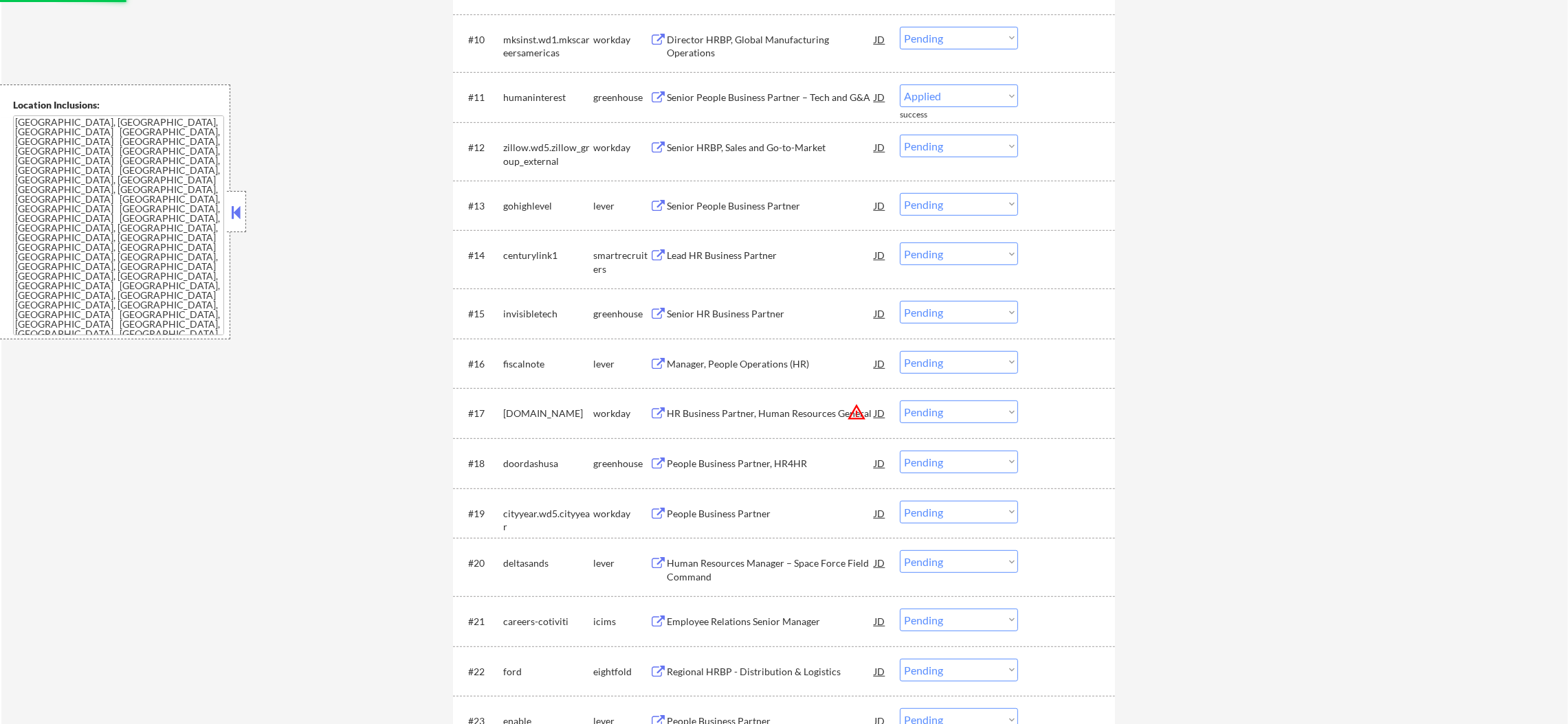
select select ""pending""
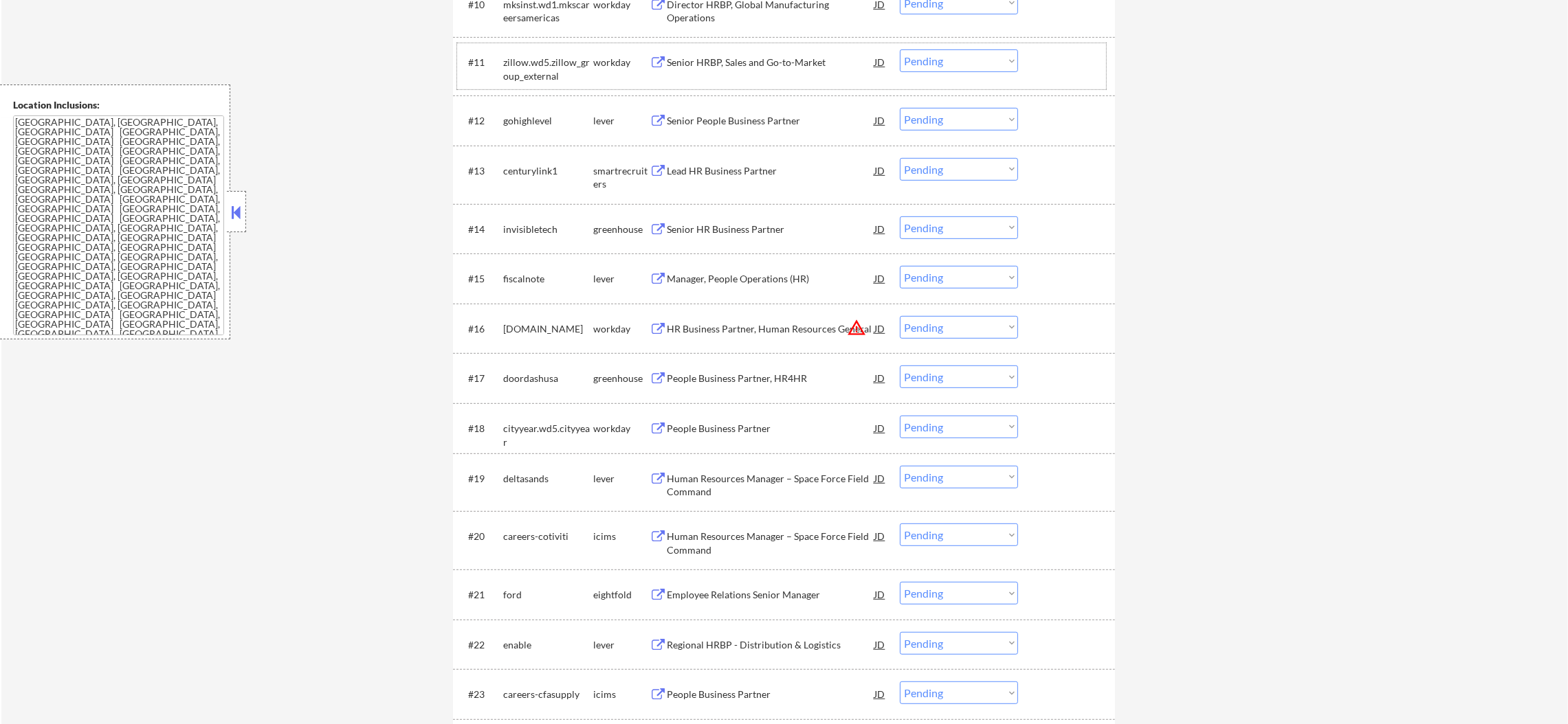
scroll to position [1098, 0]
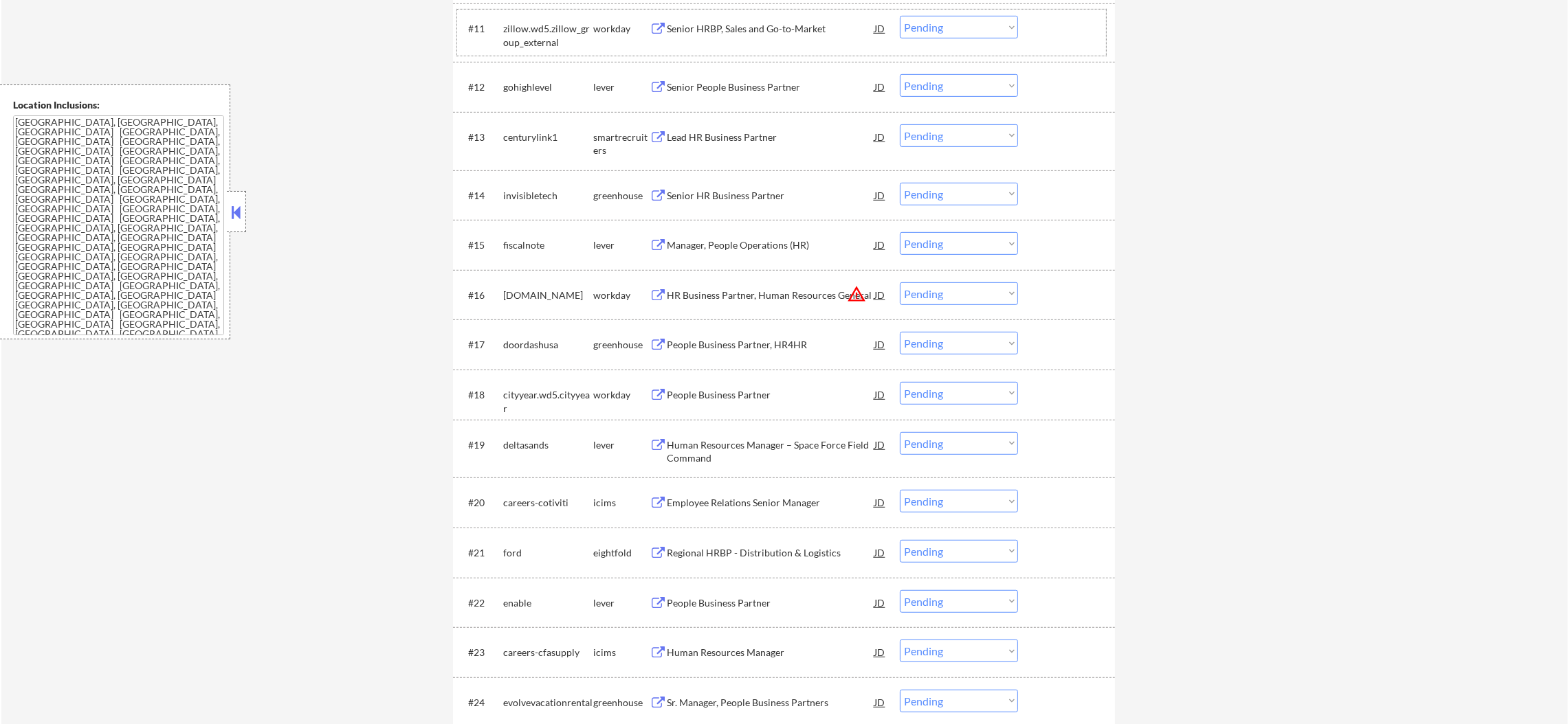
click at [759, 83] on div "Senior People Business Partner" at bounding box center [770, 87] width 208 height 14
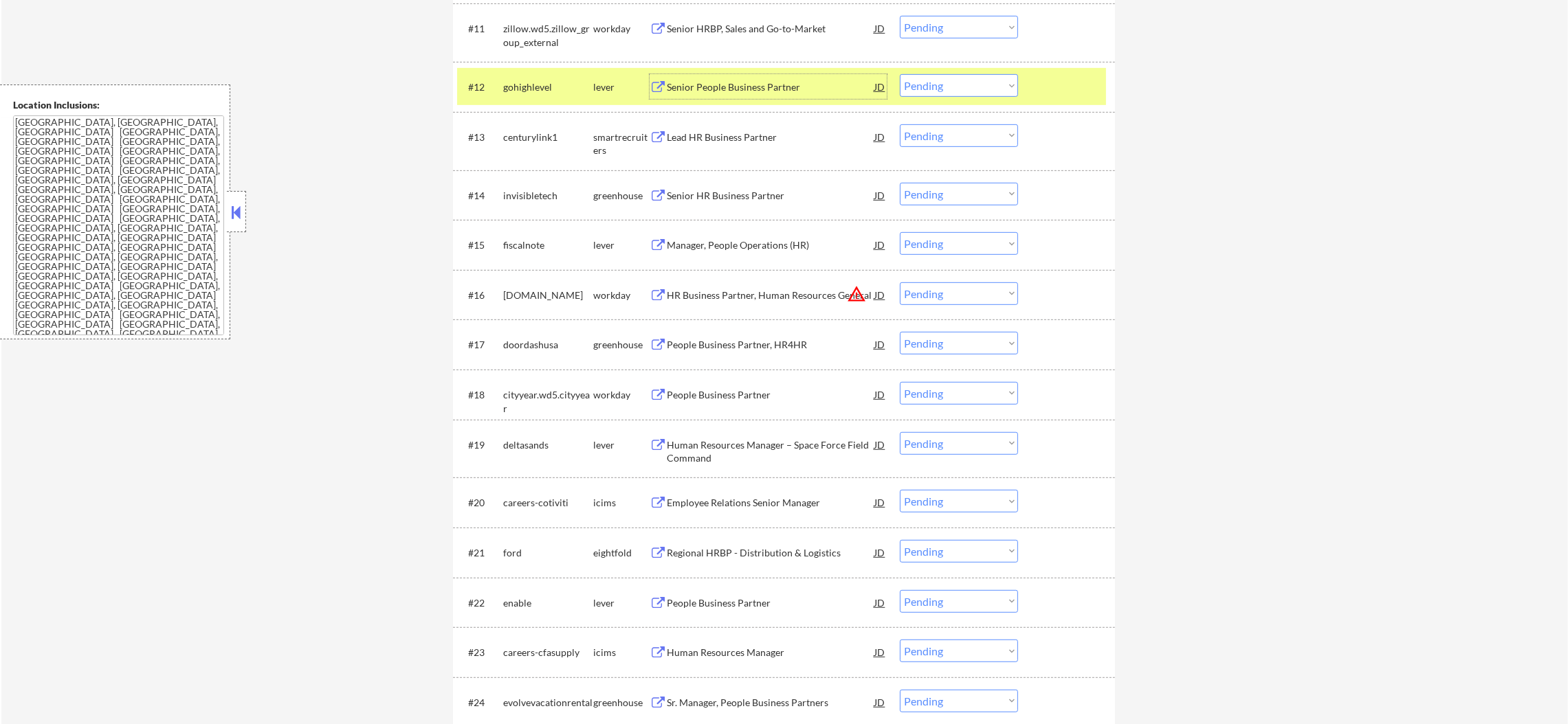
click at [922, 79] on select "Choose an option... Pending Applied Excluded (Questions) Excluded (Expired) Exc…" at bounding box center [959, 85] width 118 height 23
click at [900, 74] on select "Choose an option... Pending Applied Excluded (Questions) Excluded (Expired) Exc…" at bounding box center [959, 85] width 118 height 23
click at [567, 81] on div "gohighlevel" at bounding box center [548, 87] width 90 height 14
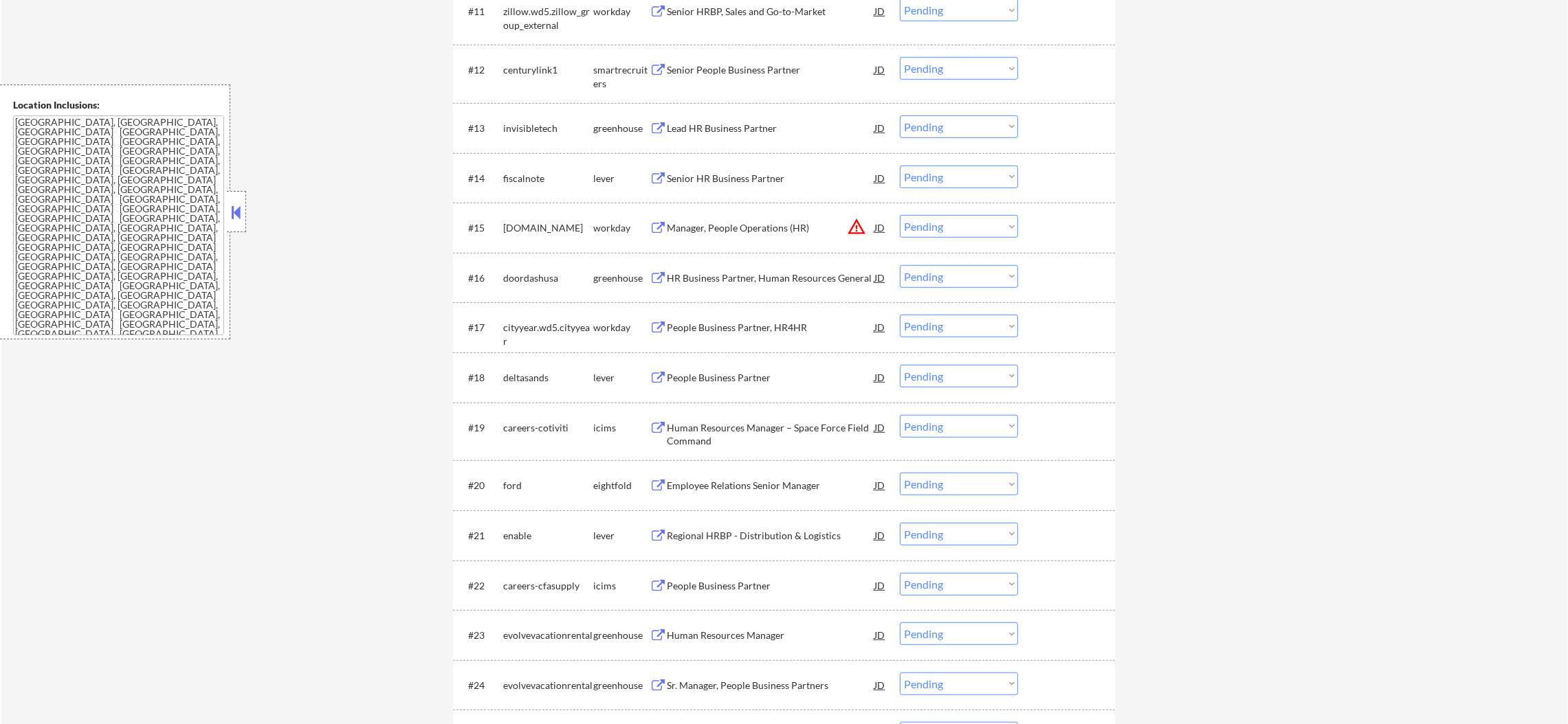
scroll to position [1133, 0]
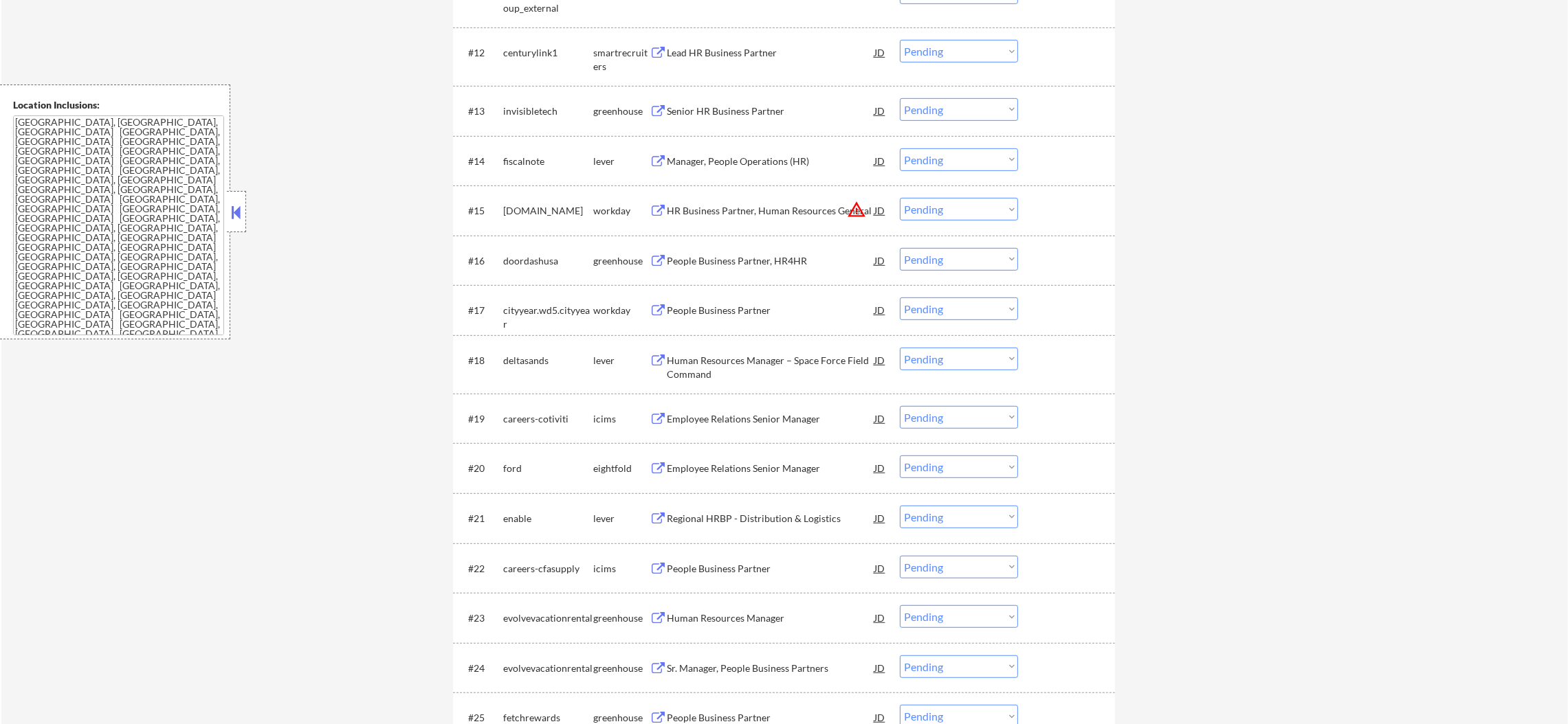
click at [781, 52] on div "Lead HR Business Partner" at bounding box center [770, 52] width 208 height 14
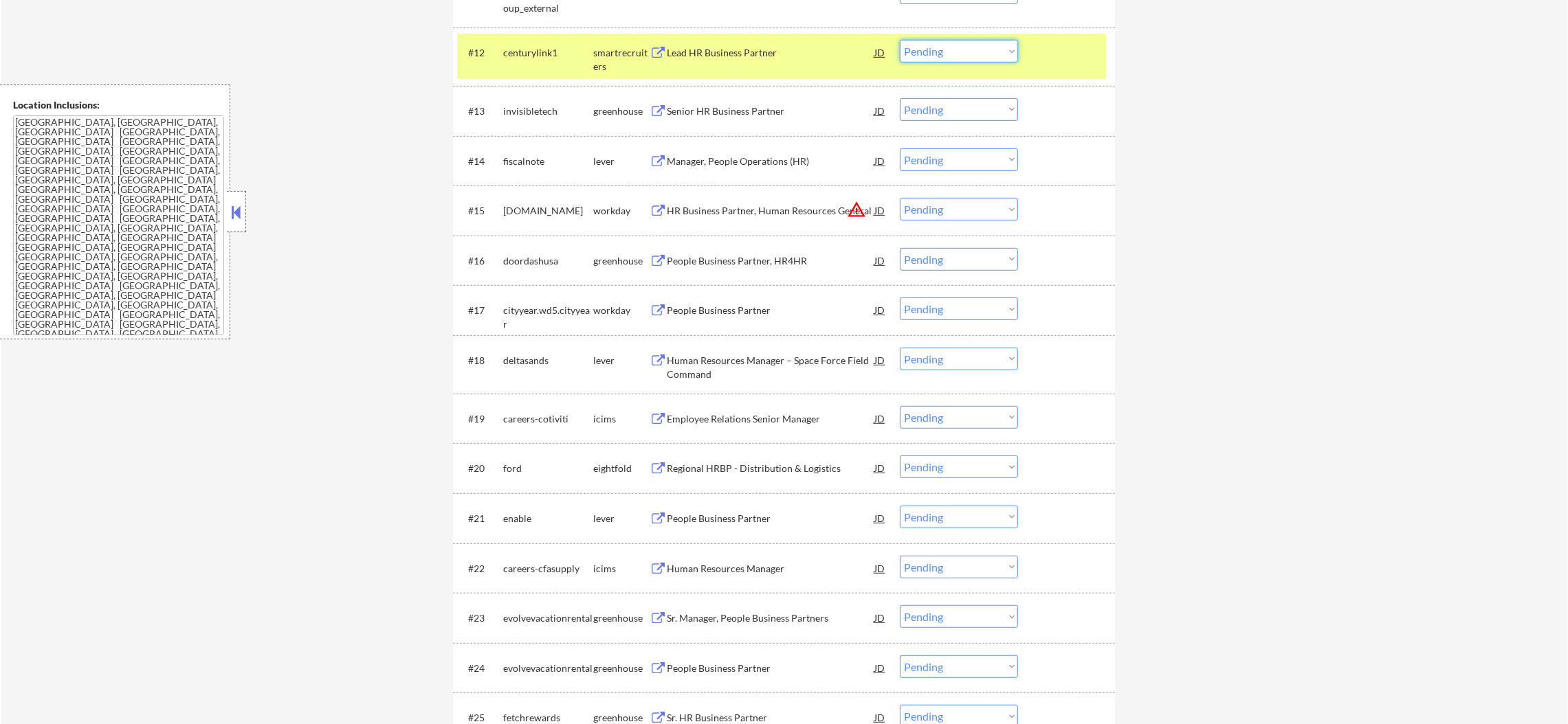
drag, startPoint x: 945, startPoint y: 48, endPoint x: 945, endPoint y: 57, distance: 9.0
click at [945, 48] on select "Choose an option... Pending Applied Excluded (Questions) Excluded (Expired) Exc…" at bounding box center [959, 51] width 118 height 23
click at [900, 40] on select "Choose an option... Pending Applied Excluded (Questions) Excluded (Expired) Exc…" at bounding box center [959, 51] width 118 height 23
click at [546, 48] on div "centurylink1" at bounding box center [548, 52] width 90 height 14
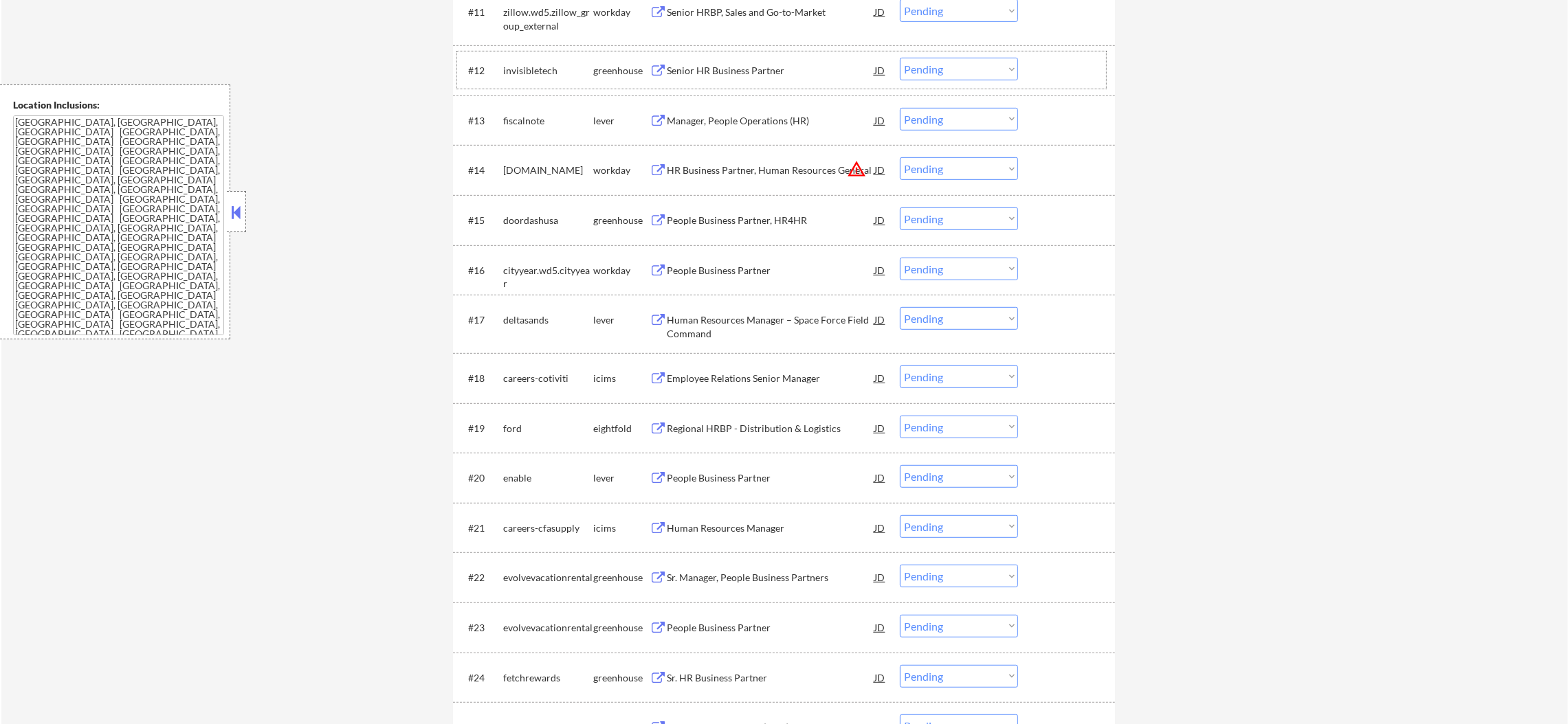
scroll to position [1098, 0]
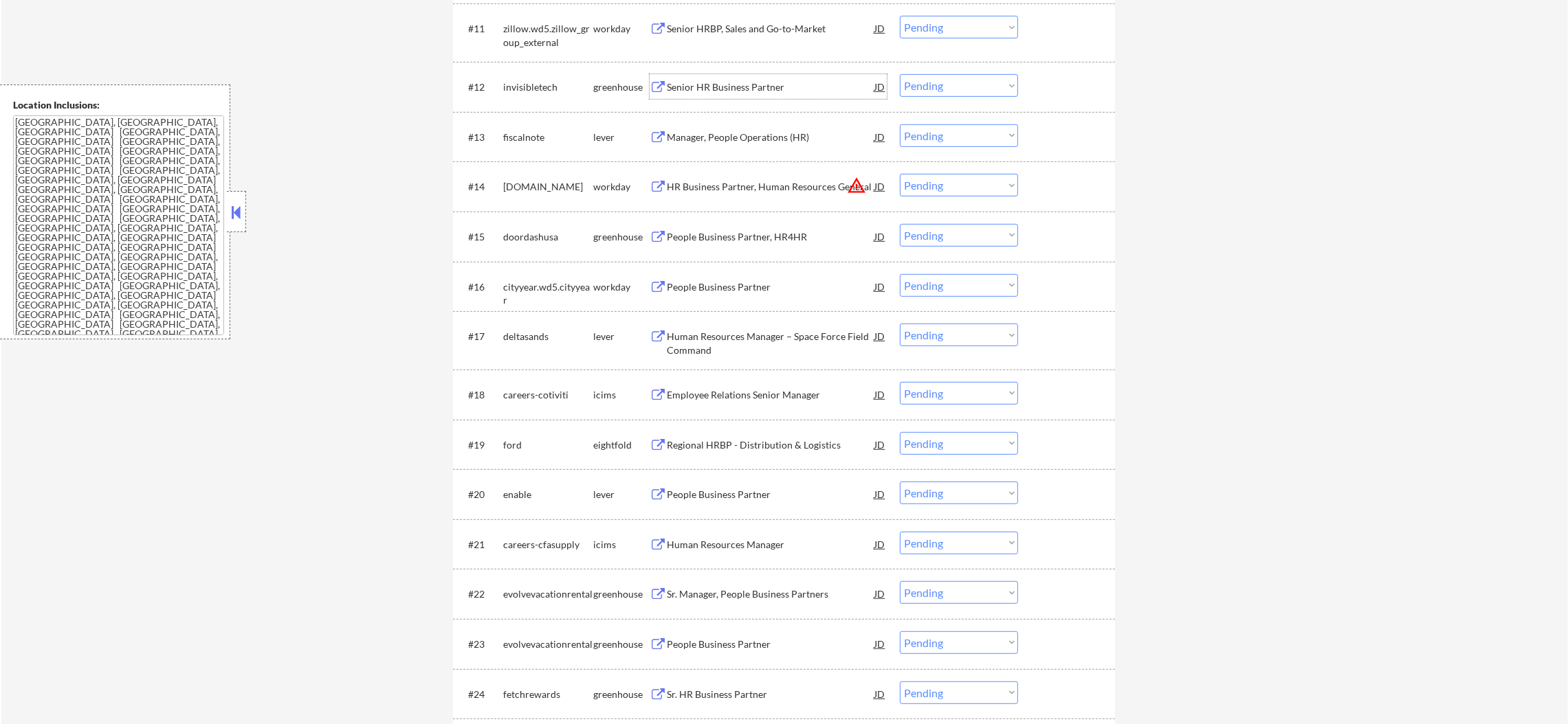
click at [781, 83] on div "Senior HR Business Partner" at bounding box center [770, 87] width 208 height 14
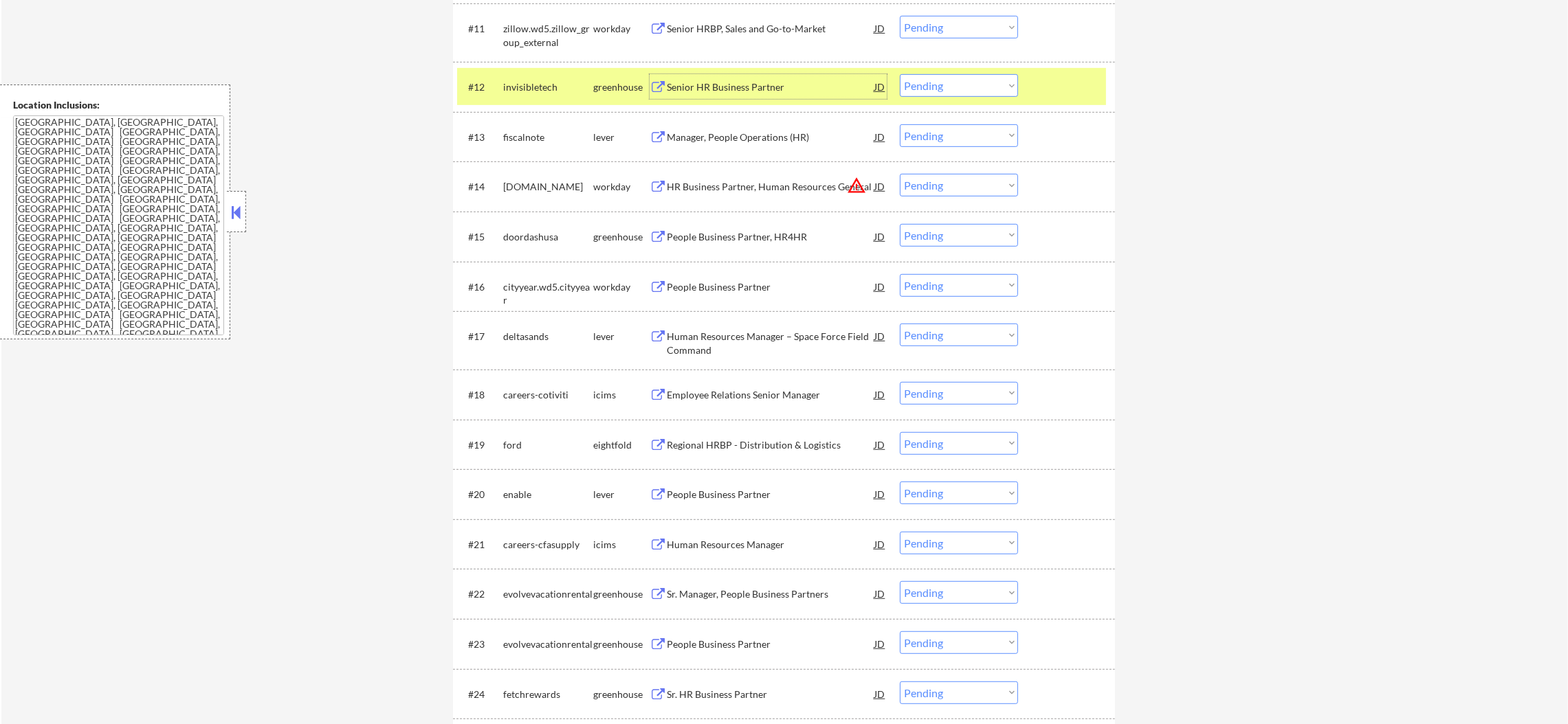
click at [908, 84] on select "Choose an option... Pending Applied Excluded (Questions) Excluded (Expired) Exc…" at bounding box center [959, 85] width 118 height 23
click at [900, 74] on select "Choose an option... Pending Applied Excluded (Questions) Excluded (Expired) Exc…" at bounding box center [959, 85] width 118 height 23
click at [570, 94] on div "invisibletech" at bounding box center [548, 86] width 90 height 25
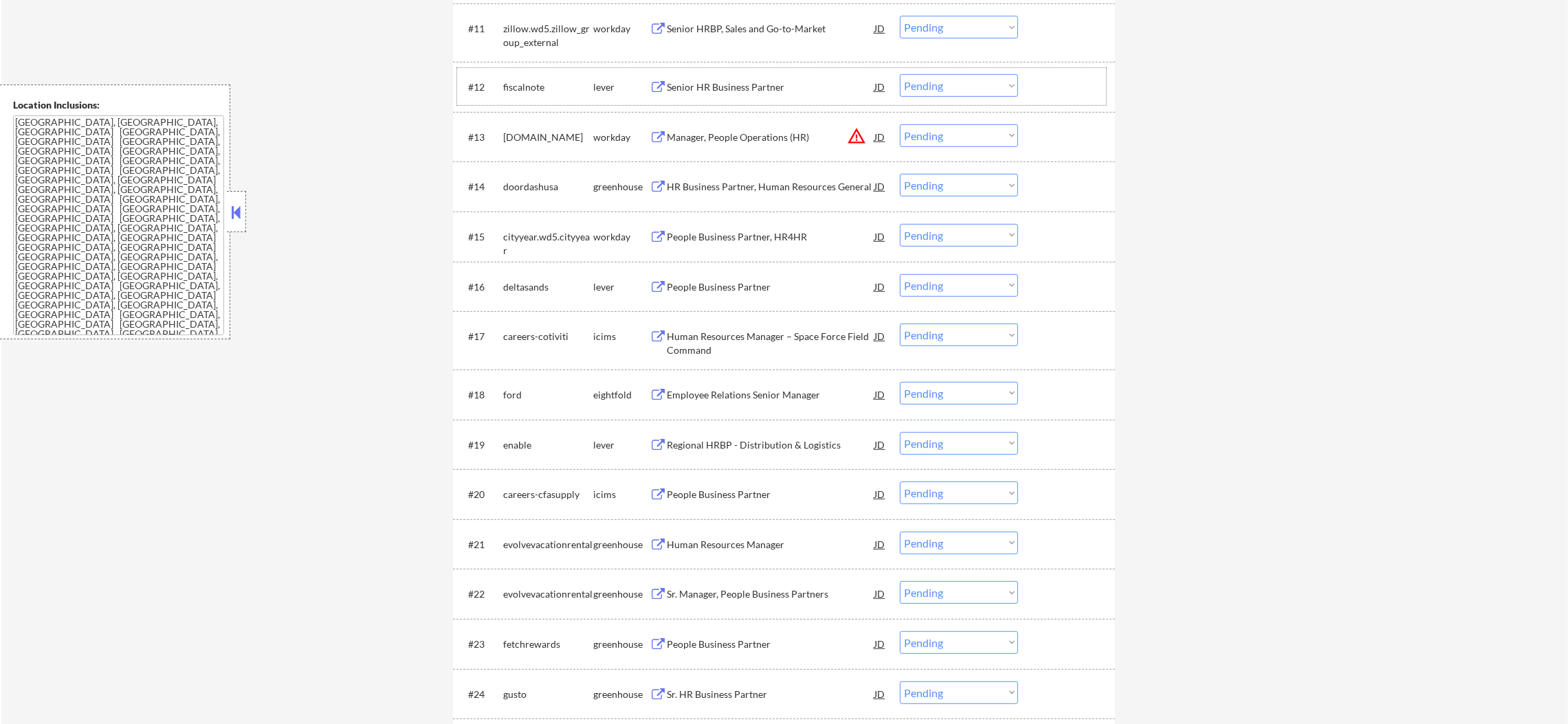
click at [732, 89] on div "Senior HR Business Partner" at bounding box center [770, 87] width 208 height 14
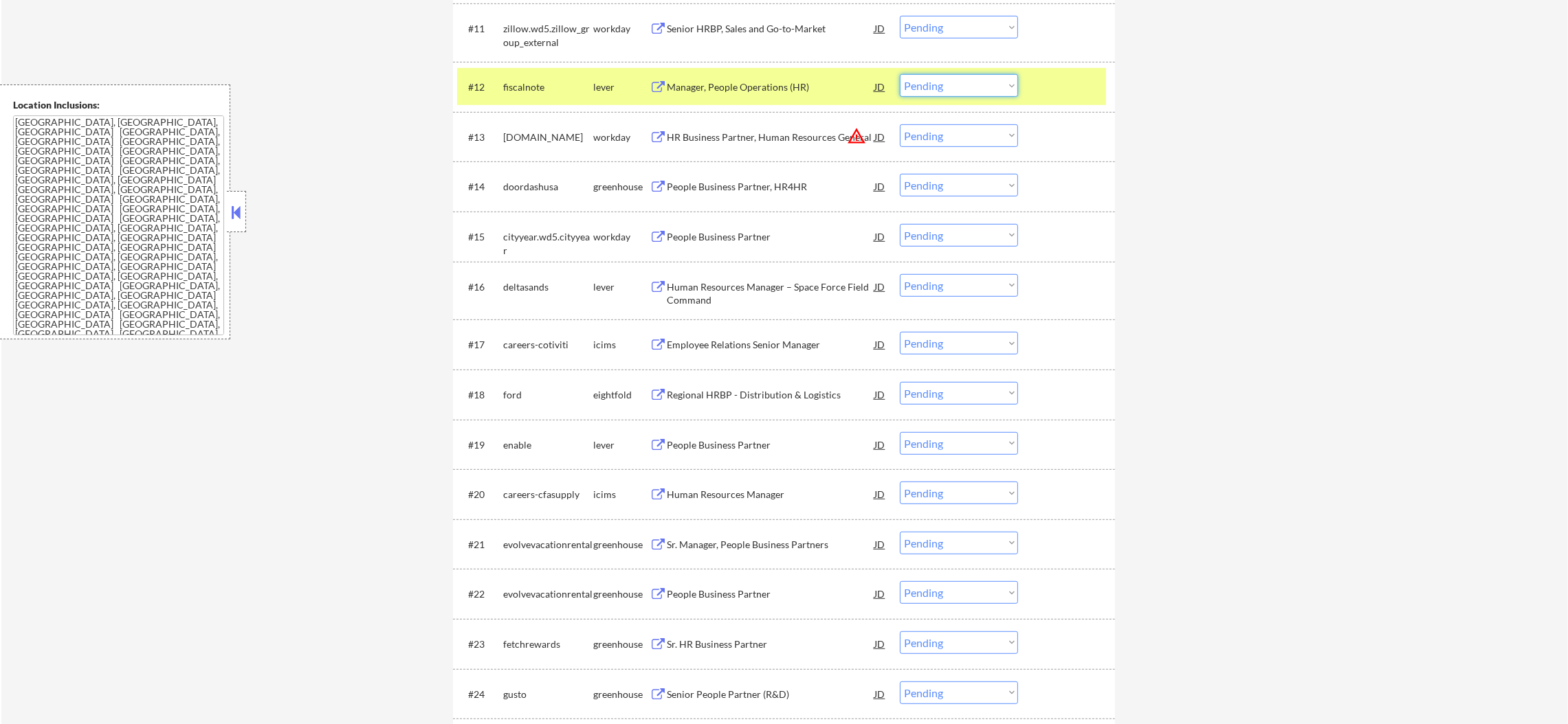
click at [944, 78] on select "Choose an option... Pending Applied Excluded (Questions) Excluded (Expired) Exc…" at bounding box center [959, 85] width 118 height 23
click at [900, 74] on select "Choose an option... Pending Applied Excluded (Questions) Excluded (Expired) Exc…" at bounding box center [959, 85] width 118 height 23
click at [549, 84] on div "fiscalnote" at bounding box center [548, 87] width 90 height 14
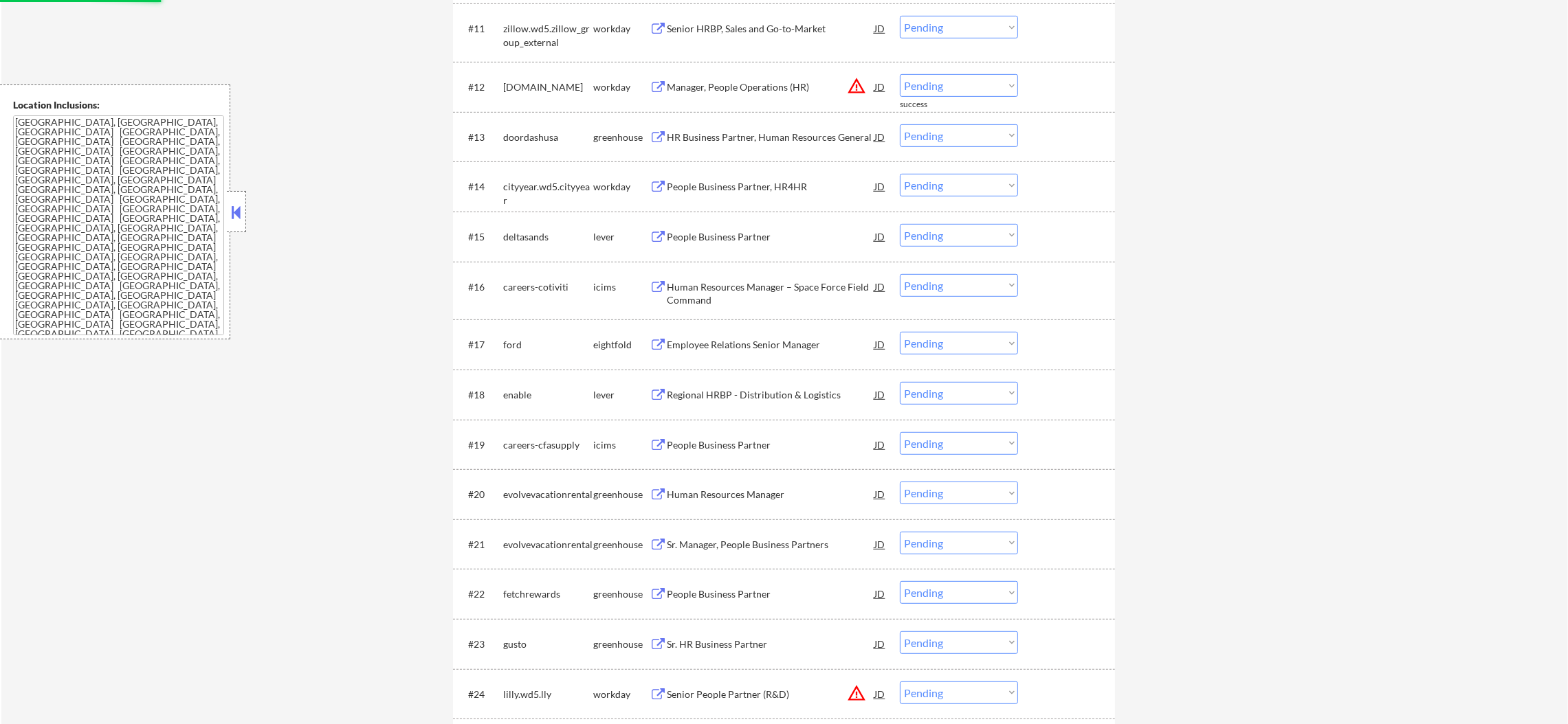
click at [861, 81] on button "warning_amber" at bounding box center [856, 86] width 19 height 19
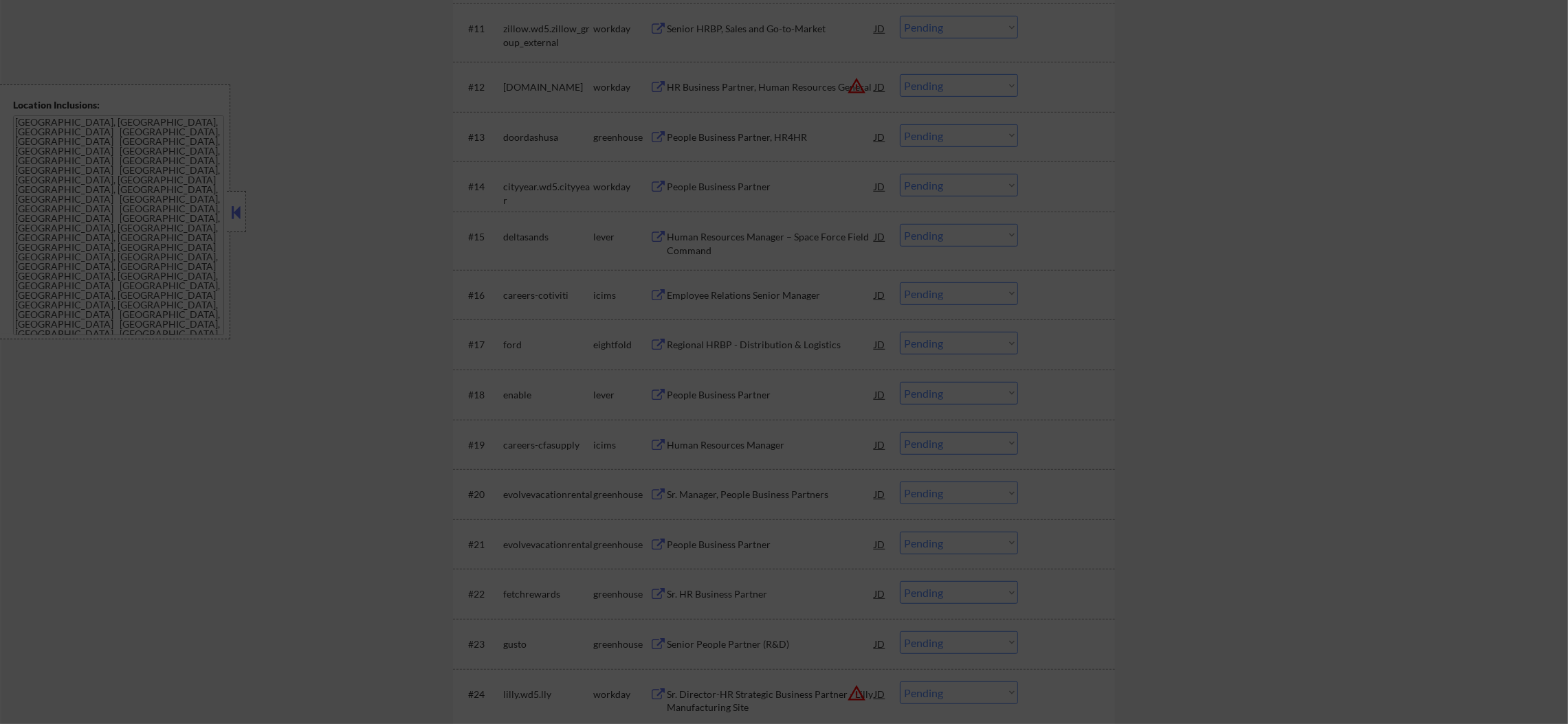
click at [1103, 185] on div at bounding box center [784, 362] width 1568 height 724
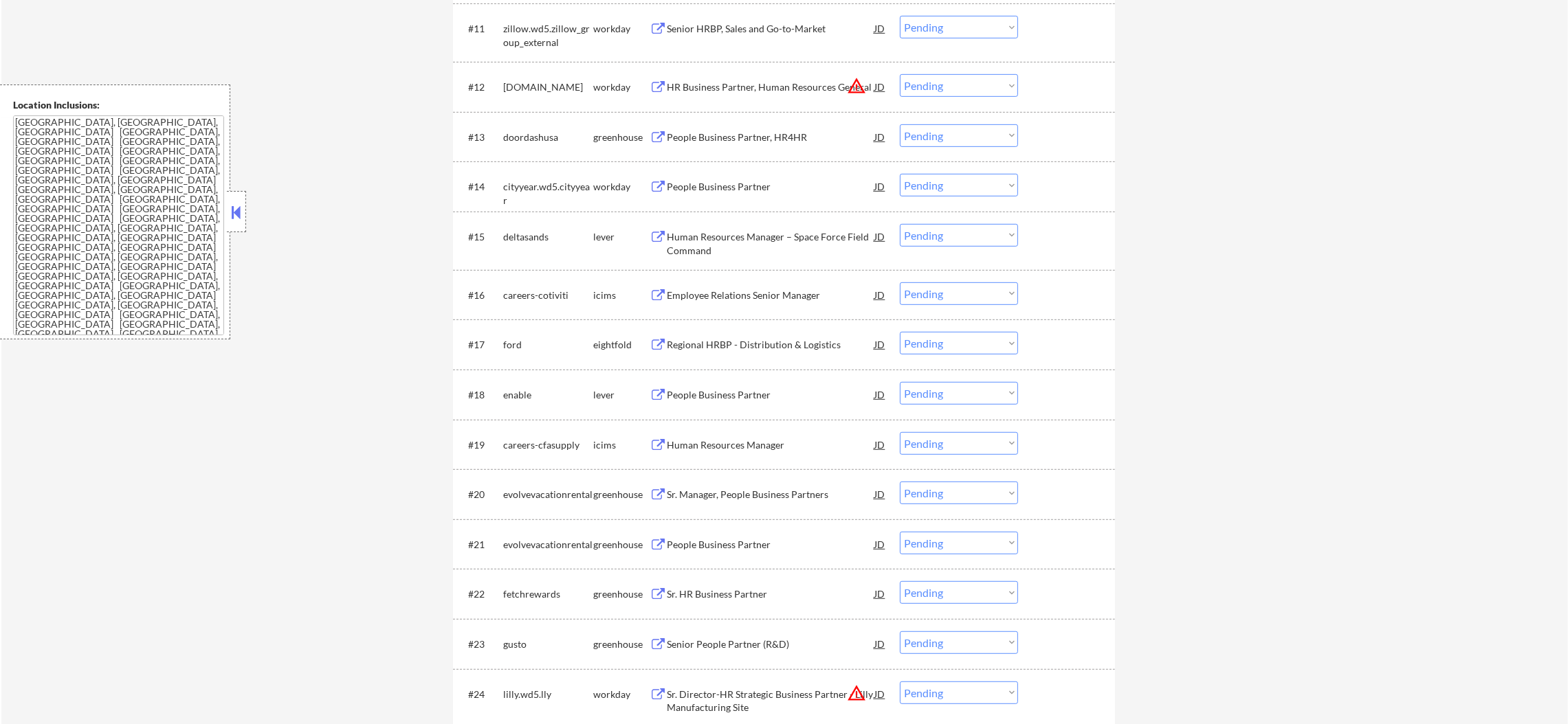
click at [857, 84] on button "warning_amber" at bounding box center [856, 86] width 19 height 19
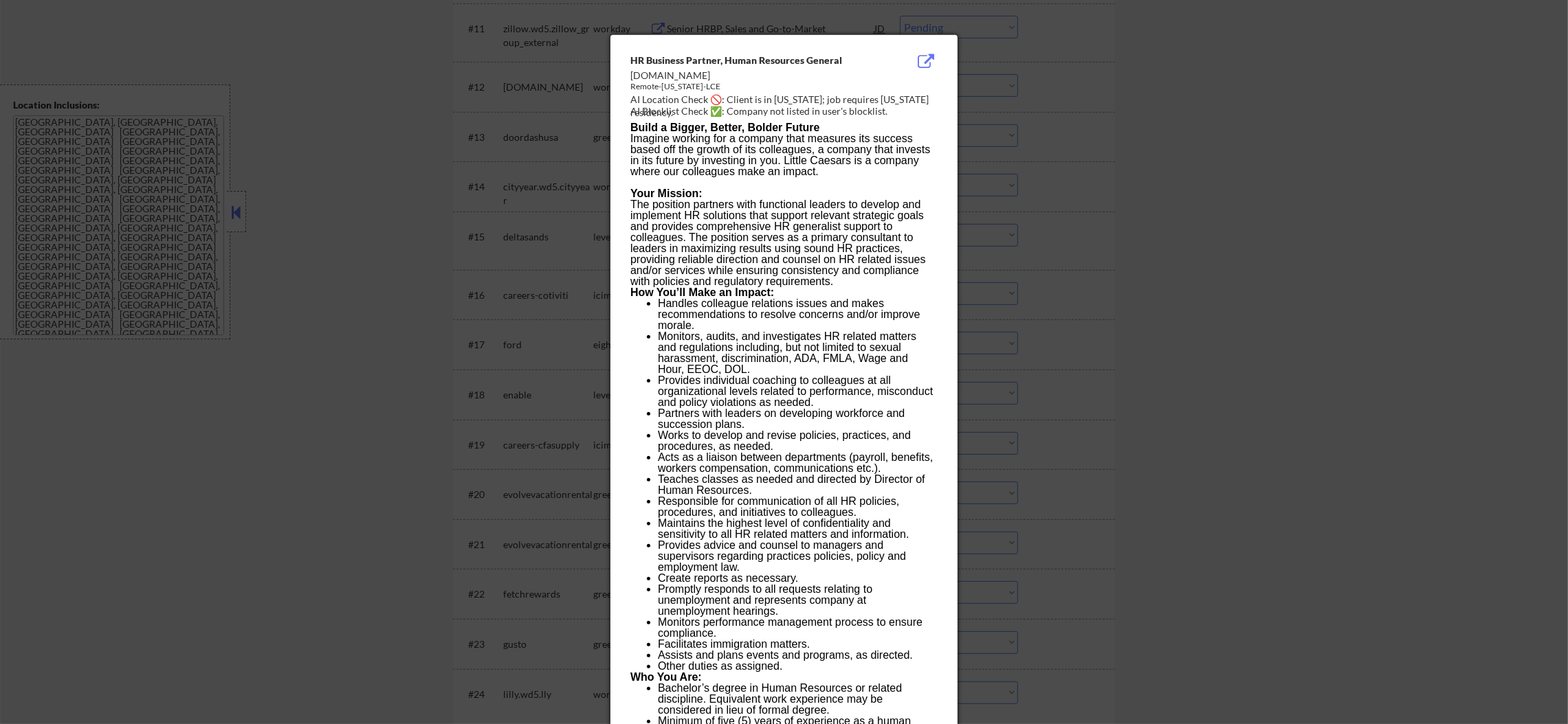
click at [1053, 114] on div at bounding box center [784, 362] width 1568 height 724
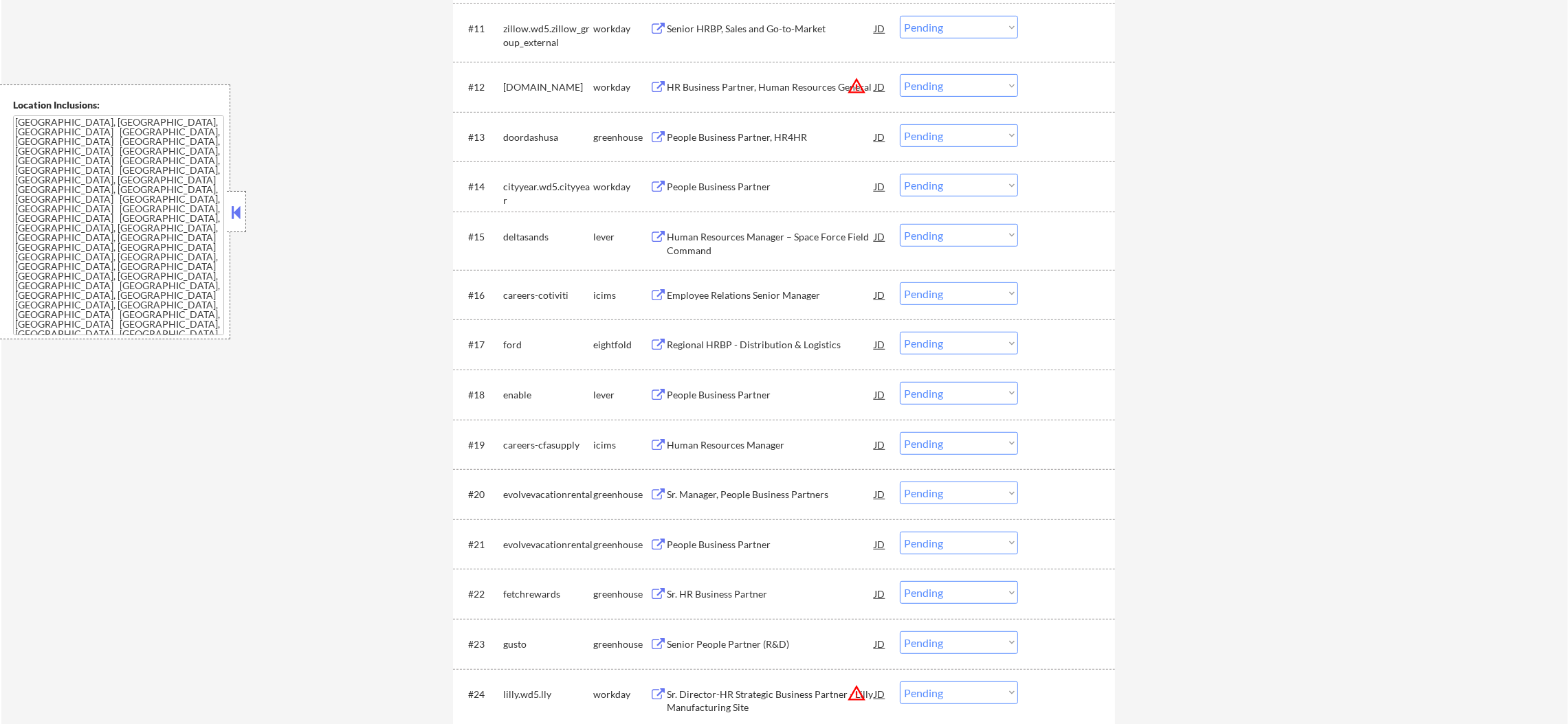
click at [960, 79] on select "Choose an option... Pending Applied Excluded (Questions) Excluded (Expired) Exc…" at bounding box center [959, 85] width 118 height 23
click at [900, 74] on select "Choose an option... Pending Applied Excluded (Questions) Excluded (Expired) Exc…" at bounding box center [959, 85] width 118 height 23
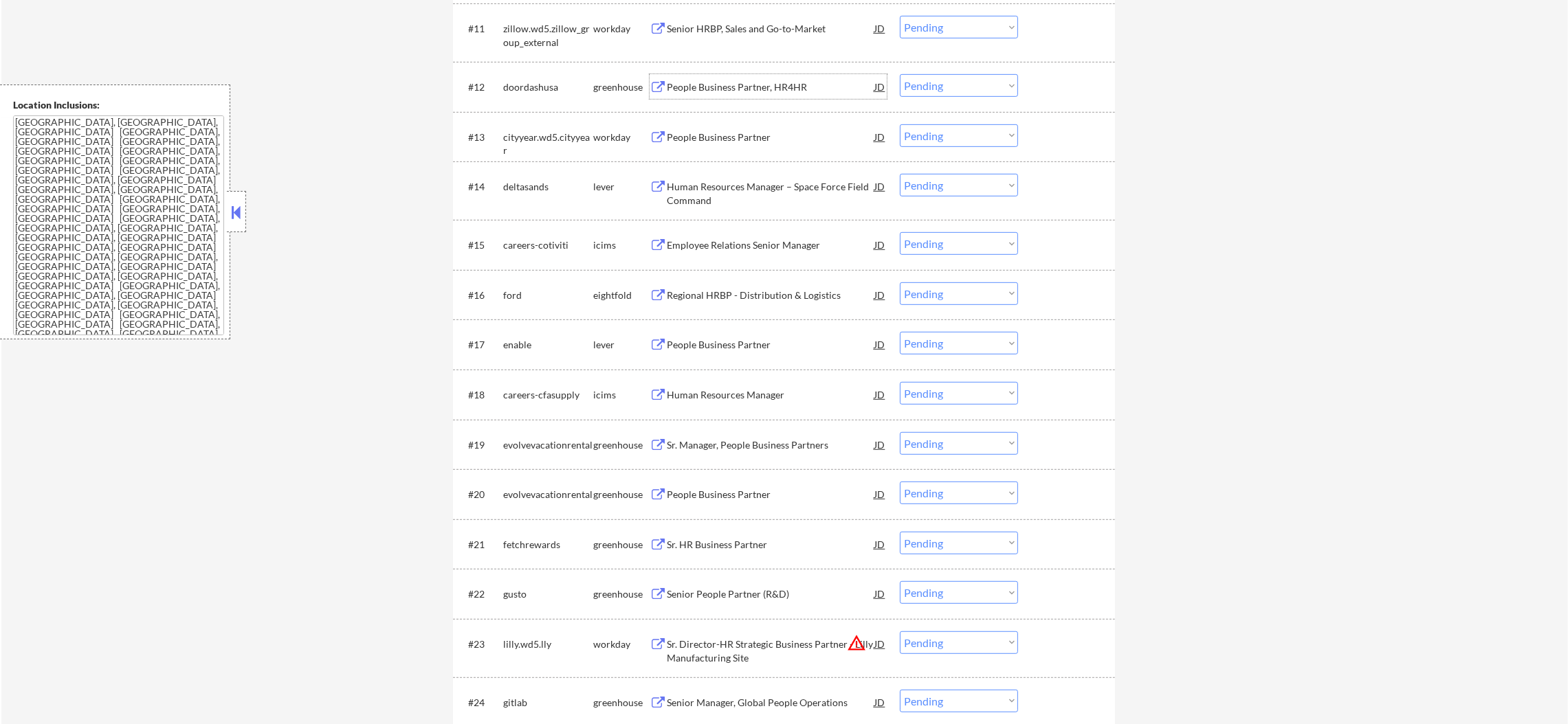
click at [720, 86] on div "People Business Partner, HR4HR" at bounding box center [770, 87] width 208 height 14
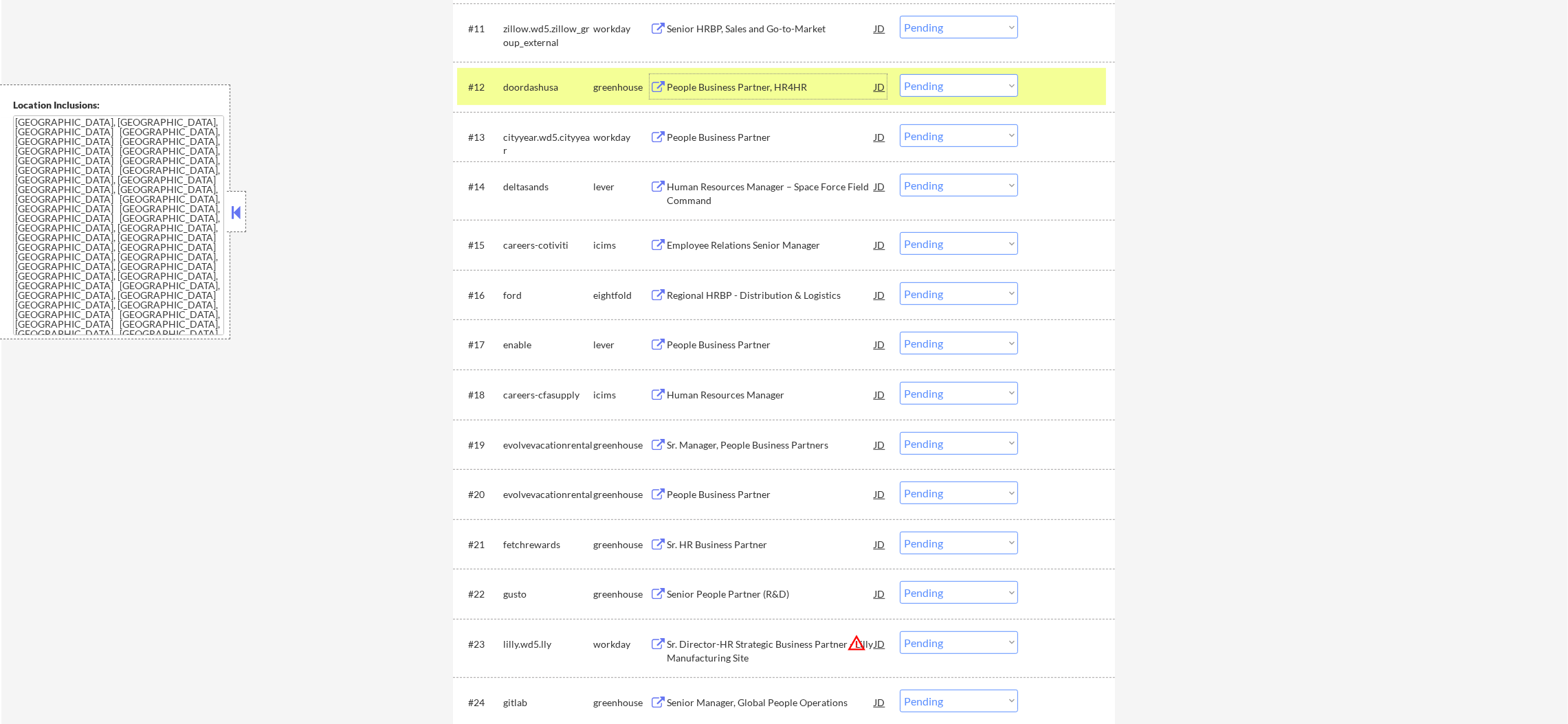
click at [937, 84] on select "Choose an option... Pending Applied Excluded (Questions) Excluded (Expired) Exc…" at bounding box center [959, 85] width 118 height 23
click at [900, 74] on select "Choose an option... Pending Applied Excluded (Questions) Excluded (Expired) Exc…" at bounding box center [959, 85] width 118 height 23
click at [559, 81] on div "doordashusa" at bounding box center [548, 87] width 90 height 14
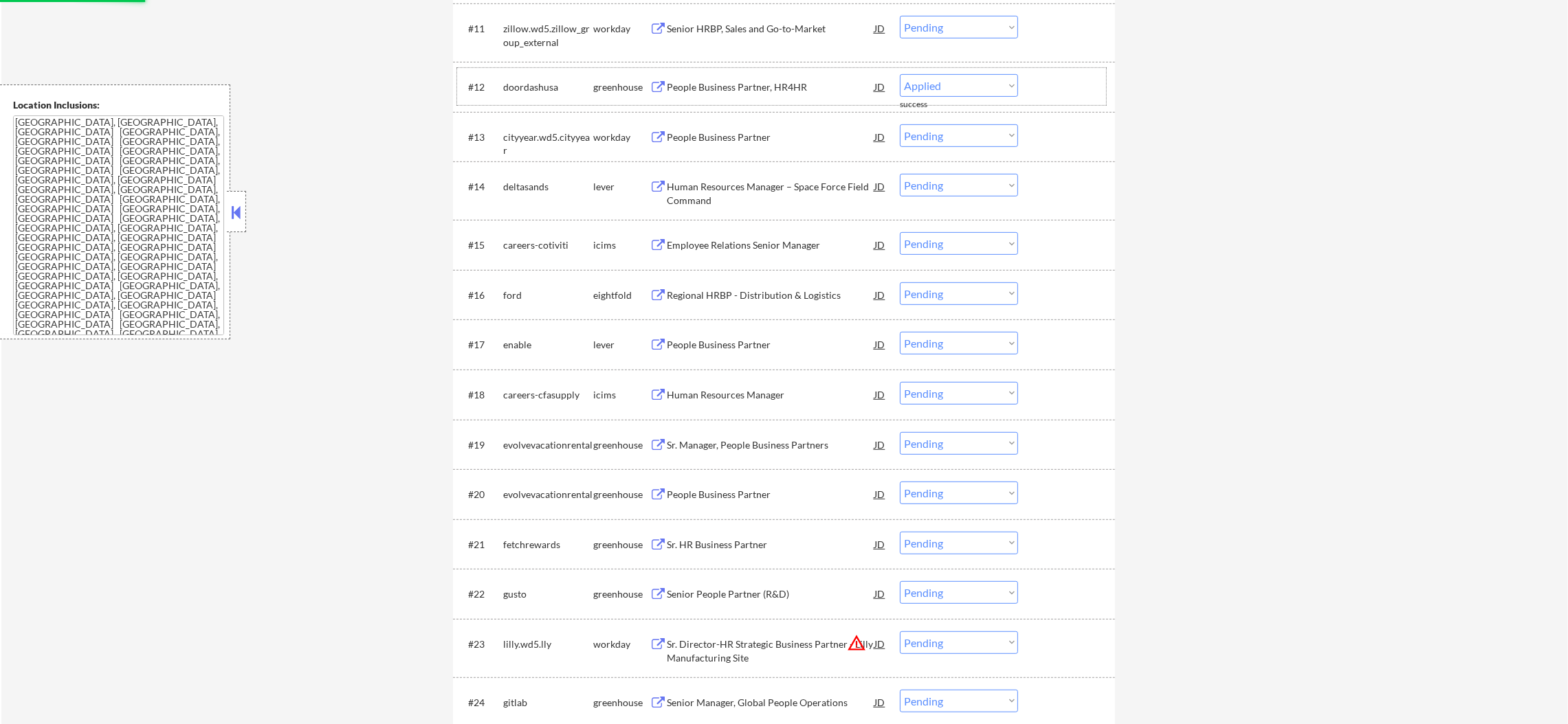
select select ""pending""
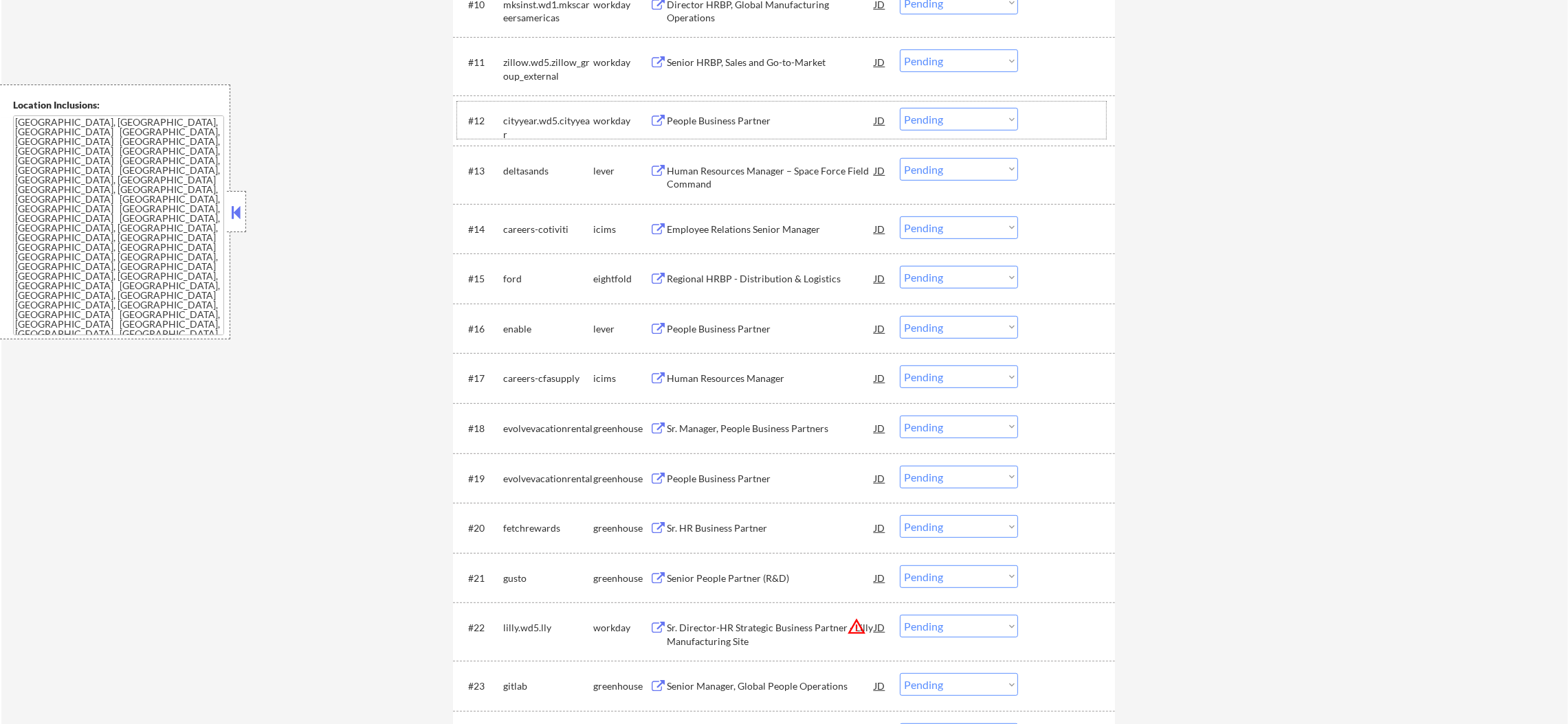
scroll to position [1133, 0]
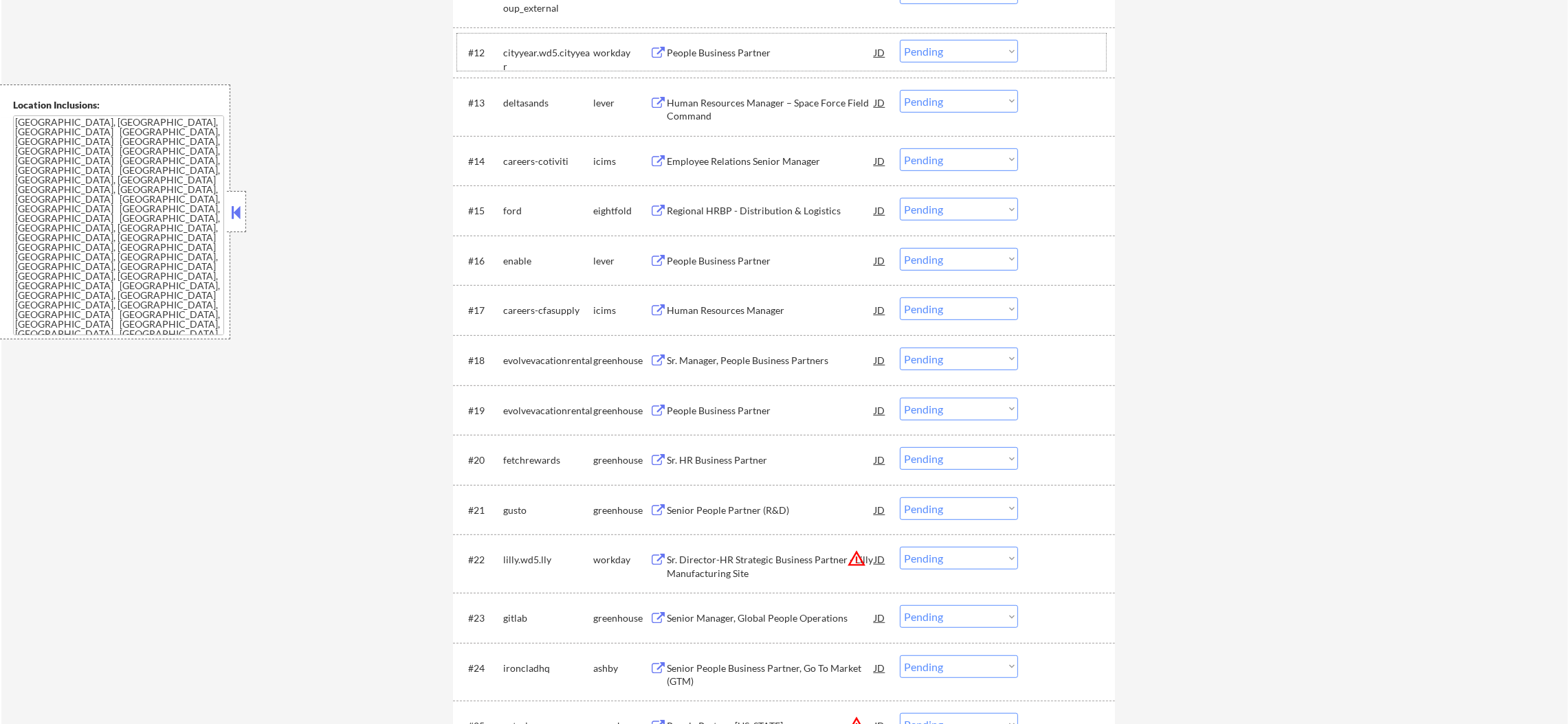
click at [739, 100] on div "Human Resources Manager – Space Force Field Command" at bounding box center [770, 110] width 208 height 27
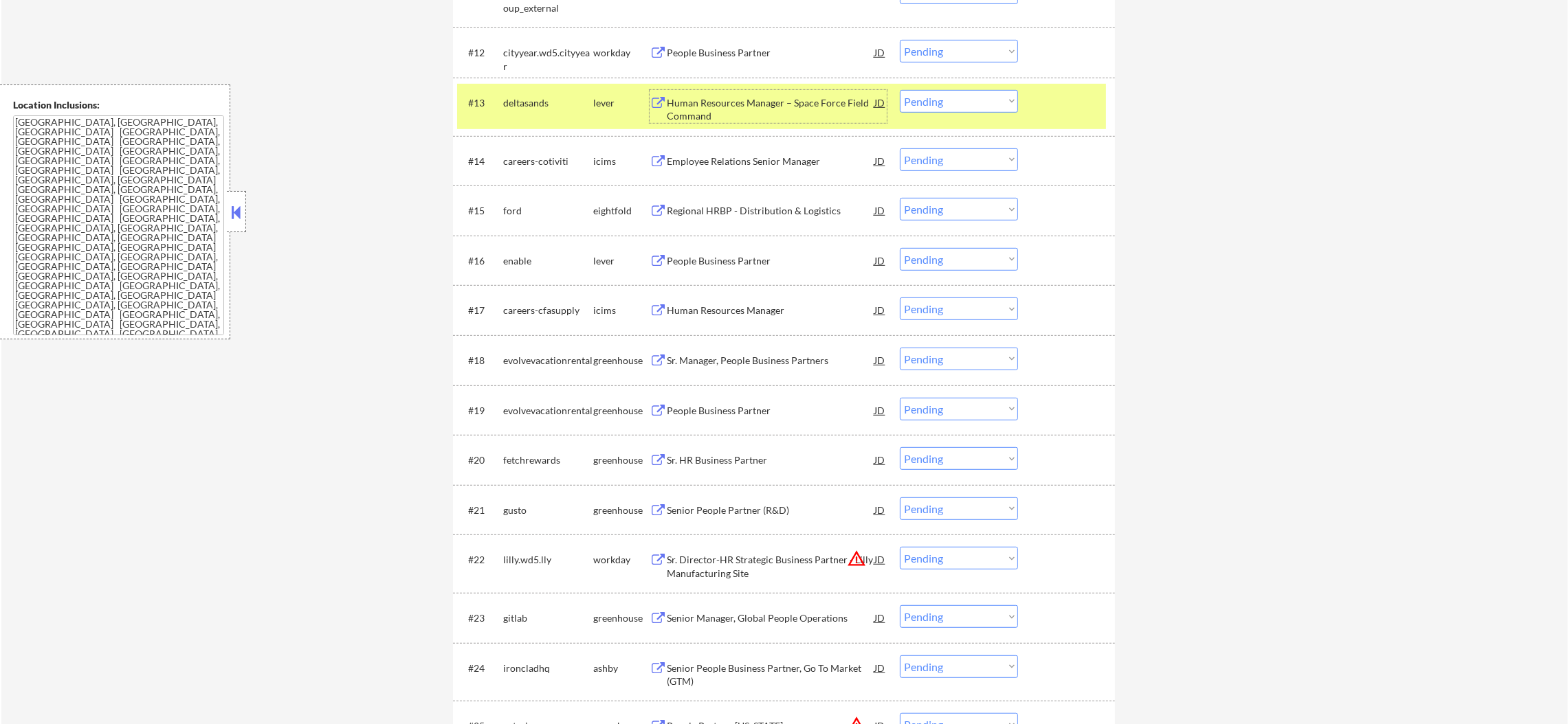
click at [984, 106] on select "Choose an option... Pending Applied Excluded (Questions) Excluded (Expired) Exc…" at bounding box center [959, 101] width 118 height 23
click at [900, 90] on select "Choose an option... Pending Applied Excluded (Questions) Excluded (Expired) Exc…" at bounding box center [959, 101] width 118 height 23
click at [508, 118] on div "#13 deltasands lever Human Resources Manager – Space Force Field Command JD war…" at bounding box center [782, 106] width 649 height 45
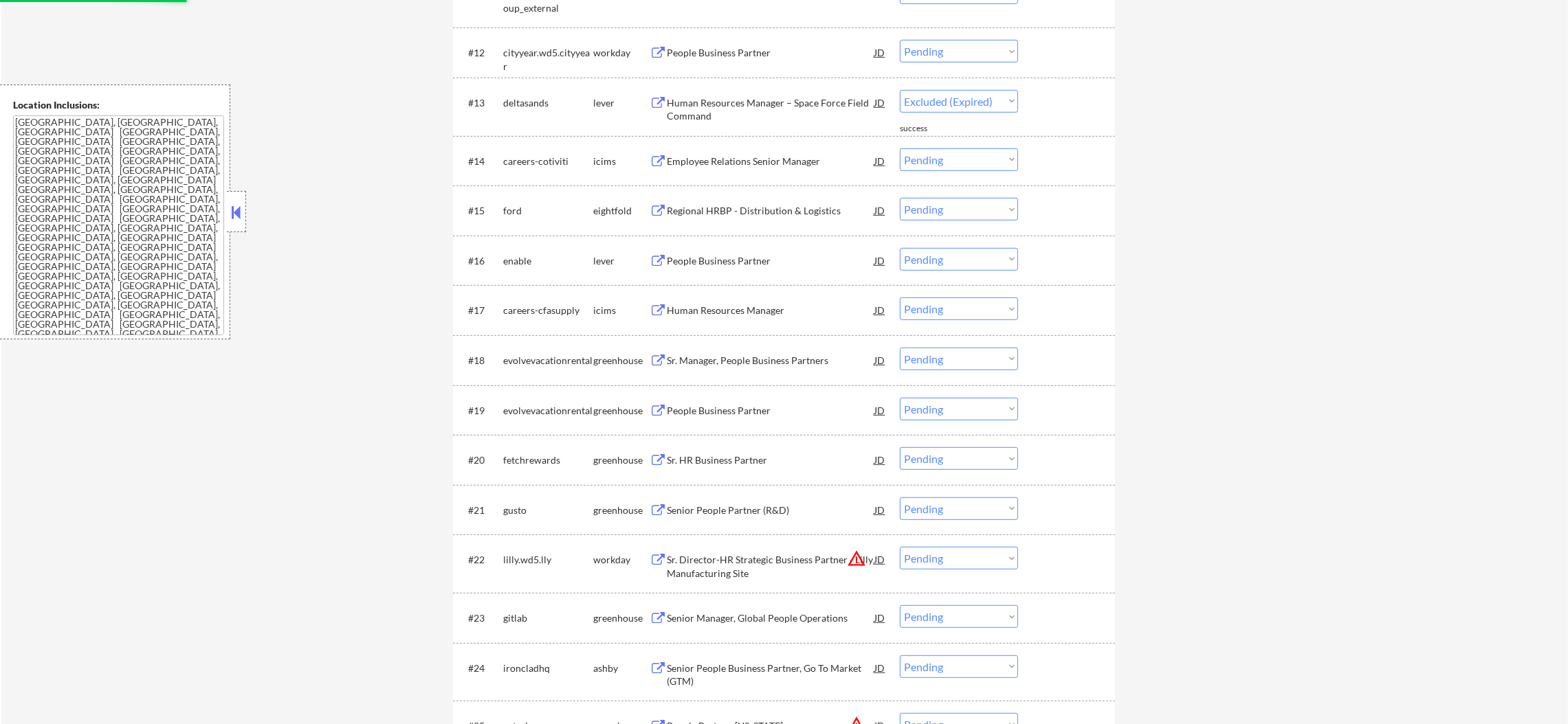
select select ""pending""
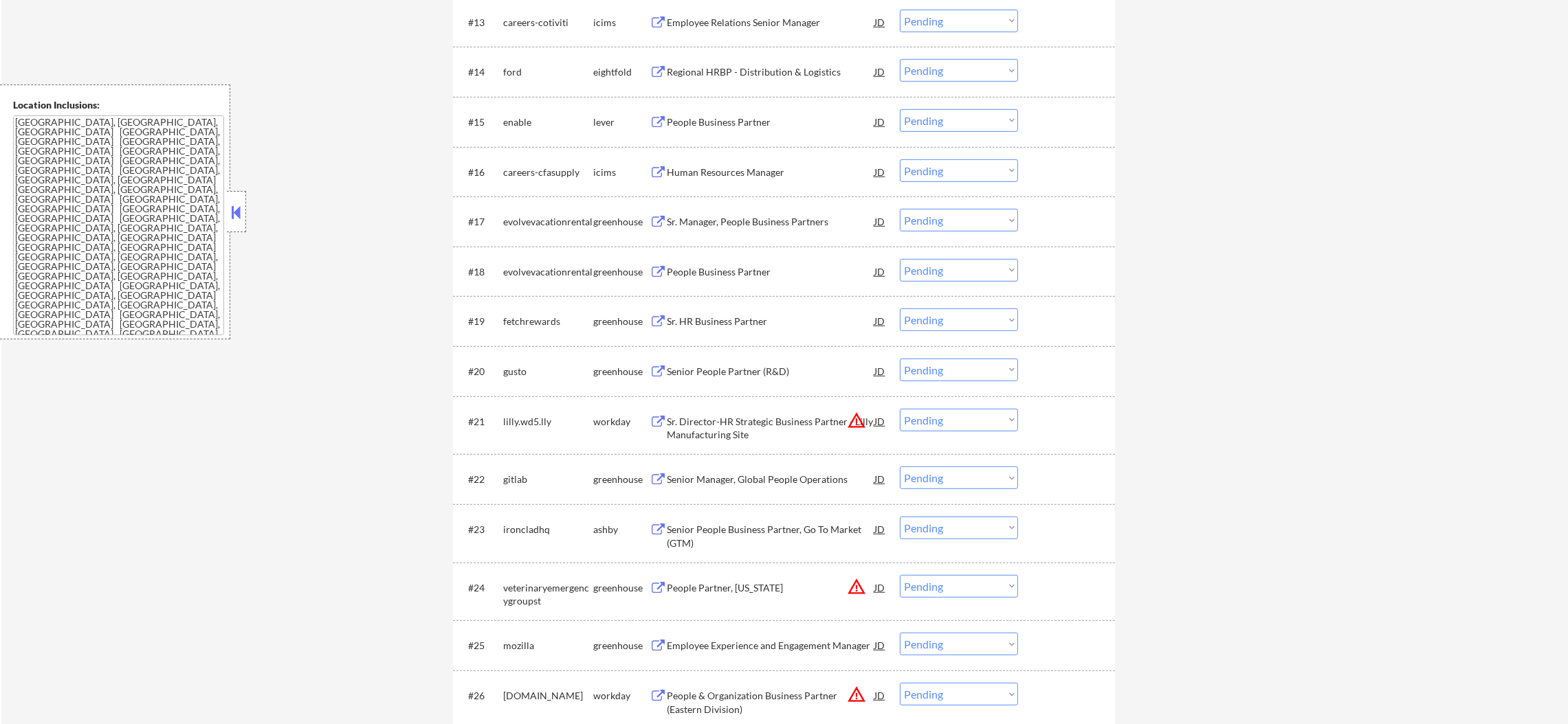
scroll to position [1236, 0]
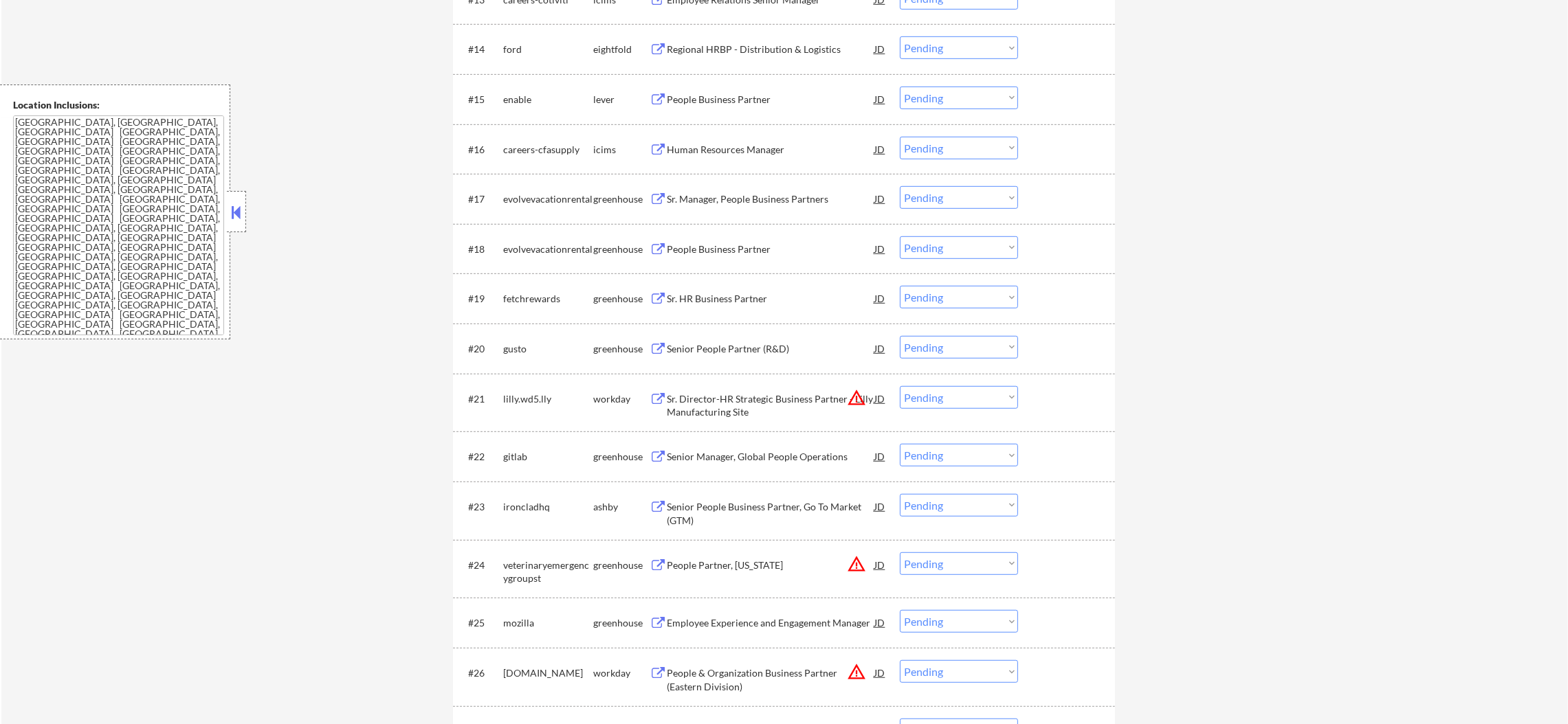
click at [753, 98] on div "People Business Partner" at bounding box center [770, 99] width 208 height 14
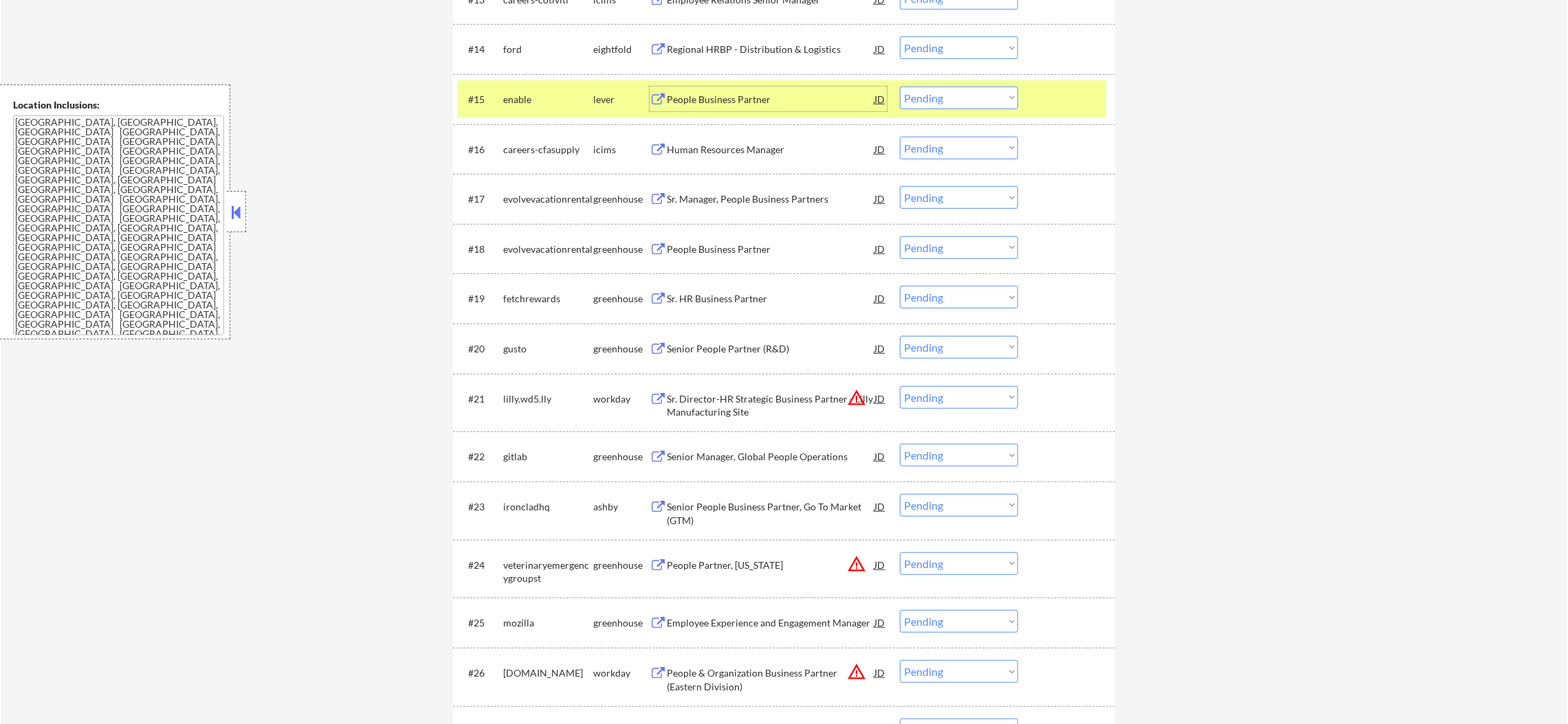
scroll to position [1271, 0]
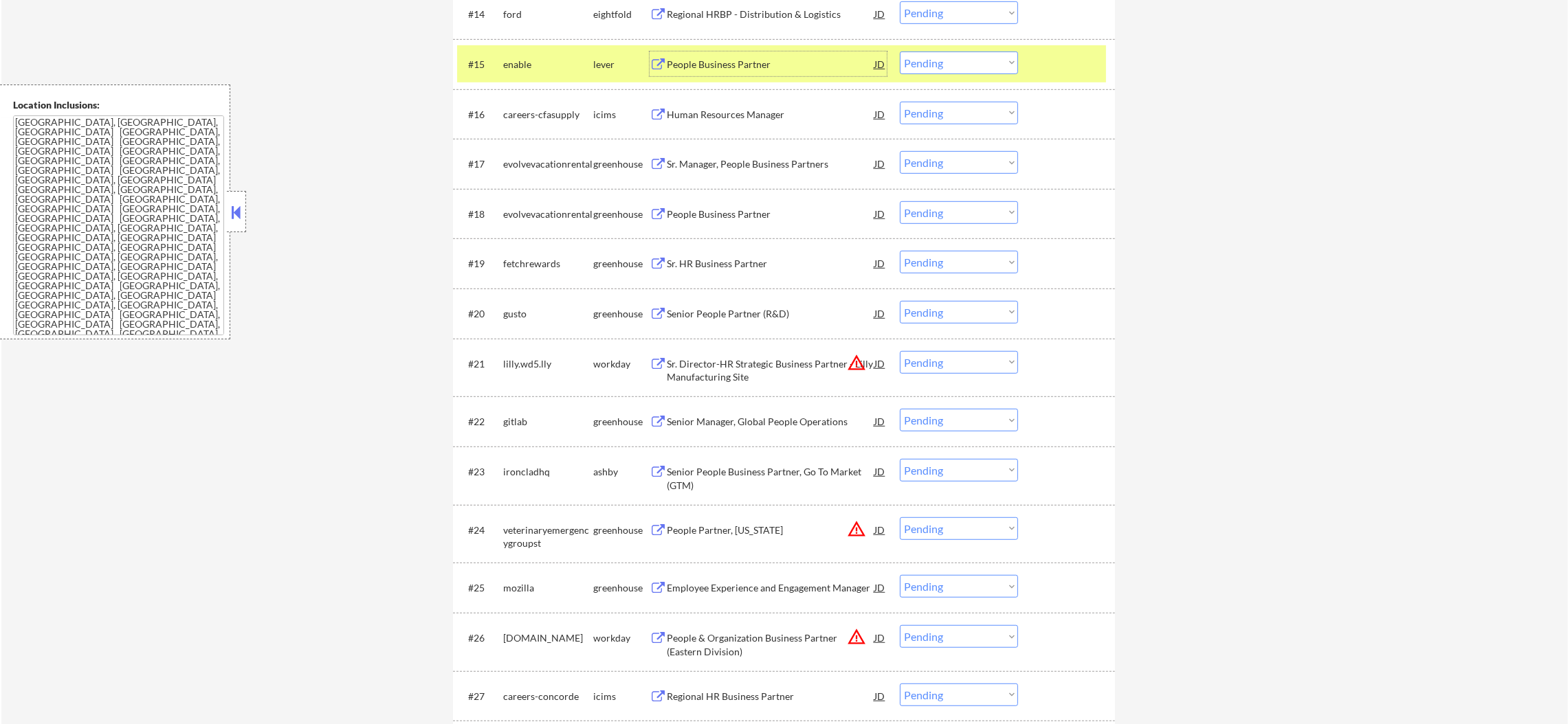
click at [901, 48] on div "#15 enable lever People Business Partner JD warning_amber Choose an option... P…" at bounding box center [782, 64] width 649 height 37
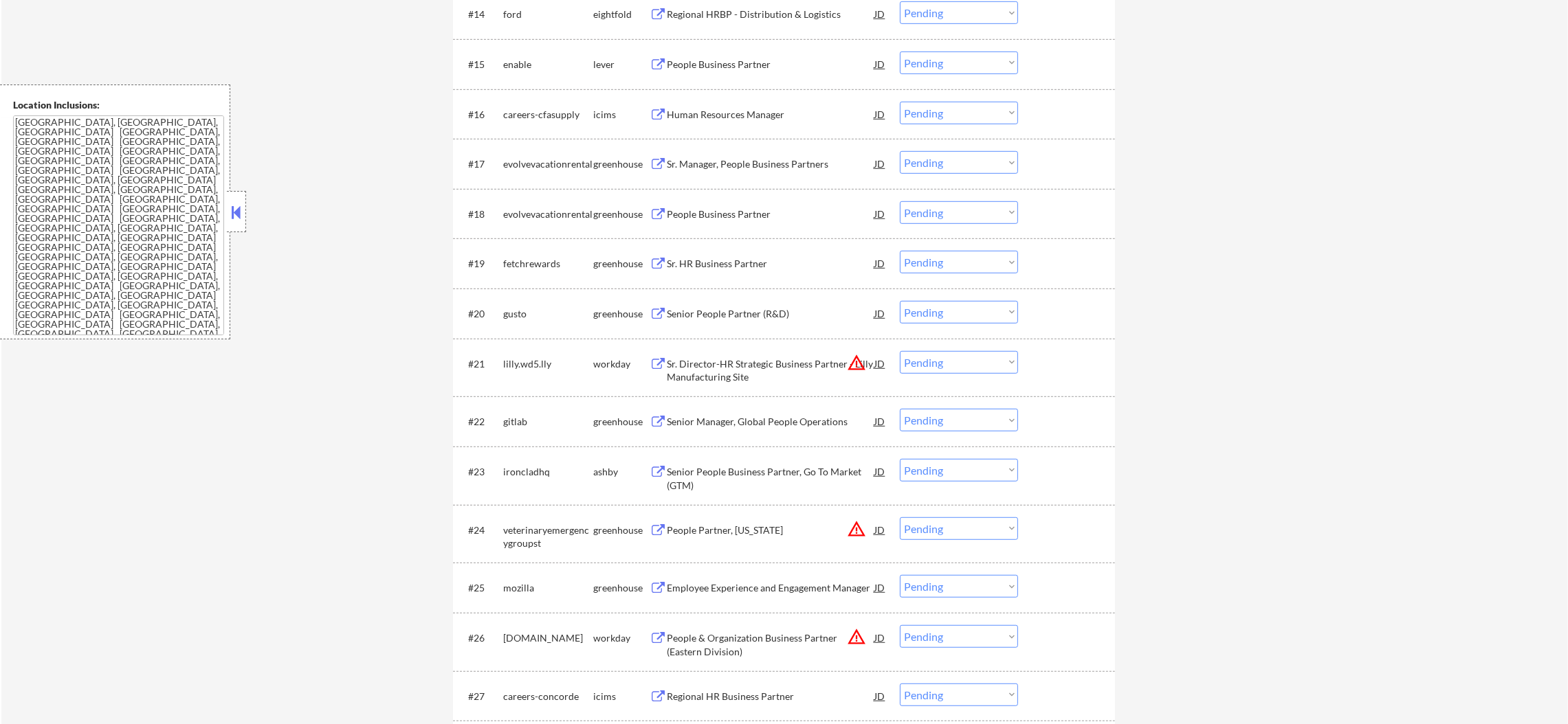
click at [921, 60] on select "Choose an option... Pending Applied Excluded (Questions) Excluded (Expired) Exc…" at bounding box center [959, 63] width 118 height 23
click at [900, 52] on select "Choose an option... Pending Applied Excluded (Questions) Excluded (Expired) Exc…" at bounding box center [959, 63] width 118 height 23
select select ""pending""
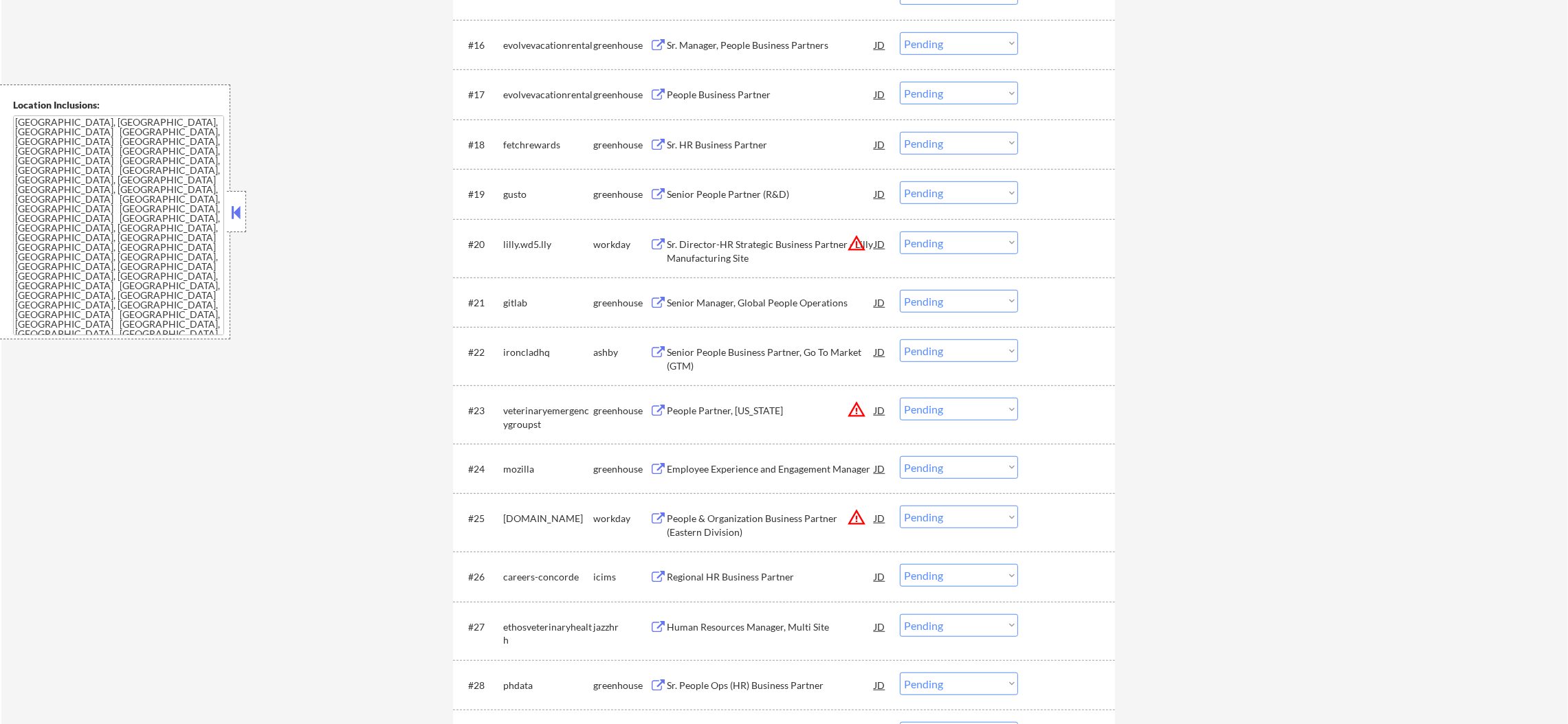
scroll to position [1339, 0]
click at [776, 47] on div "Sr. Manager, People Business Partners" at bounding box center [770, 46] width 208 height 14
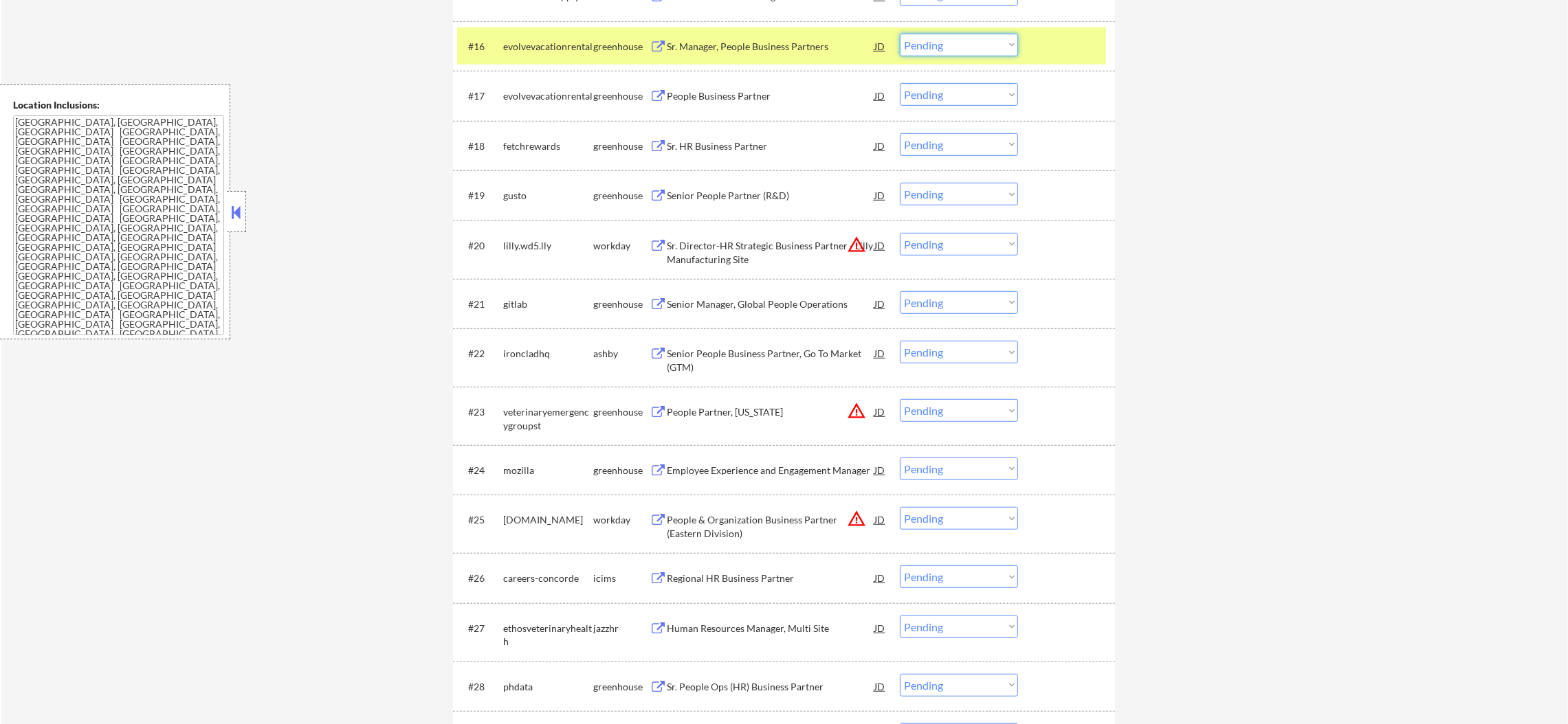
click at [929, 45] on select "Choose an option... Pending Applied Excluded (Questions) Excluded (Expired) Exc…" at bounding box center [959, 45] width 118 height 23
click at [900, 33] on select "Choose an option... Pending Applied Excluded (Questions) Excluded (Expired) Exc…" at bounding box center [959, 45] width 118 height 23
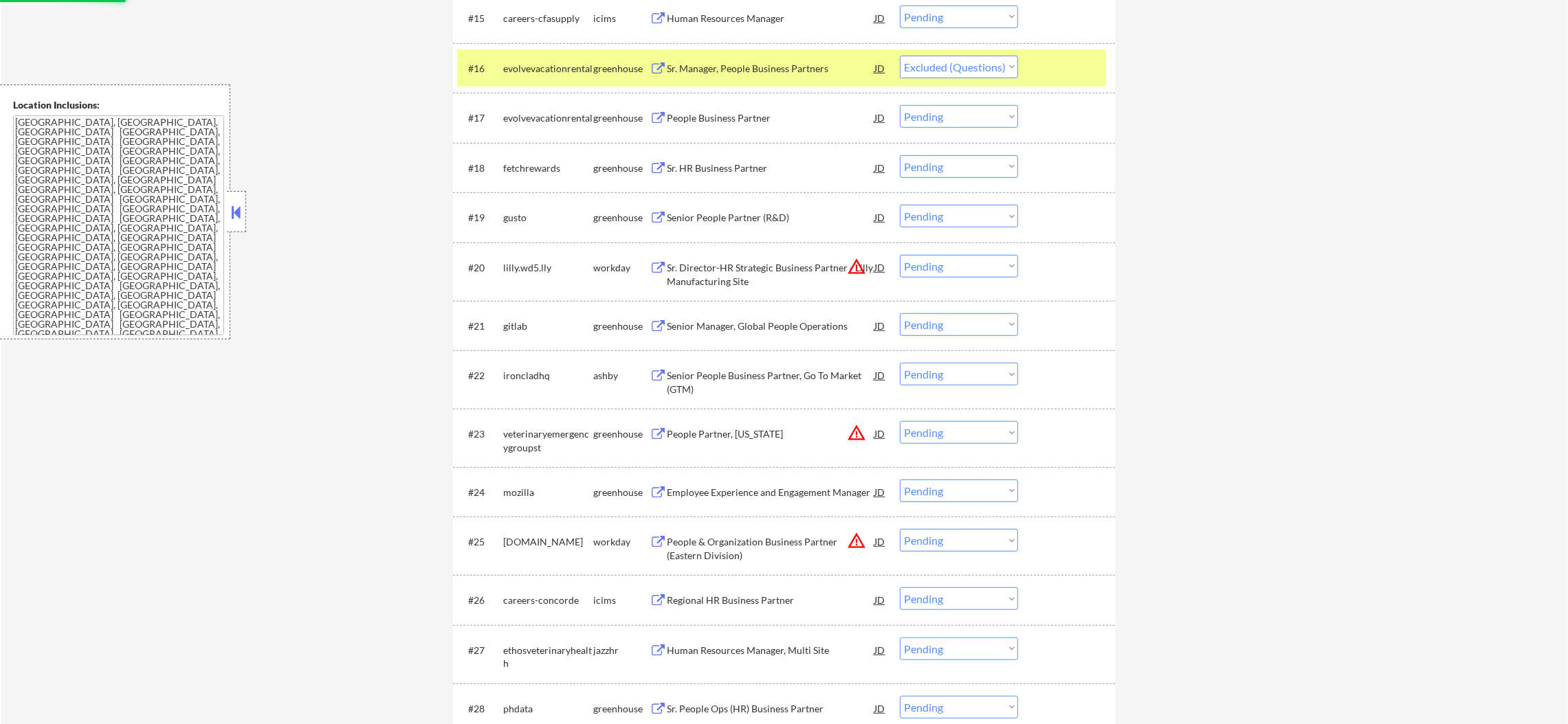
scroll to position [1305, 0]
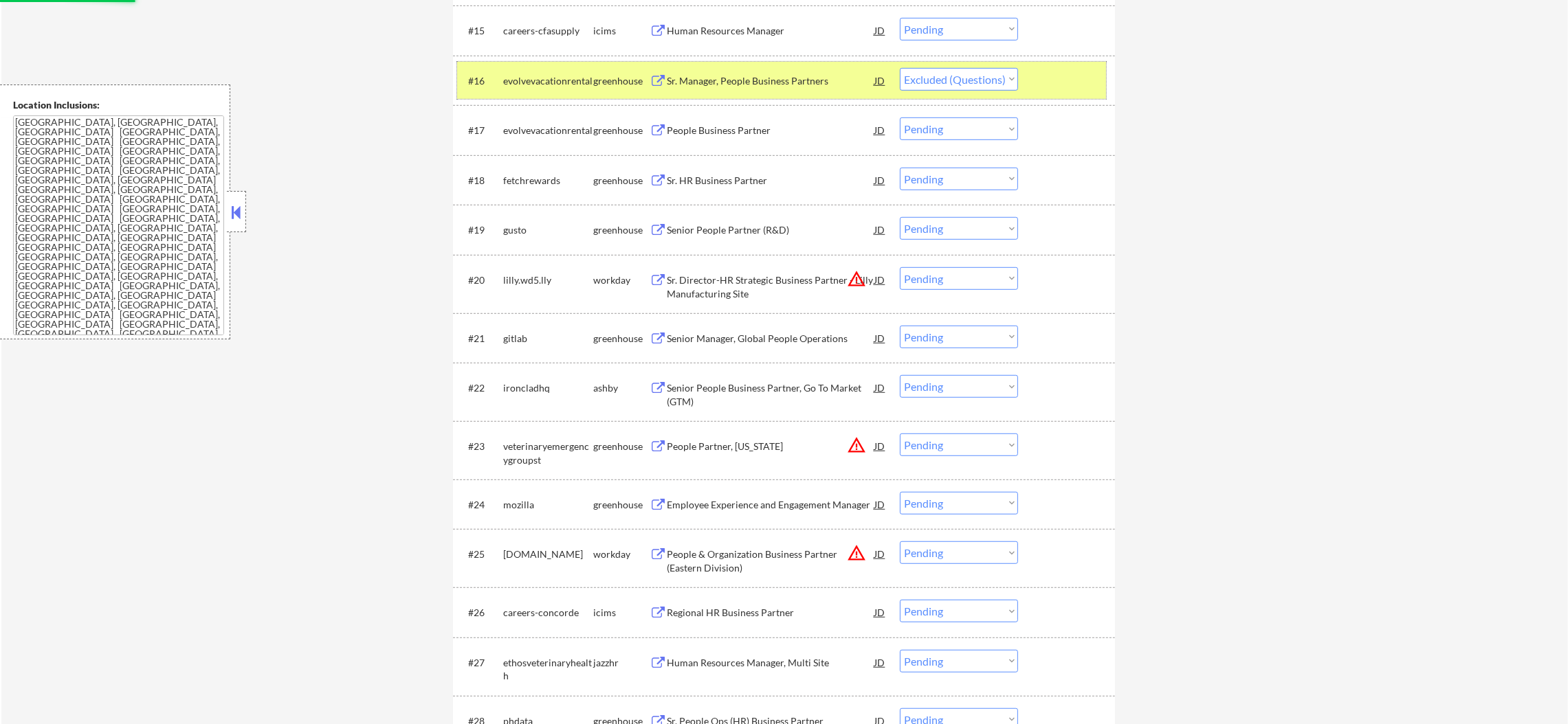
click at [545, 82] on div "evolvevacationrental" at bounding box center [548, 80] width 90 height 14
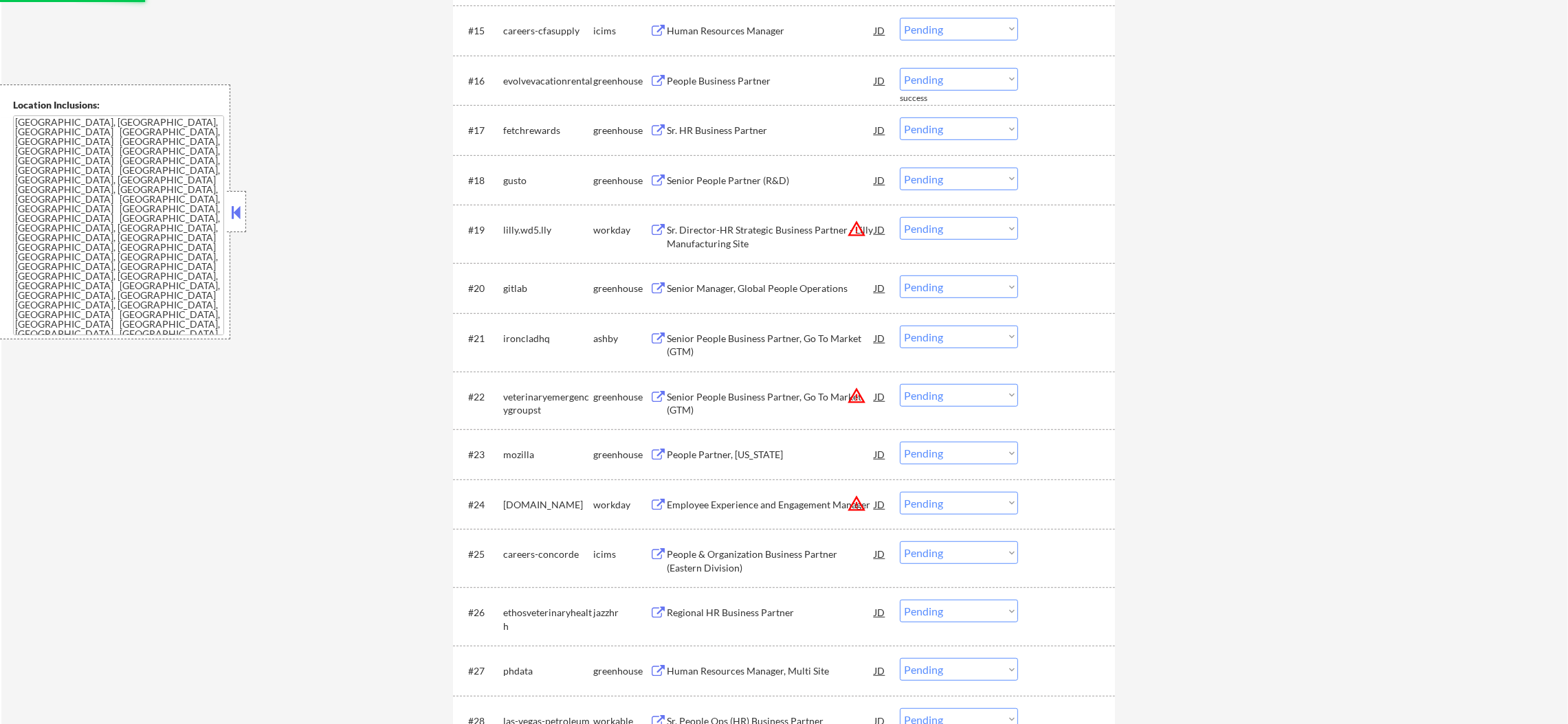
click at [742, 79] on div "People Business Partner" at bounding box center [770, 80] width 208 height 14
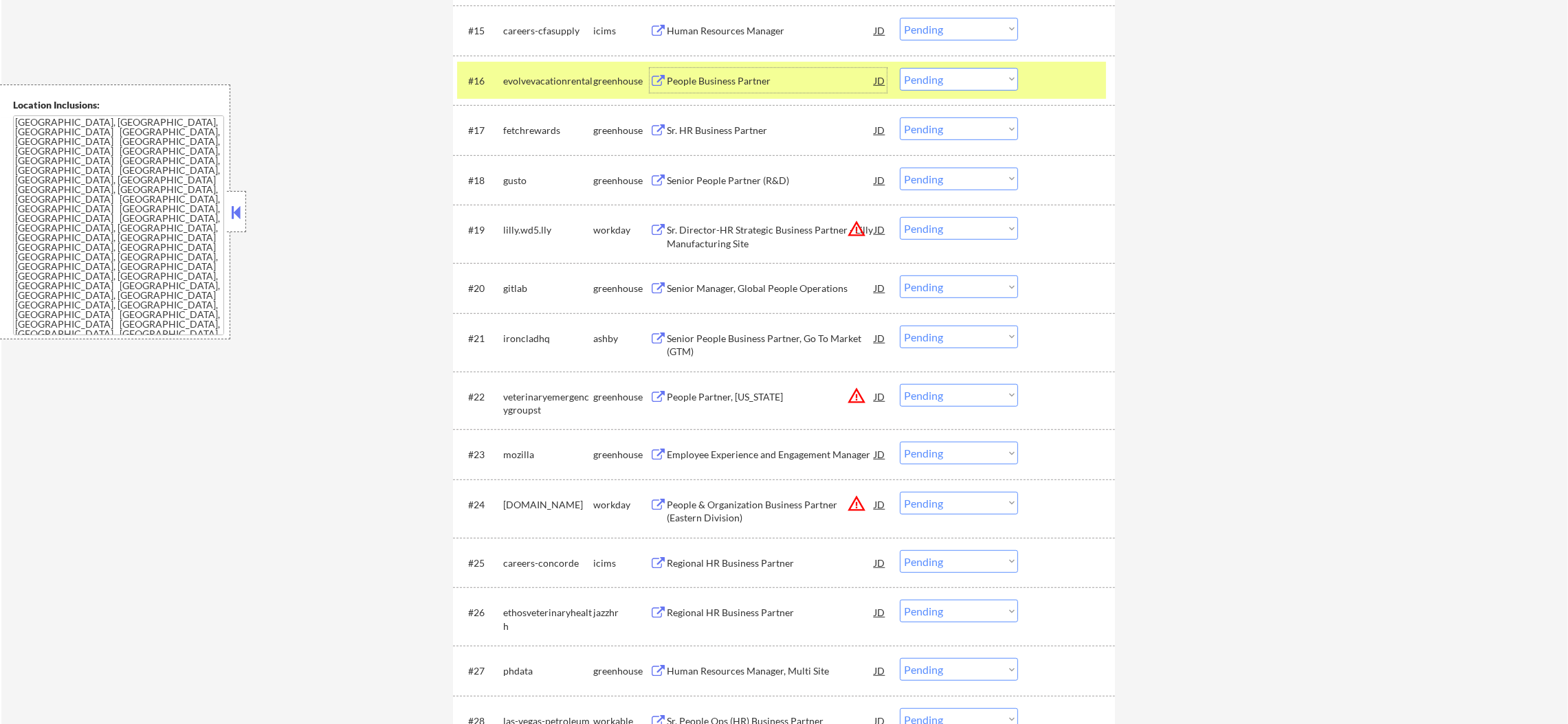
drag, startPoint x: 972, startPoint y: 80, endPoint x: 972, endPoint y: 88, distance: 8.0
click at [972, 80] on select "Choose an option... Pending Applied Excluded (Questions) Excluded (Expired) Exc…" at bounding box center [959, 79] width 118 height 23
click at [900, 68] on select "Choose an option... Pending Applied Excluded (Questions) Excluded (Expired) Exc…" at bounding box center [959, 79] width 118 height 23
click at [510, 66] on div "#16 evolvevacationrental greenhouse People Business Partner JD warning_amber Ch…" at bounding box center [782, 80] width 649 height 37
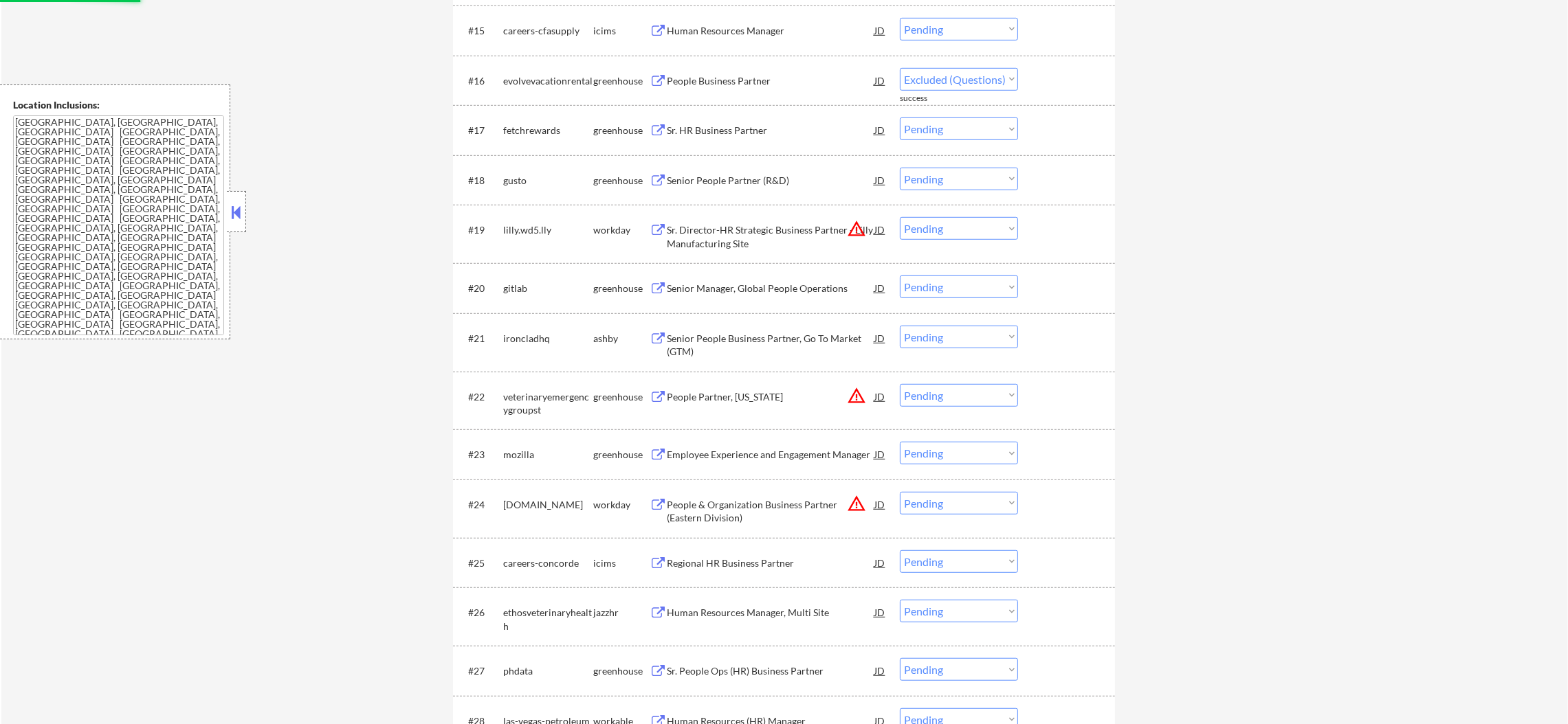
select select ""pending""
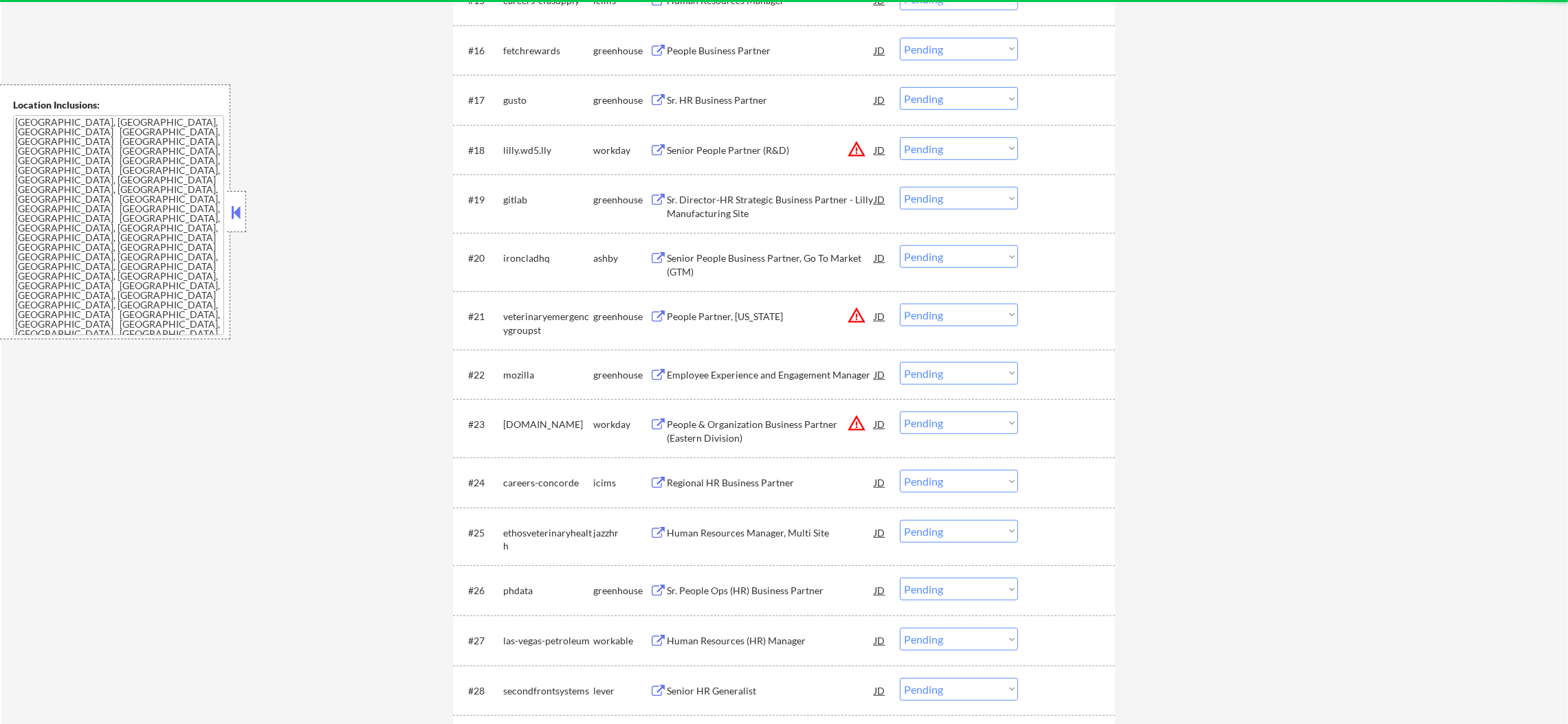
scroll to position [1339, 0]
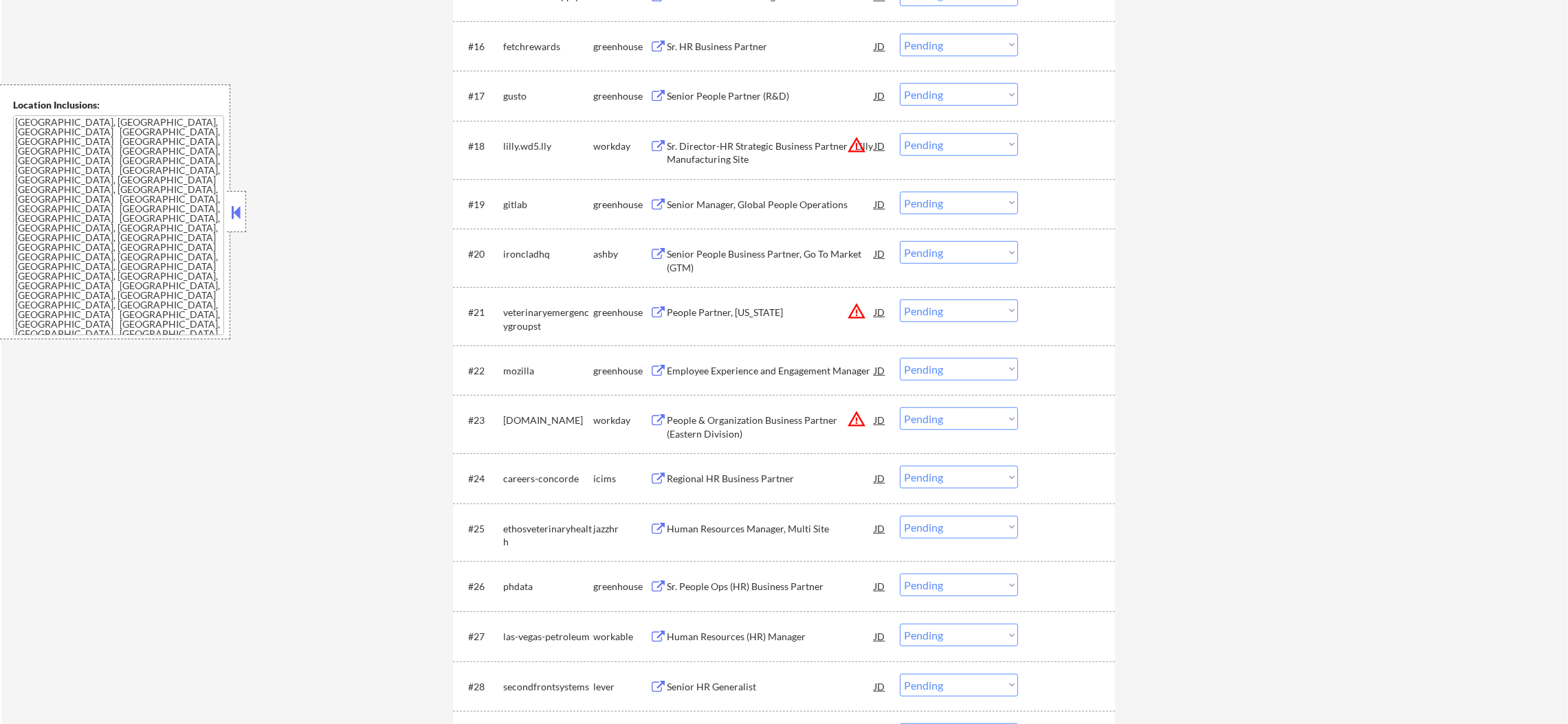
click at [746, 91] on div "Senior People Partner (R&D)" at bounding box center [770, 95] width 208 height 14
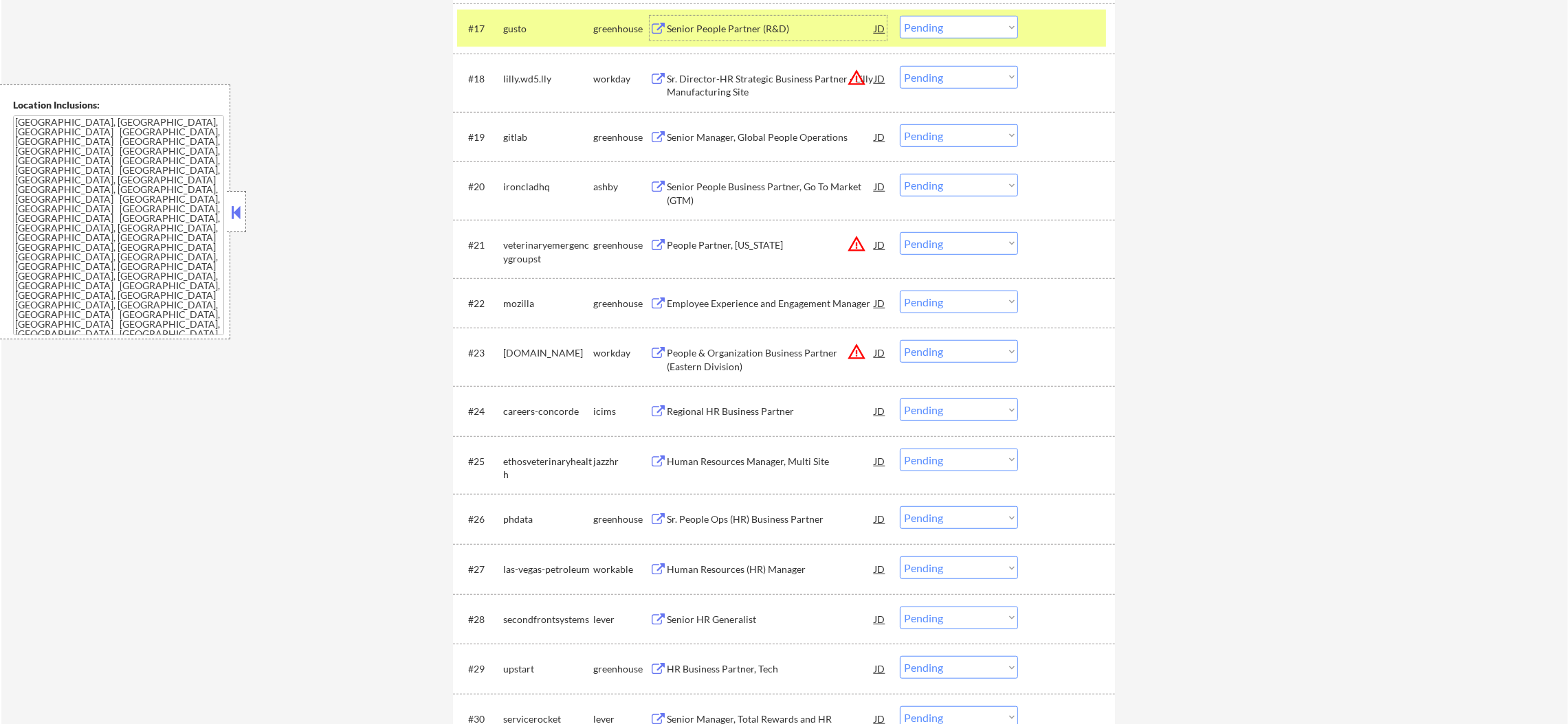
scroll to position [1407, 0]
click at [526, 36] on div "gusto" at bounding box center [548, 26] width 90 height 25
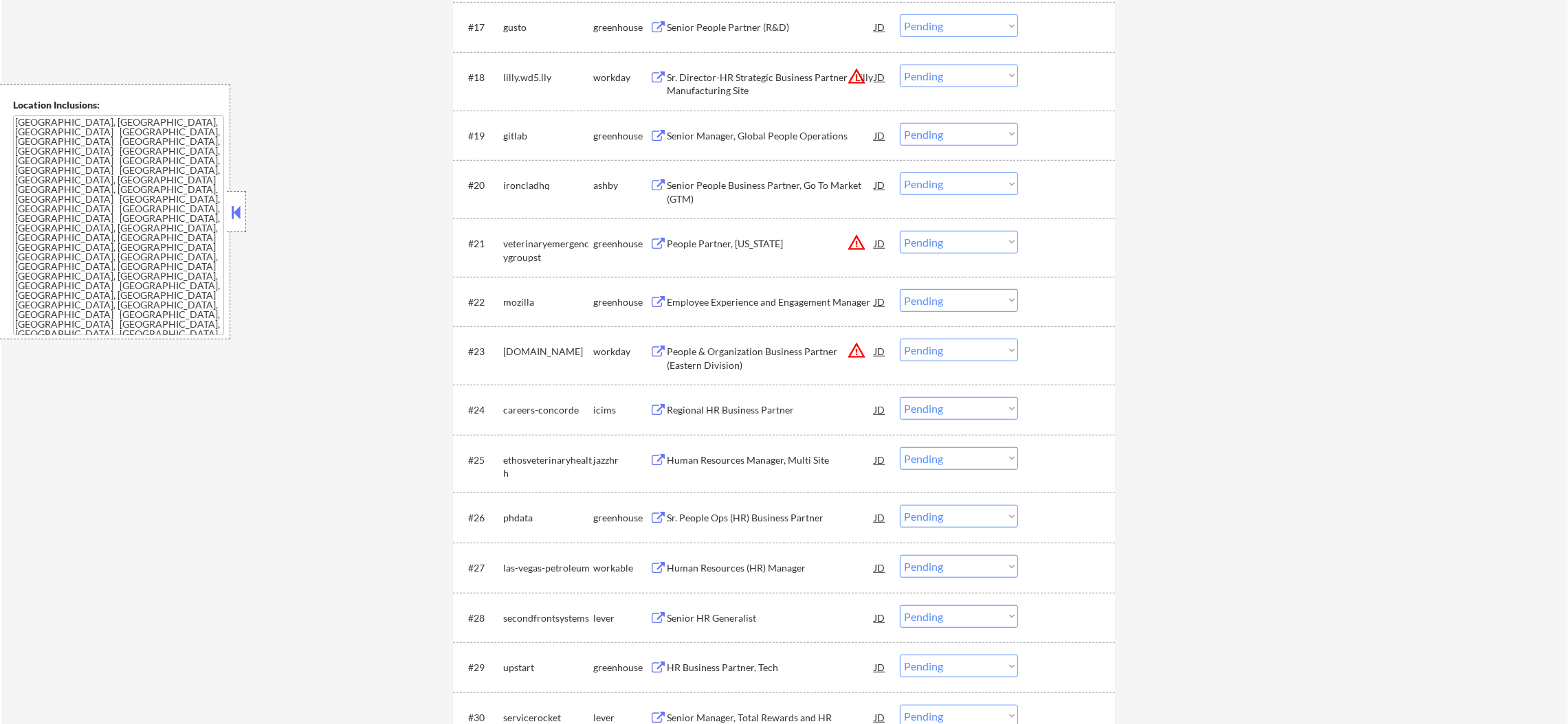
click at [850, 73] on button "warning_amber" at bounding box center [856, 76] width 19 height 19
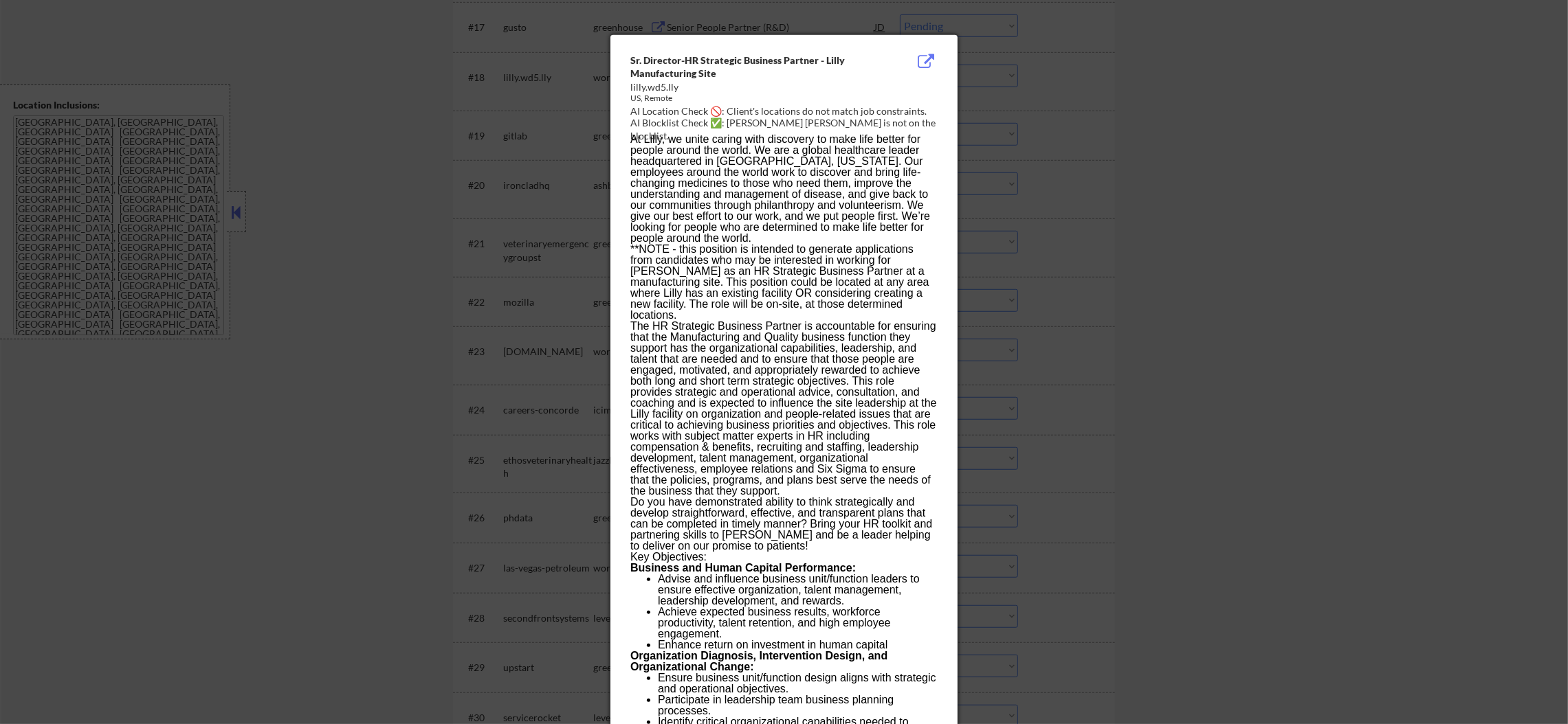
click at [1019, 74] on div at bounding box center [784, 362] width 1568 height 724
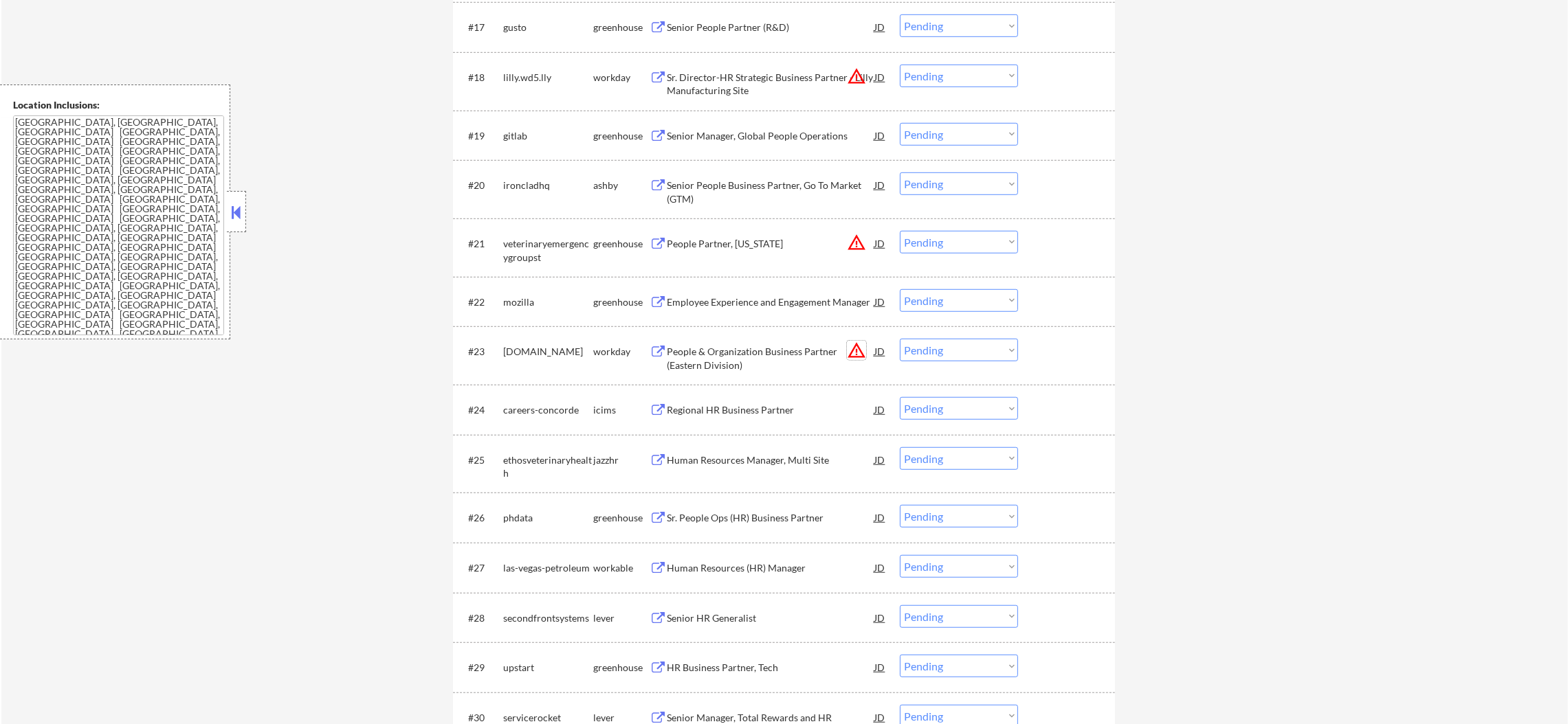
click at [861, 350] on button "warning_amber" at bounding box center [856, 350] width 19 height 19
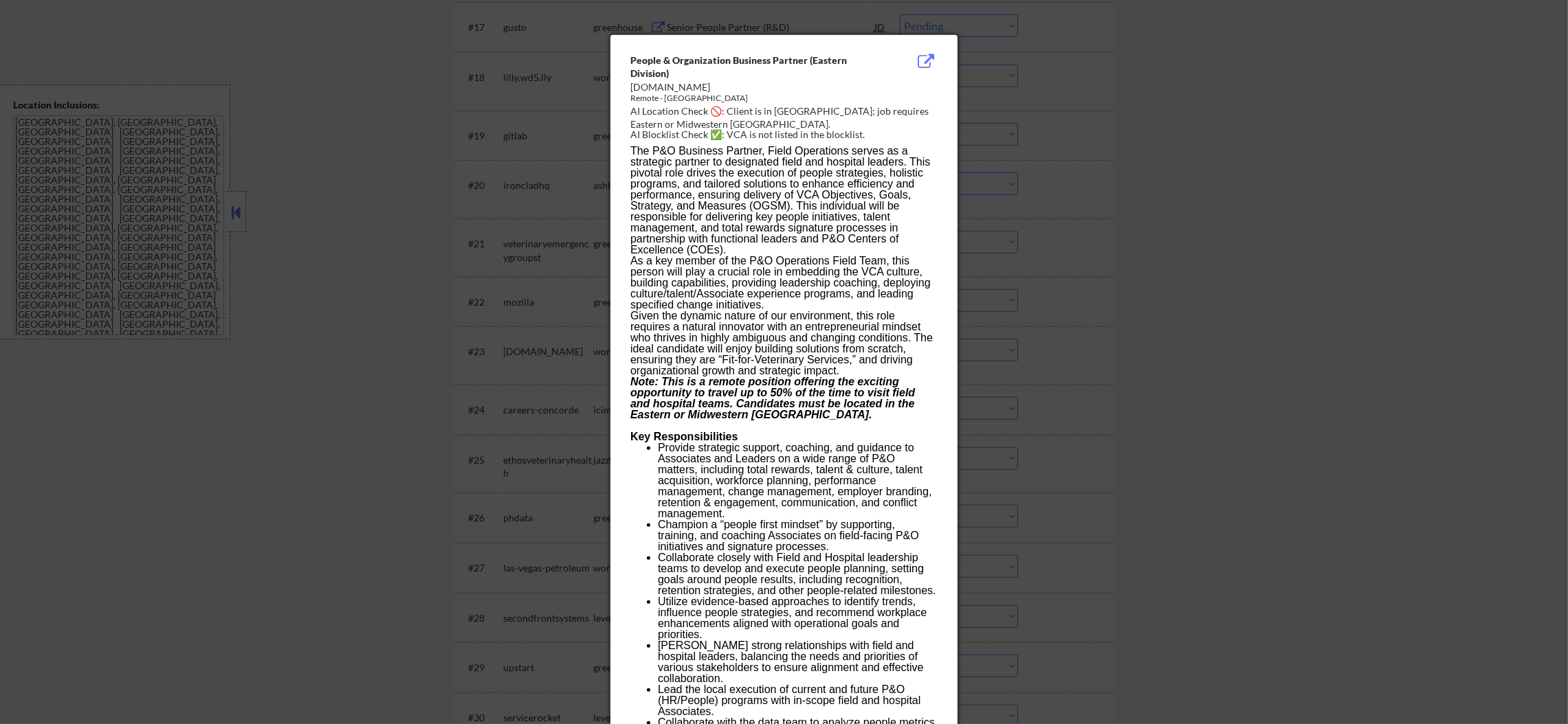
click at [1038, 316] on div at bounding box center [784, 362] width 1568 height 724
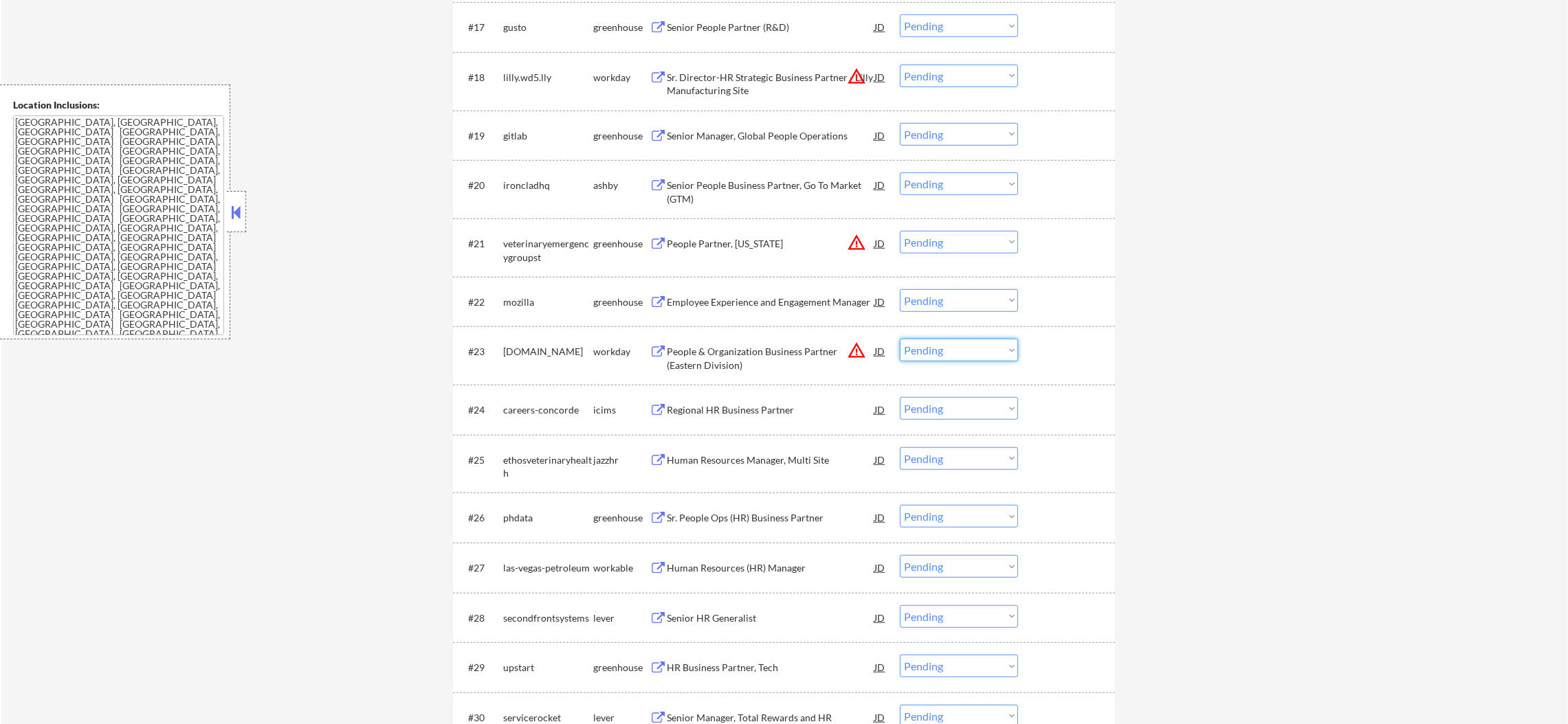
click at [923, 350] on select "Choose an option... Pending Applied Excluded (Questions) Excluded (Expired) Exc…" at bounding box center [959, 350] width 118 height 23
select select ""excluded__location_""
click at [900, 339] on select "Choose an option... Pending Applied Excluded (Questions) Excluded (Expired) Exc…" at bounding box center [959, 350] width 118 height 23
click at [947, 246] on select "Choose an option... Pending Applied Excluded (Questions) Excluded (Expired) Exc…" at bounding box center [959, 242] width 118 height 23
select select ""excluded__location_""
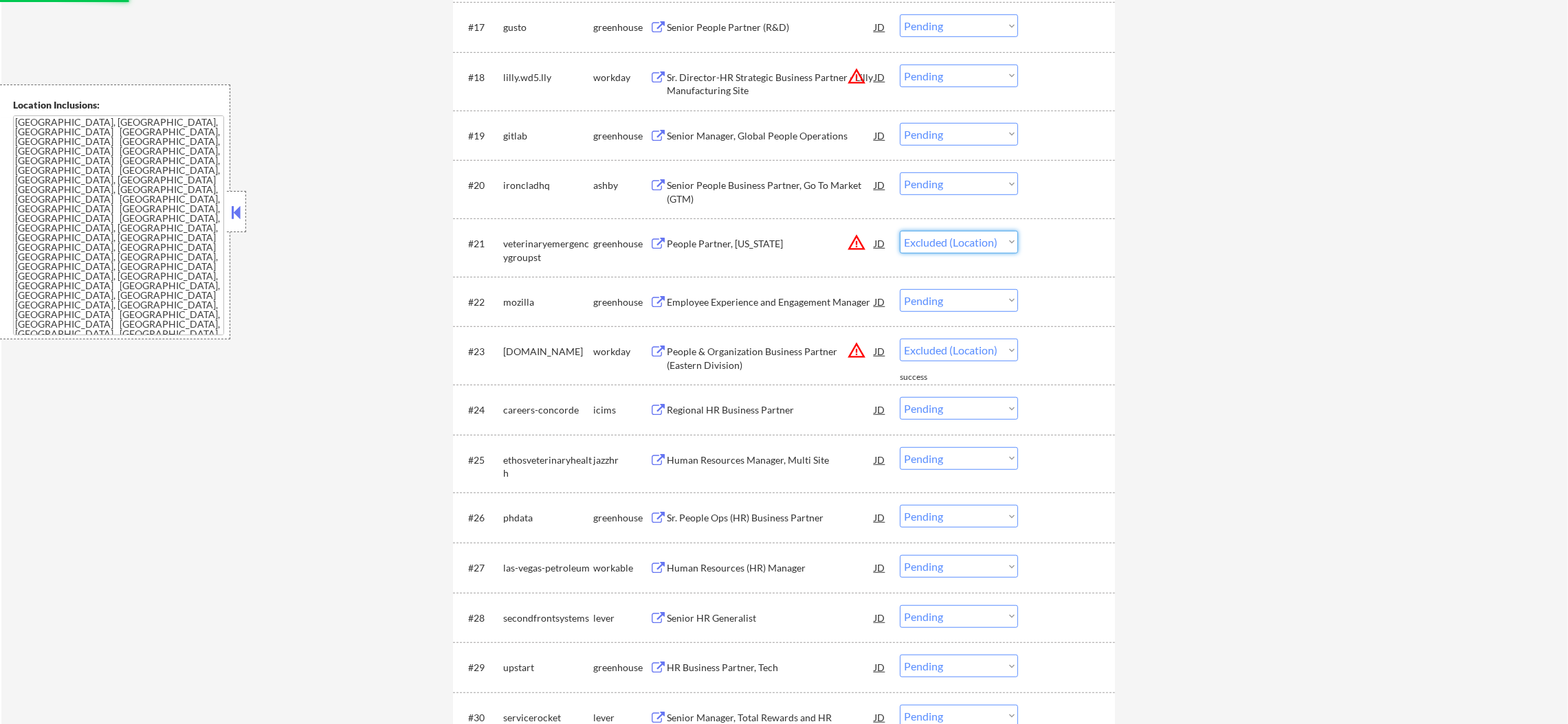
click at [900, 230] on select "Choose an option... Pending Applied Excluded (Questions) Excluded (Expired) Exc…" at bounding box center [959, 242] width 118 height 23
click at [959, 70] on select "Choose an option... Pending Applied Excluded (Questions) Excluded (Expired) Exc…" at bounding box center [959, 75] width 118 height 23
select select ""pending""
click at [900, 64] on select "Choose an option... Pending Applied Excluded (Questions) Excluded (Expired) Exc…" at bounding box center [959, 75] width 118 height 23
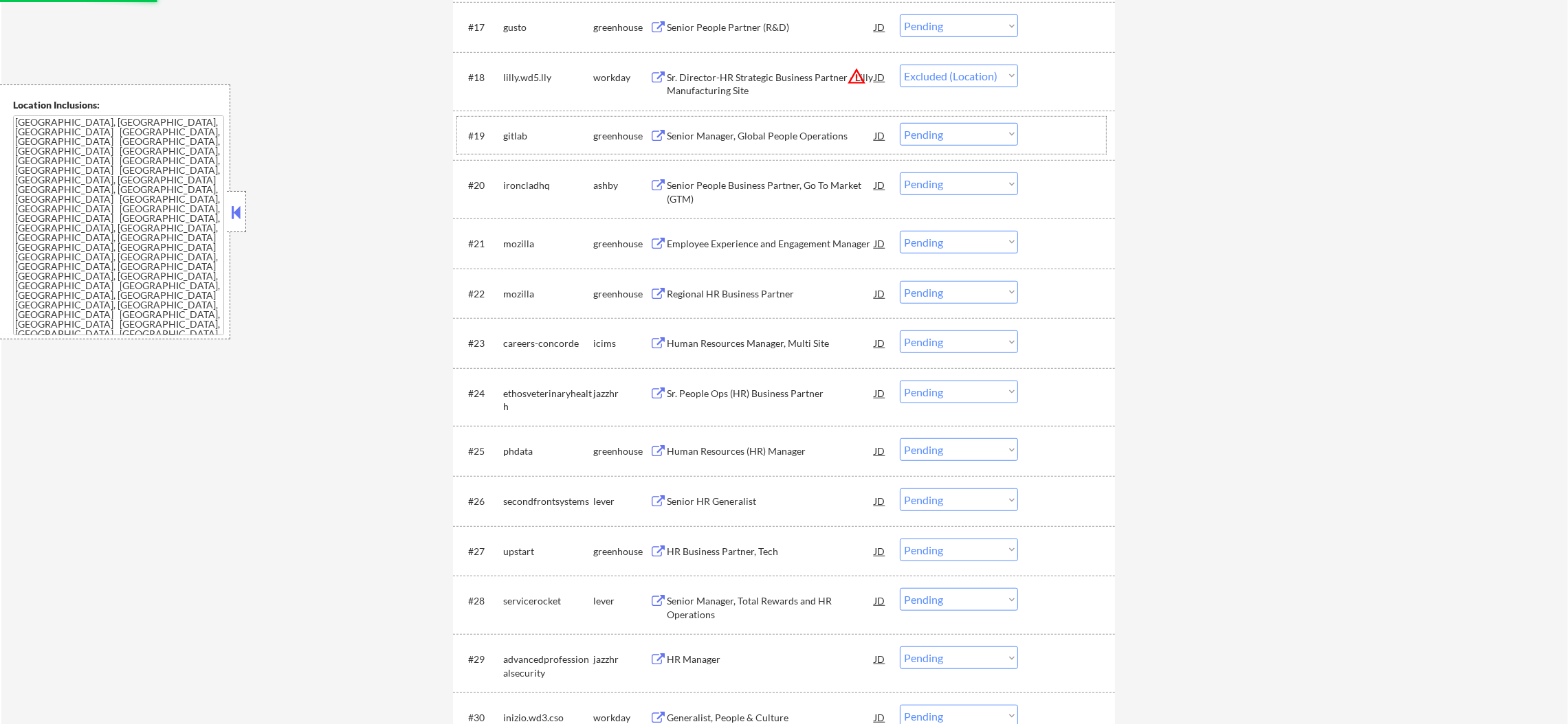
click at [1093, 138] on div at bounding box center [1068, 135] width 60 height 25
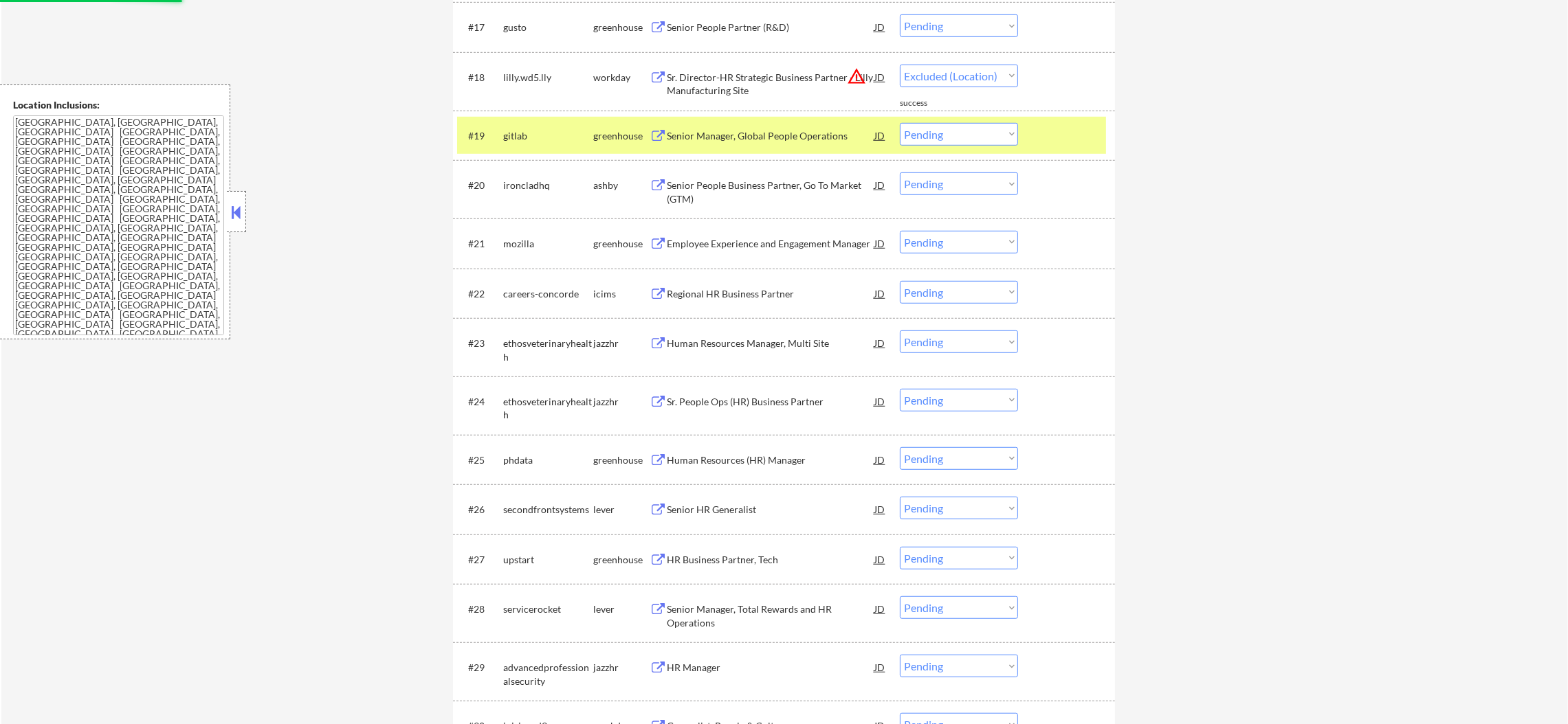
select select ""pending""
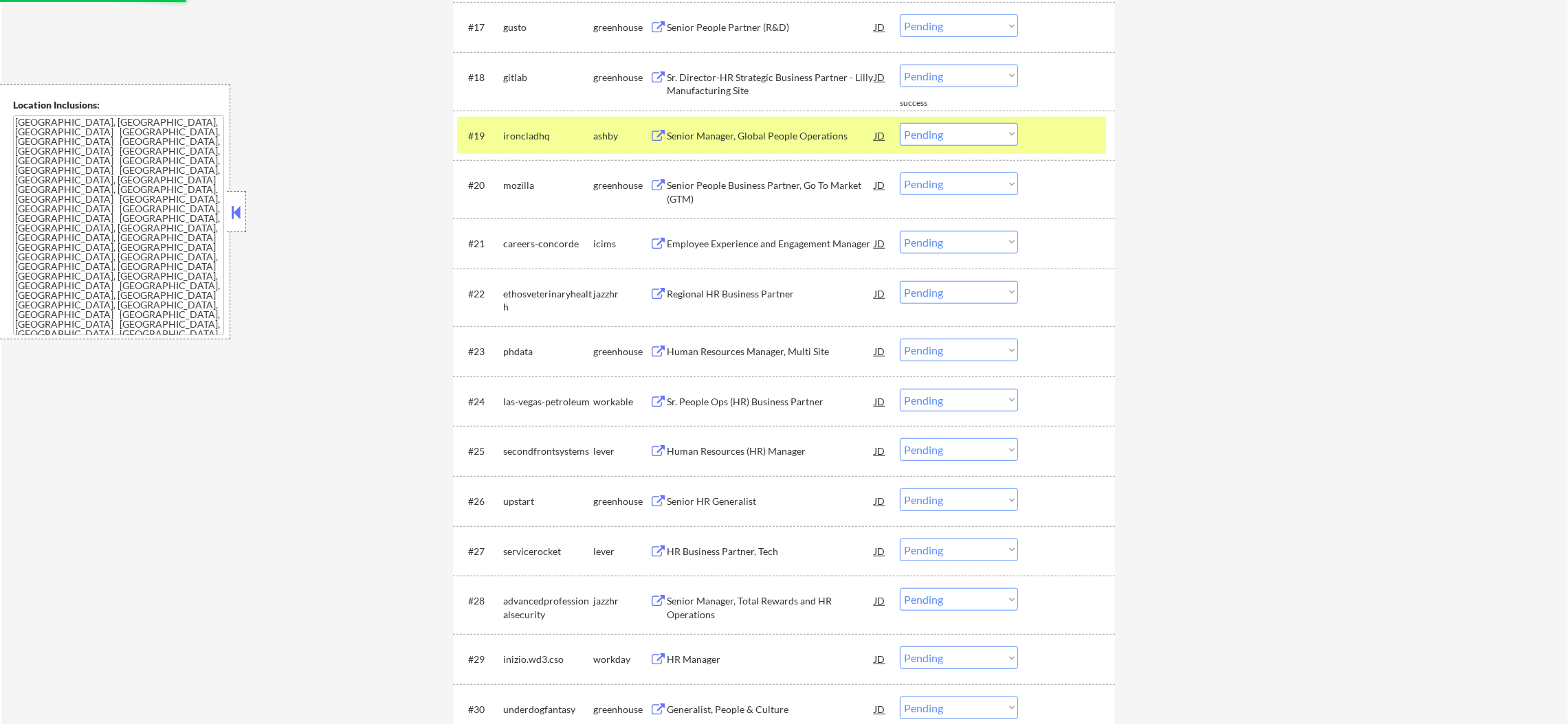
click at [526, 131] on div "ironcladhq" at bounding box center [548, 136] width 90 height 14
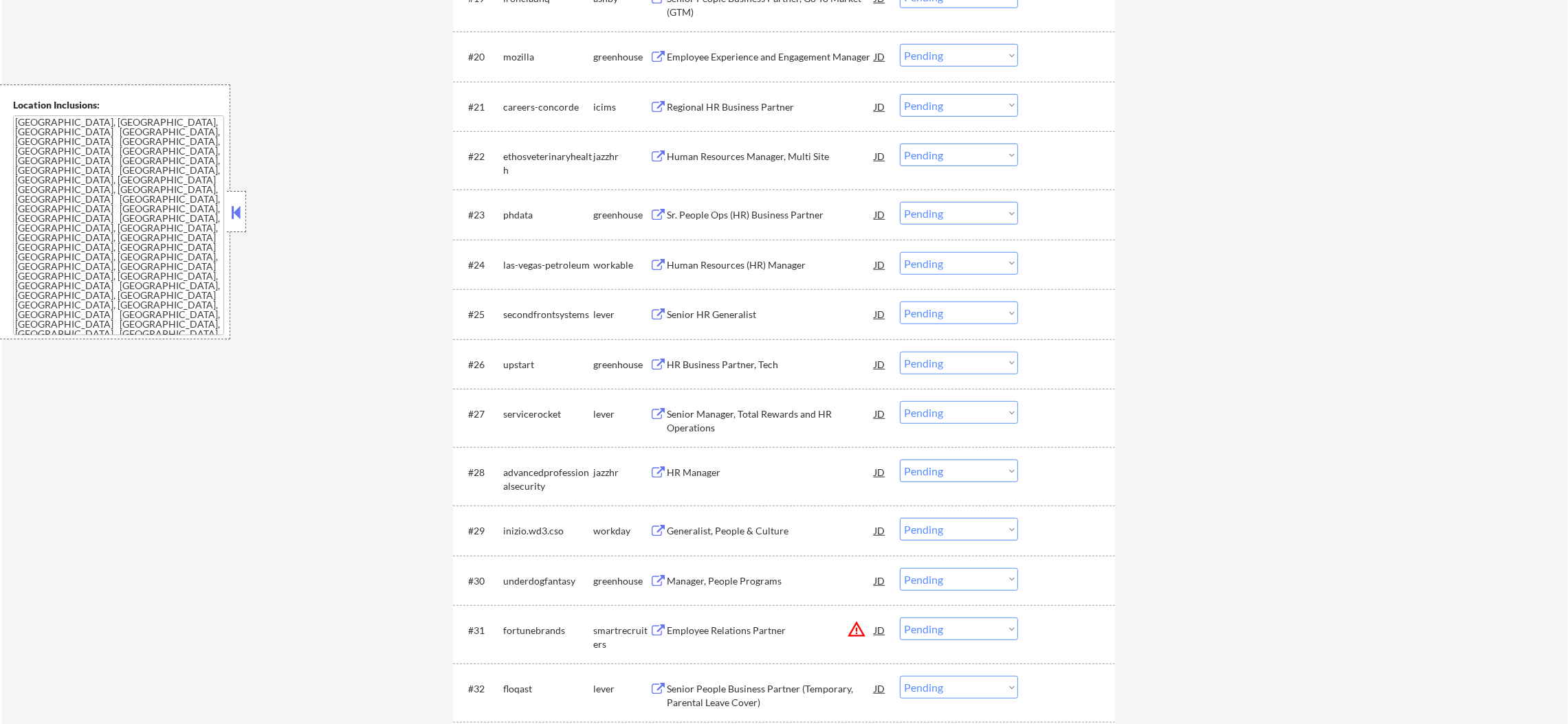
scroll to position [1546, 0]
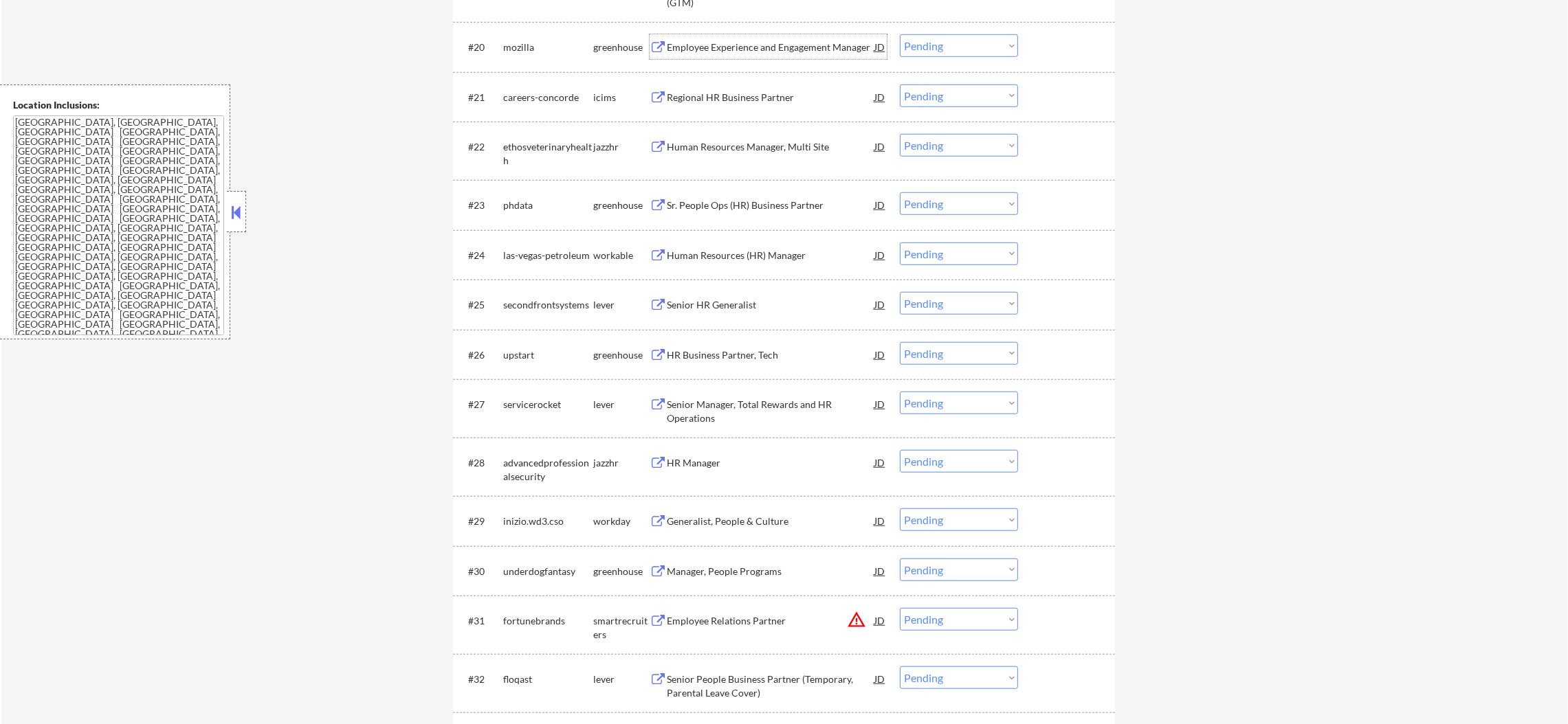
click at [783, 41] on div "Employee Experience and Engagement Manager" at bounding box center [770, 47] width 208 height 14
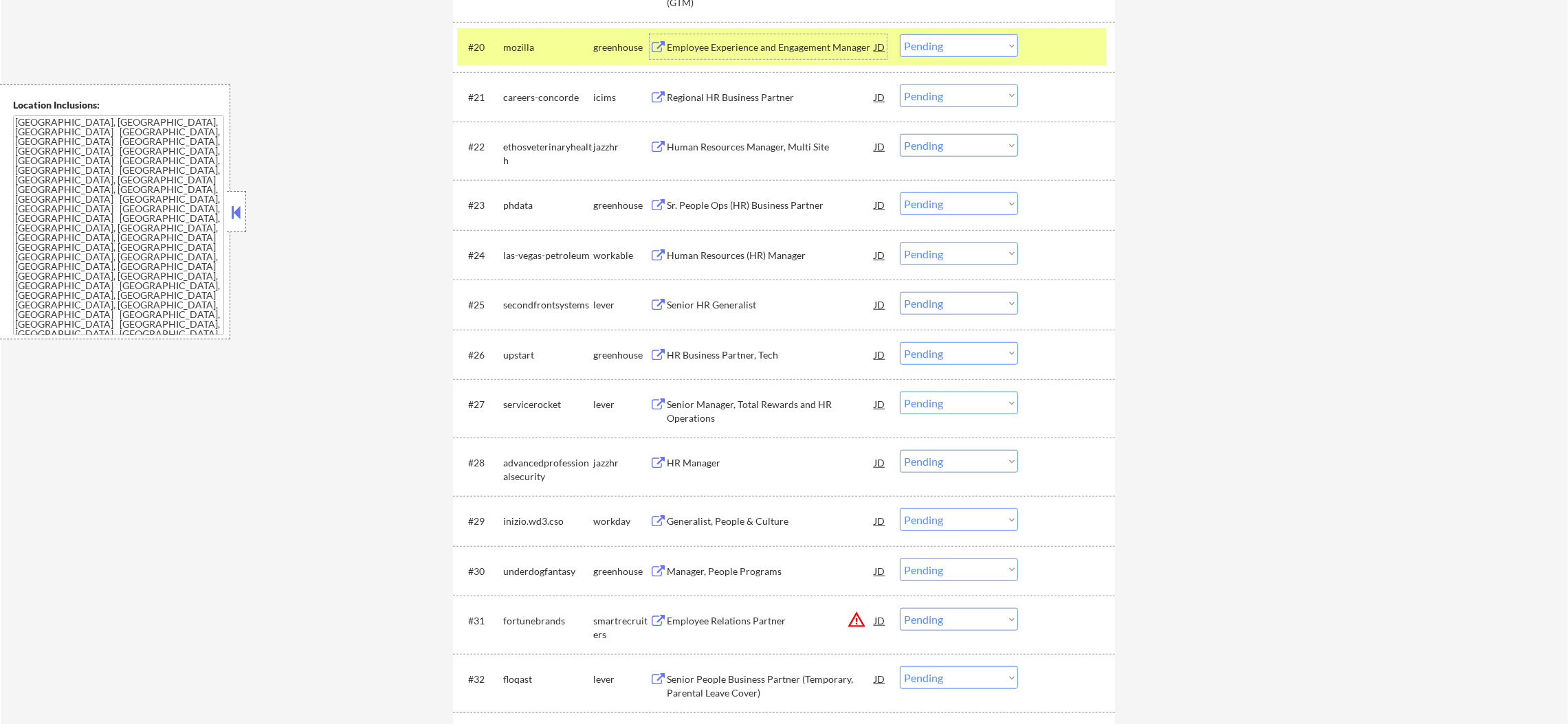
click at [939, 43] on select "Choose an option... Pending Applied Excluded (Questions) Excluded (Expired) Exc…" at bounding box center [959, 45] width 118 height 23
click at [900, 34] on select "Choose an option... Pending Applied Excluded (Questions) Excluded (Expired) Exc…" at bounding box center [959, 45] width 118 height 23
click at [530, 53] on div "mozilla" at bounding box center [548, 47] width 90 height 14
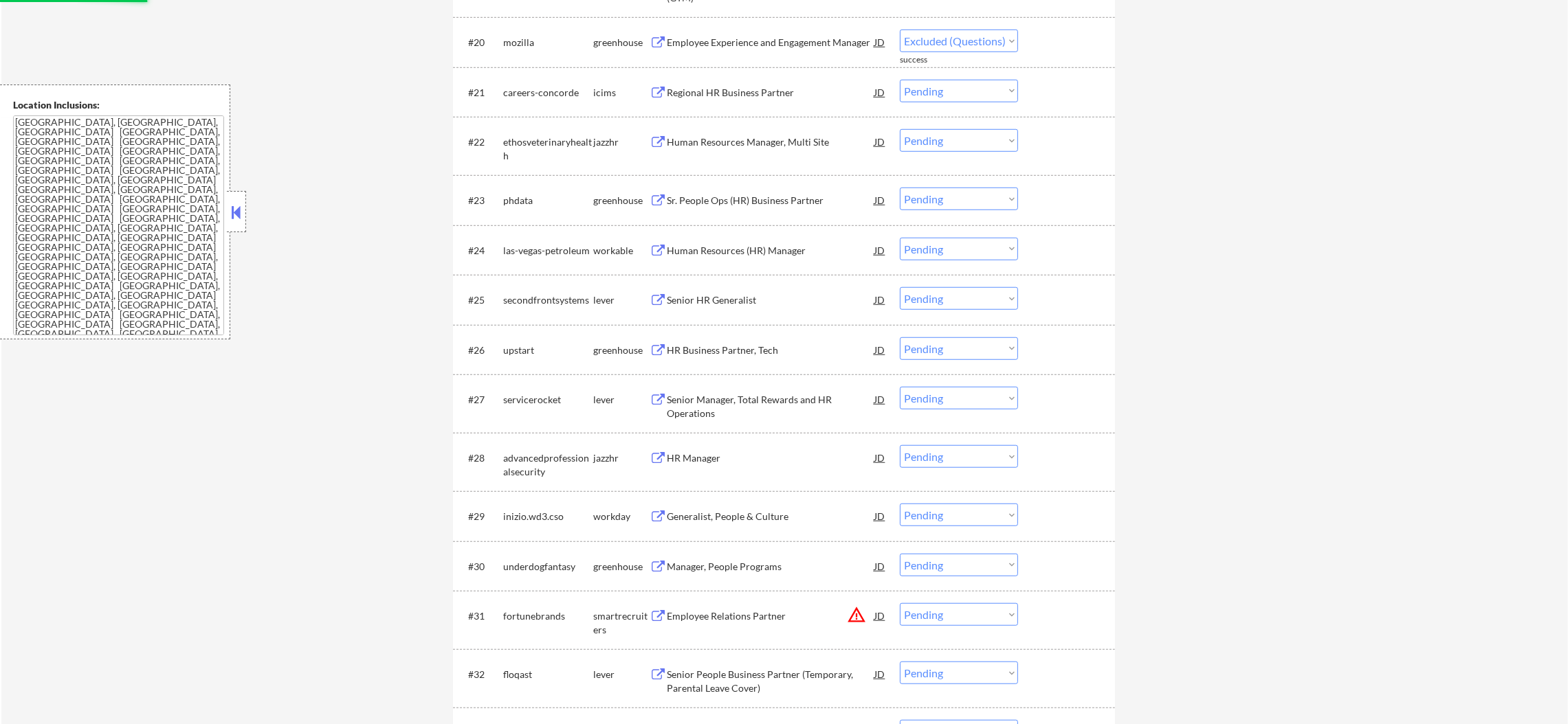
select select ""pending""
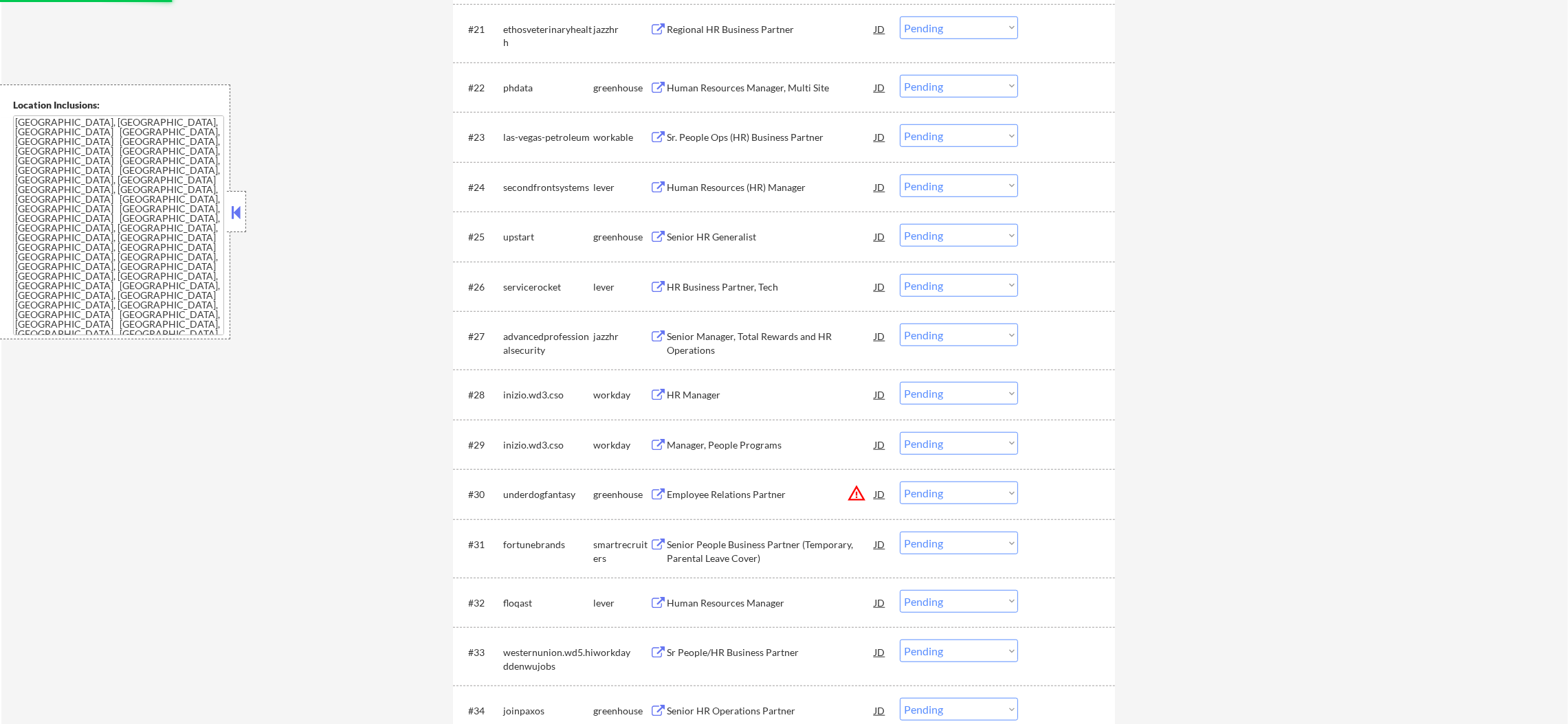
scroll to position [1580, 0]
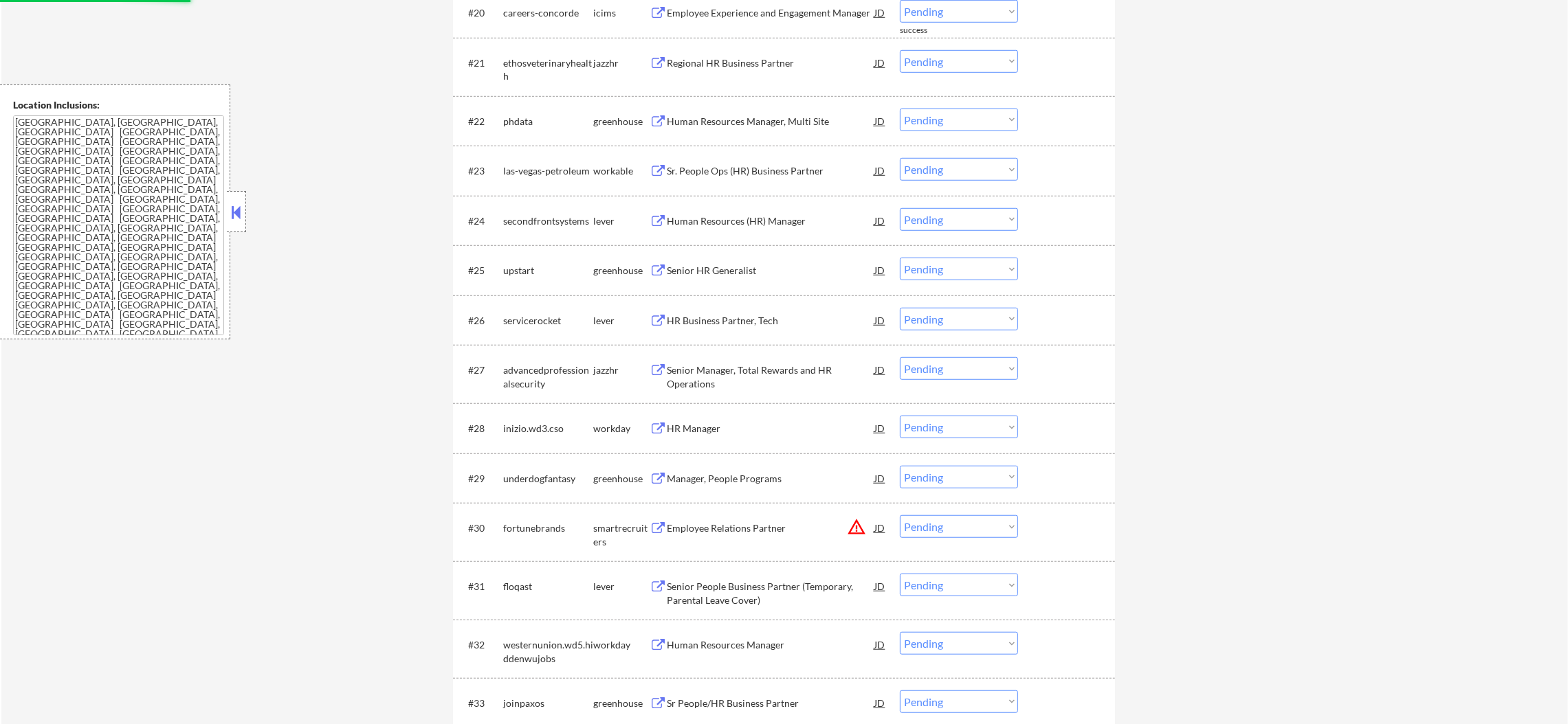
click at [750, 62] on div "Regional HR Business Partner" at bounding box center [770, 63] width 208 height 14
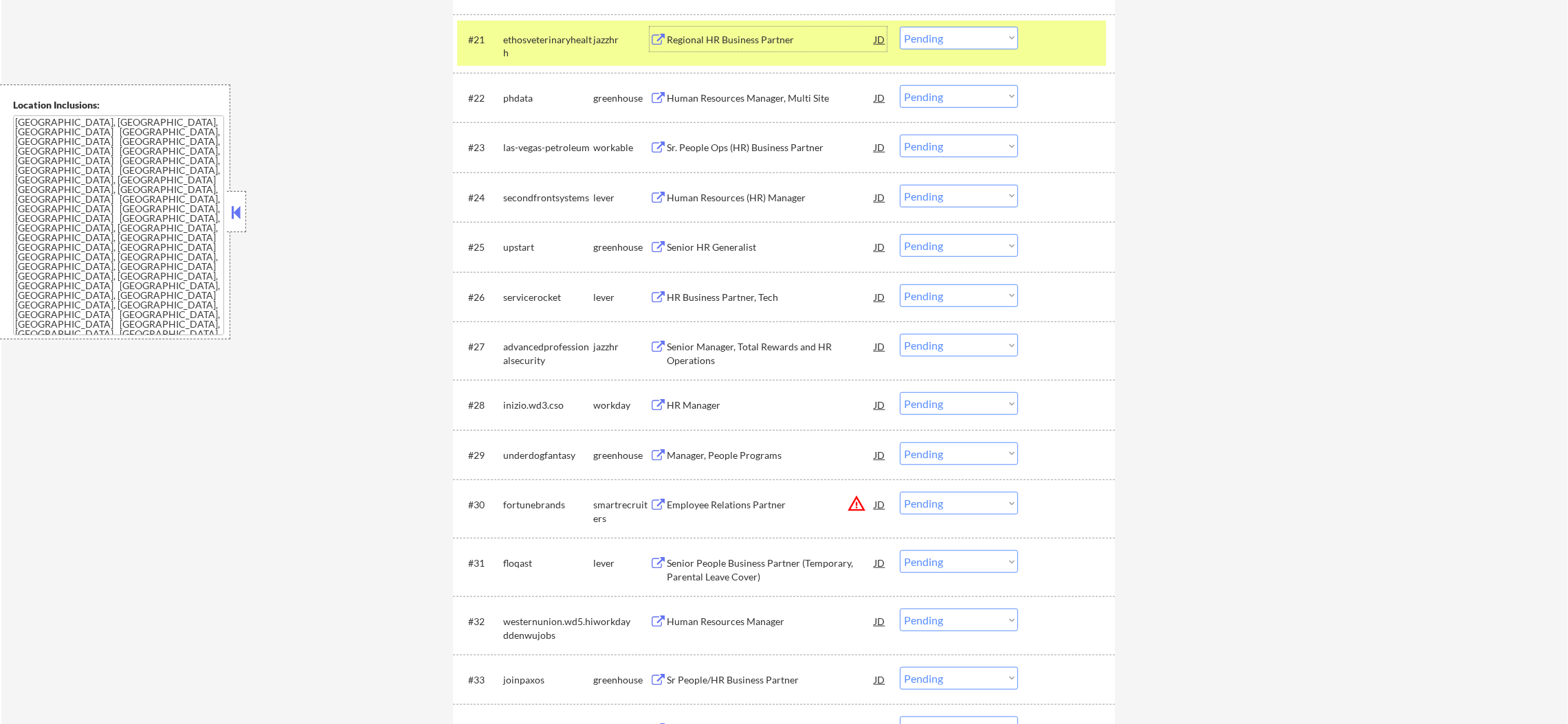
scroll to position [1614, 0]
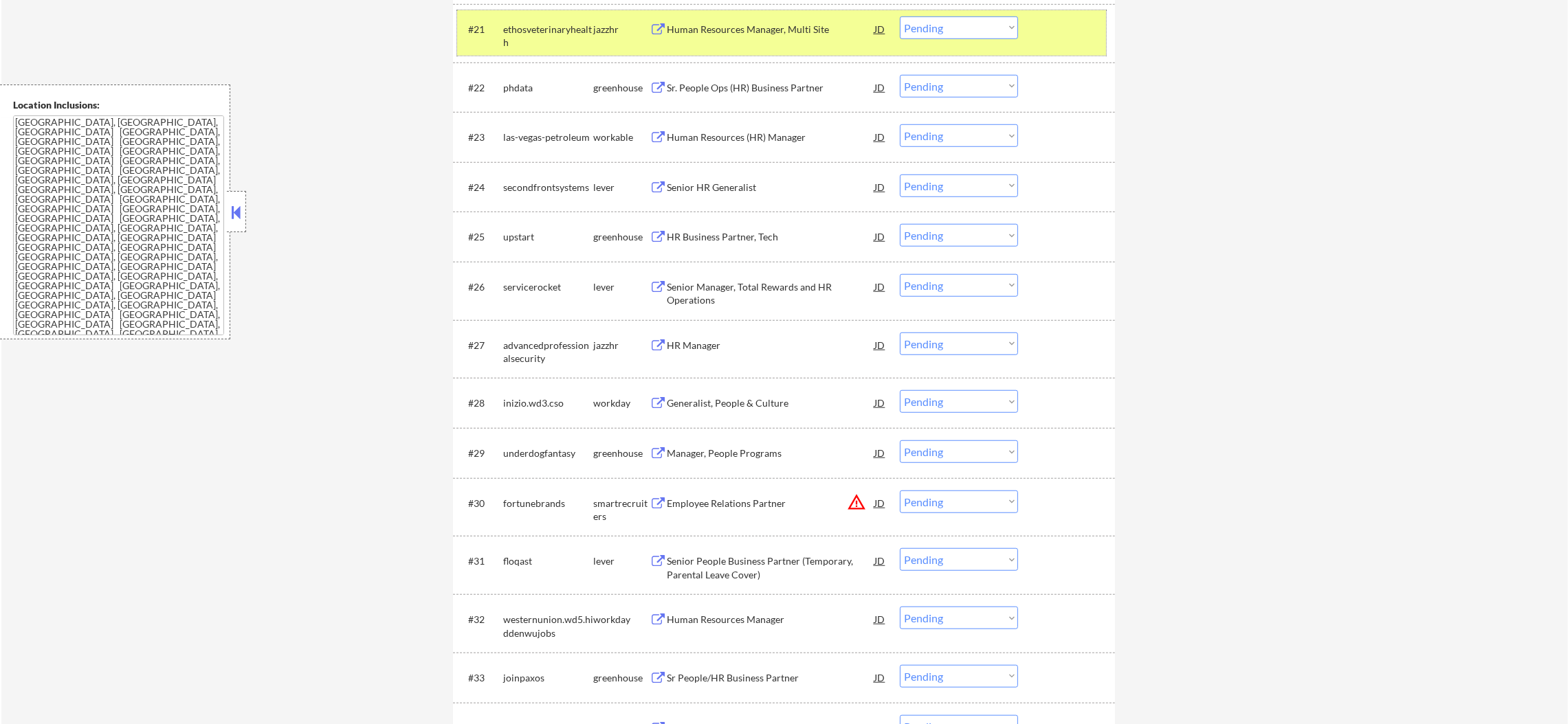
click at [567, 33] on div "ethosveterinaryhealth" at bounding box center [548, 37] width 90 height 27
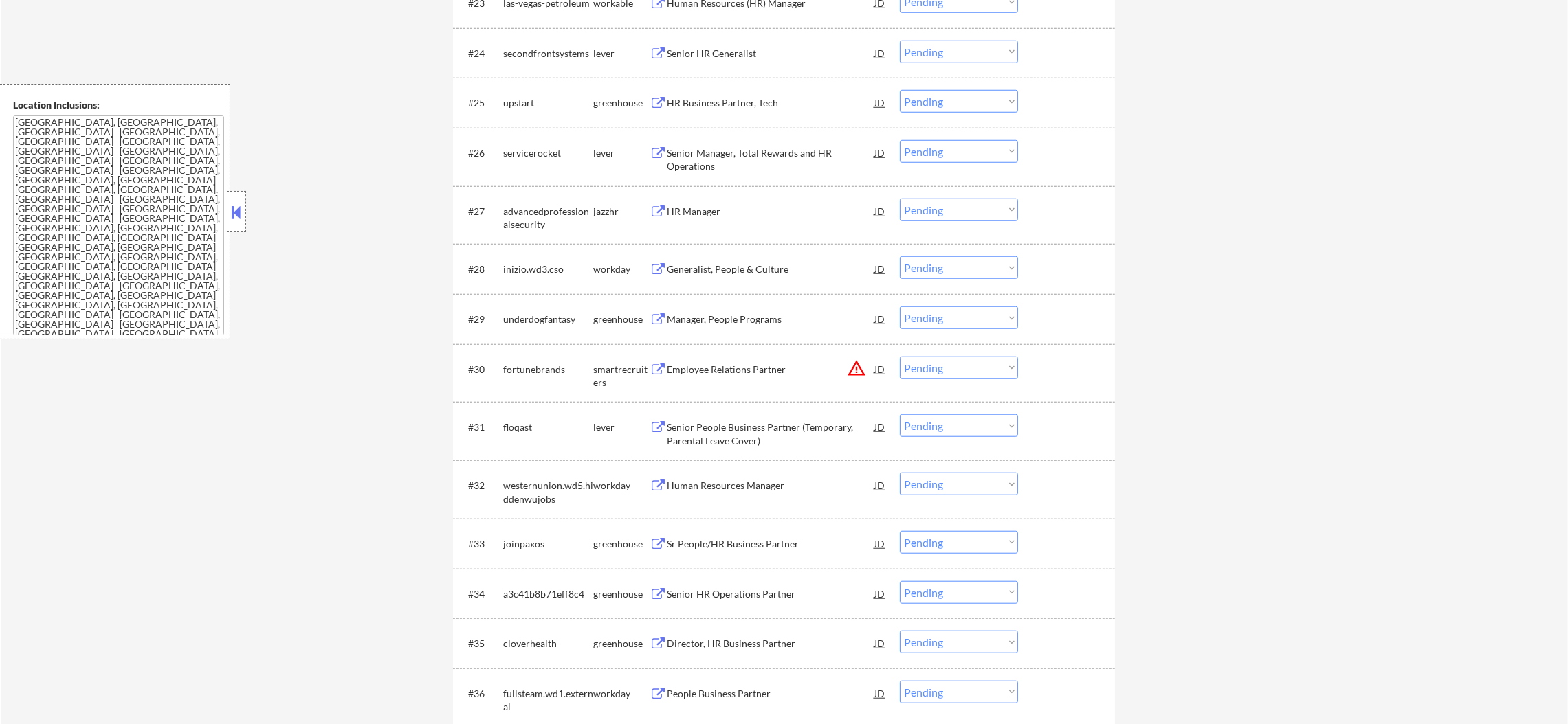
scroll to position [1752, 0]
click at [740, 31] on div "#24 secondfrontsystems lever Senior HR Generalist JD warning_amber Choose an op…" at bounding box center [782, 48] width 649 height 37
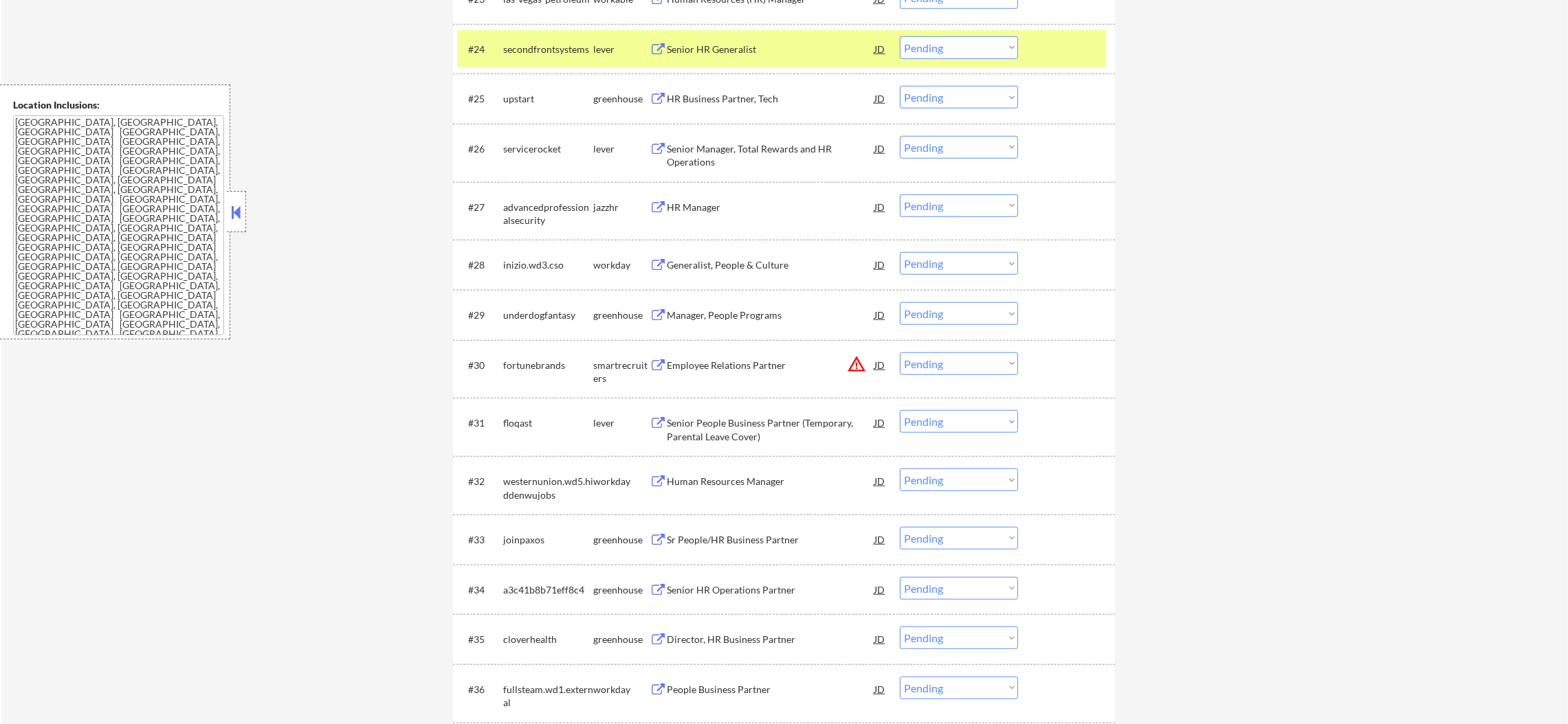
click at [747, 43] on div "Senior HR Generalist" at bounding box center [770, 49] width 208 height 14
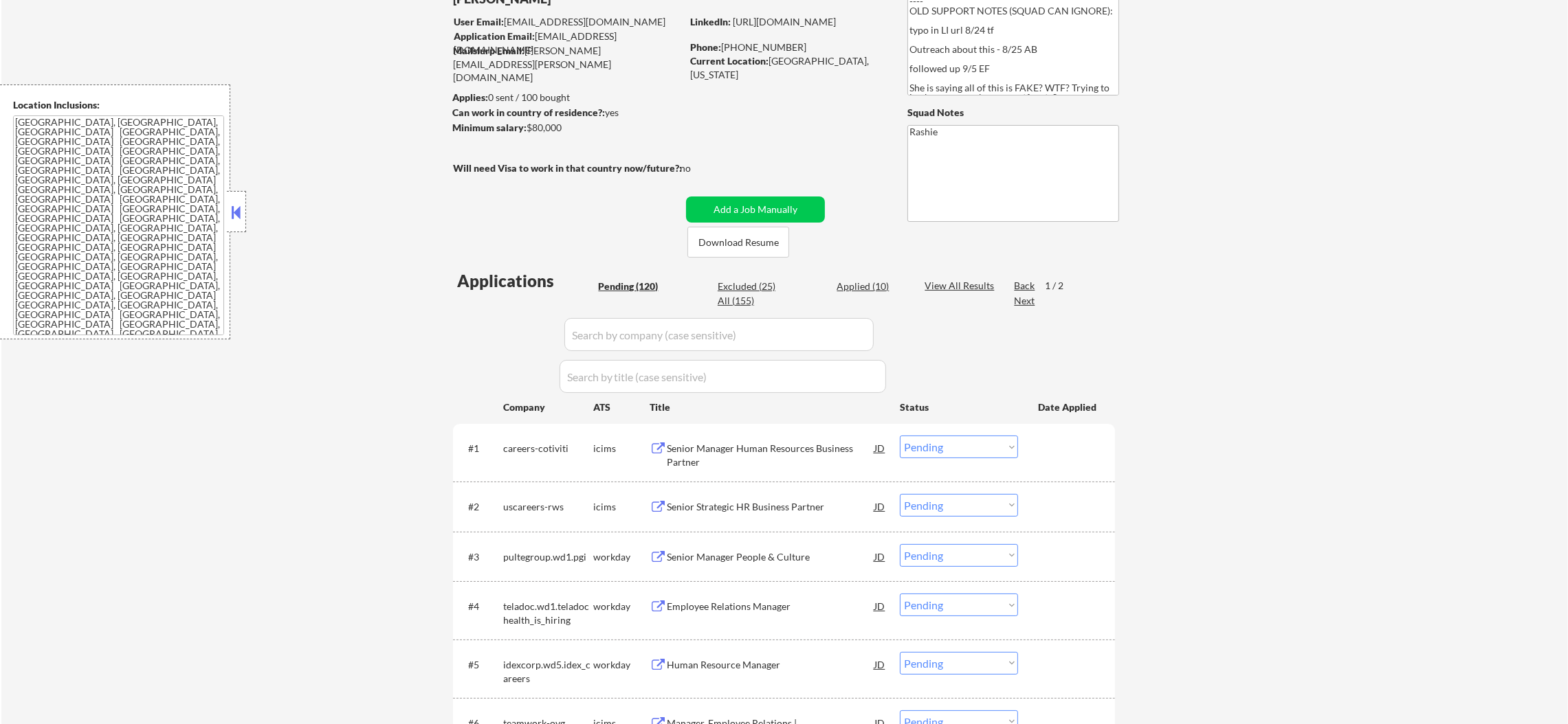
scroll to position [106, 0]
